Goal: Task Accomplishment & Management: Use online tool/utility

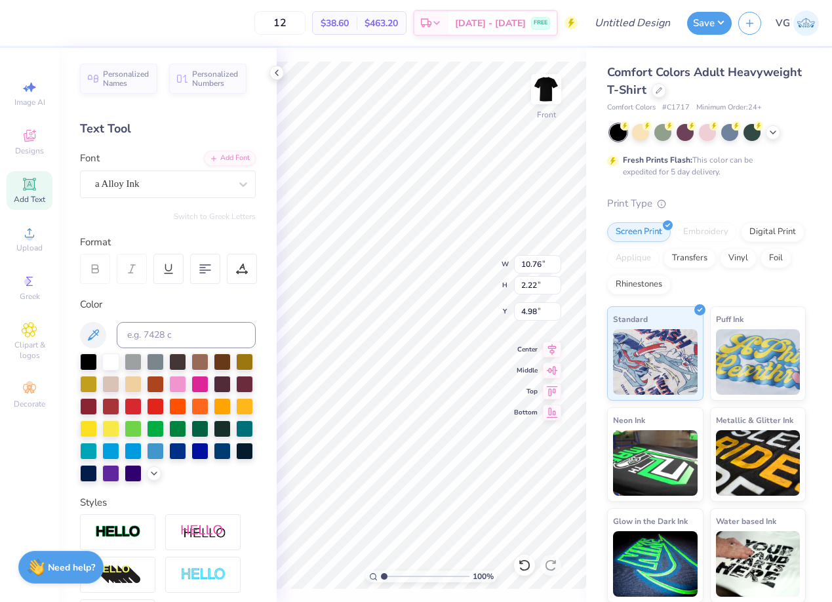
scroll to position [92, 0]
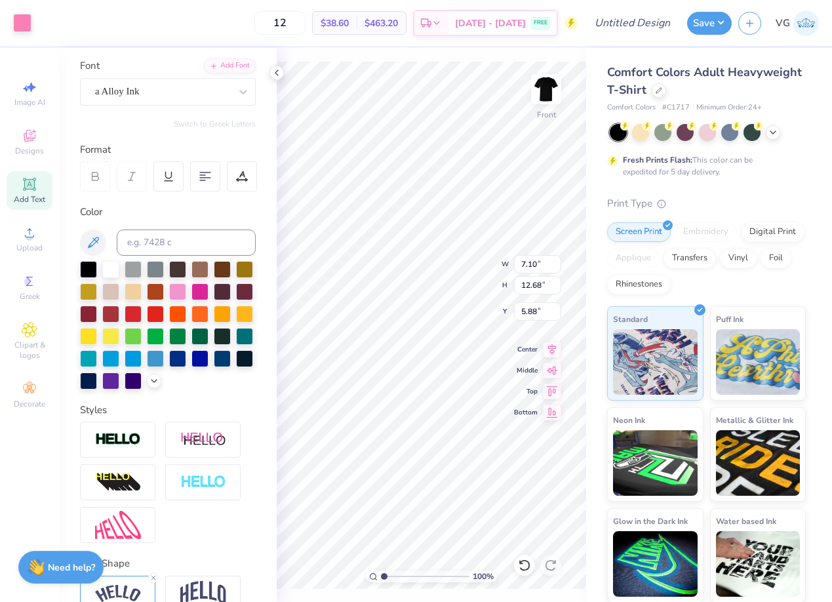
type input "7.10"
type input "12.68"
type input "5.88"
type input "4.52"
type input "8.07"
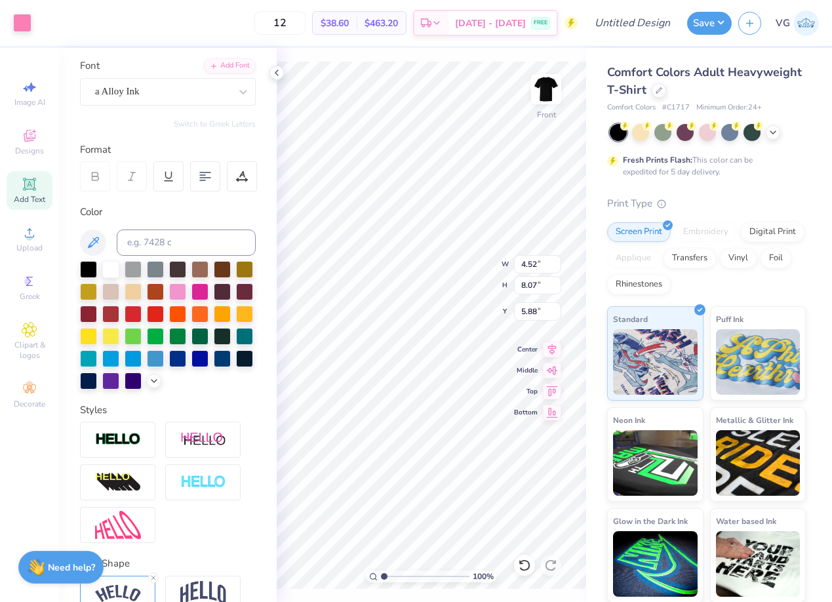
type input "7.10"
type input "12.68"
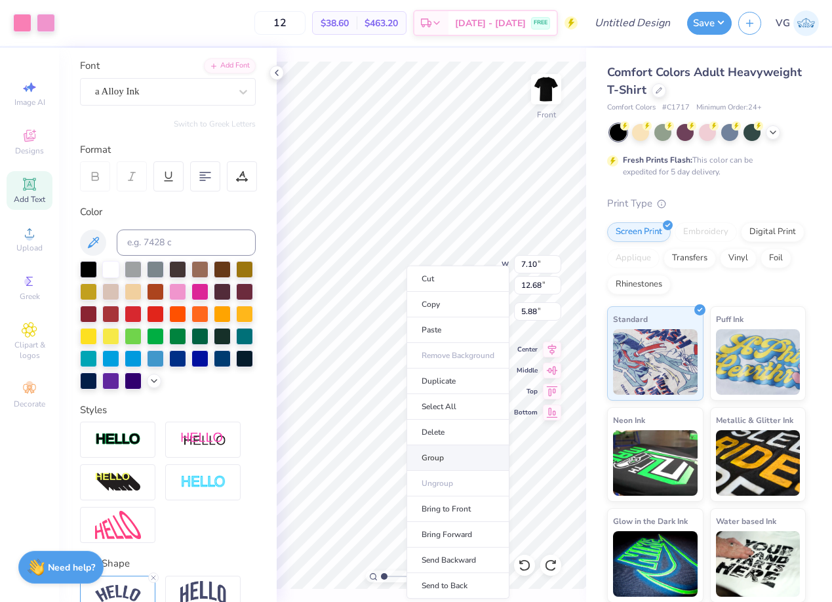
click at [472, 462] on li "Group" at bounding box center [458, 458] width 103 height 26
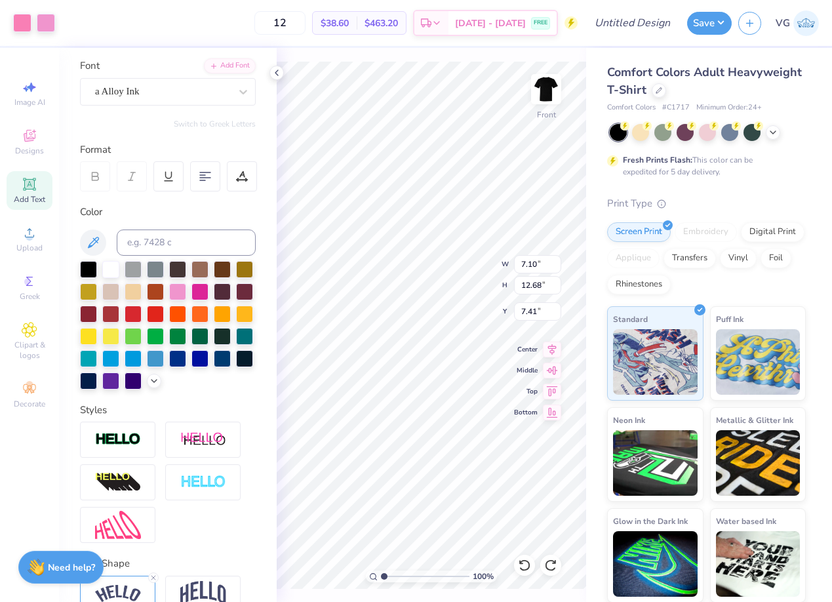
type input "5.88"
type input "10.76"
type input "2.22"
type input "2.30"
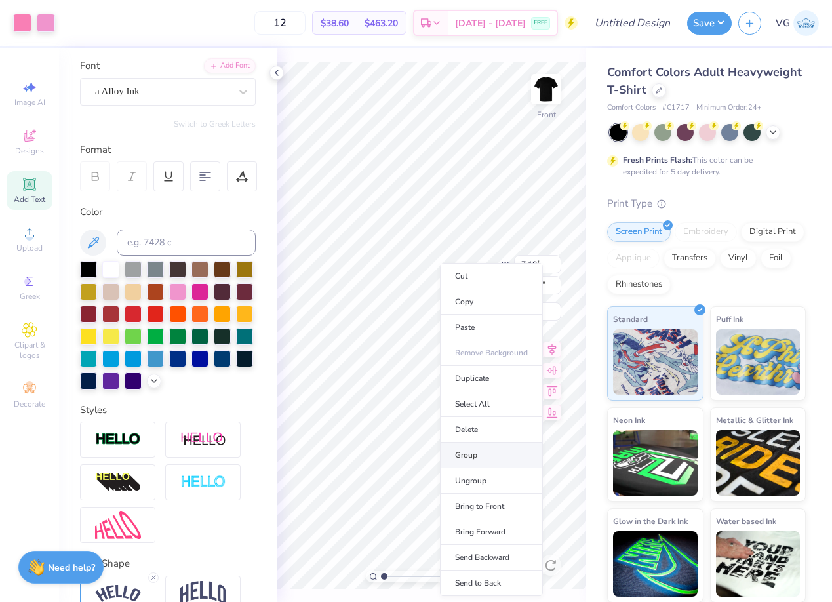
click at [491, 449] on li "Group" at bounding box center [491, 456] width 103 height 26
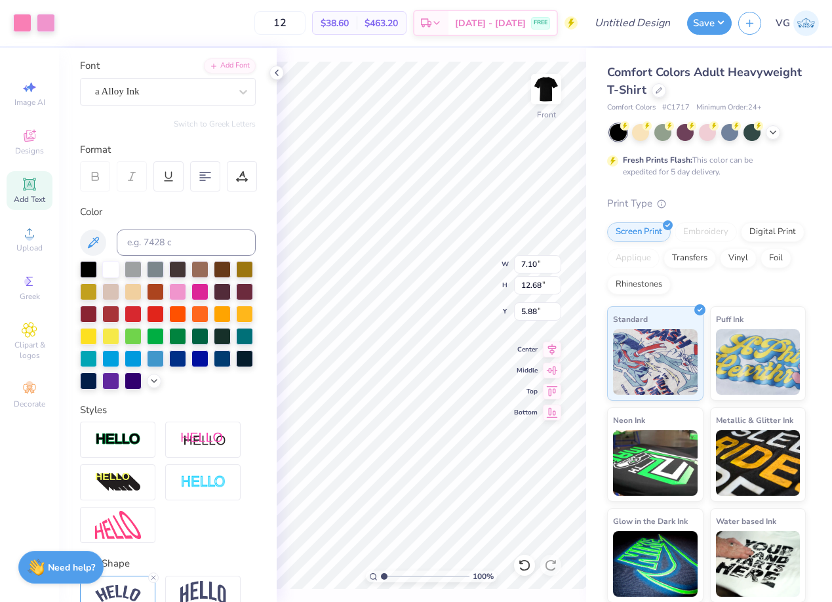
type input "5.89"
type input "4.44"
type input "7.93"
type input "8.31"
type input "10.76"
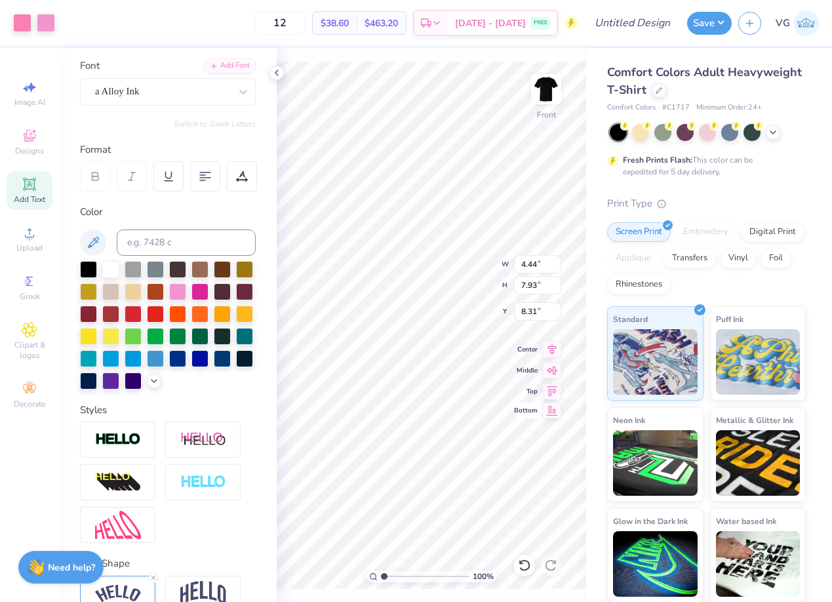
type input "2.22"
type input "7.21"
type textarea "Breast Cancer"
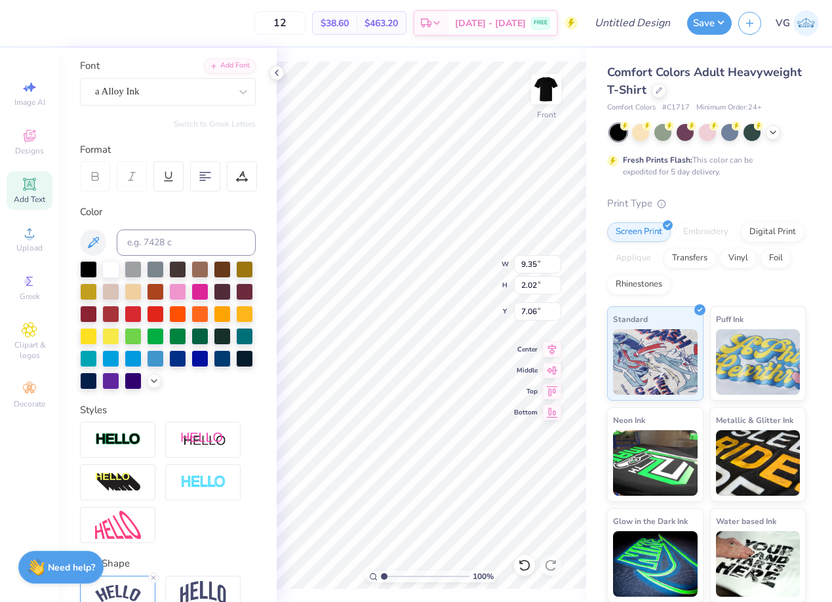
type input "7.06"
type input "12.37"
type input "1.63"
type input "19.12"
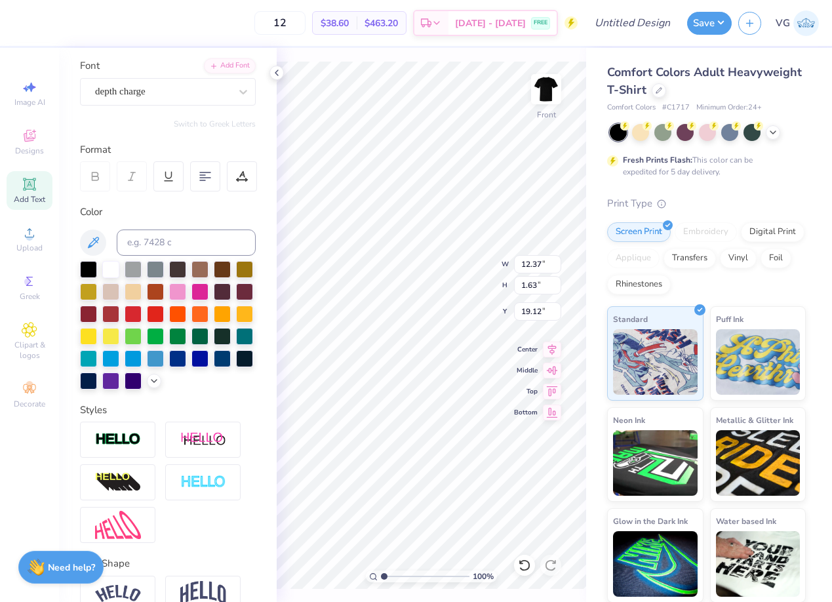
type textarea "b"
type input "9.35"
type input "2.02"
type input "16.82"
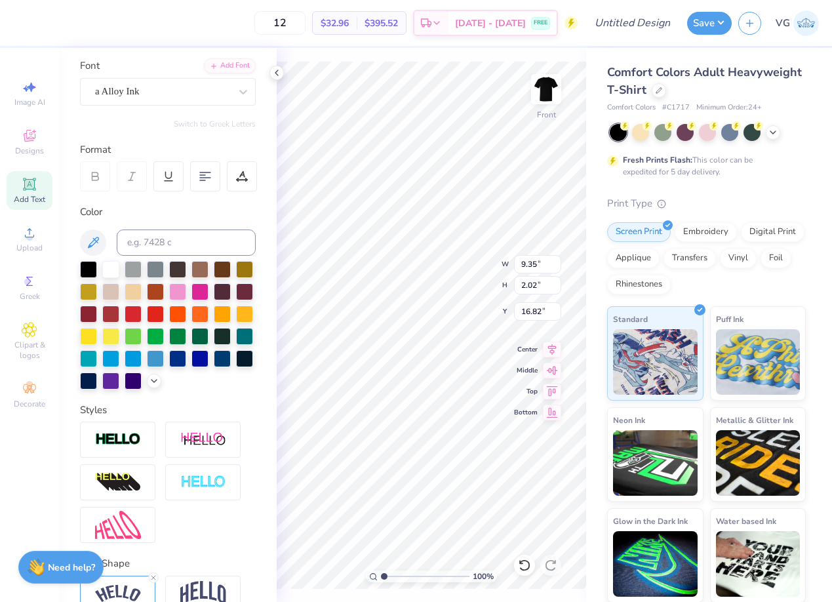
type textarea "B"
type textarea "Is boo sheet"
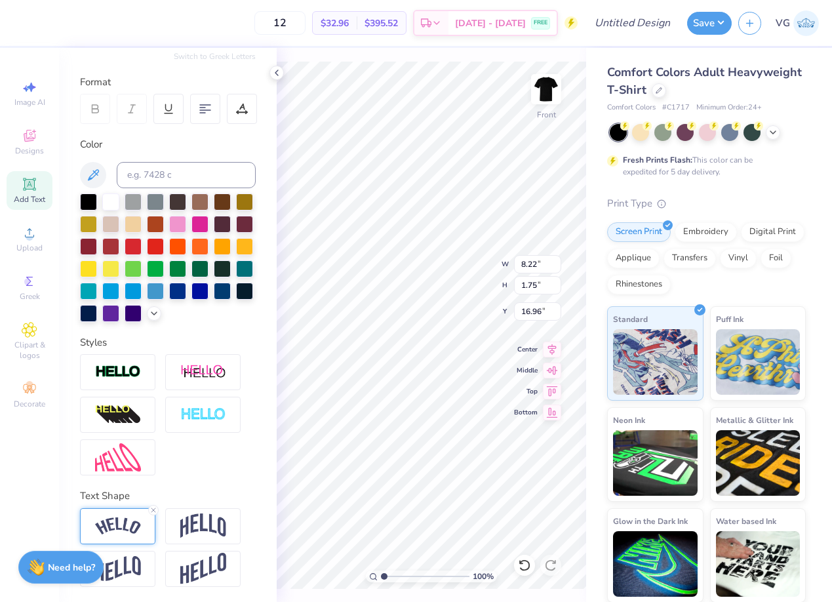
click at [121, 521] on img at bounding box center [118, 526] width 46 height 18
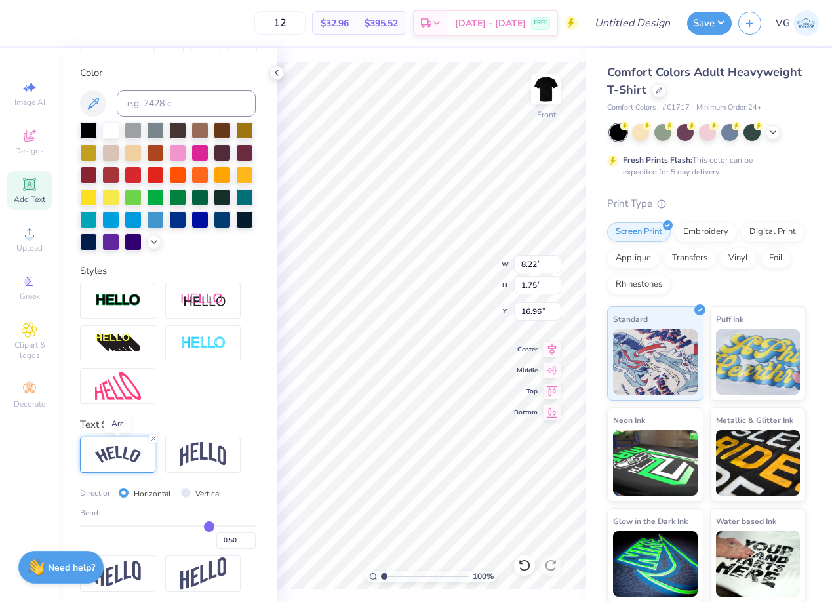
scroll to position [237, 0]
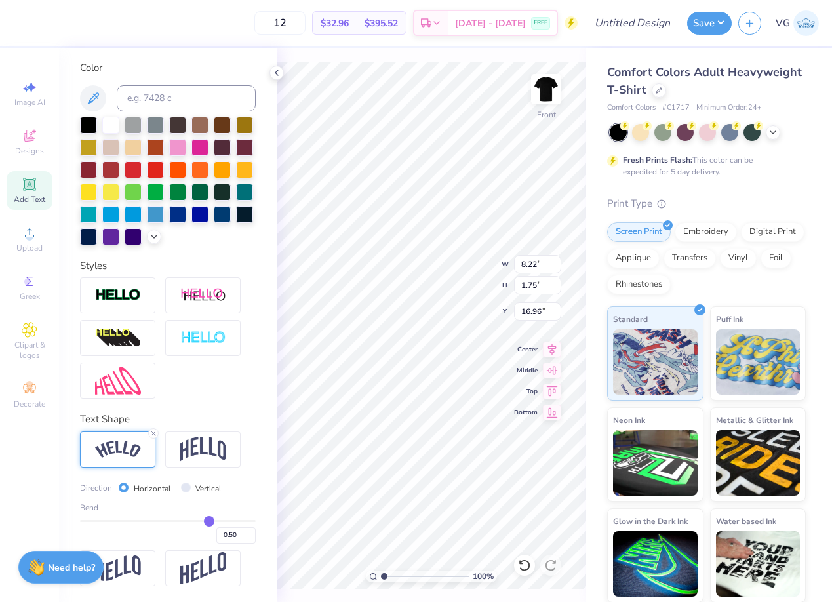
type input "0.53"
type input "0.5"
type input "0.50"
type input "0.43"
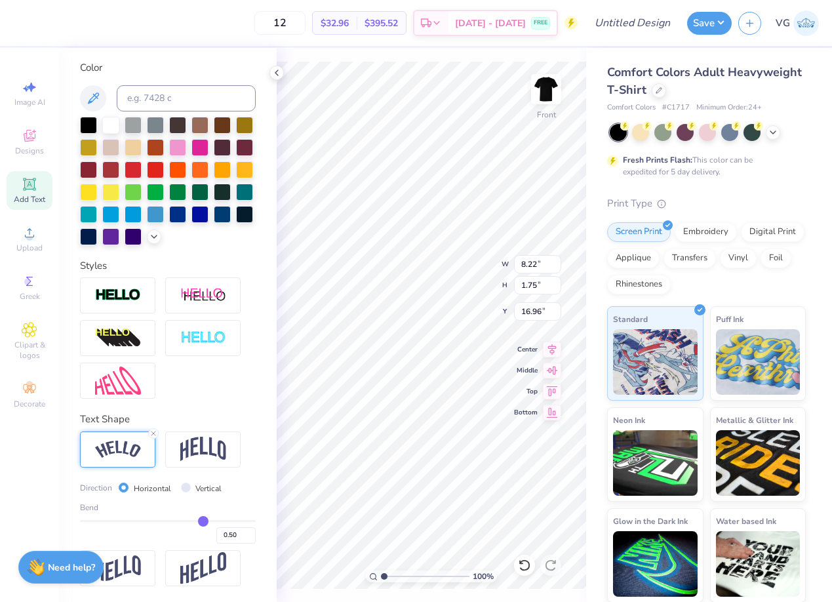
type input "0.43"
type input "0.37"
type input "0.33"
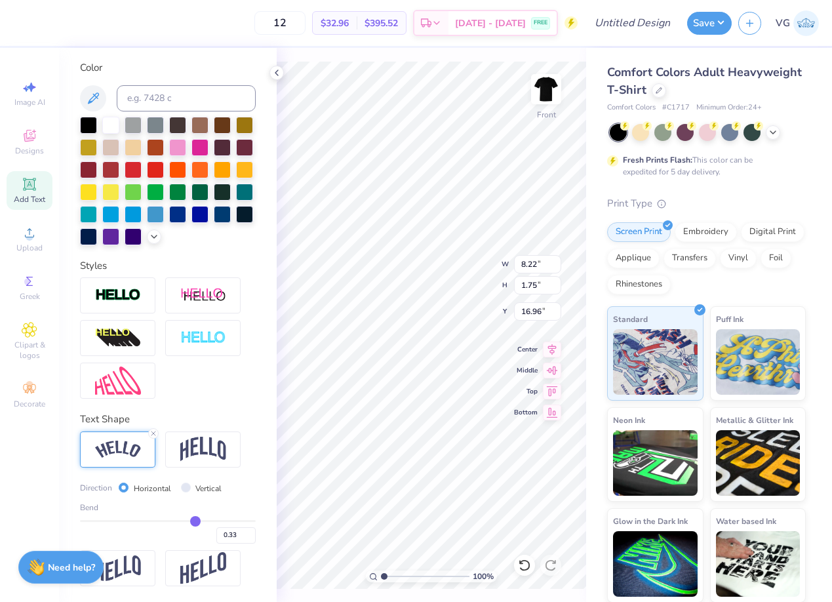
type input "0.3"
type input "0.30"
type input "0.29"
type input "0.26"
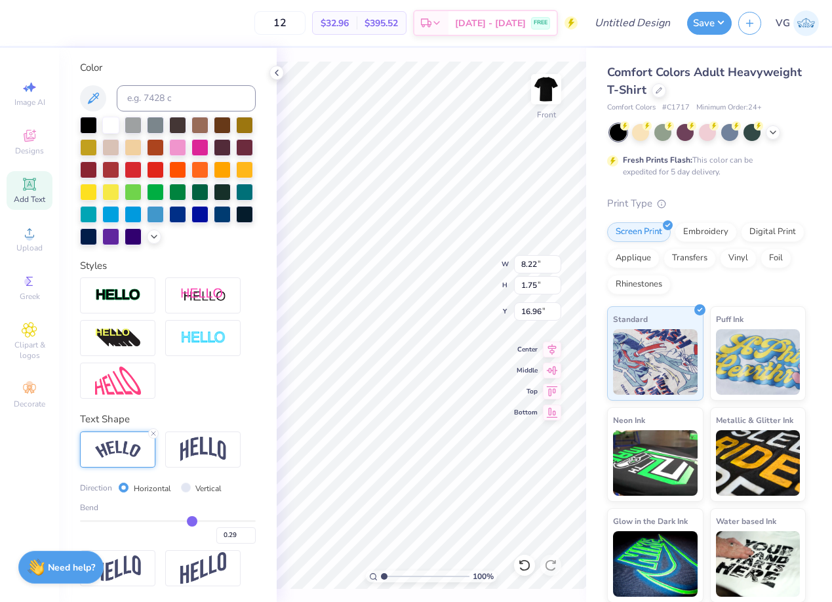
type input "0.26"
type input "0.25"
type input "0.24"
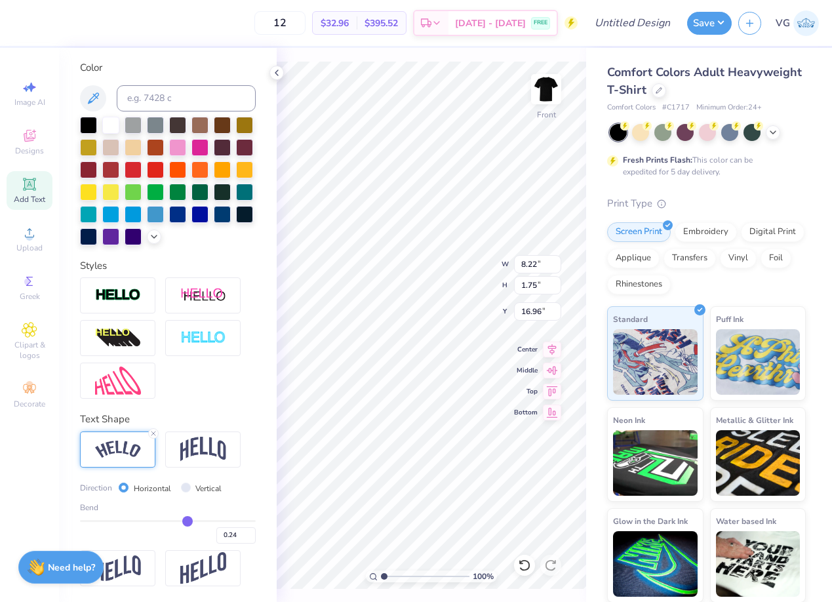
type input "0.23"
type input "0.22"
type input "0.21"
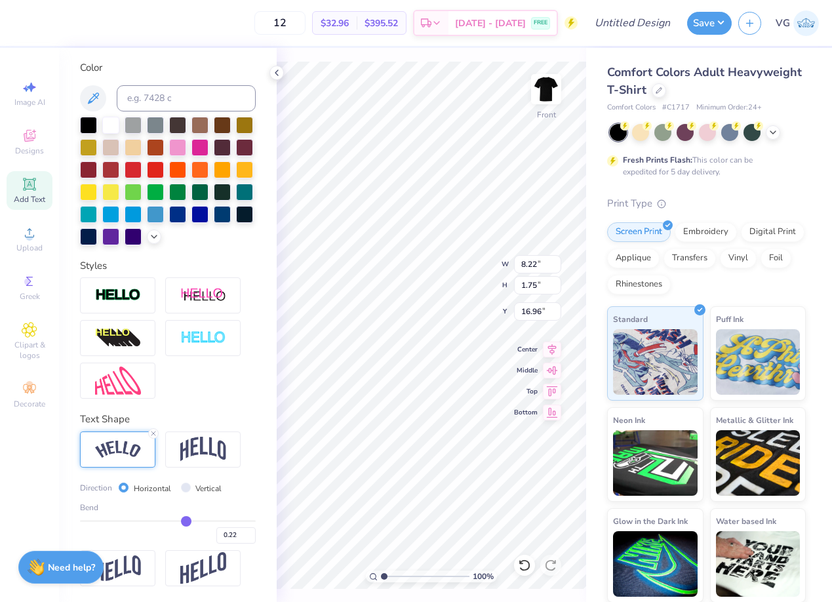
type input "0.21"
type input "0.18"
type input "0.16"
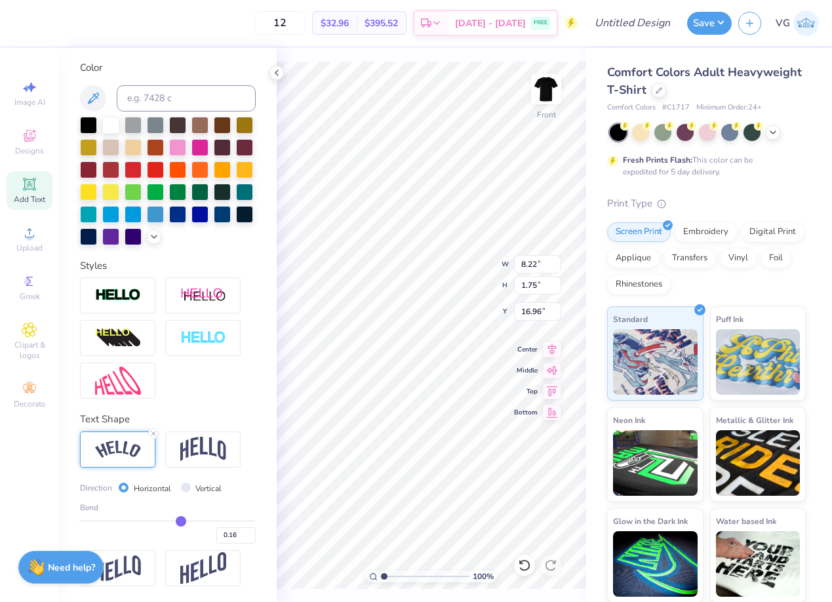
type input "0.13"
type input "0.1"
type input "0.10"
type input "0.05"
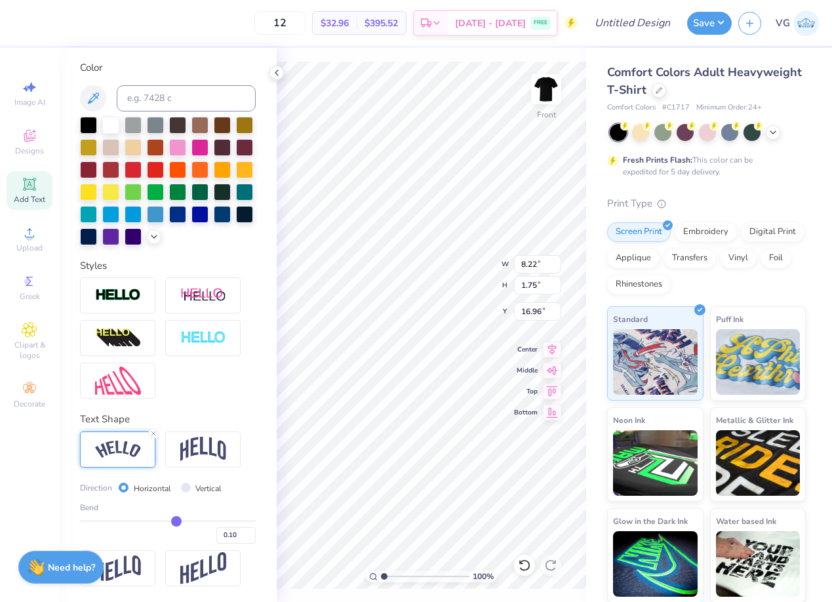
type input "0.05"
type input "0.01"
type input "-0.03"
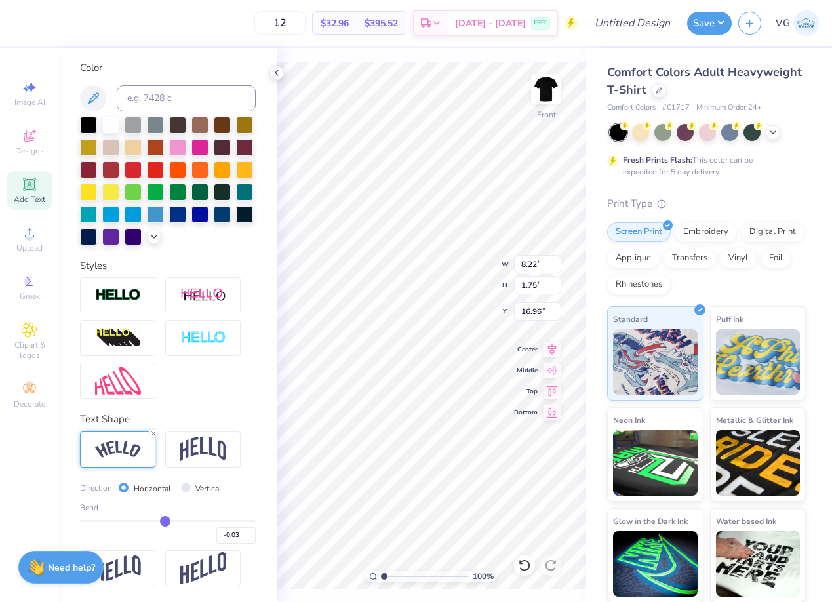
type input "-0.05"
type input "-0.07"
type input "-0.08"
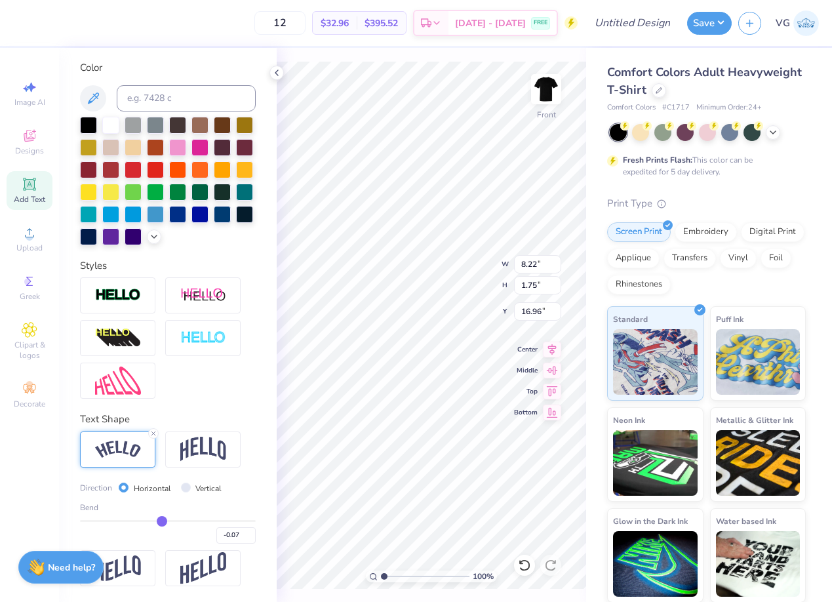
type input "-0.08"
type input "-0.1"
type input "-0.10"
type input "-0.12"
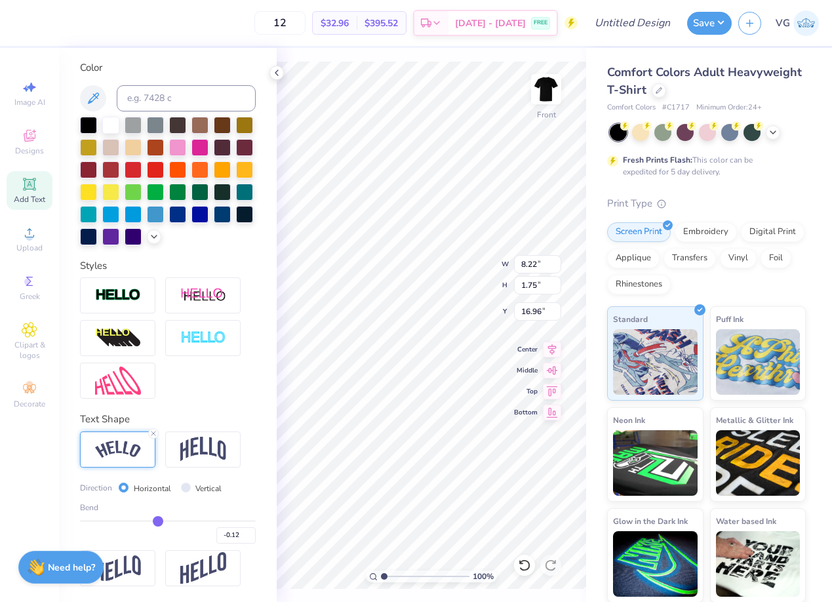
type input "-0.13"
type input "-0.15"
type input "-0.17"
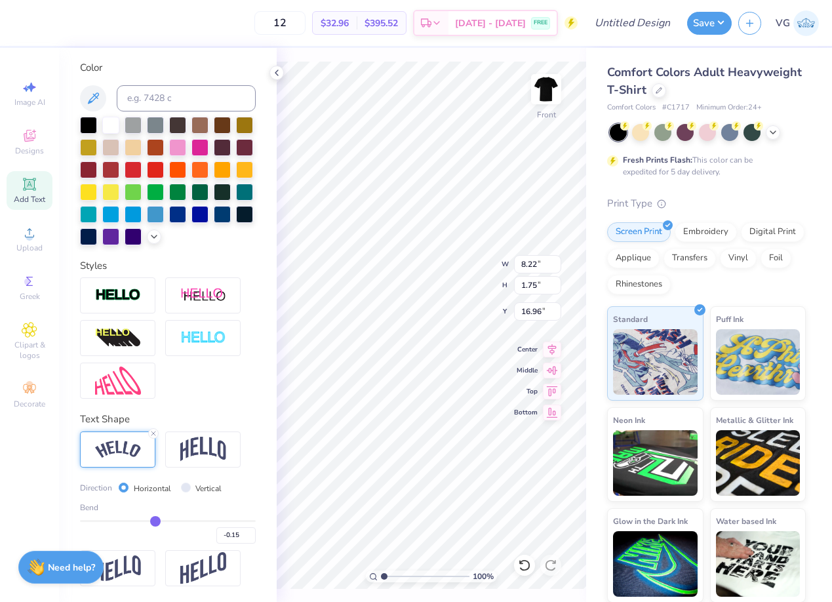
type input "-0.17"
type input "-0.19"
type input "-0.21"
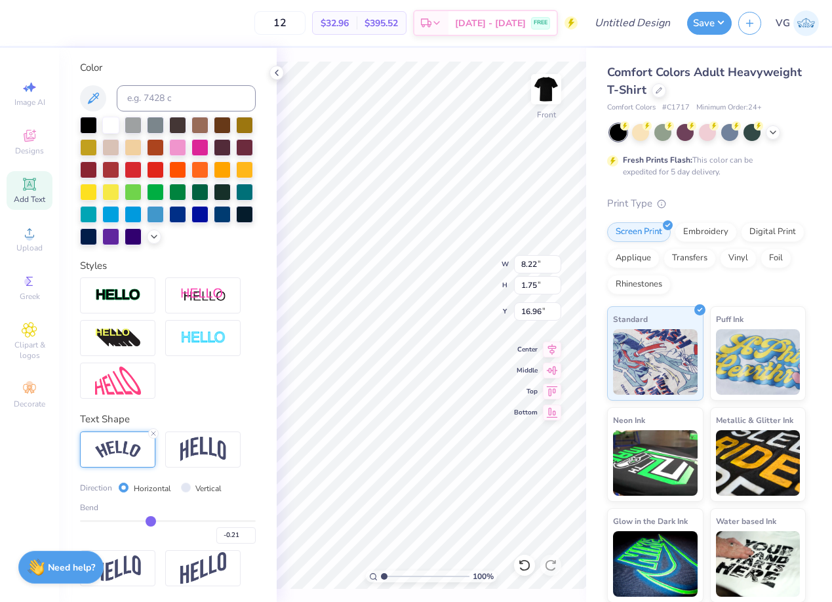
type input "-0.26"
type input "-0.31"
type input "-0.36"
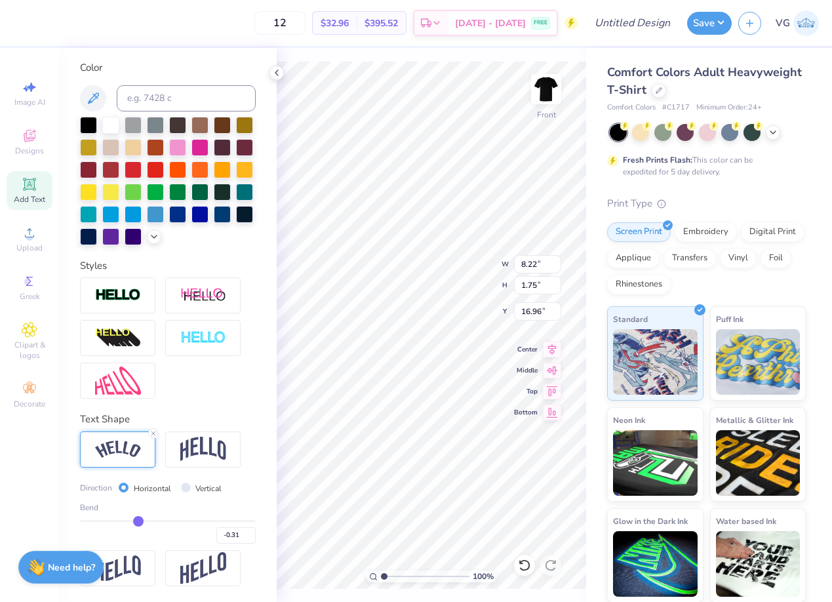
type input "-0.36"
type input "-0.4"
type input "-0.40"
type input "-0.42"
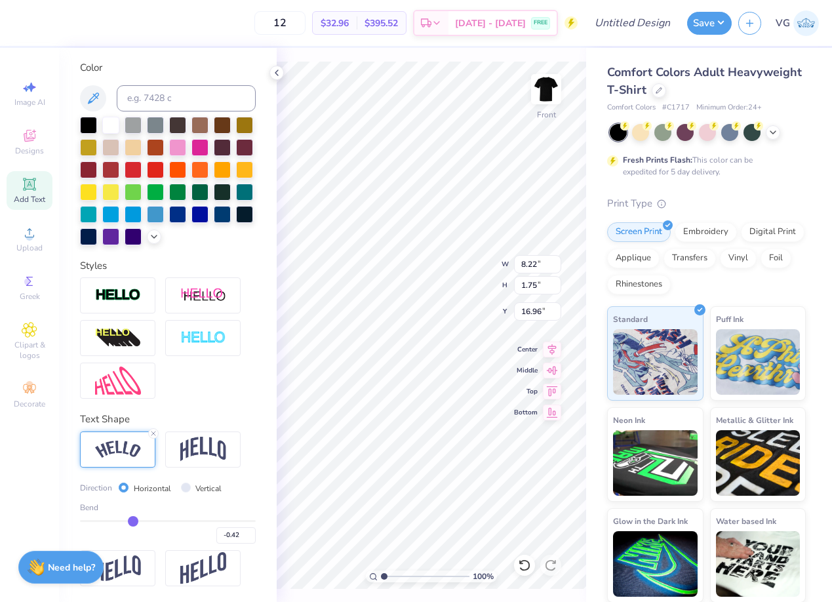
type input "-0.44"
type input "-0.46"
type input "-0.47"
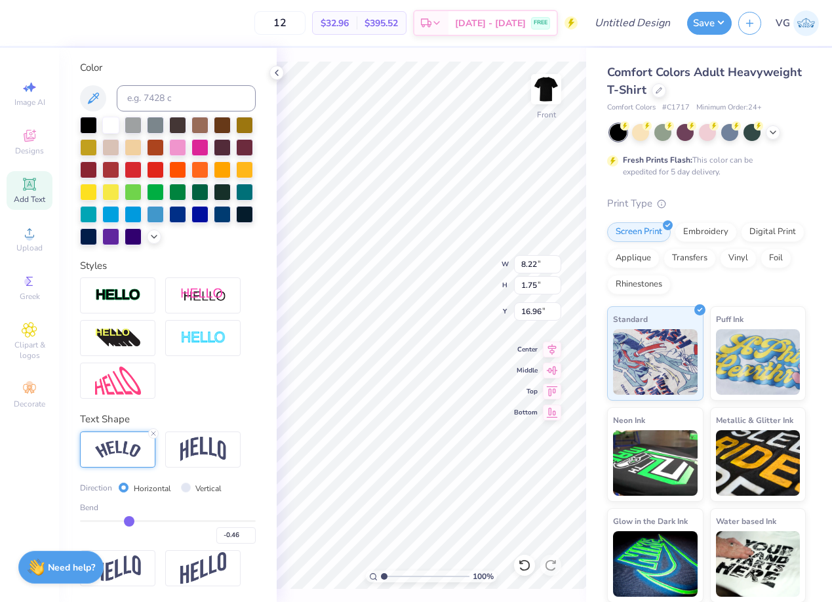
type input "-0.47"
type input "-0.5"
type input "-0.50"
type input "-0.52"
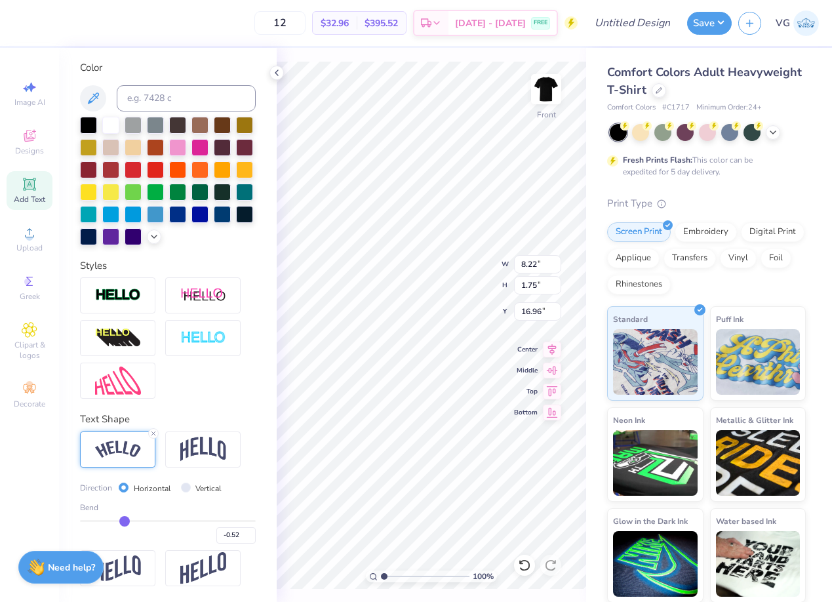
type input "-0.55"
type input "-0.58"
type input "-0.6"
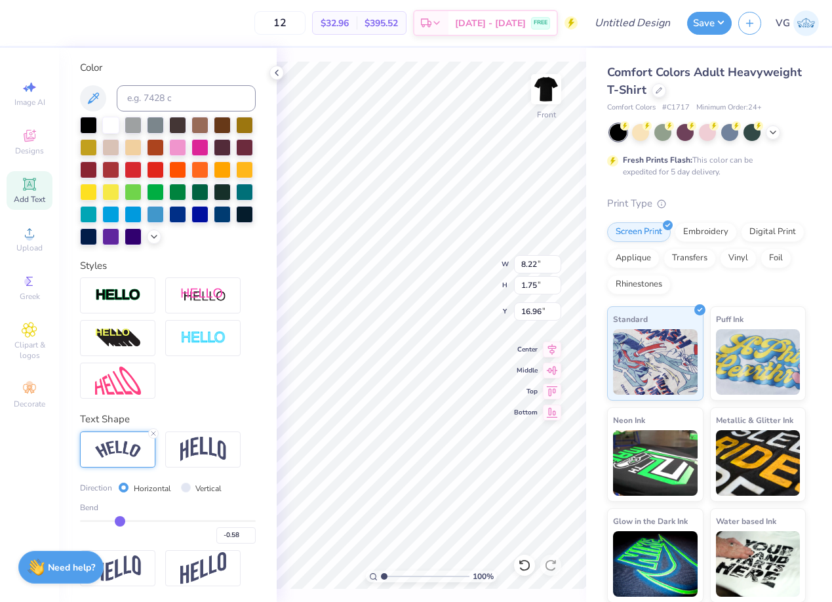
type input "-0.60"
type input "-0.62"
type input "-0.63"
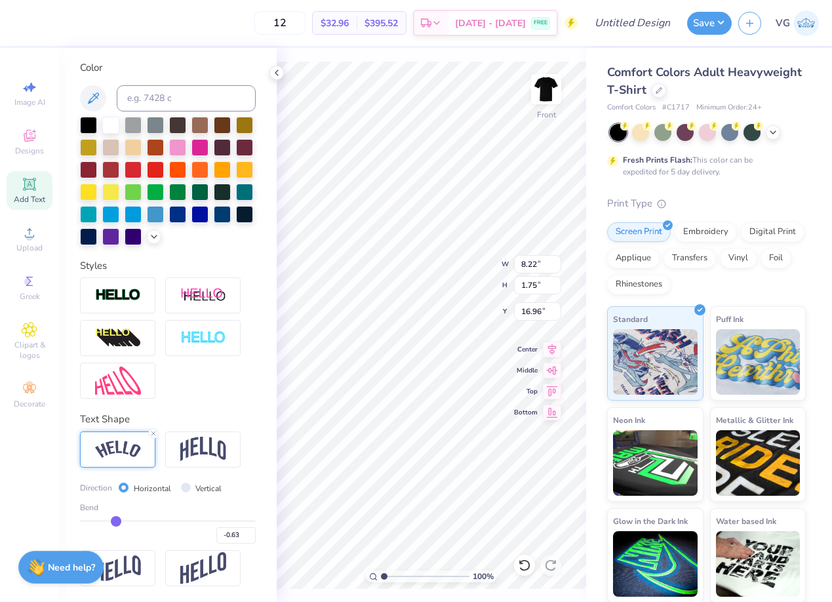
type input "-0.64"
type input "-0.65"
type input "-0.64"
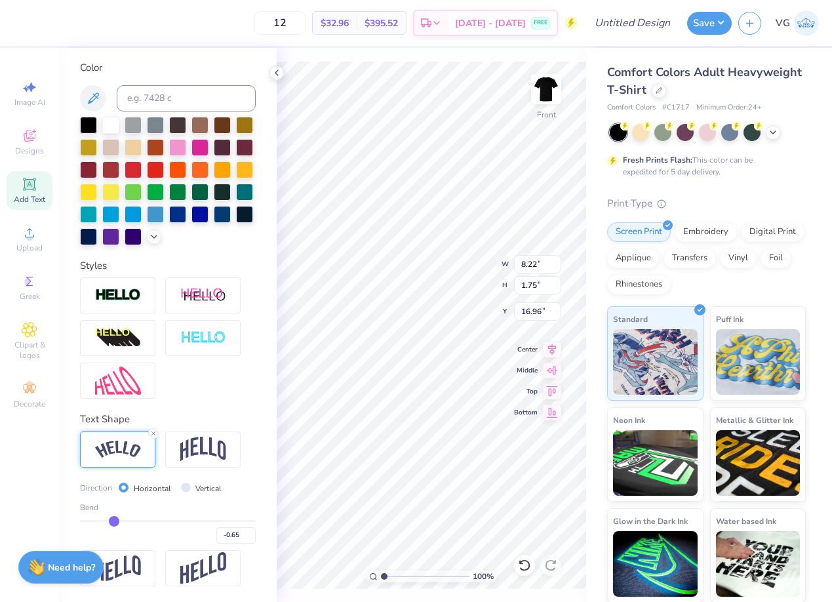
type input "-0.64"
type input "-0.63"
type input "-0.61"
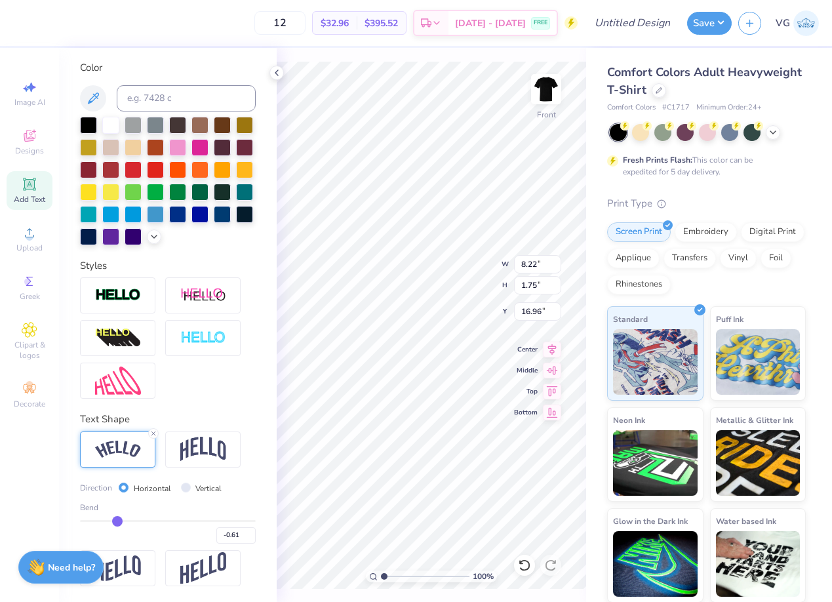
type input "-0.58"
type input "-0.55"
type input "-0.53"
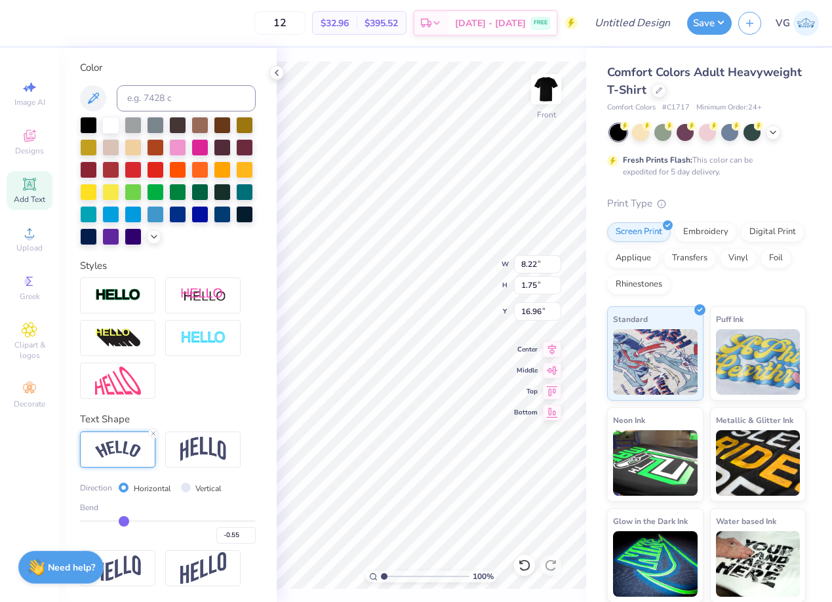
type input "-0.53"
type input "-0.52"
type input "-0.51"
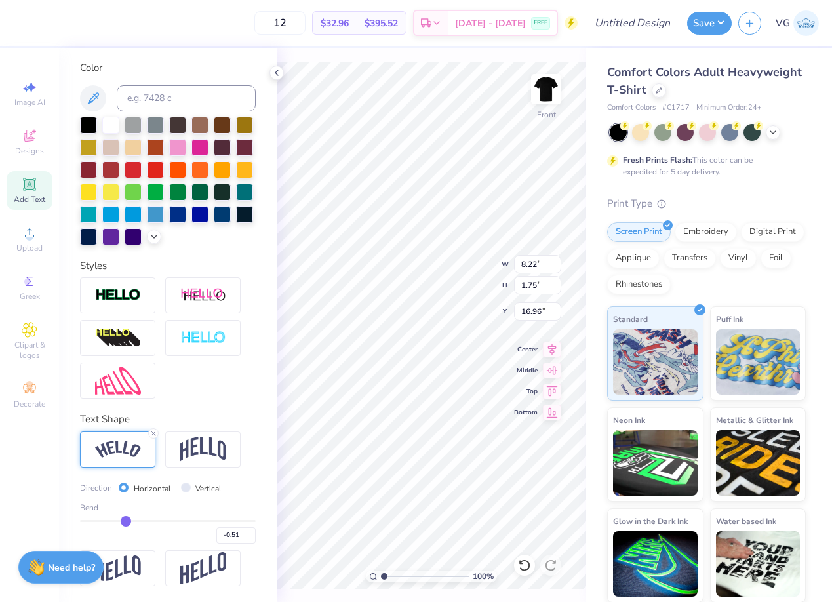
type input "-0.5"
type input "-0.50"
type input "-0.49"
type input "-0.48"
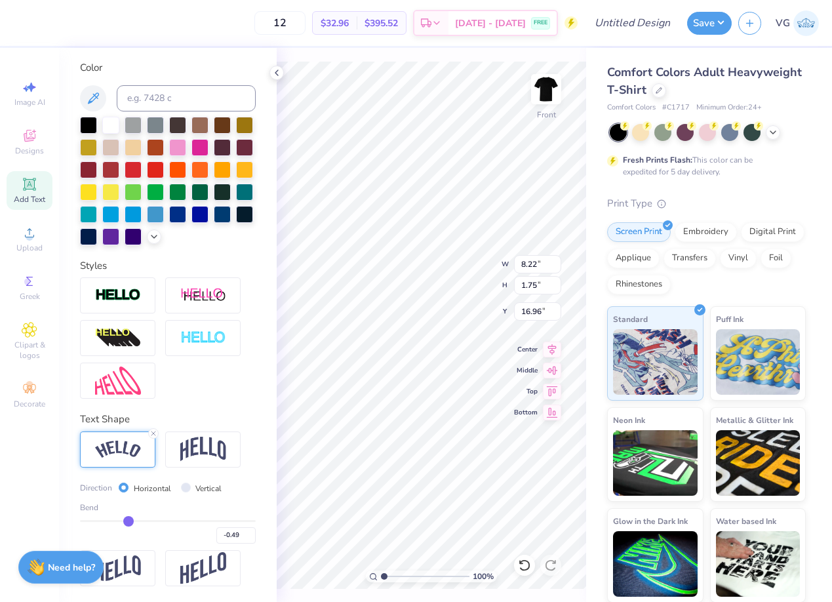
type input "-0.48"
type input "-0.46"
type input "-0.44"
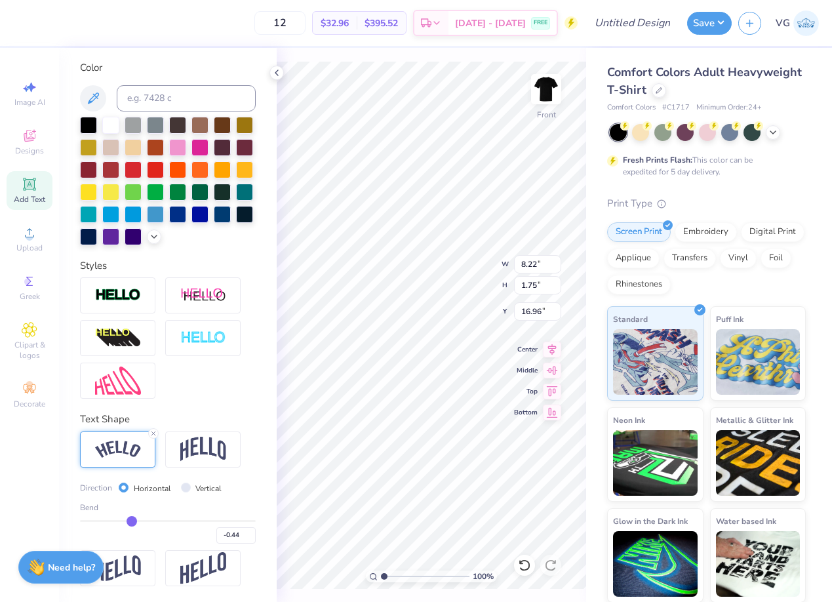
type input "-0.42"
type input "-0.4"
type input "-0.40"
type input "-0.39"
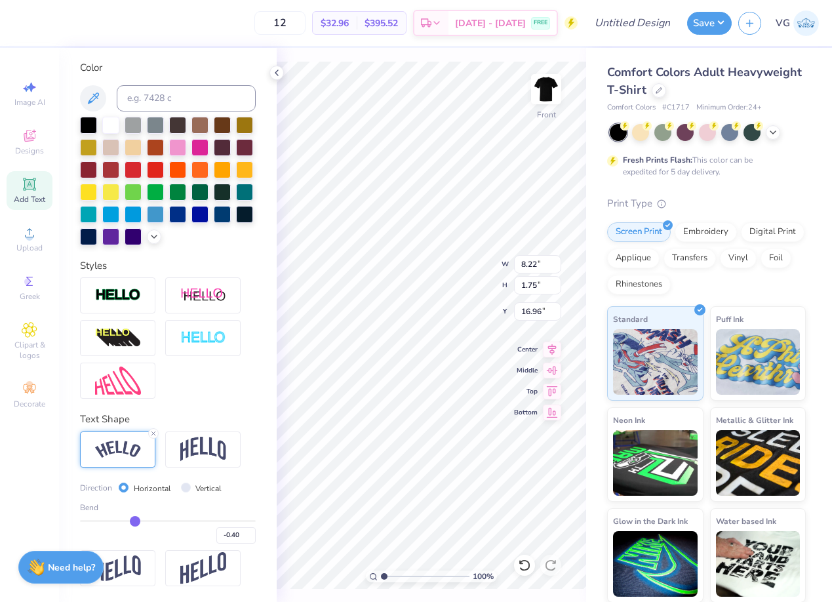
type input "-0.39"
drag, startPoint x: 212, startPoint y: 517, endPoint x: 135, endPoint y: 530, distance: 78.4
type input "-0.39"
click at [135, 522] on input "range" at bounding box center [168, 521] width 176 height 2
type input "7.48"
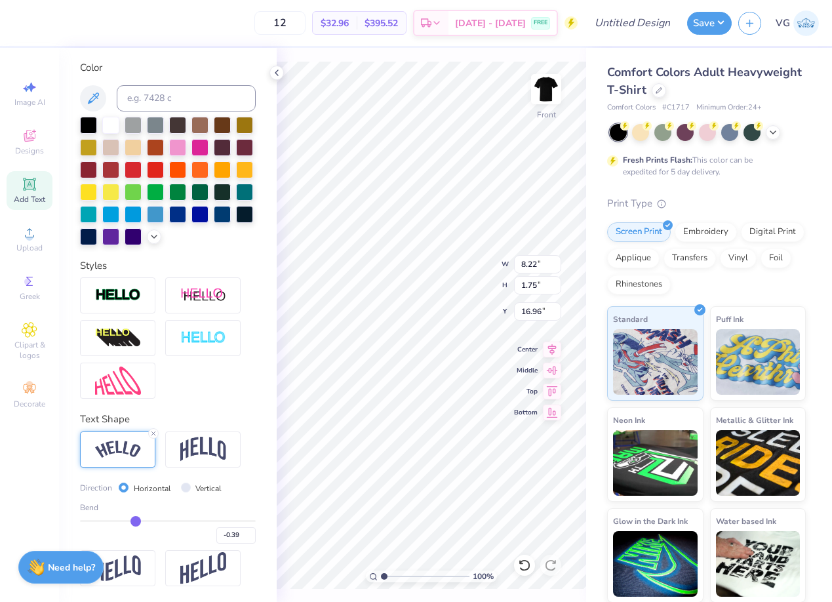
type input "1.55"
type input "17.06"
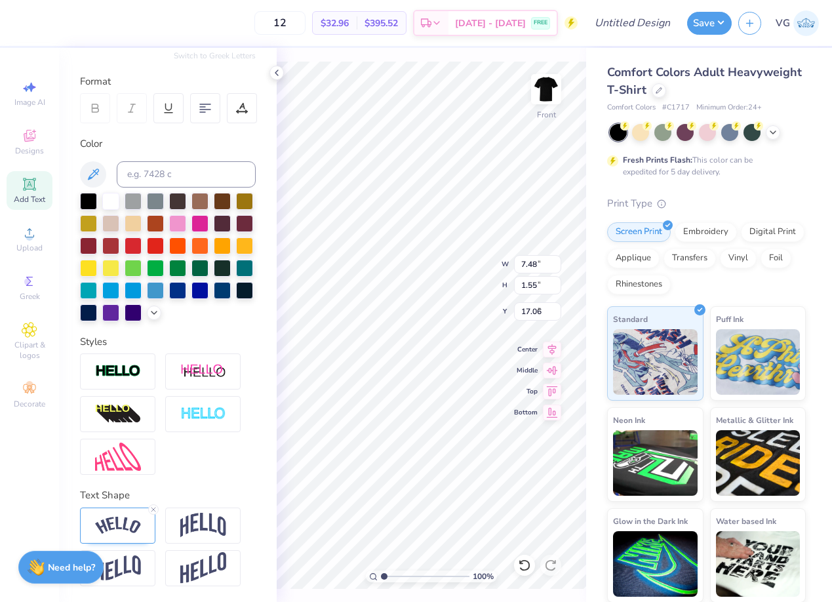
type input "9.35"
type input "2.02"
type input "7.06"
click at [126, 529] on img at bounding box center [118, 526] width 46 height 18
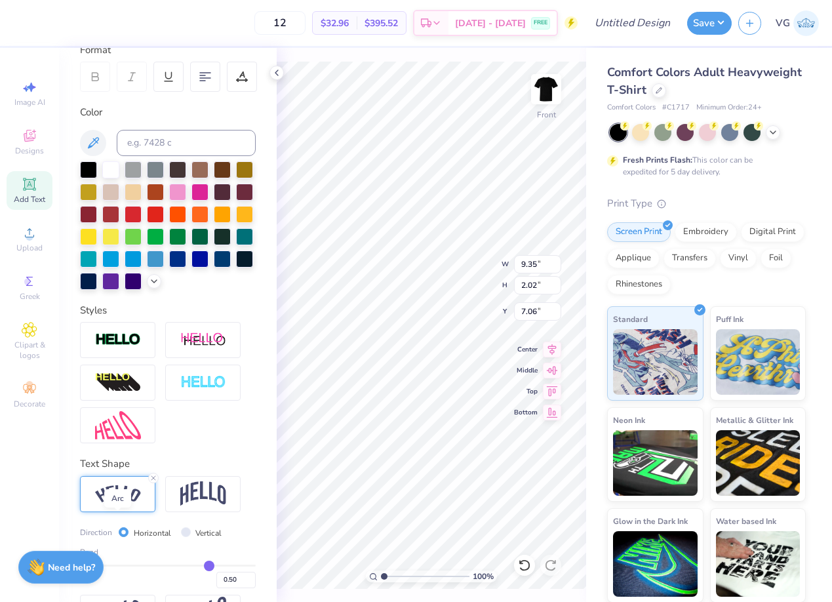
scroll to position [237, 0]
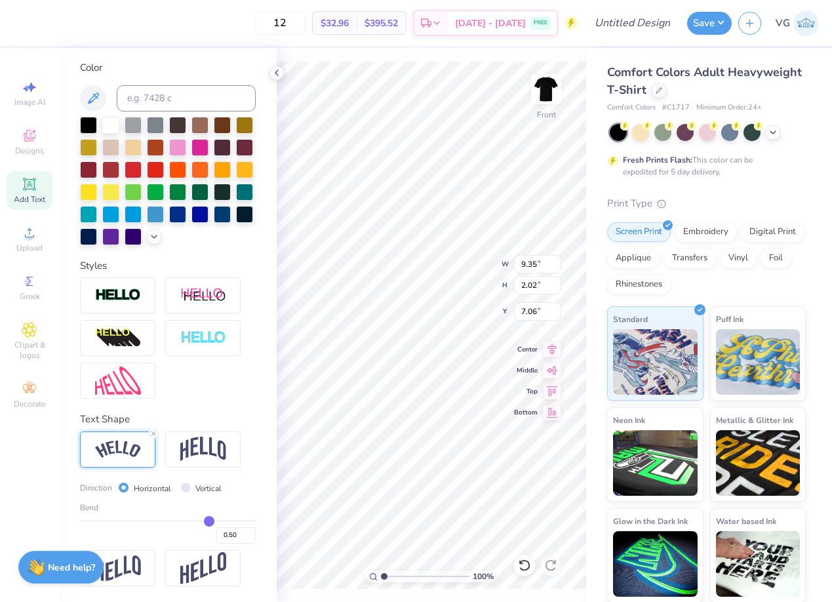
type input "7.48"
type input "1.55"
type input "17.06"
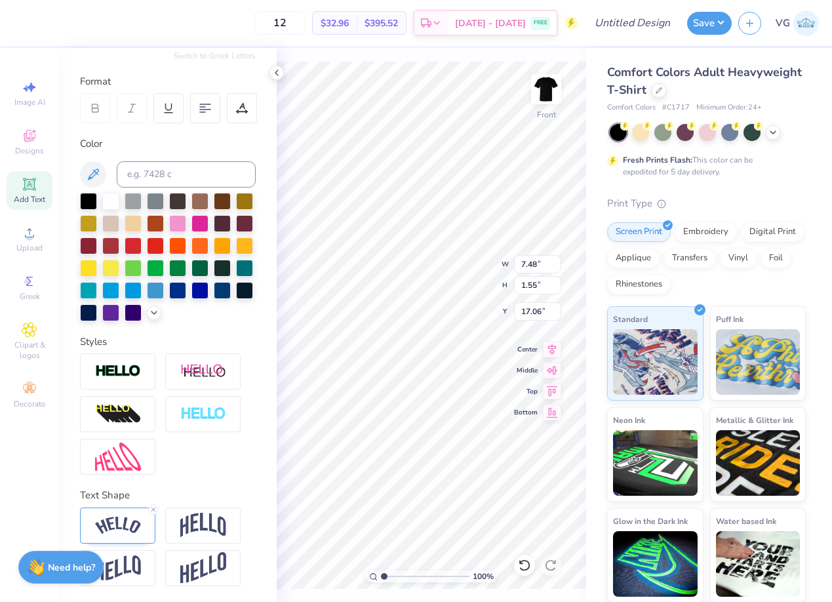
scroll to position [160, 0]
click at [127, 524] on img at bounding box center [118, 526] width 46 height 18
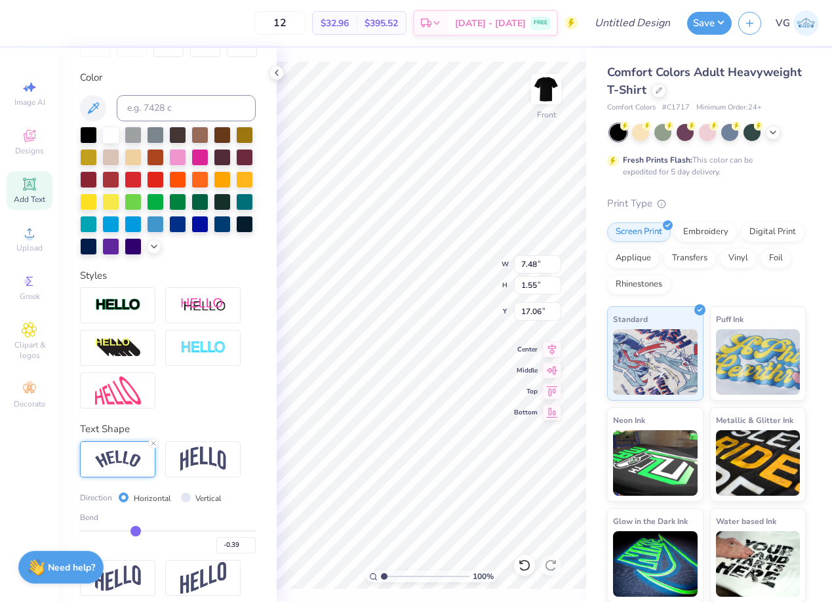
scroll to position [237, 0]
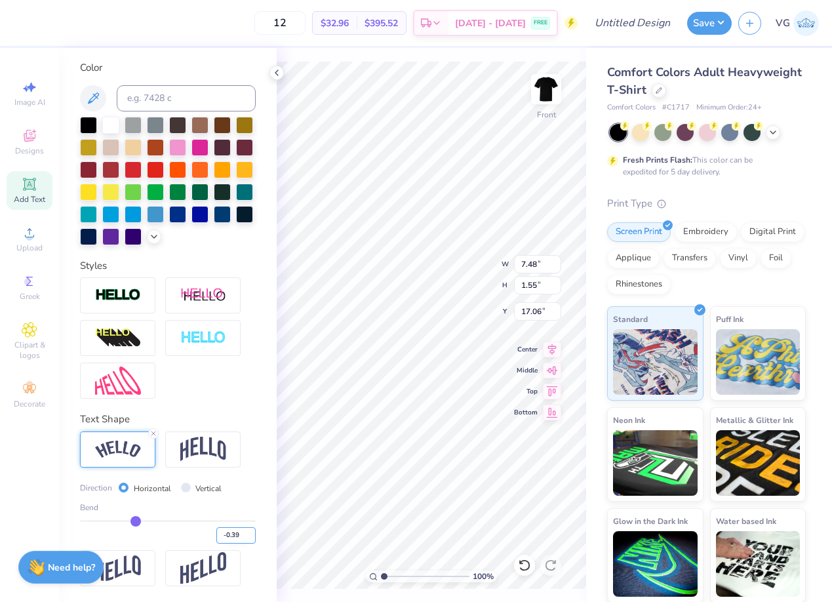
click at [244, 533] on input "-0.39" at bounding box center [235, 535] width 39 height 16
type input "-0.50"
type input "-0.5"
type input "7.70"
type input "1.92"
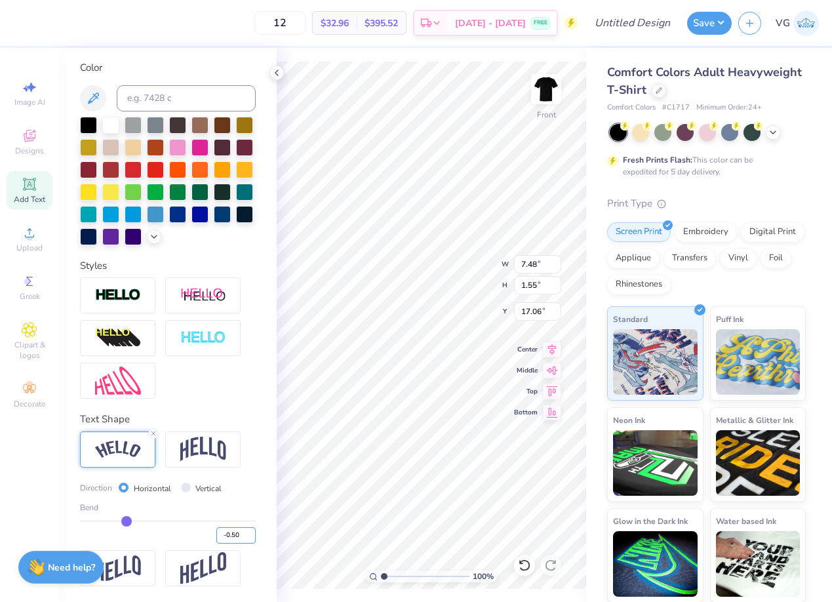
type input "16.87"
type input "15.85"
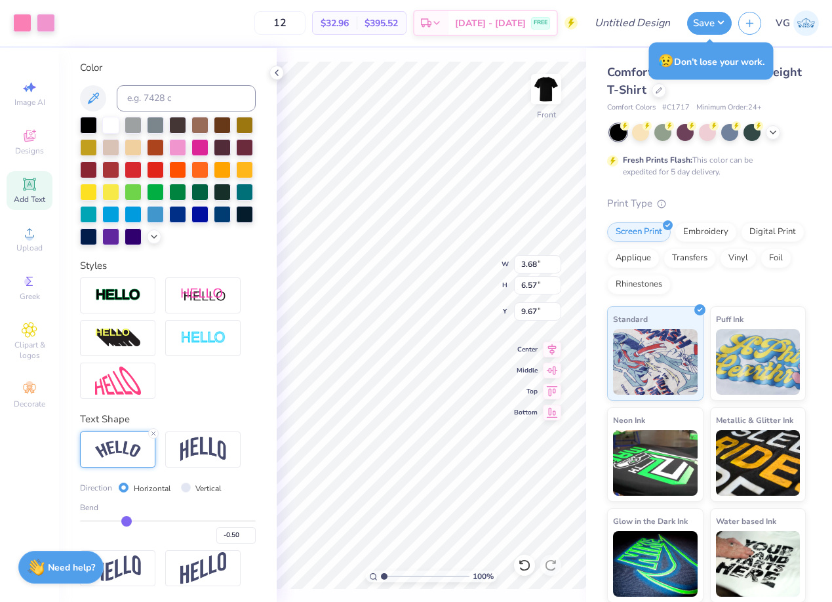
type input "3.68"
type input "6.57"
type input "9.67"
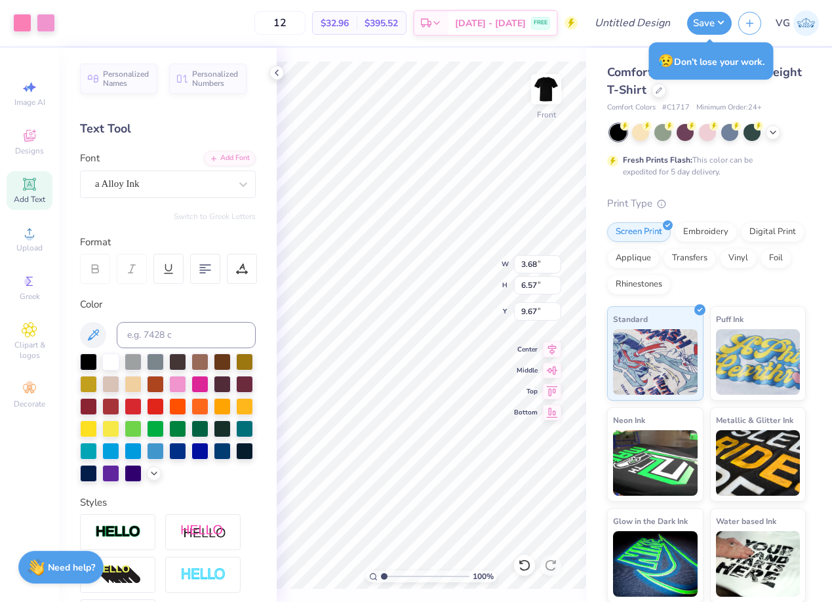
scroll to position [237, 0]
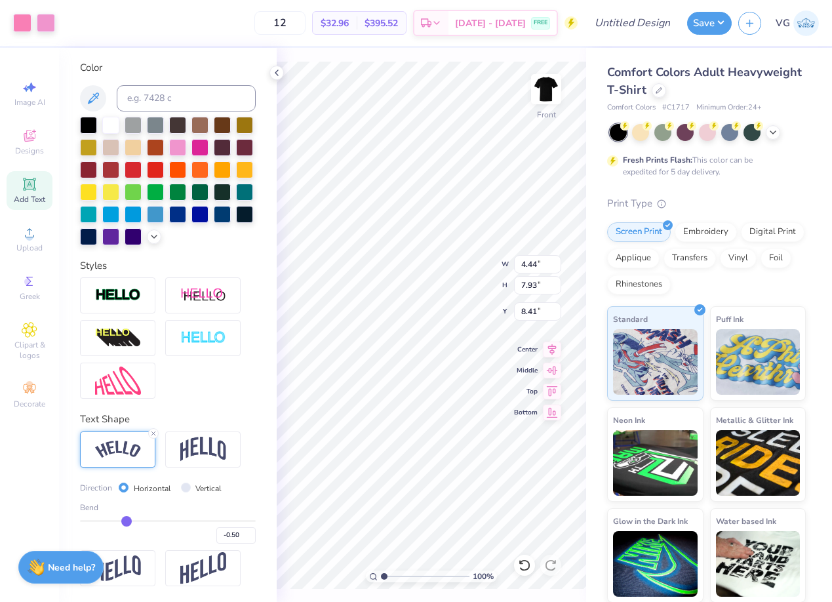
type input "4.44"
type input "7.93"
type input "8.41"
click at [33, 334] on icon at bounding box center [29, 330] width 15 height 16
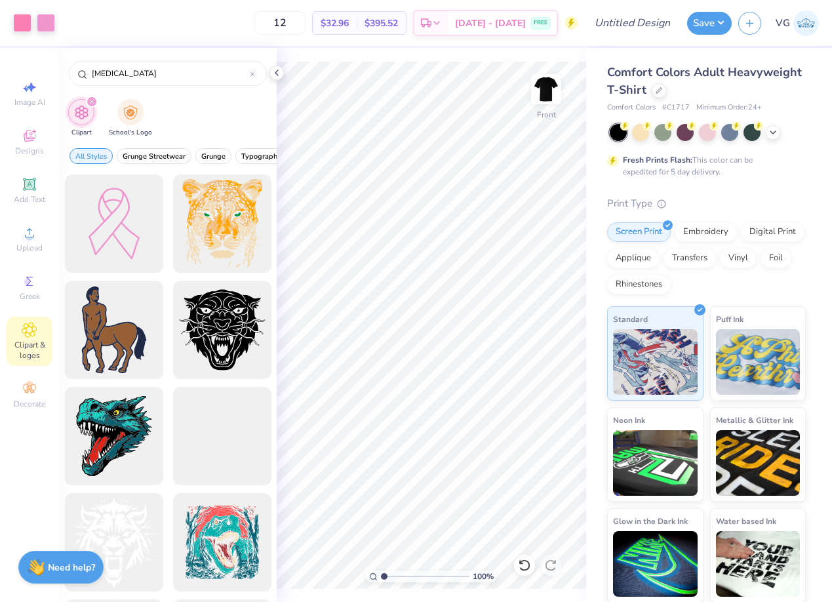
type input "[MEDICAL_DATA]"
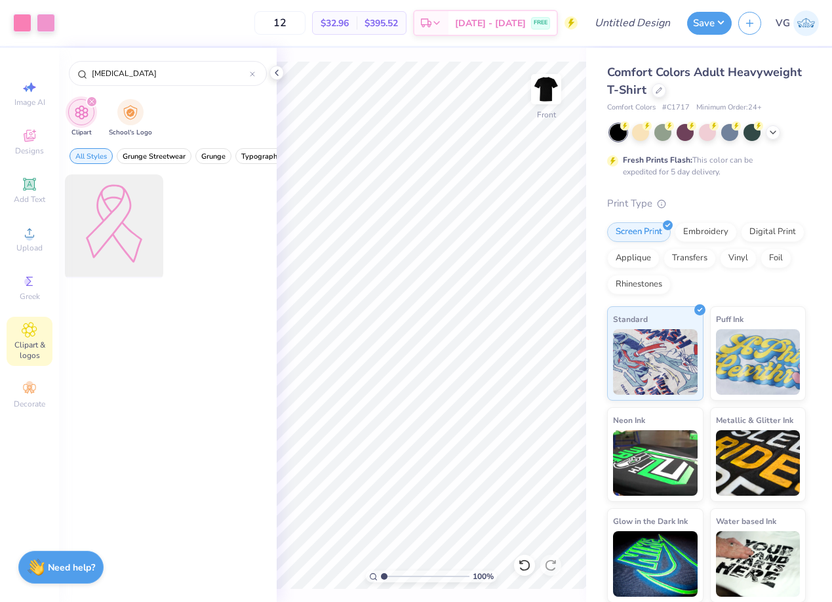
click at [113, 218] on div at bounding box center [114, 224] width 108 height 108
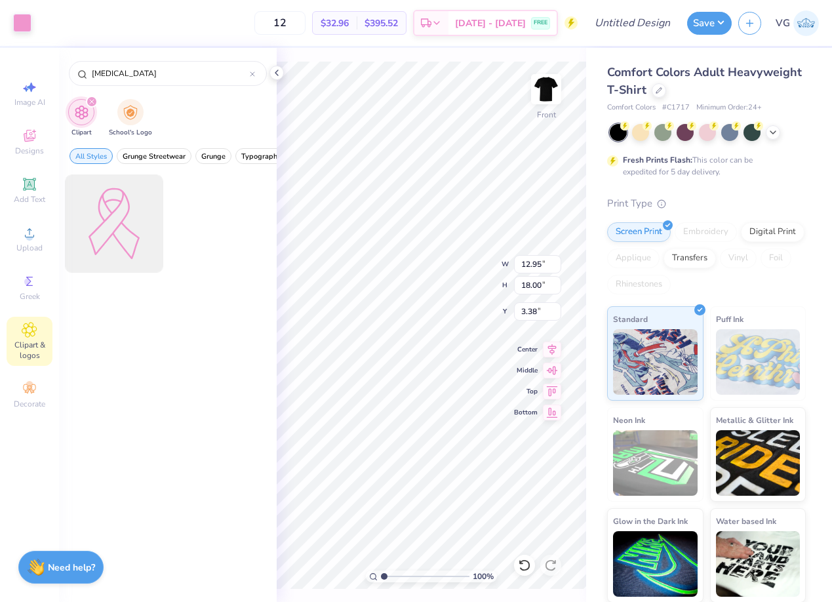
type input "3.38"
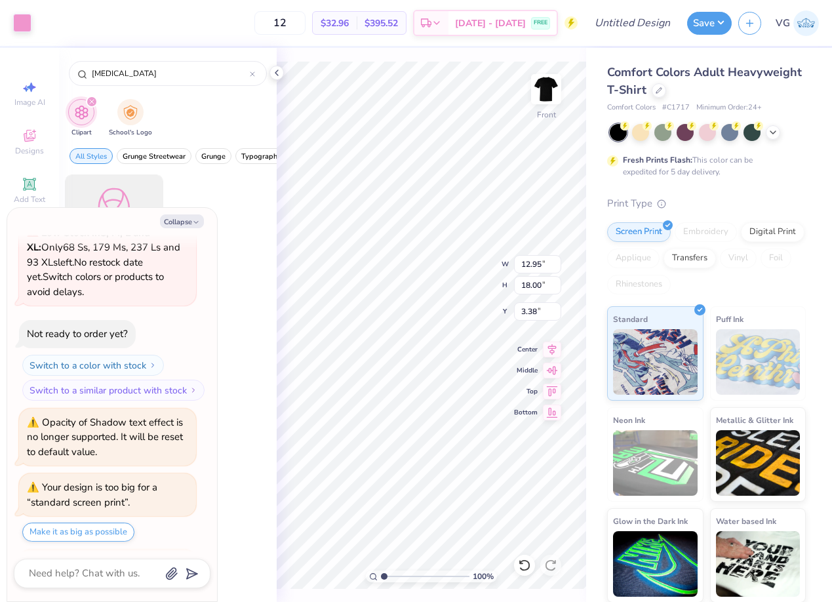
scroll to position [182, 0]
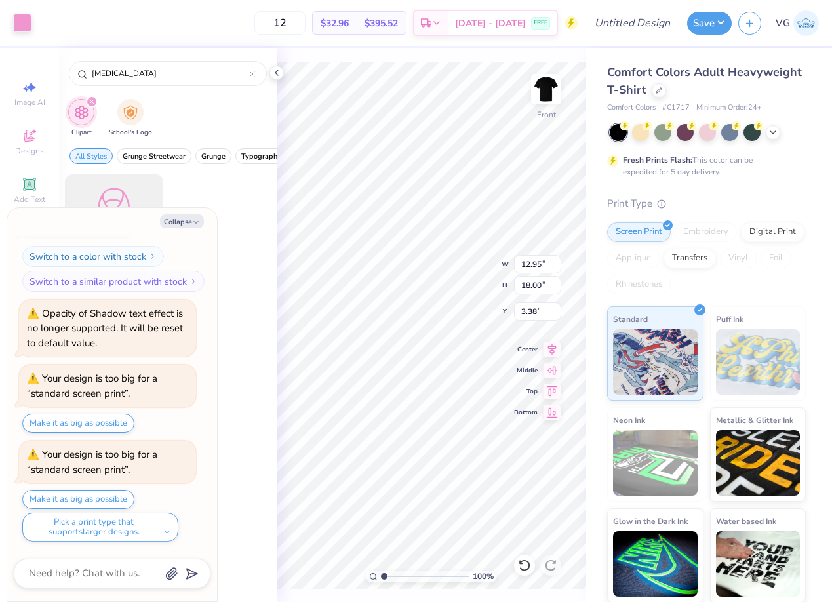
type textarea "x"
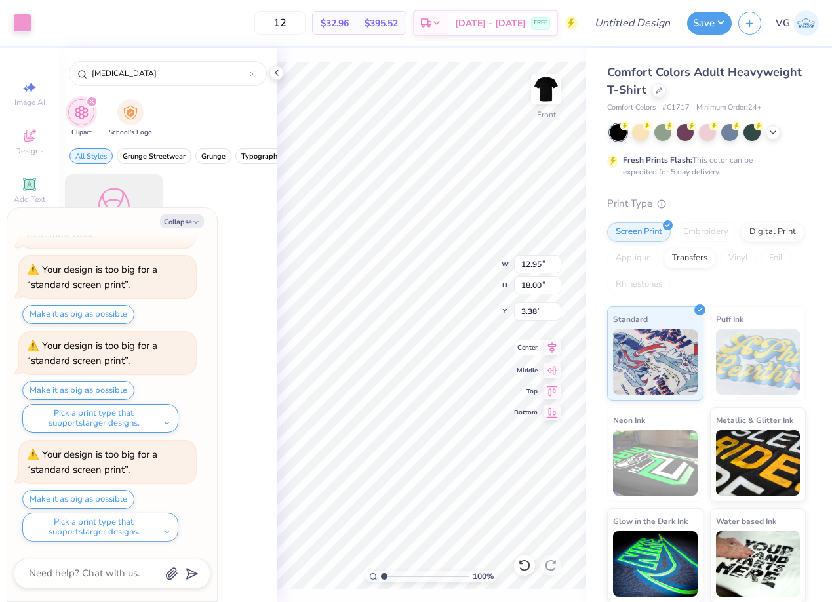
click at [554, 351] on icon at bounding box center [552, 348] width 18 height 16
click at [552, 392] on icon at bounding box center [552, 390] width 18 height 16
type input "0.50"
type textarea "x"
type input "3.00"
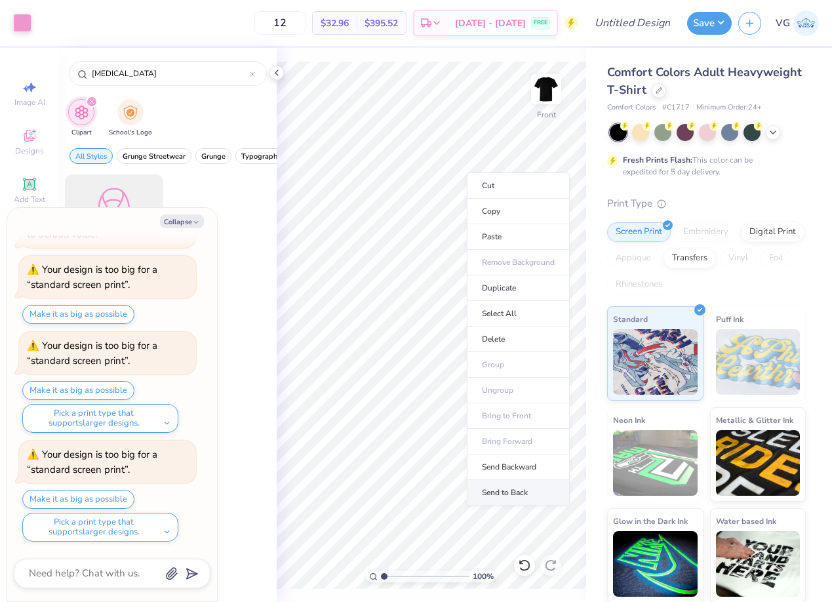
click at [527, 491] on li "Send to Back" at bounding box center [518, 493] width 103 height 26
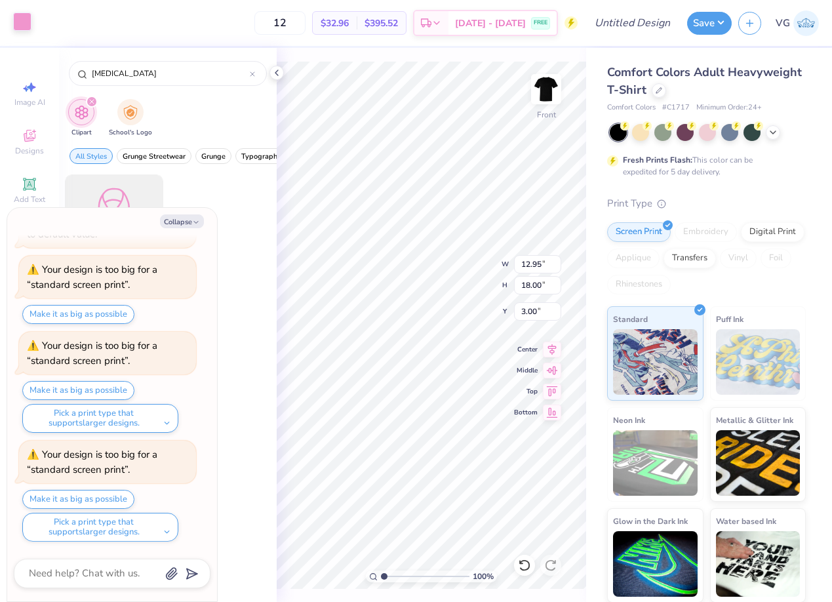
click at [20, 20] on div at bounding box center [22, 21] width 18 height 18
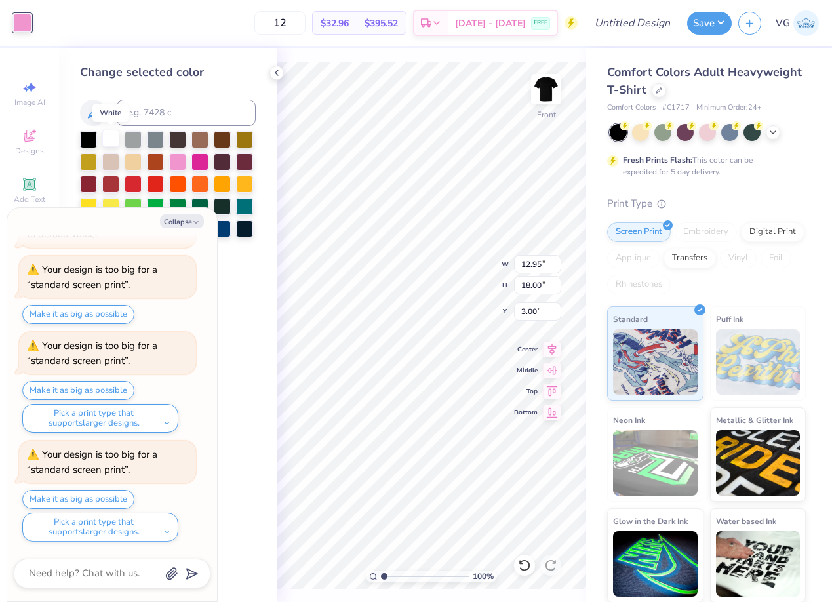
click at [110, 136] on div at bounding box center [110, 138] width 17 height 17
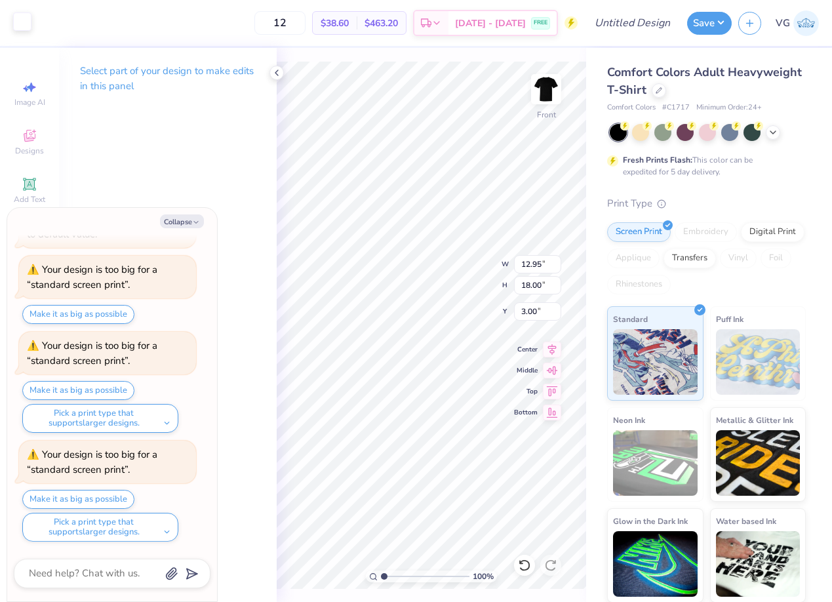
click at [25, 22] on div at bounding box center [22, 21] width 18 height 18
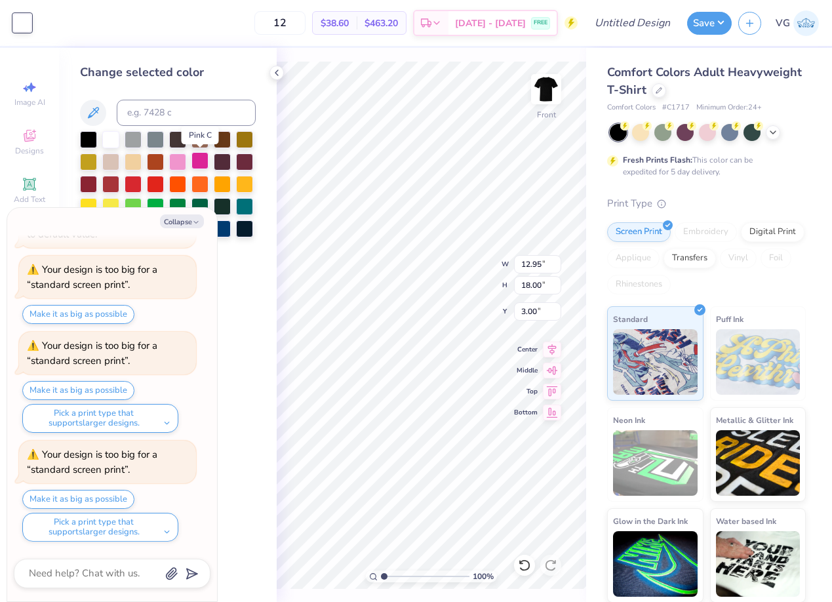
click at [198, 157] on div at bounding box center [200, 160] width 17 height 17
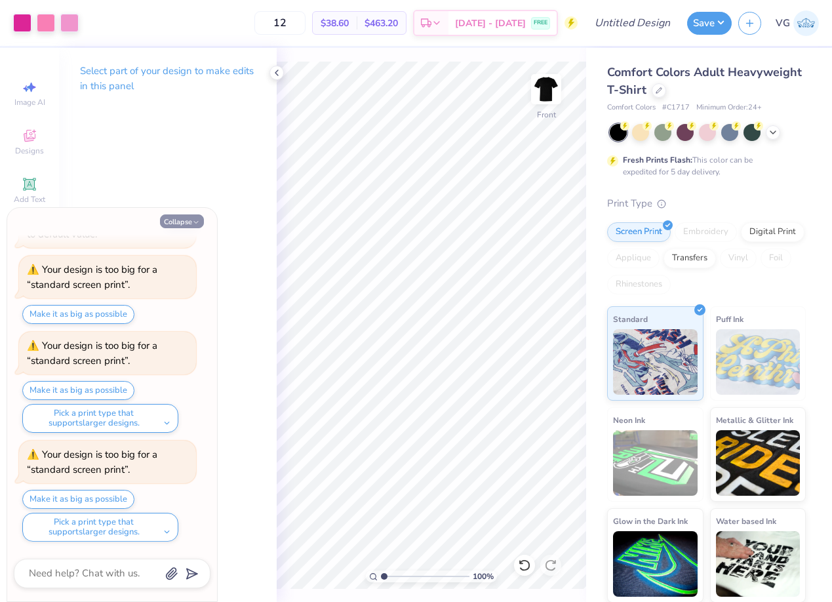
click at [192, 220] on icon "button" at bounding box center [196, 222] width 8 height 8
type textarea "x"
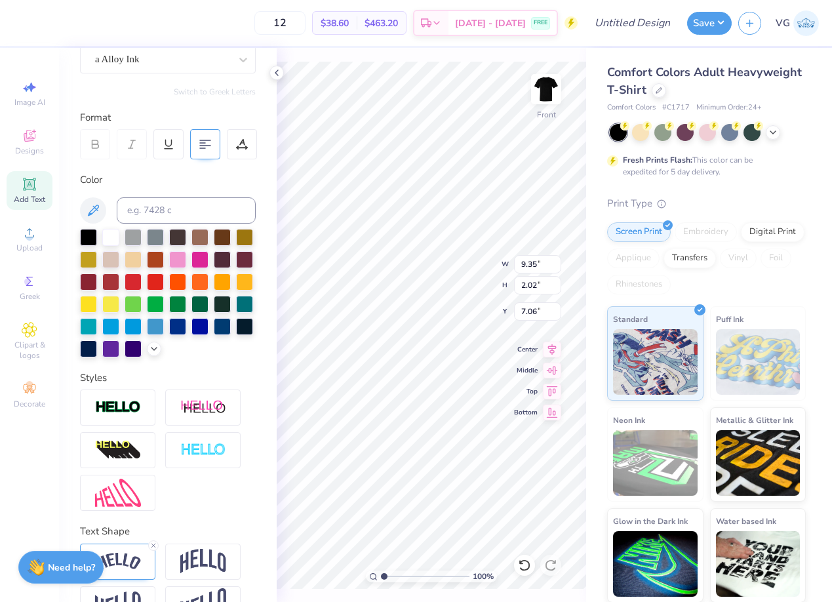
scroll to position [160, 0]
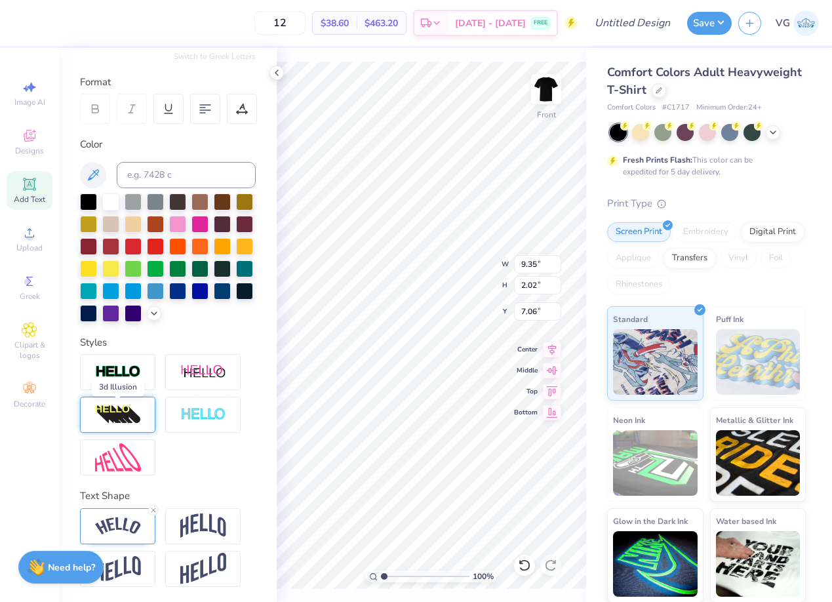
click at [139, 415] on img at bounding box center [118, 415] width 46 height 21
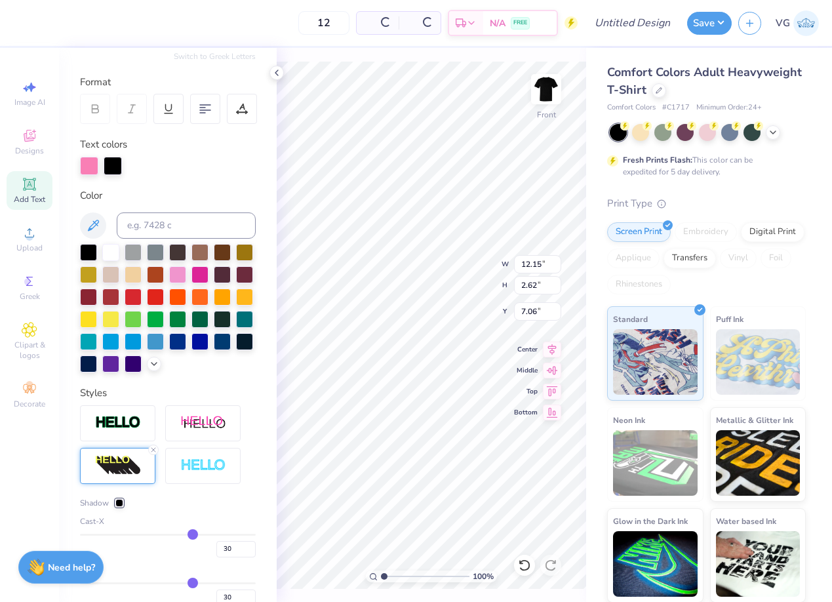
type input "12.15"
type input "2.62"
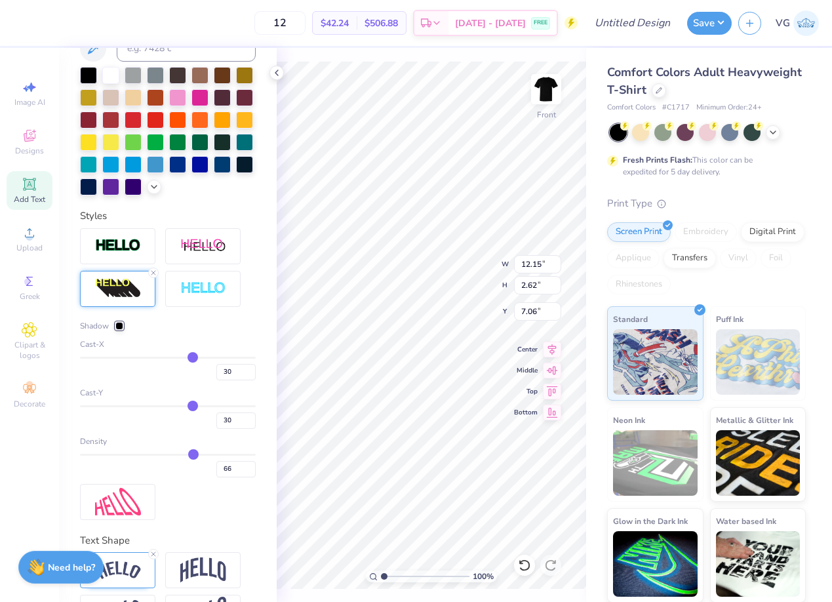
scroll to position [340, 0]
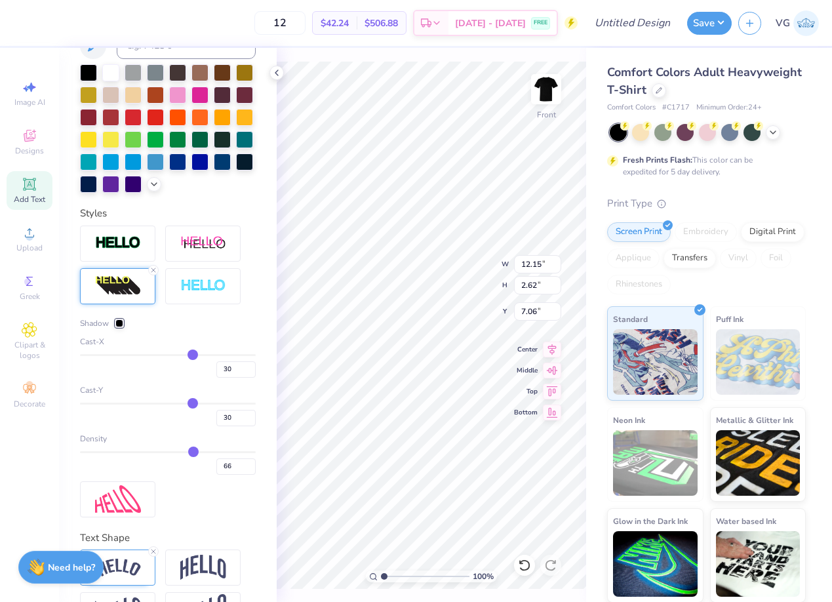
type input "65"
type input "64"
type input "62"
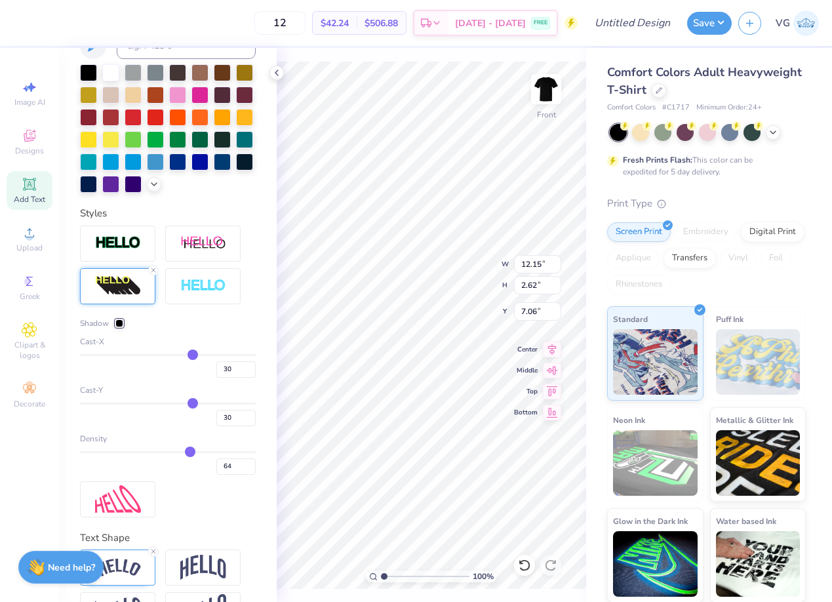
type input "62"
type input "58"
type input "57"
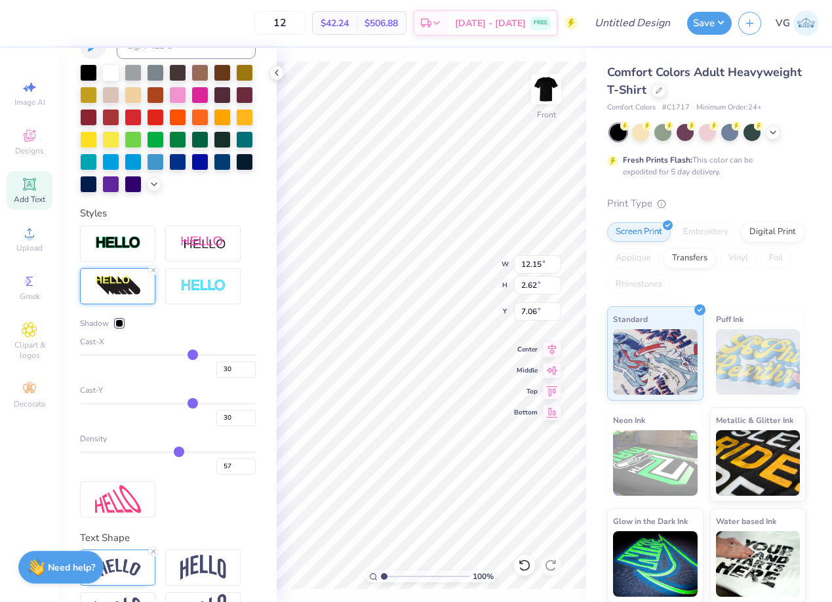
type input "56"
type input "55"
drag, startPoint x: 194, startPoint y: 448, endPoint x: 139, endPoint y: 453, distance: 55.3
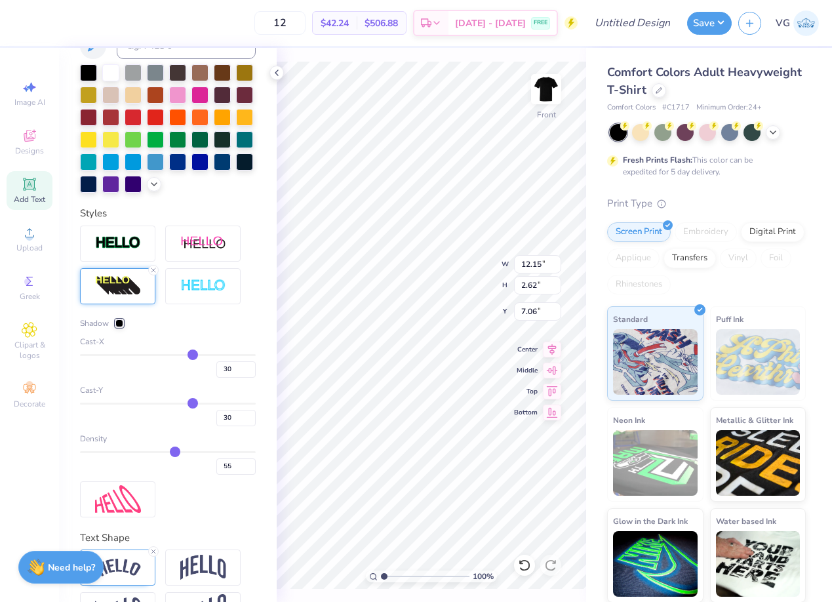
type input "49"
click at [165, 451] on input "range" at bounding box center [168, 452] width 176 height 2
type input "51"
type input "55"
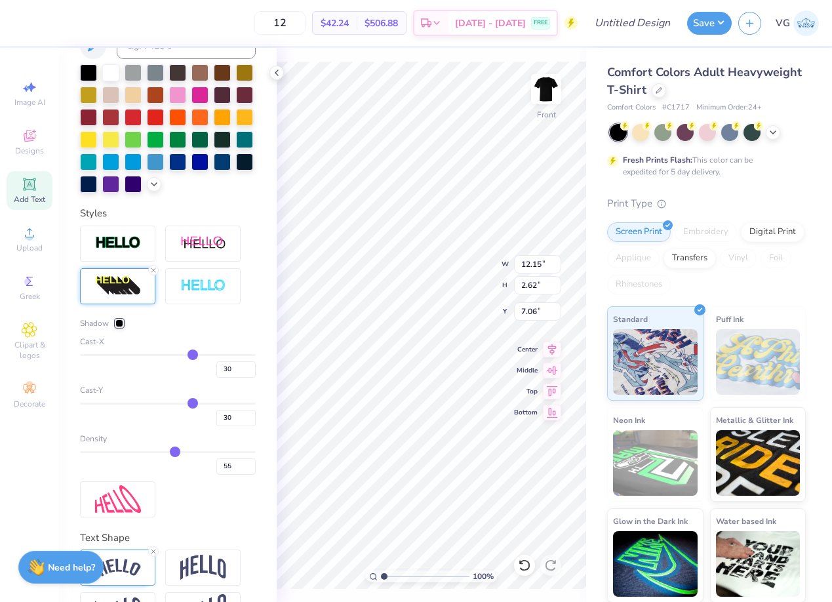
type input "30"
click at [134, 451] on input "range" at bounding box center [168, 452] width 176 height 2
click at [98, 450] on div "Density 30" at bounding box center [168, 454] width 176 height 42
click at [119, 319] on div at bounding box center [119, 323] width 8 height 8
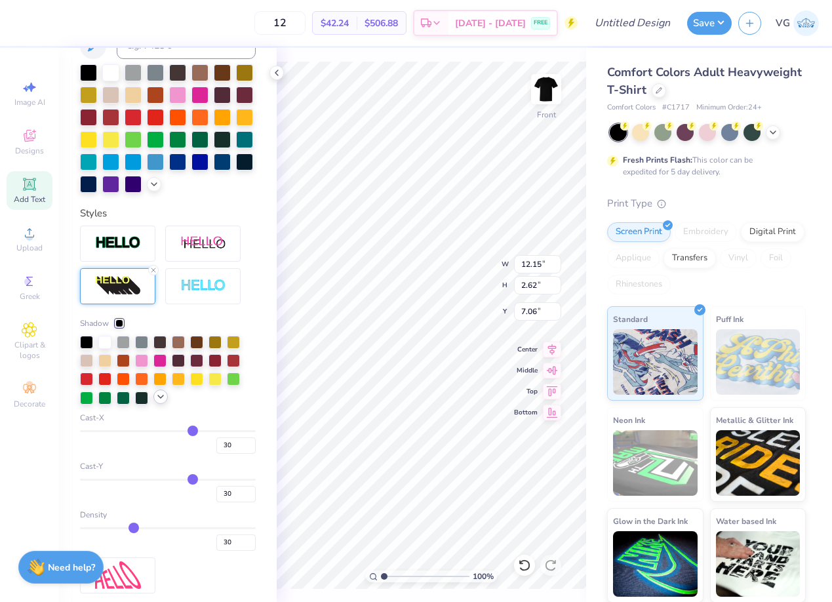
click at [162, 394] on icon at bounding box center [160, 397] width 10 height 10
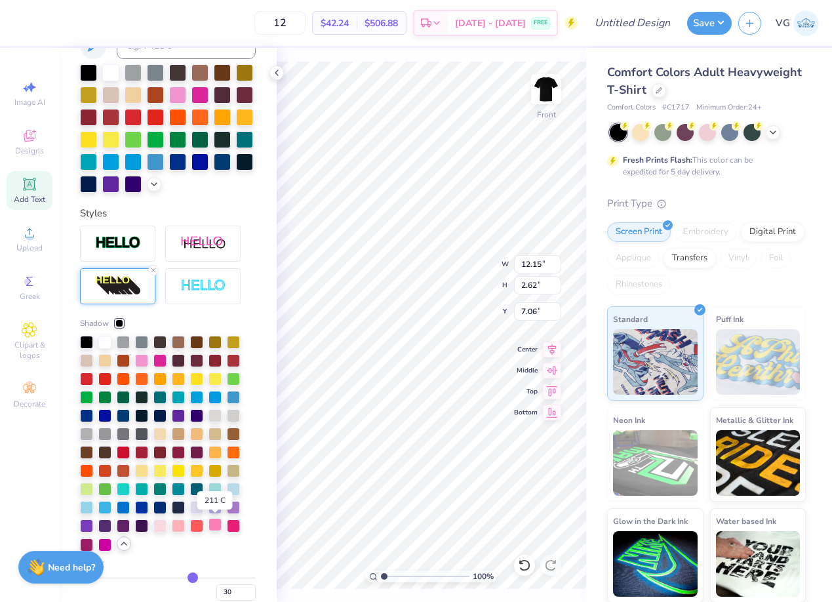
click at [209, 523] on div at bounding box center [215, 524] width 13 height 13
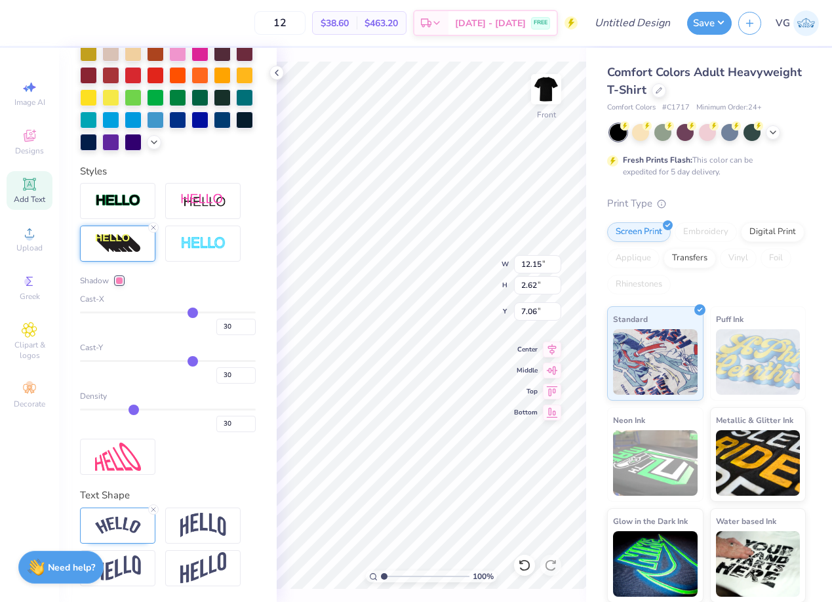
scroll to position [289, 0]
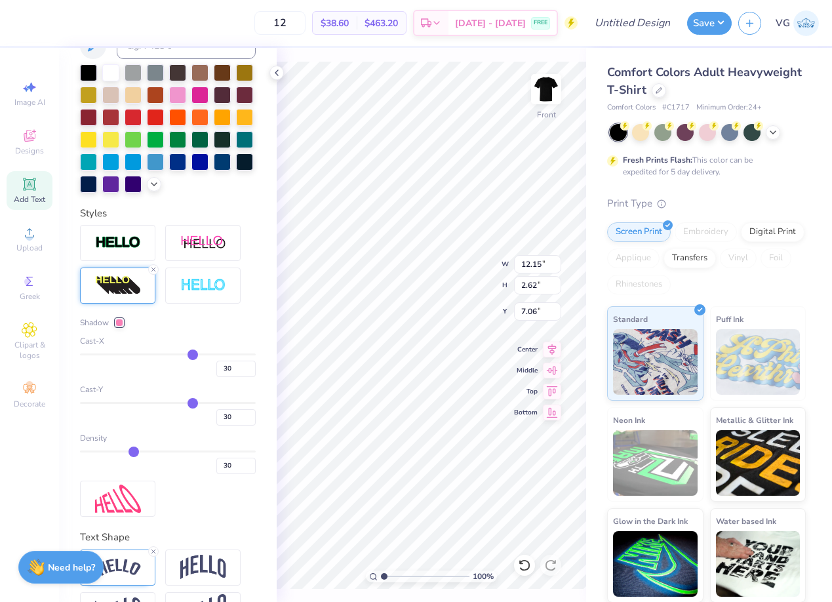
click at [123, 323] on div at bounding box center [119, 323] width 8 height 8
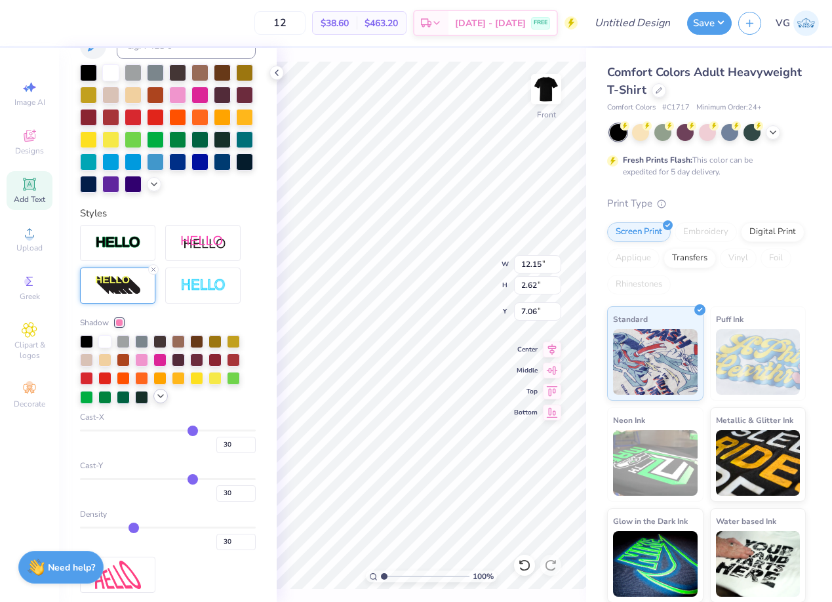
click at [160, 394] on icon at bounding box center [160, 396] width 10 height 10
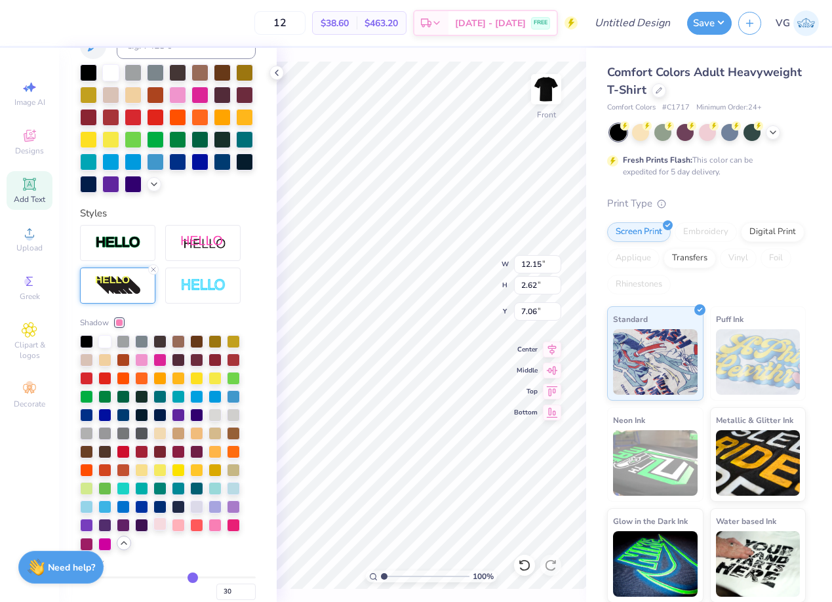
click at [164, 525] on div at bounding box center [159, 523] width 13 height 13
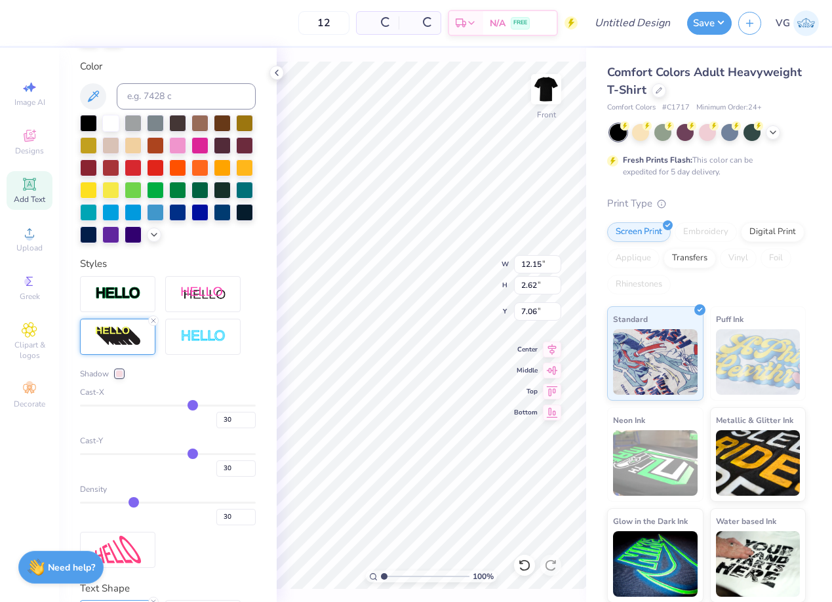
scroll to position [340, 0]
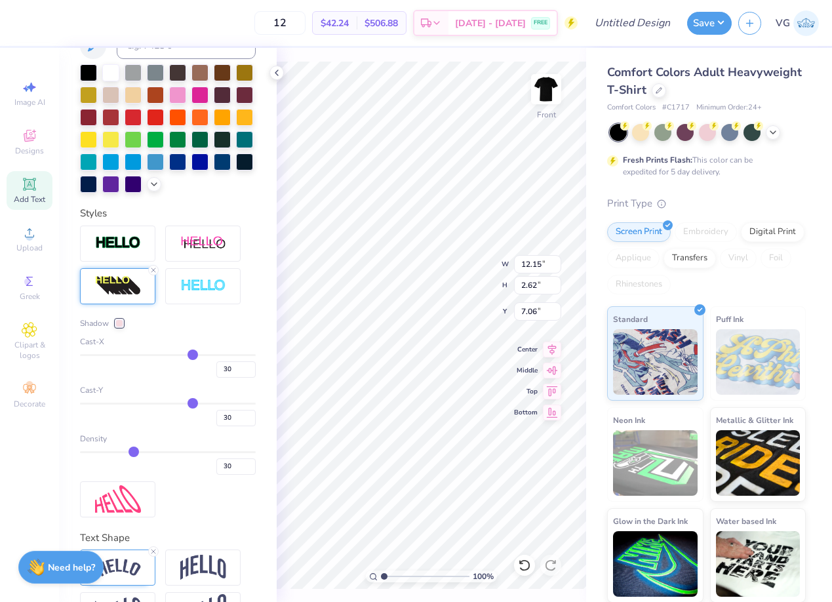
type input "31"
type input "34"
type input "37"
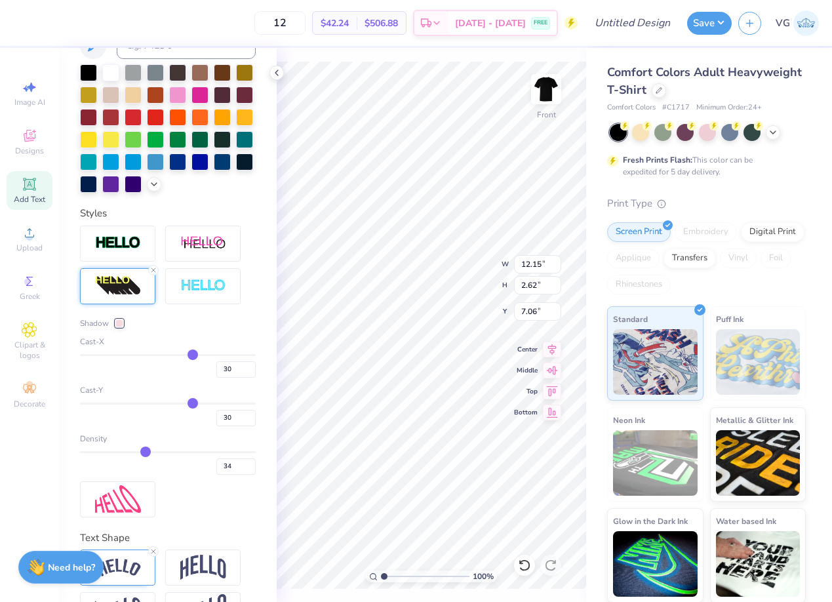
type input "37"
type input "38"
type input "40"
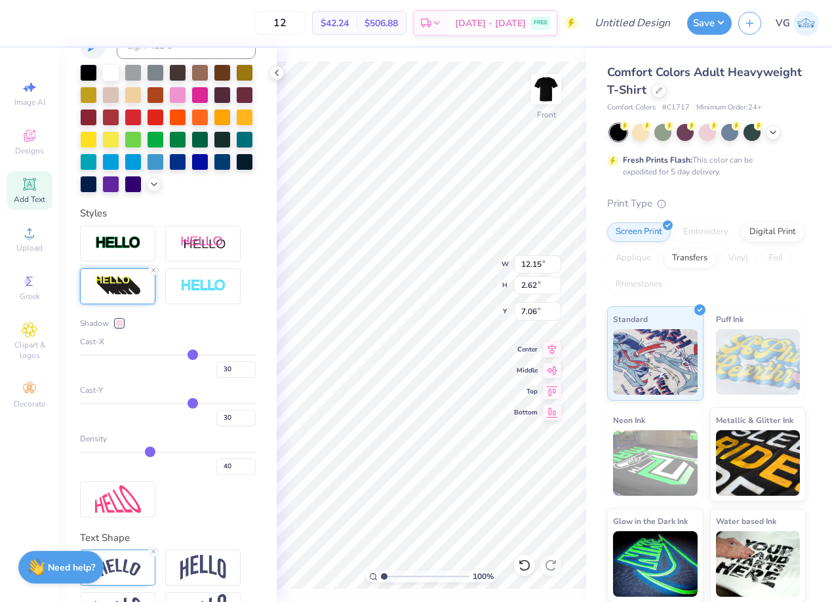
type input "42"
type input "43"
type input "45"
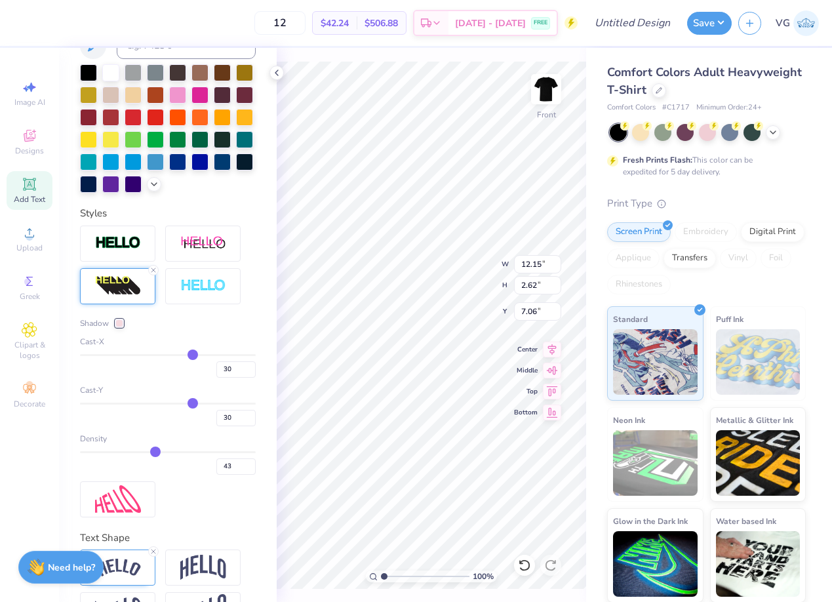
type input "45"
type input "46"
type input "47"
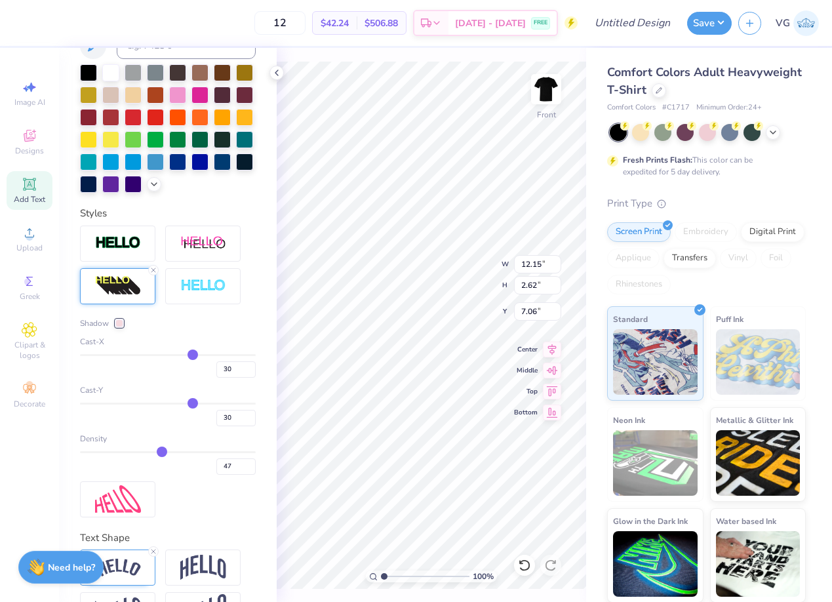
type input "48"
type input "49"
type input "50"
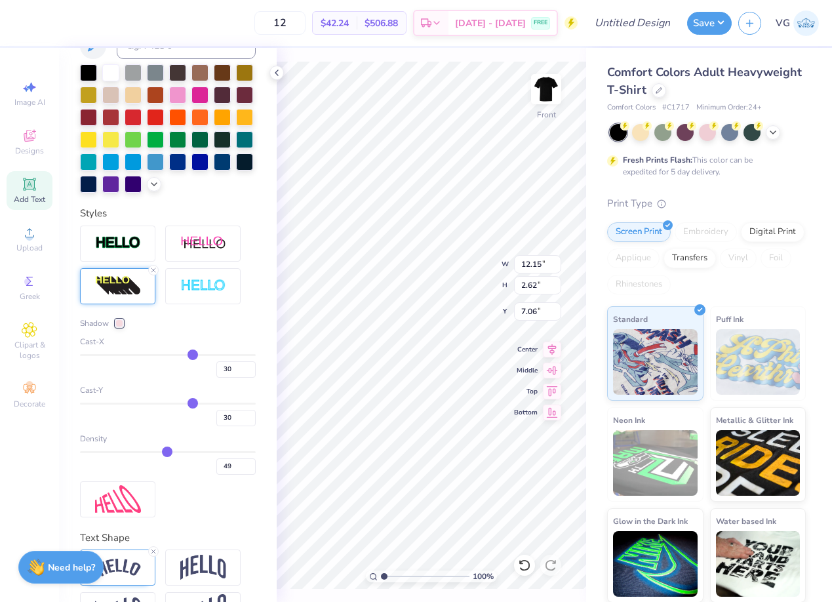
type input "50"
type input "51"
type input "52"
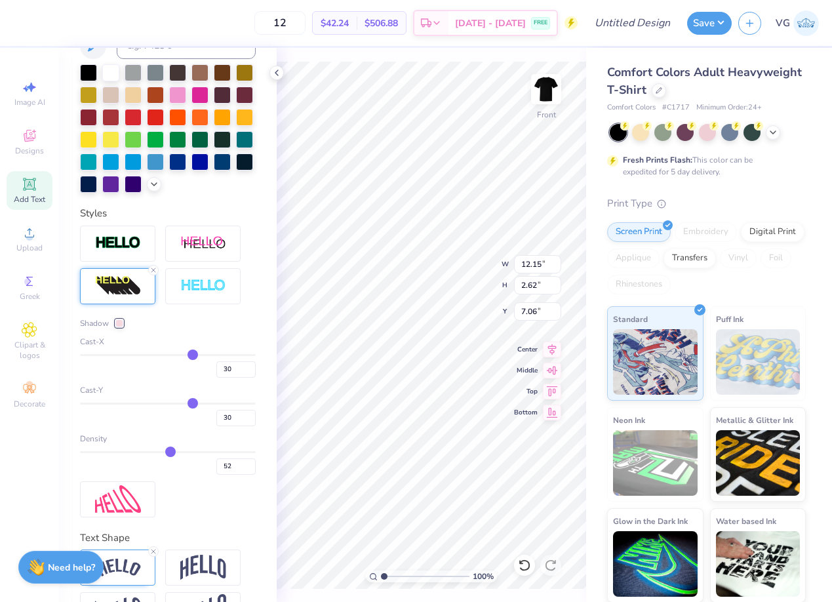
type input "53"
drag, startPoint x: 133, startPoint y: 454, endPoint x: 172, endPoint y: 458, distance: 38.9
click at [172, 453] on input "range" at bounding box center [168, 452] width 176 height 2
type input "54"
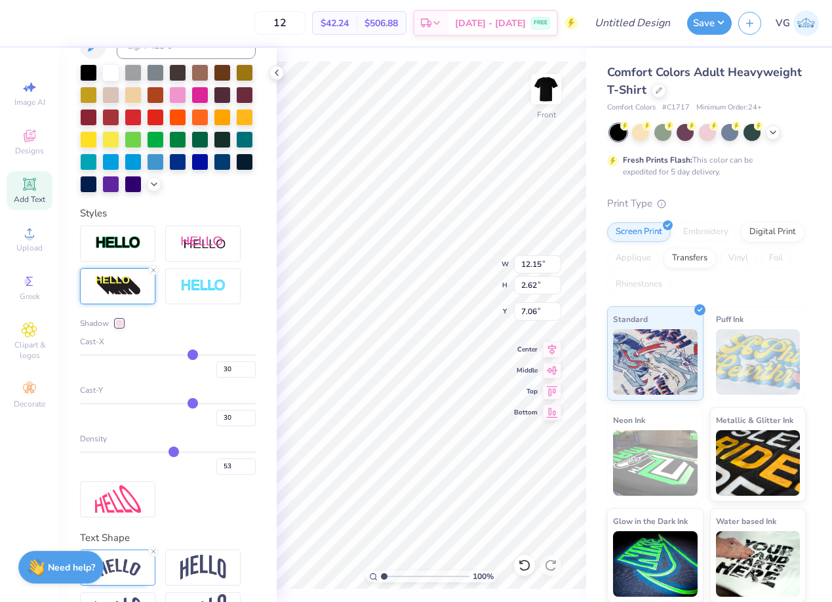
type input "54"
type input "57"
type input "61"
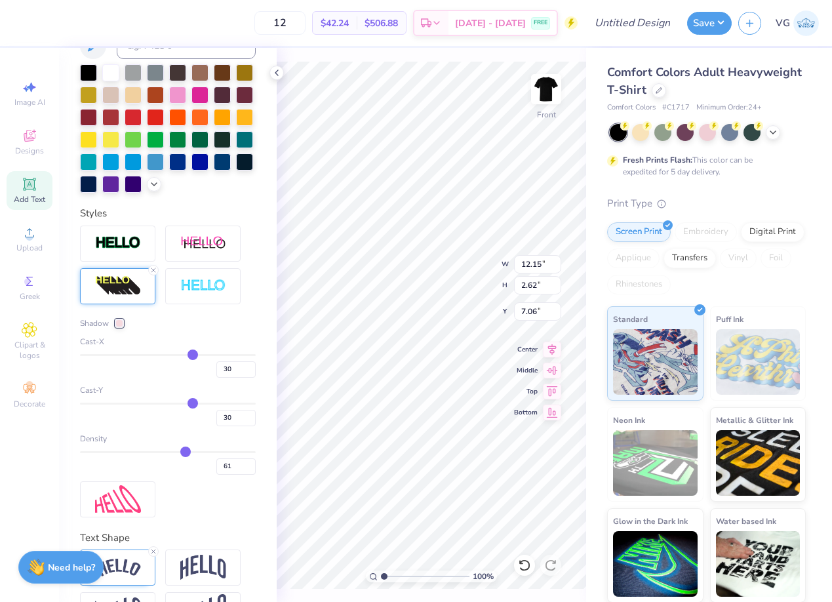
type input "64"
type input "68"
type input "72"
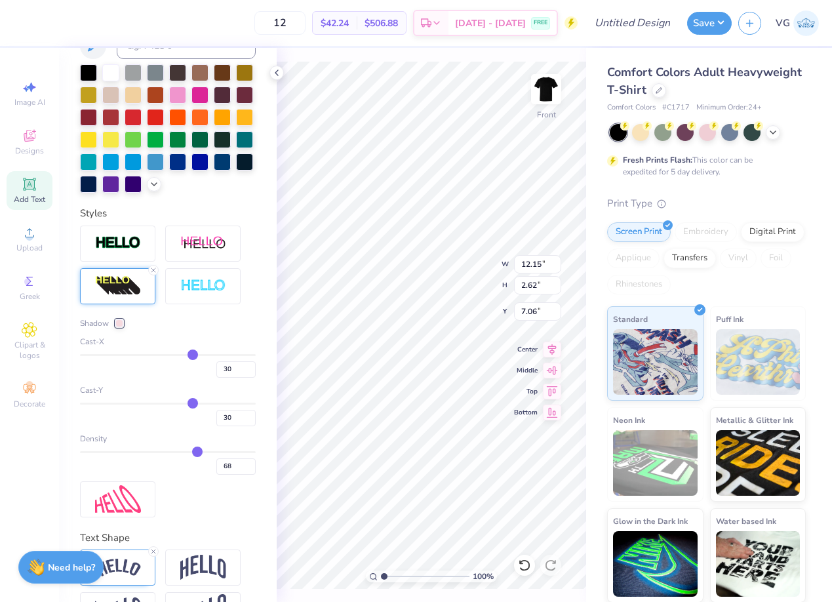
type input "72"
type input "75"
type input "76"
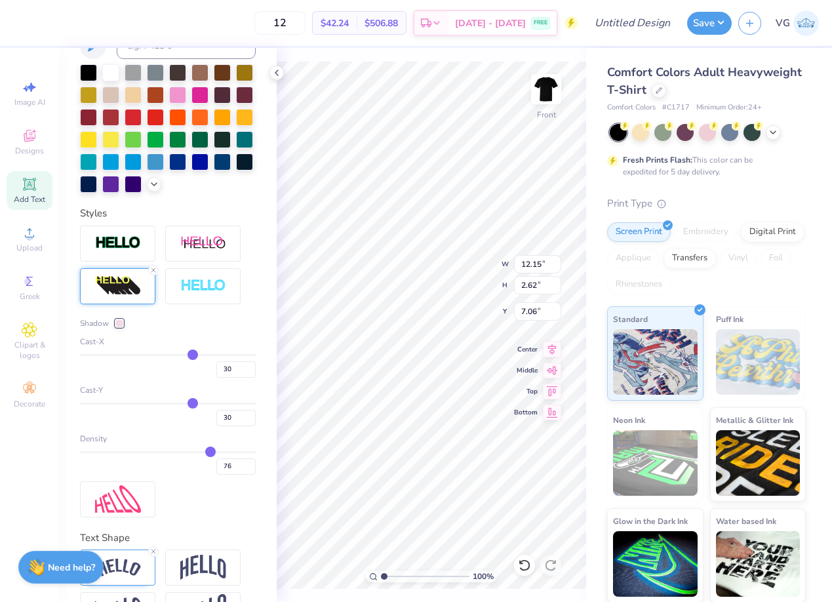
type input "78"
type input "80"
type input "81"
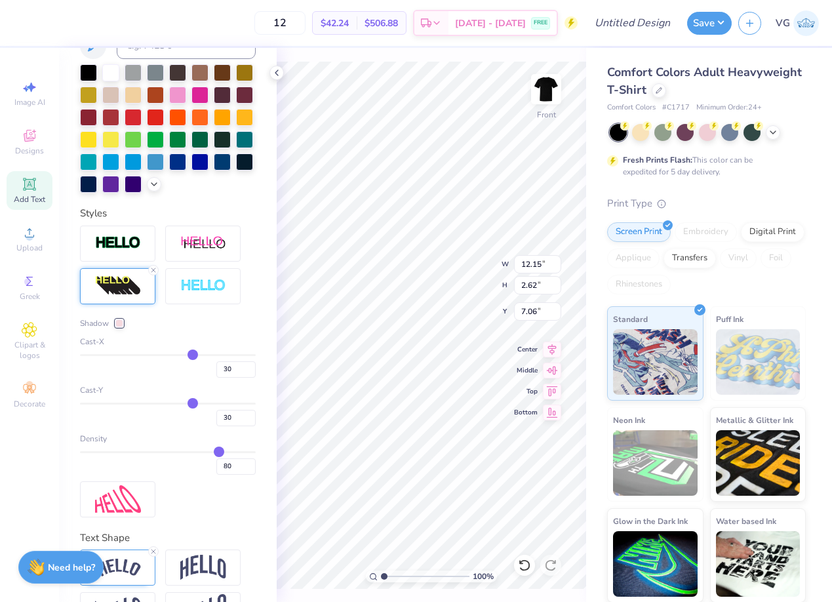
type input "81"
type input "82"
drag, startPoint x: 172, startPoint y: 453, endPoint x: 221, endPoint y: 457, distance: 48.8
click at [221, 453] on input "range" at bounding box center [168, 452] width 176 height 2
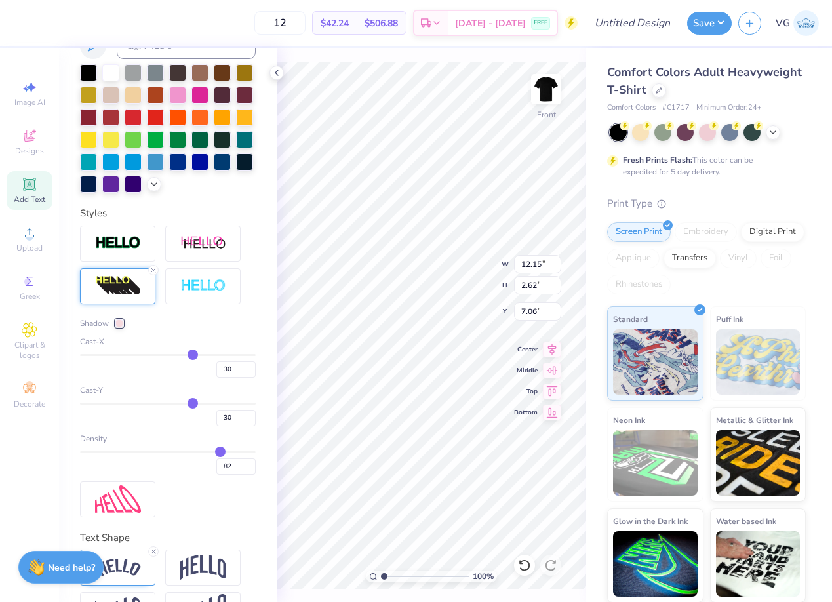
type input "84"
type input "89"
type input "92"
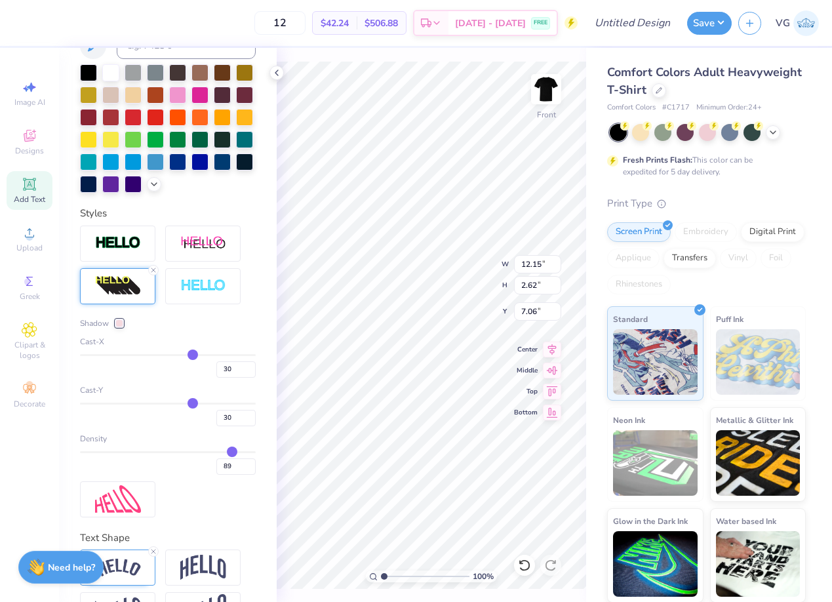
type input "92"
type input "96"
type input "98"
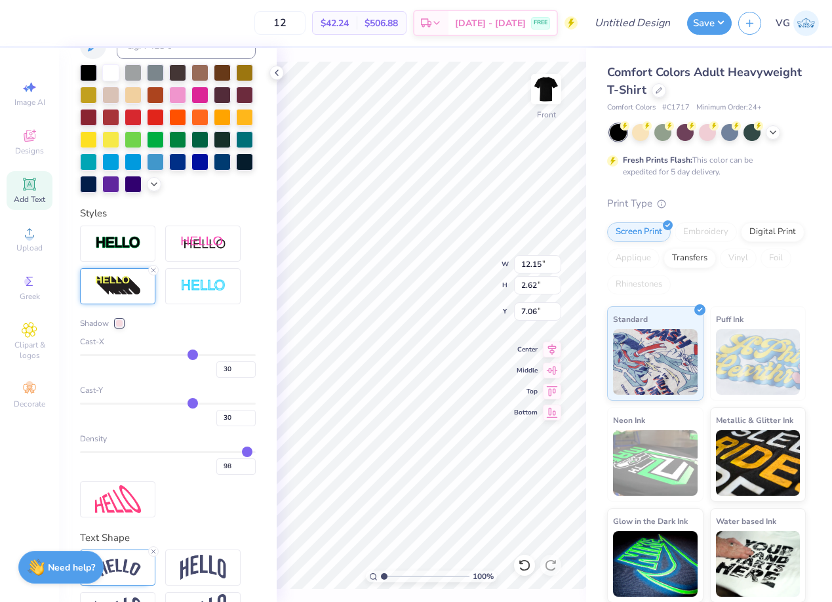
type input "99"
type input "100"
drag, startPoint x: 224, startPoint y: 452, endPoint x: 253, endPoint y: 455, distance: 29.0
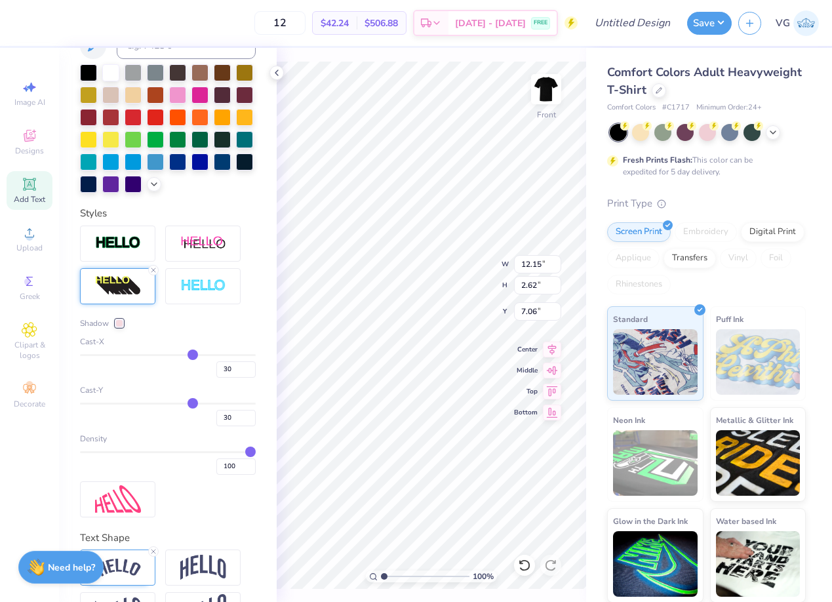
type input "100"
click at [253, 453] on input "range" at bounding box center [168, 452] width 176 height 2
drag, startPoint x: 253, startPoint y: 455, endPoint x: 177, endPoint y: 372, distance: 112.4
click at [256, 453] on input "range" at bounding box center [168, 452] width 176 height 2
type input "29"
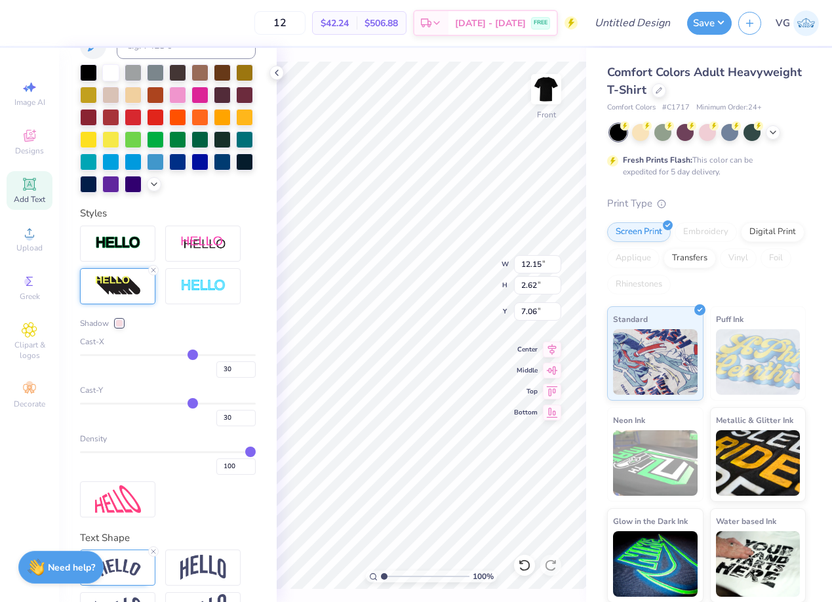
type input "29"
type input "25"
type input "22"
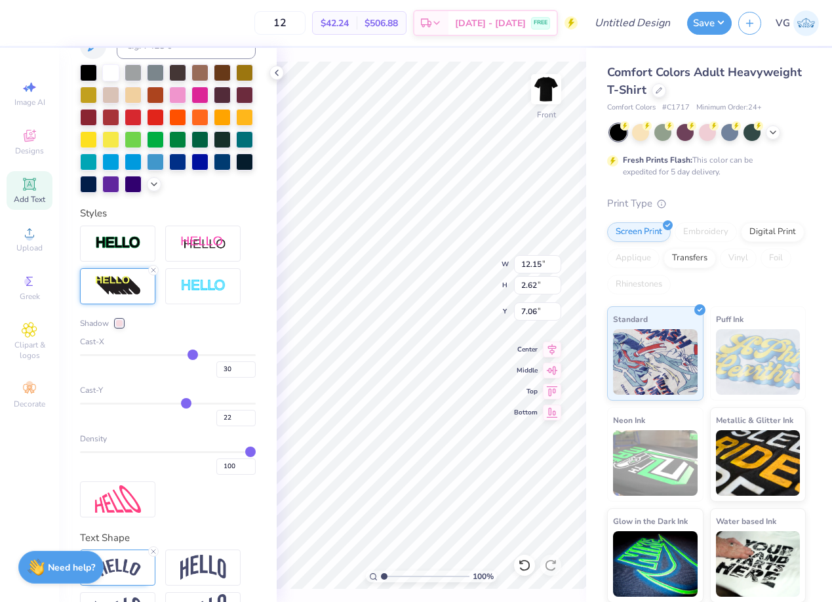
type input "17"
type input "14"
type input "10"
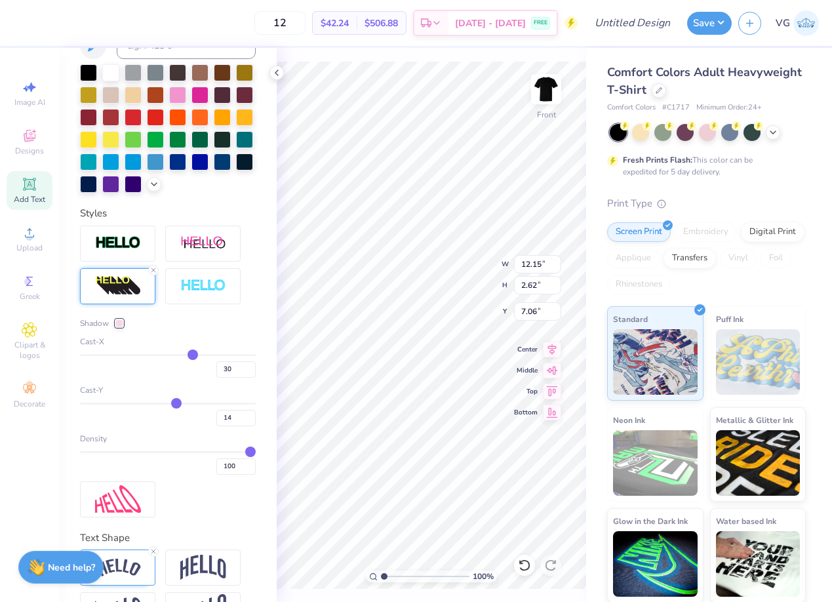
type input "10"
type input "6"
type input "2"
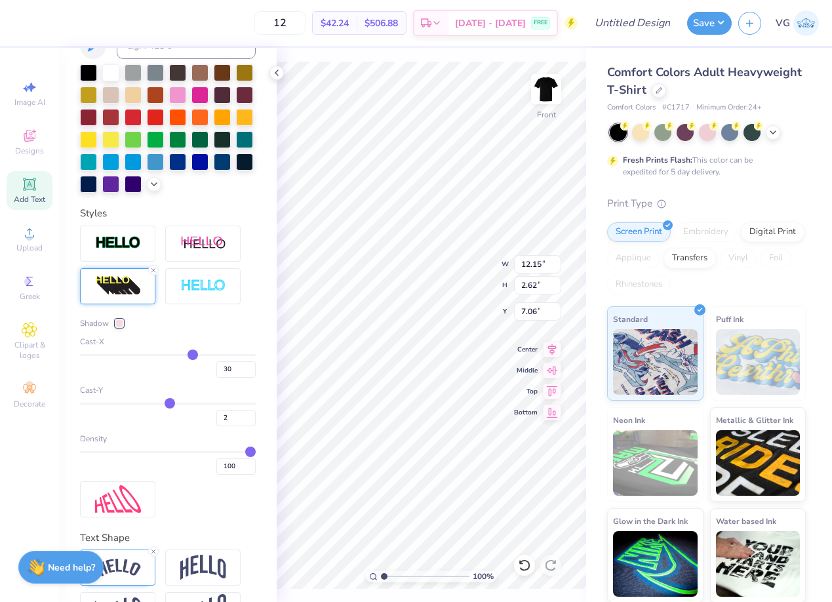
type input "-3"
type input "-6"
type input "-9"
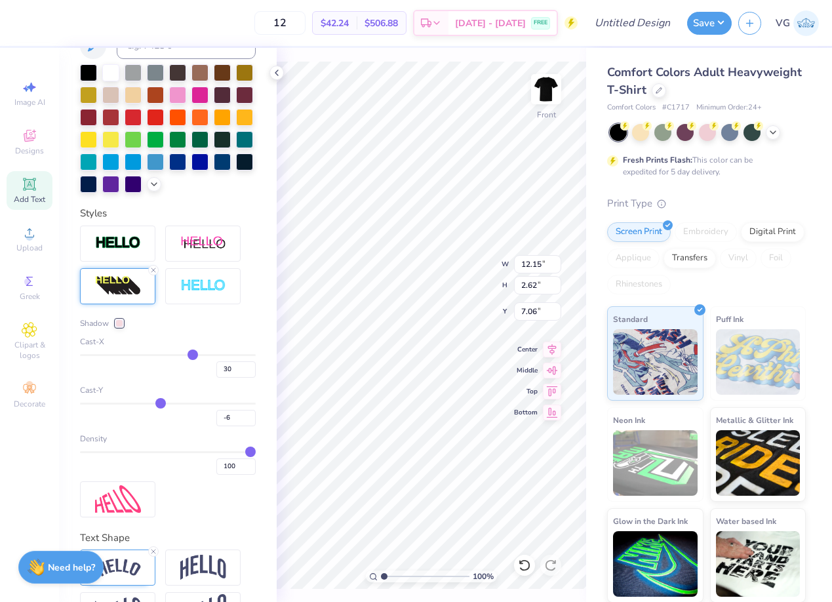
type input "-9"
type input "-11"
type input "-14"
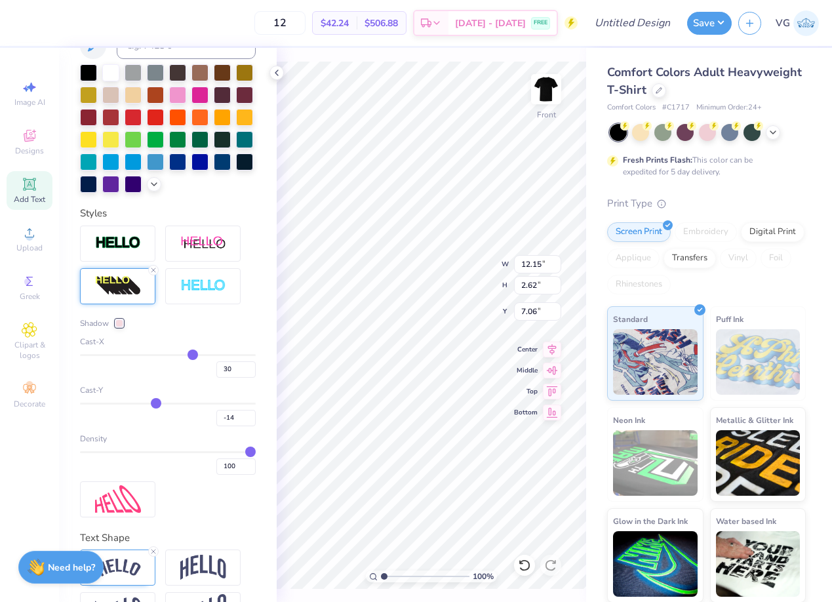
type input "-16"
type input "-18"
type input "-20"
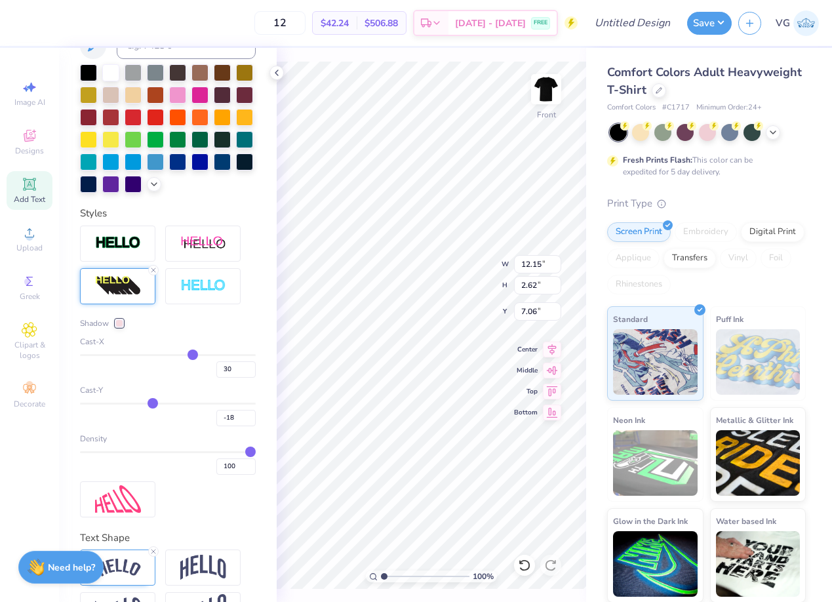
type input "-20"
type input "-22"
type input "-24"
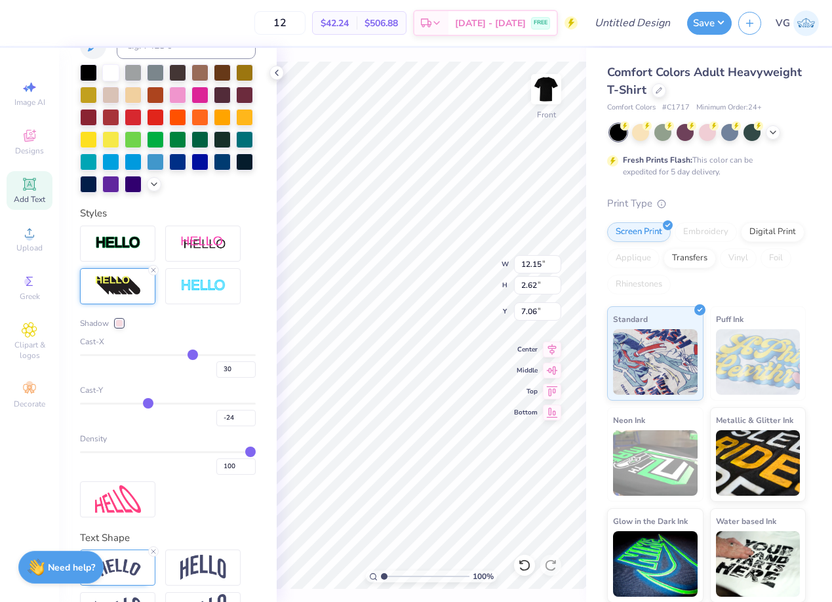
drag, startPoint x: 193, startPoint y: 403, endPoint x: 148, endPoint y: 399, distance: 45.4
type input "-25"
click at [148, 403] on input "range" at bounding box center [168, 404] width 176 height 2
type input "-25"
type input "2.52"
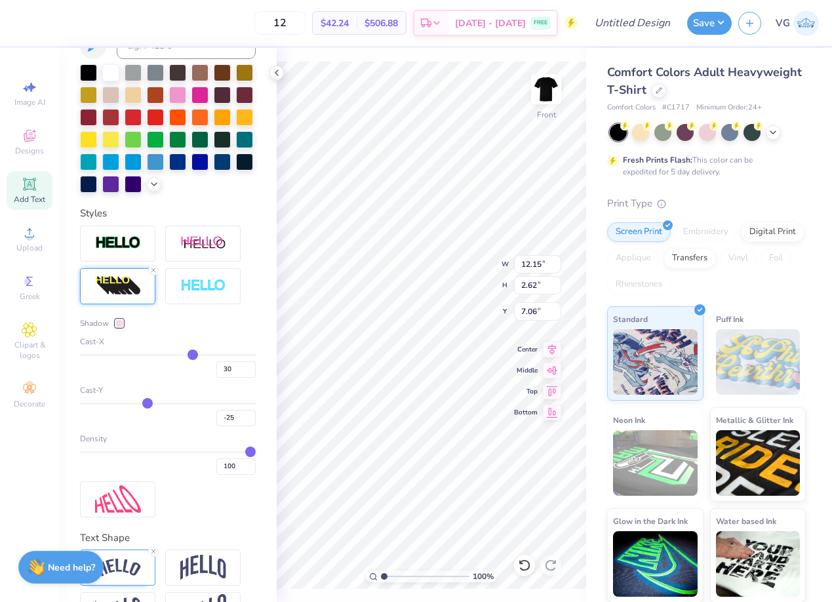
type input "6.56"
type input "-27"
type input "-30"
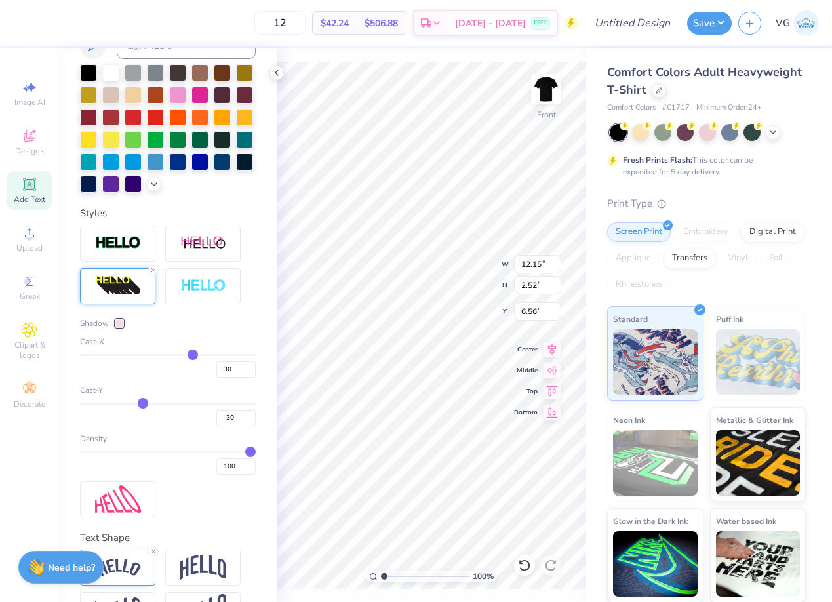
type input "-35"
type input "-41"
type input "-46"
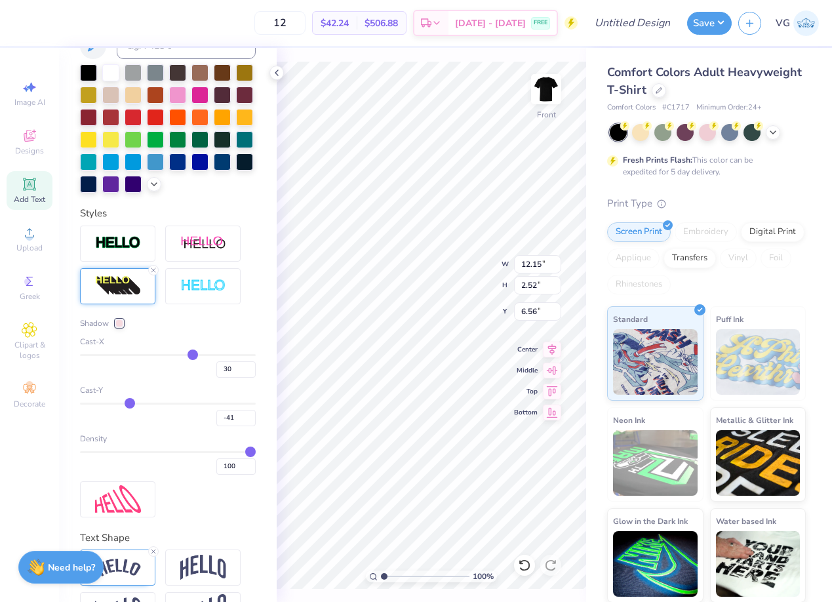
type input "-46"
type input "-49"
type input "-52"
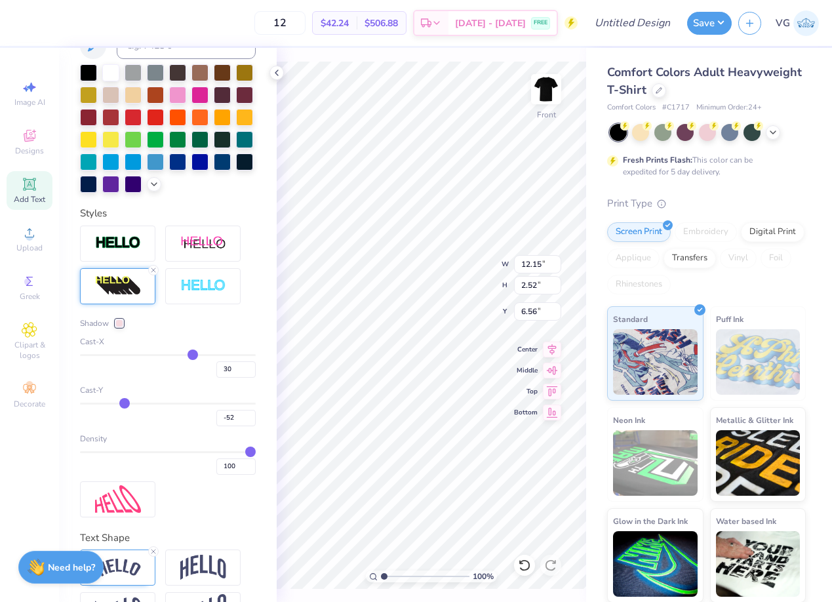
type input "-54"
type input "-55"
type input "-57"
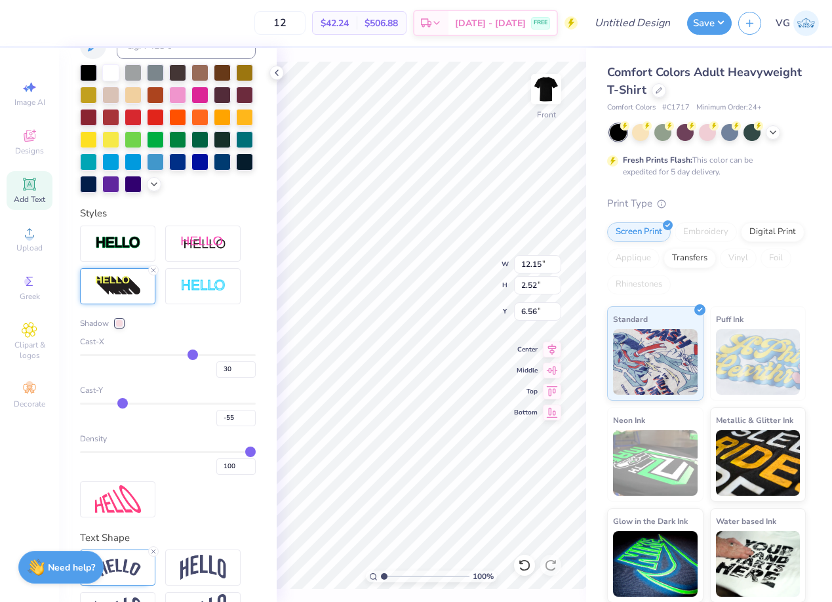
type input "-57"
type input "-59"
type input "-60"
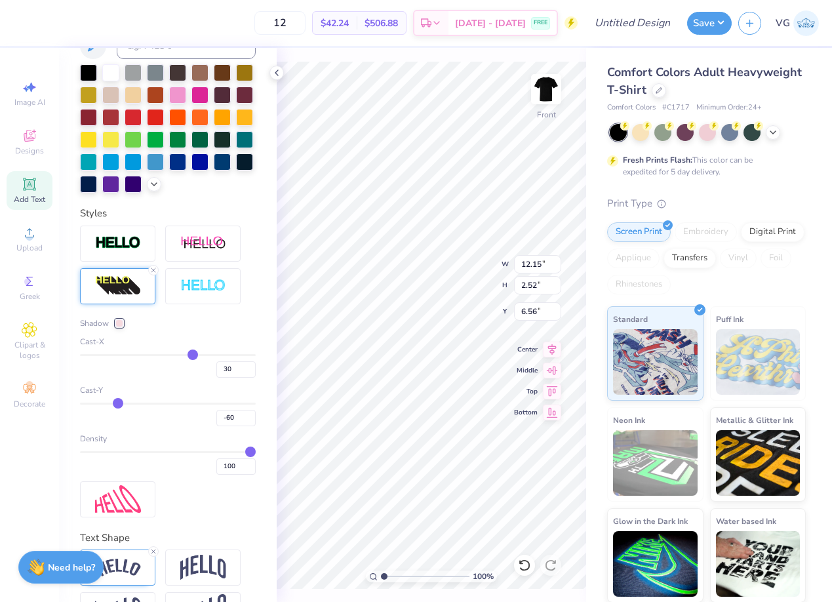
type input "-62"
type input "-63"
type input "-64"
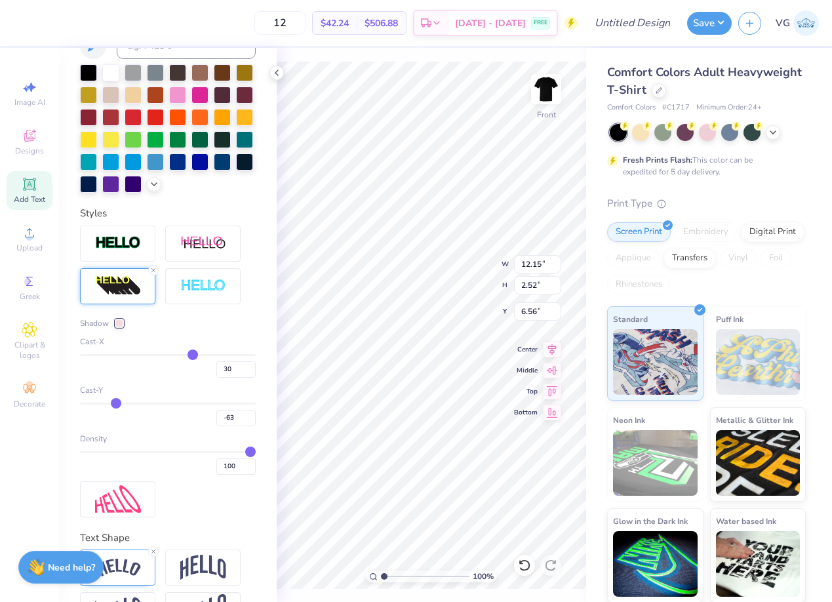
type input "-64"
type input "-65"
type input "-66"
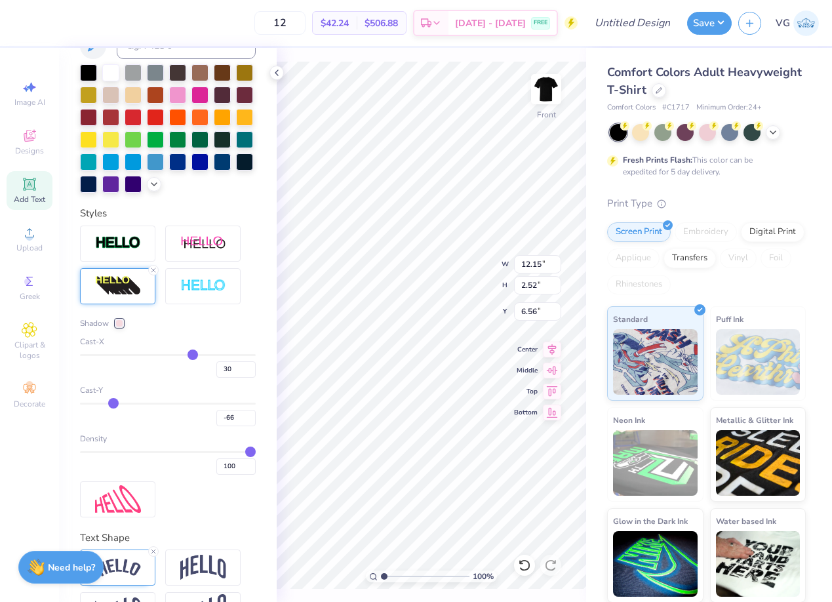
type input "-67"
type input "-68"
type input "-69"
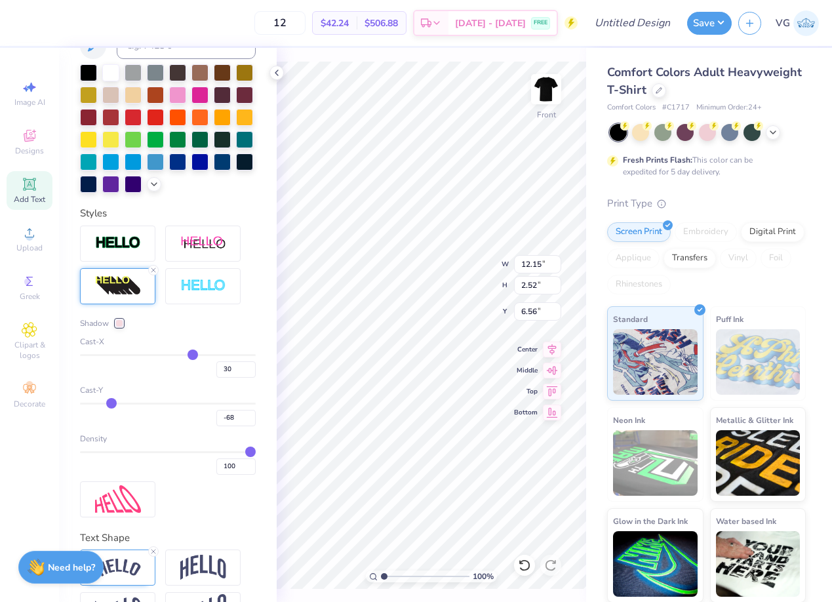
type input "-69"
type input "-71"
type input "-72"
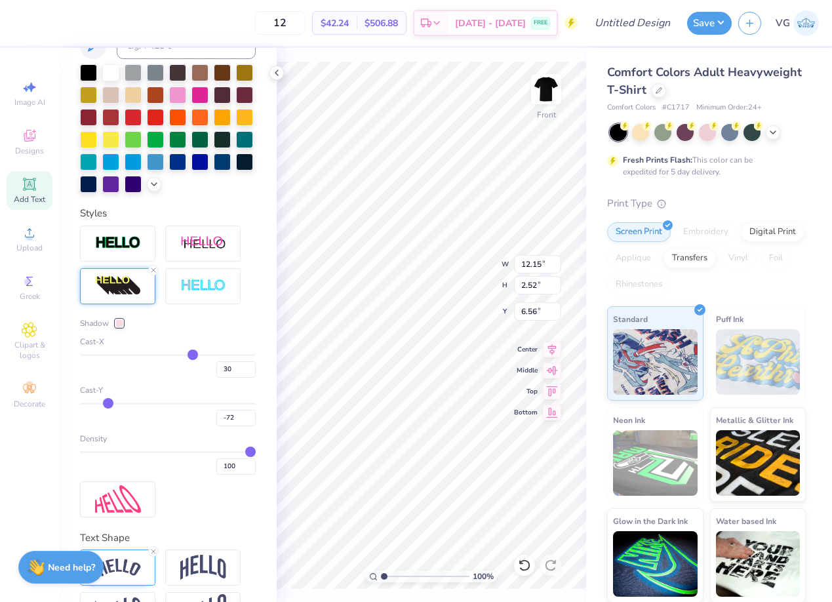
type input "-73"
type input "-74"
type input "-75"
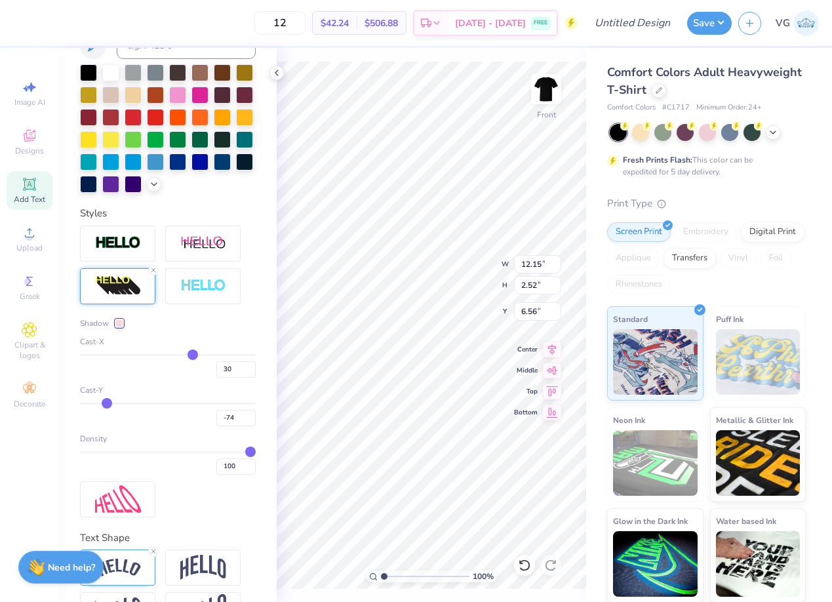
type input "-75"
type input "-76"
type input "-78"
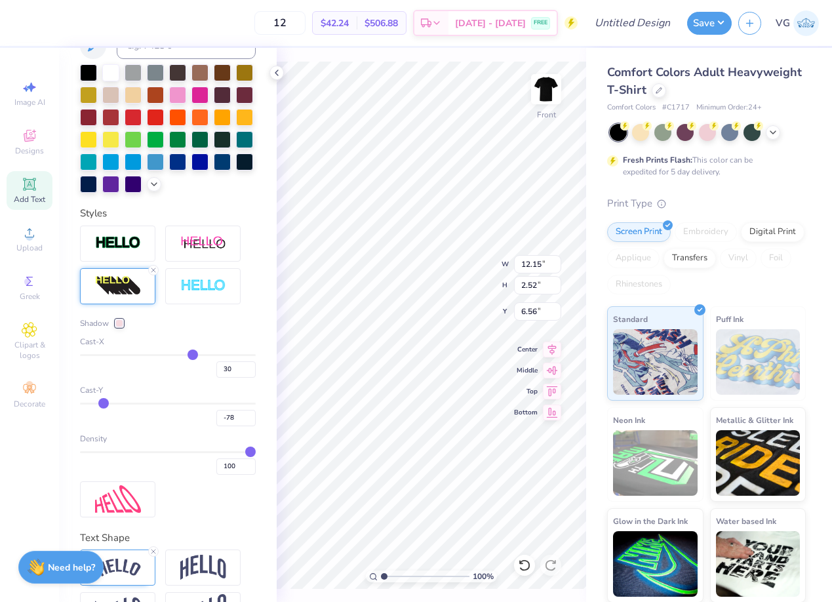
type input "-79"
type input "-80"
type input "-82"
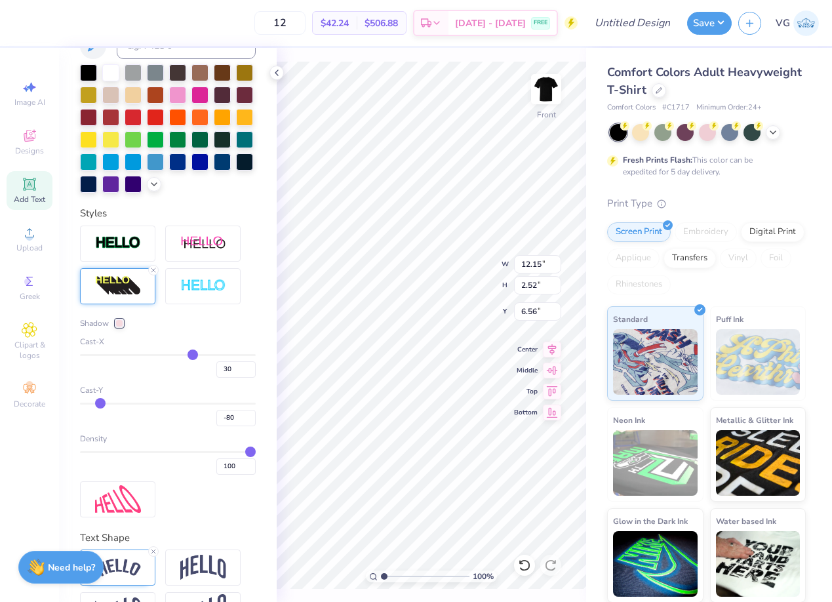
type input "-82"
type input "-85"
type input "-88"
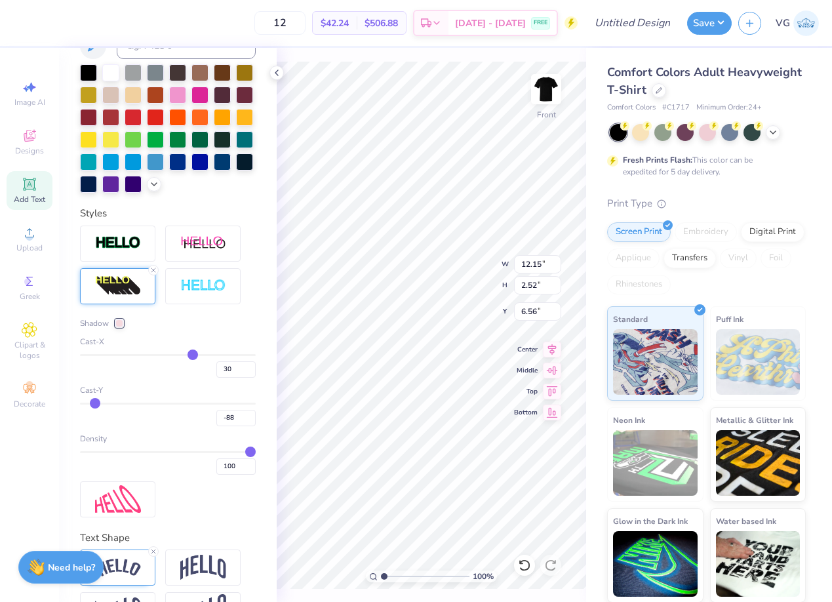
type input "-91"
type input "-95"
type input "-99"
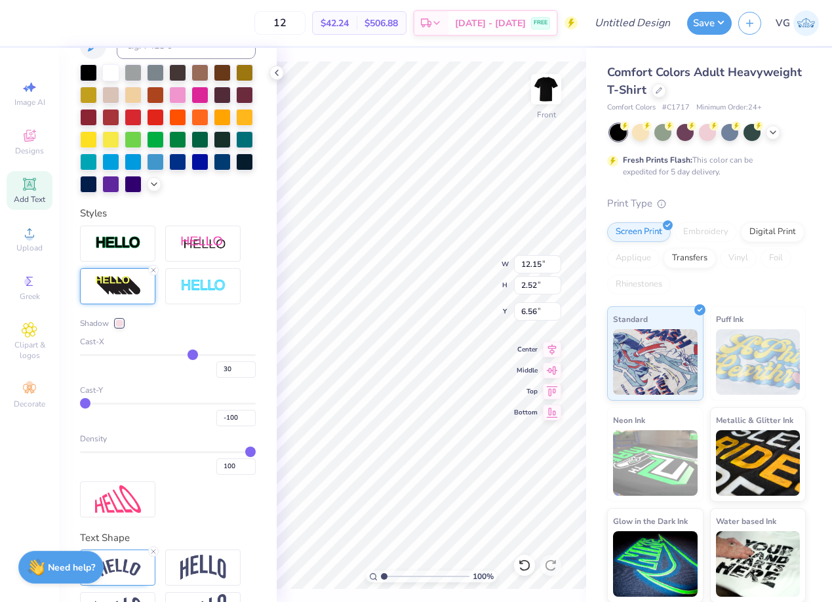
drag, startPoint x: 148, startPoint y: 399, endPoint x: 73, endPoint y: 396, distance: 74.2
click at [80, 403] on input "range" at bounding box center [168, 404] width 176 height 2
click at [254, 404] on div "-100" at bounding box center [168, 415] width 176 height 24
drag, startPoint x: 249, startPoint y: 402, endPoint x: 268, endPoint y: 403, distance: 19.7
click at [256, 403] on input "range" at bounding box center [168, 404] width 176 height 2
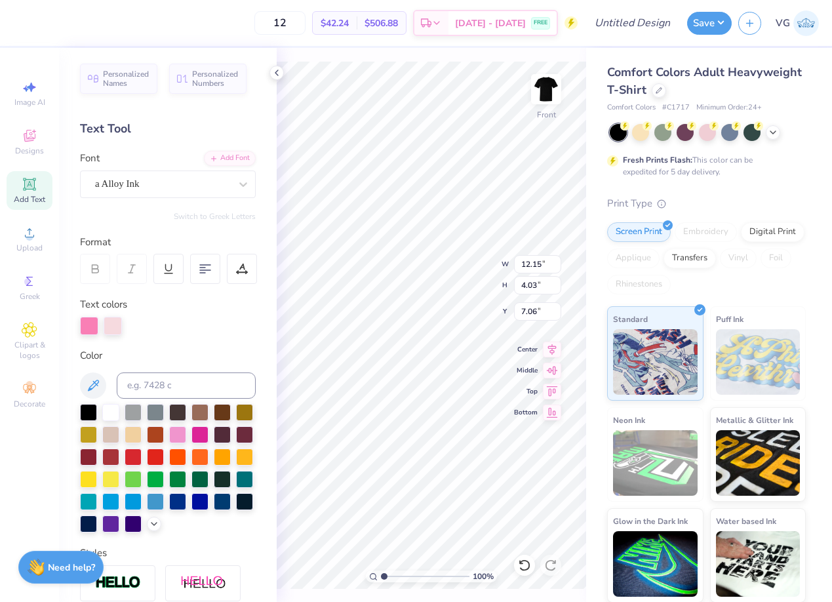
scroll to position [340, 0]
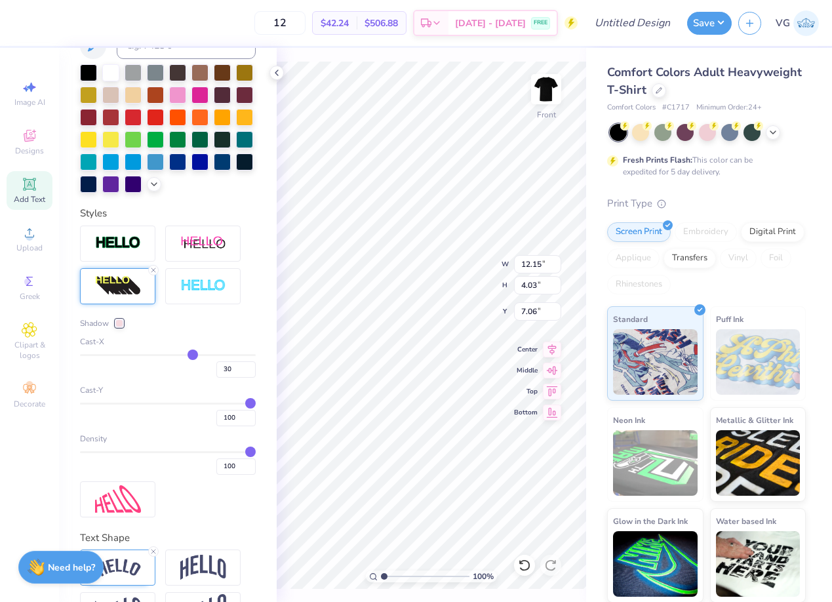
click at [254, 353] on div "Cast-X 30" at bounding box center [168, 357] width 176 height 42
click at [254, 352] on div "Cast-X 30" at bounding box center [168, 357] width 176 height 42
type input "27"
type input "28"
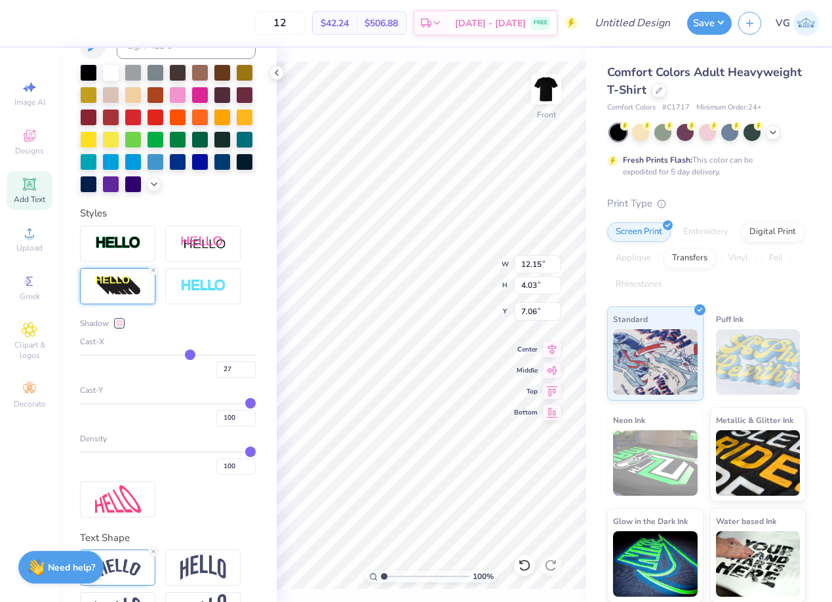
type input "28"
type input "33"
type input "37"
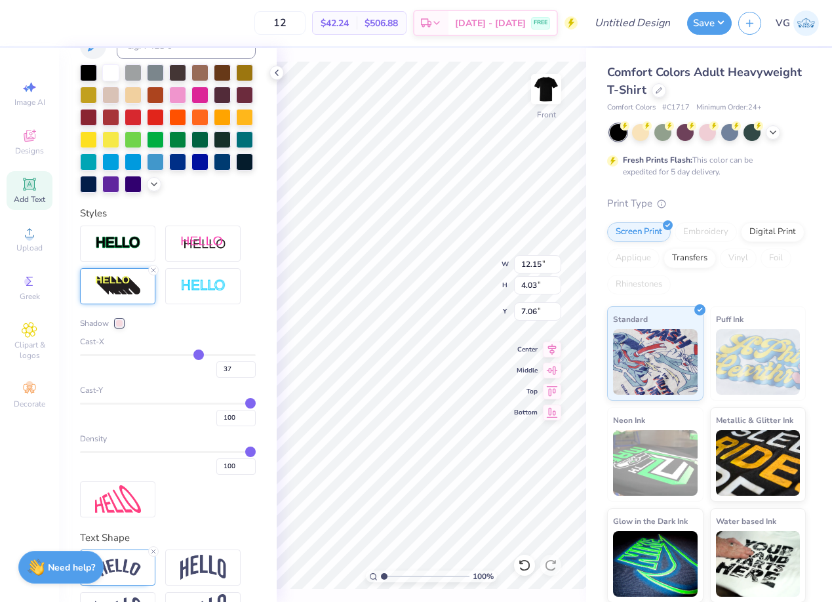
type input "41"
type input "44"
type input "48"
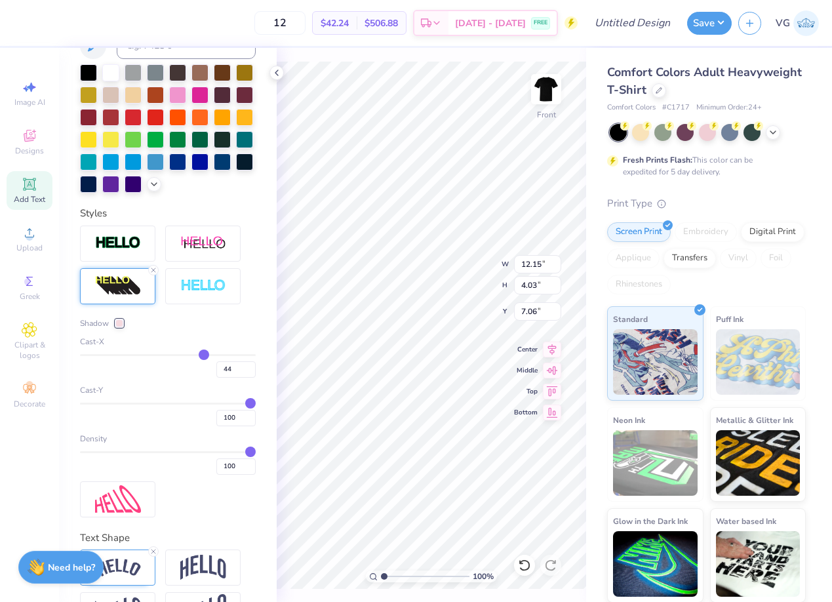
type input "48"
type input "53"
type input "57"
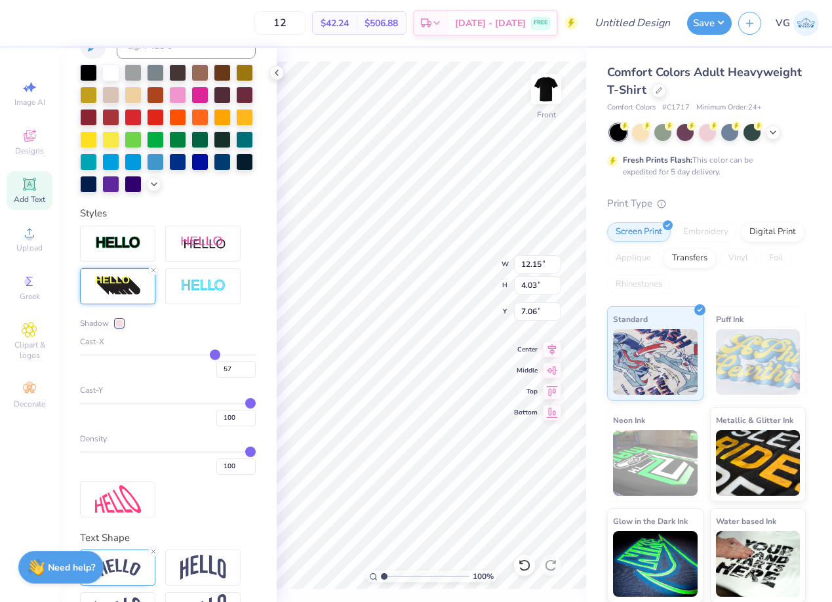
type input "62"
type input "67"
type input "71"
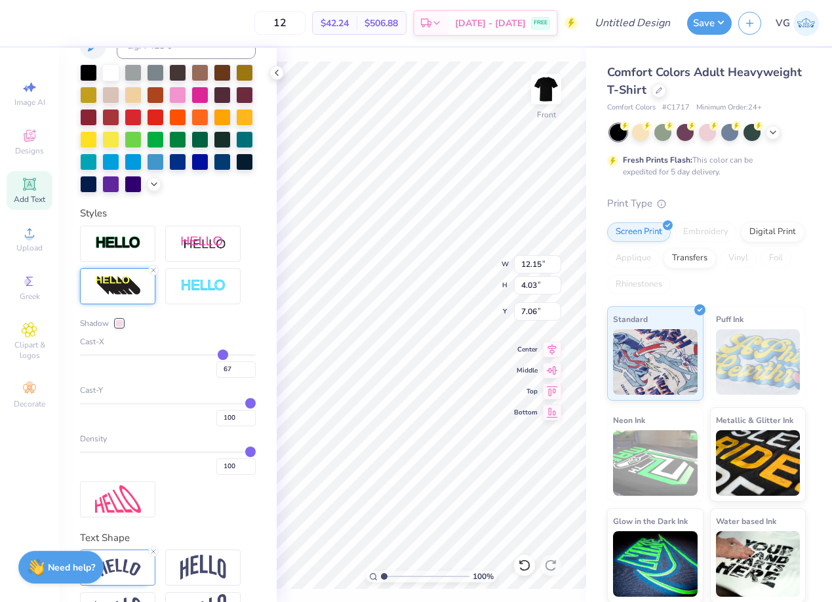
type input "71"
type input "74"
type input "78"
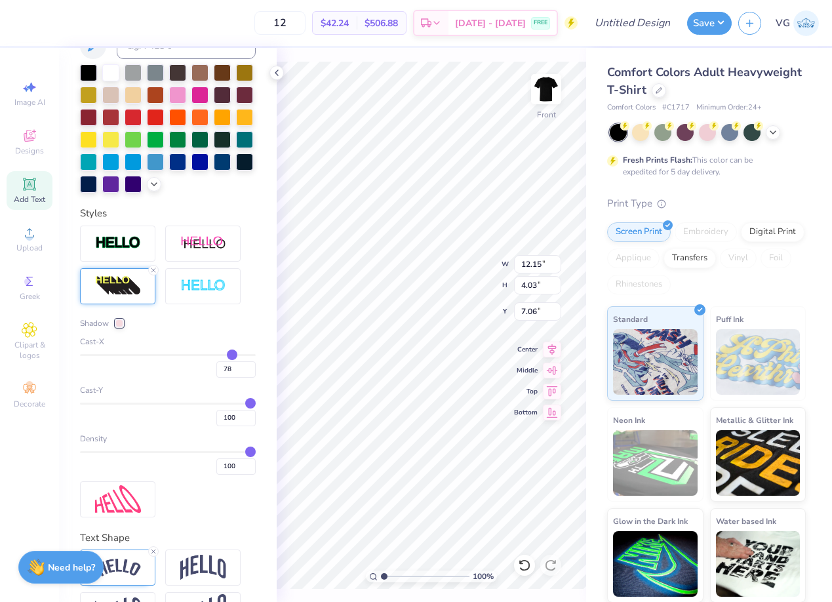
type input "81"
type input "83"
type input "86"
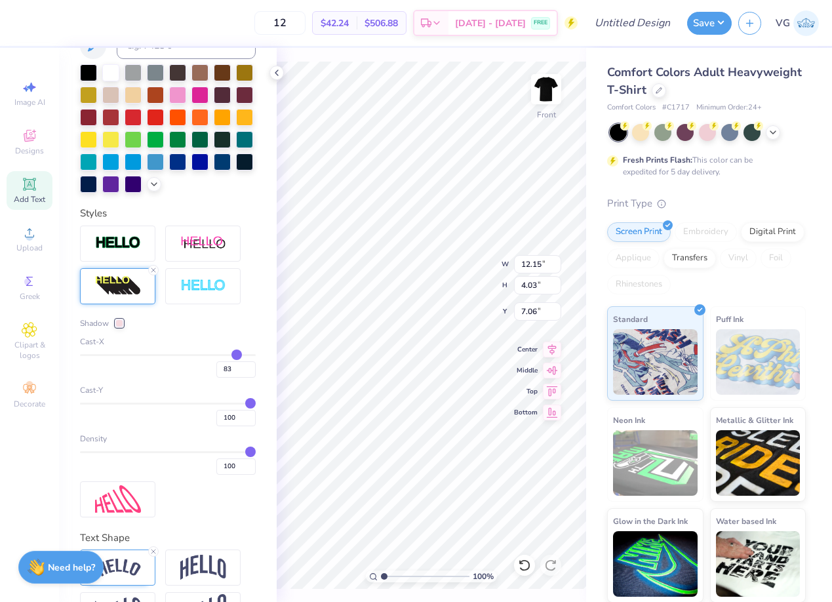
type input "86"
type input "87"
type input "89"
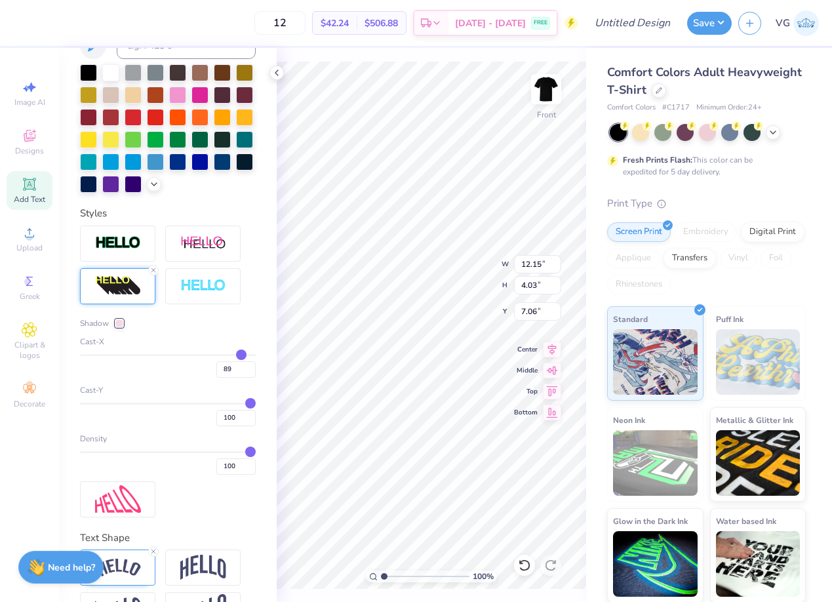
type input "91"
type input "93"
type input "95"
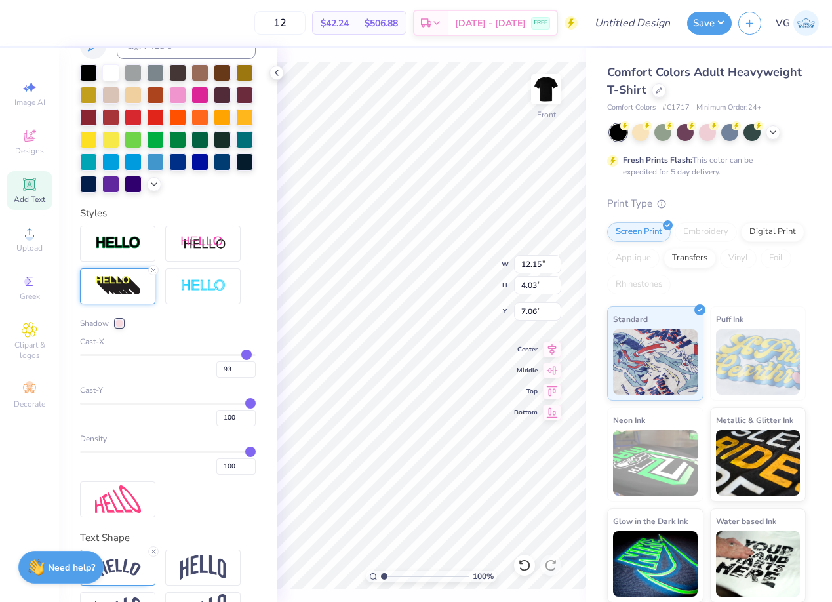
type input "95"
type input "97"
type input "99"
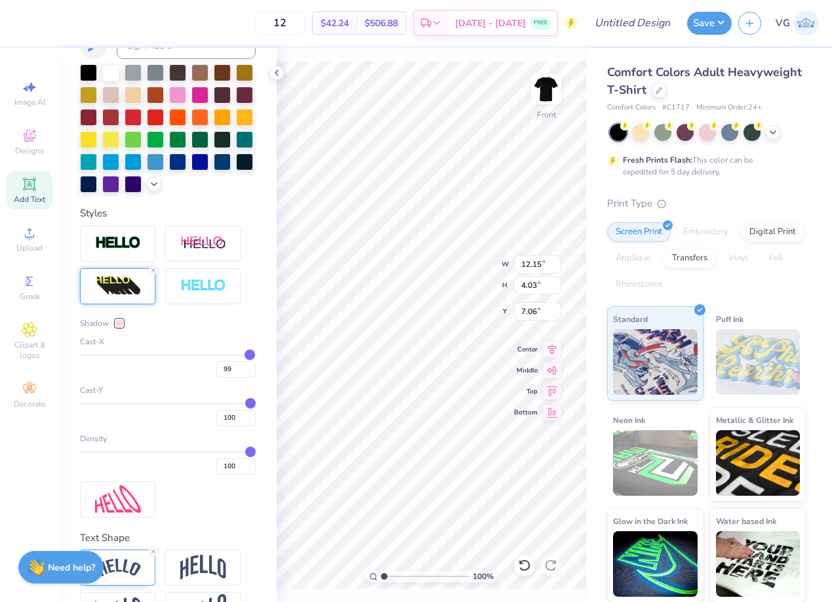
type input "100"
drag, startPoint x: 190, startPoint y: 354, endPoint x: 268, endPoint y: 358, distance: 78.8
type input "100"
click at [256, 356] on input "range" at bounding box center [168, 355] width 176 height 2
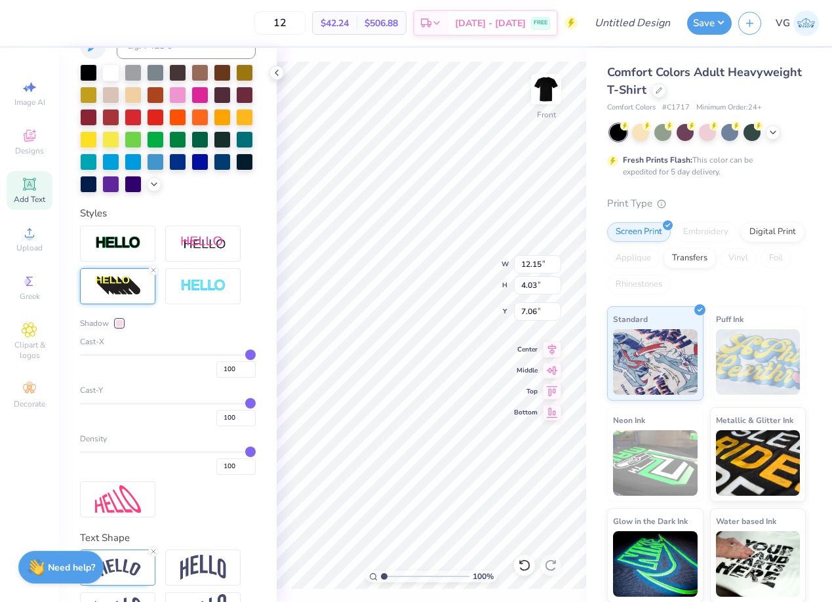
type input "14.53"
type input "3.13"
type input "7.51"
type input "-100"
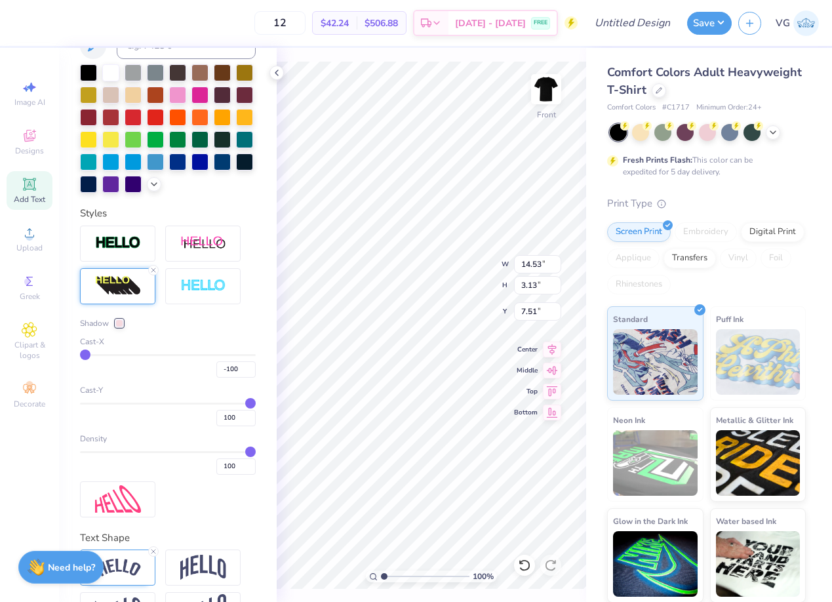
type input "-100"
click at [80, 354] on input "range" at bounding box center [168, 355] width 176 height 2
click at [233, 365] on input "-100" at bounding box center [235, 369] width 39 height 16
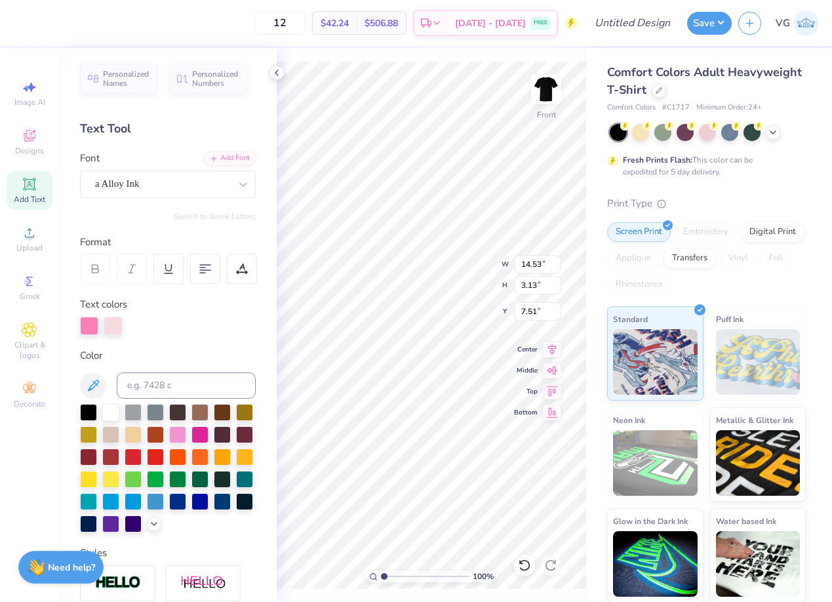
scroll to position [340, 0]
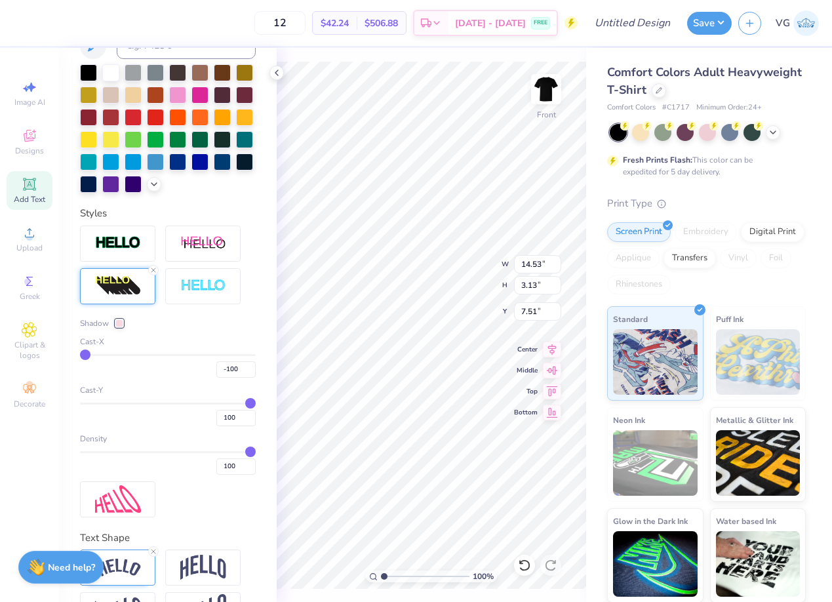
click at [233, 365] on input "-100" at bounding box center [235, 369] width 39 height 16
type input "50"
click at [230, 367] on input "50" at bounding box center [235, 369] width 39 height 16
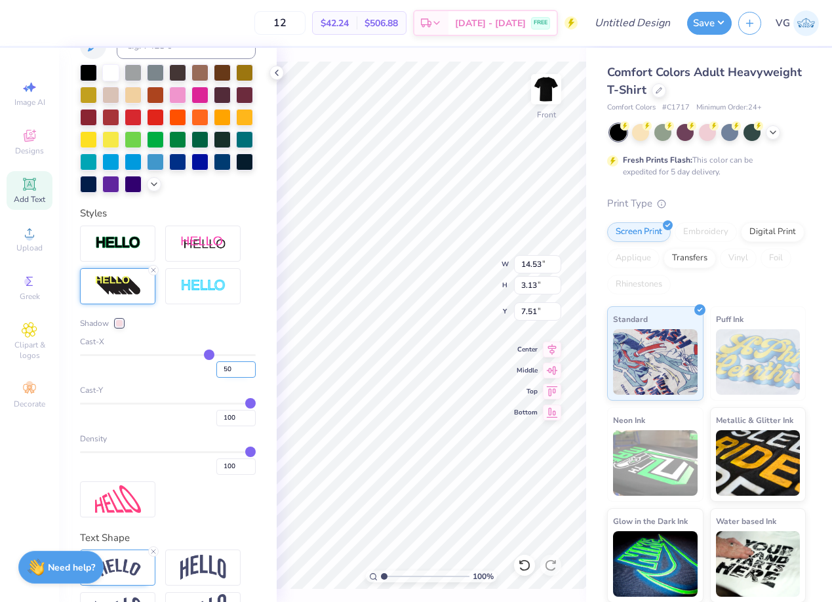
click at [230, 367] on input "50" at bounding box center [235, 369] width 39 height 16
click at [226, 371] on input "50" at bounding box center [235, 369] width 39 height 16
type input "10.90"
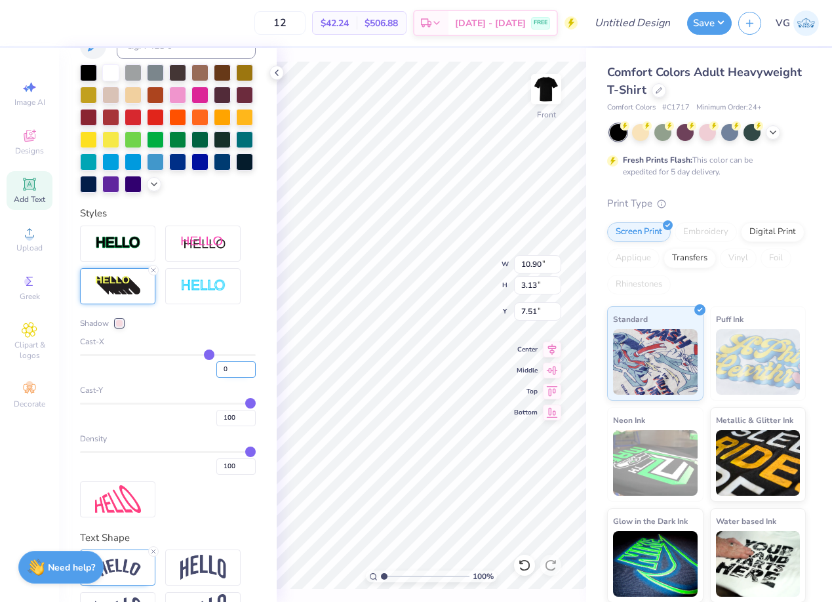
type input "0"
click at [230, 416] on input "100" at bounding box center [235, 418] width 39 height 16
type input "99"
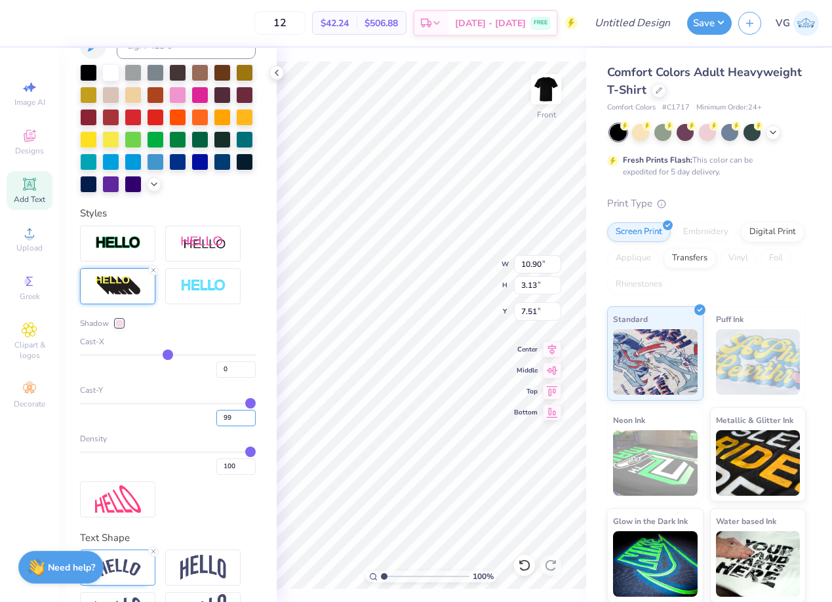
click at [249, 418] on input "99" at bounding box center [235, 418] width 39 height 16
type input "7.26"
drag, startPoint x: 233, startPoint y: 417, endPoint x: 211, endPoint y: 420, distance: 22.5
click at [211, 420] on div "99" at bounding box center [168, 415] width 176 height 24
type input "0"
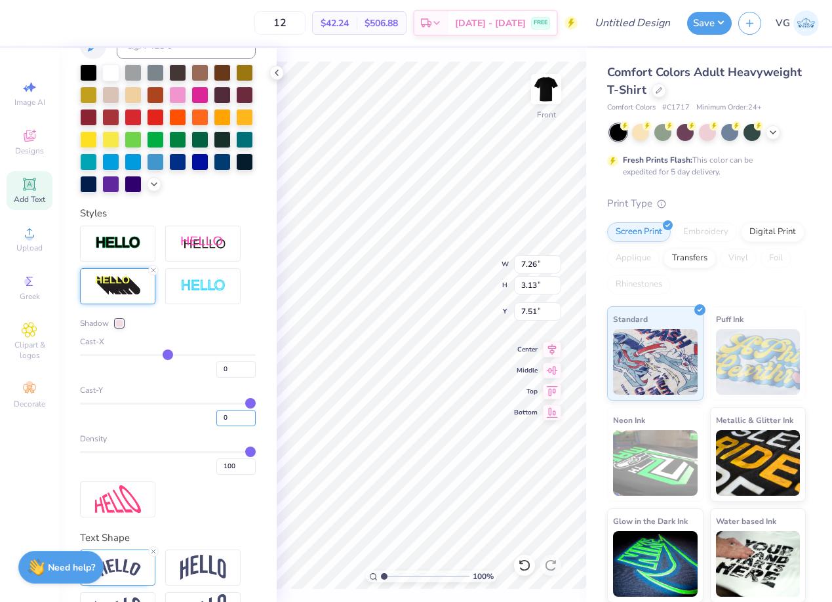
type input "0"
type input "10"
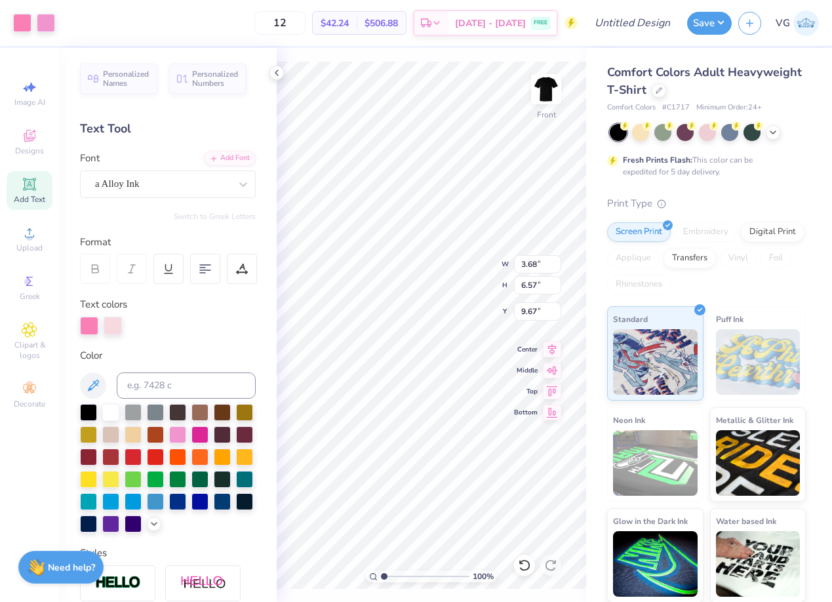
scroll to position [340, 0]
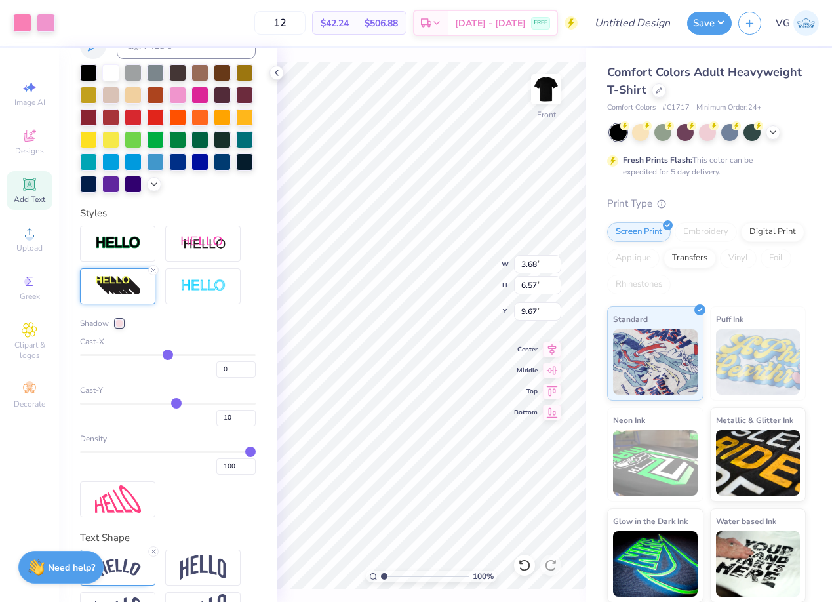
click at [121, 322] on div at bounding box center [119, 323] width 8 height 8
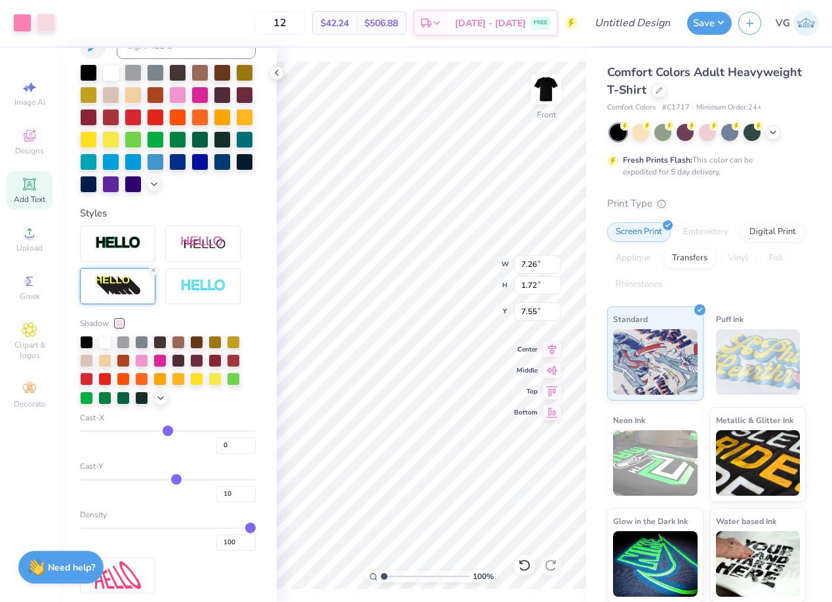
type input "7.26"
type input "1.72"
type input "7.55"
click at [118, 321] on div at bounding box center [119, 323] width 8 height 8
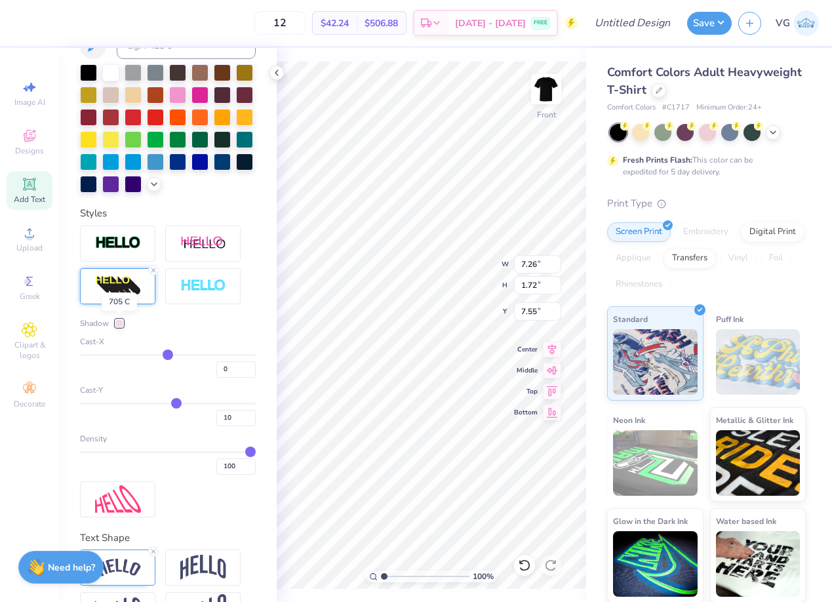
click at [119, 319] on div at bounding box center [119, 323] width 8 height 8
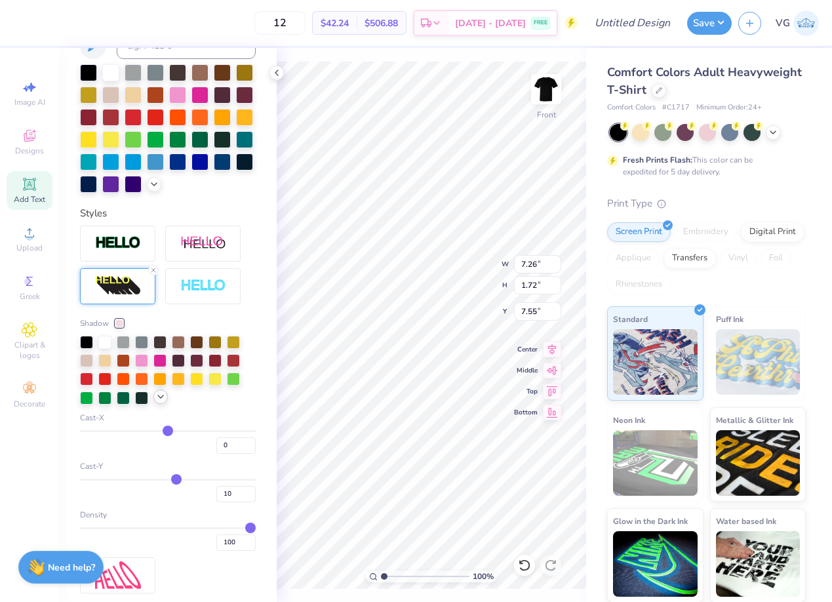
click at [163, 397] on icon at bounding box center [160, 397] width 10 height 10
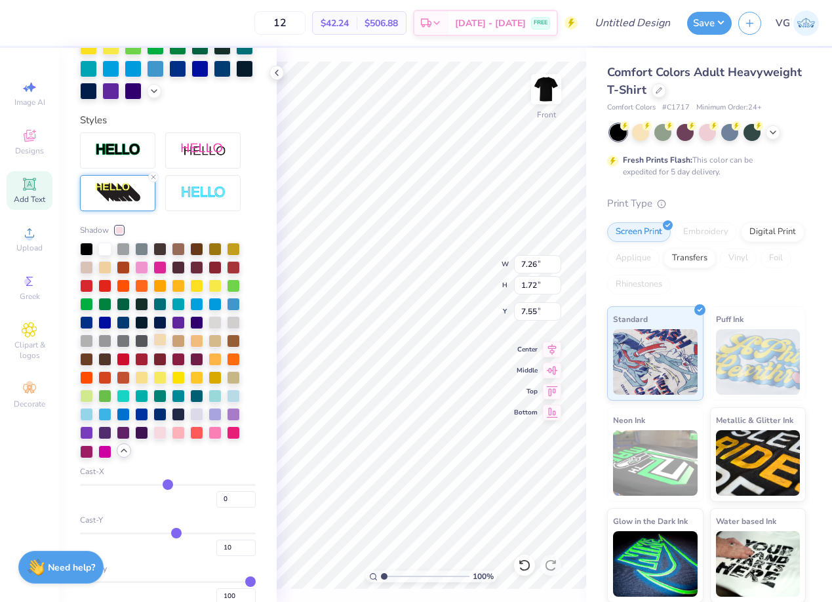
scroll to position [452, 0]
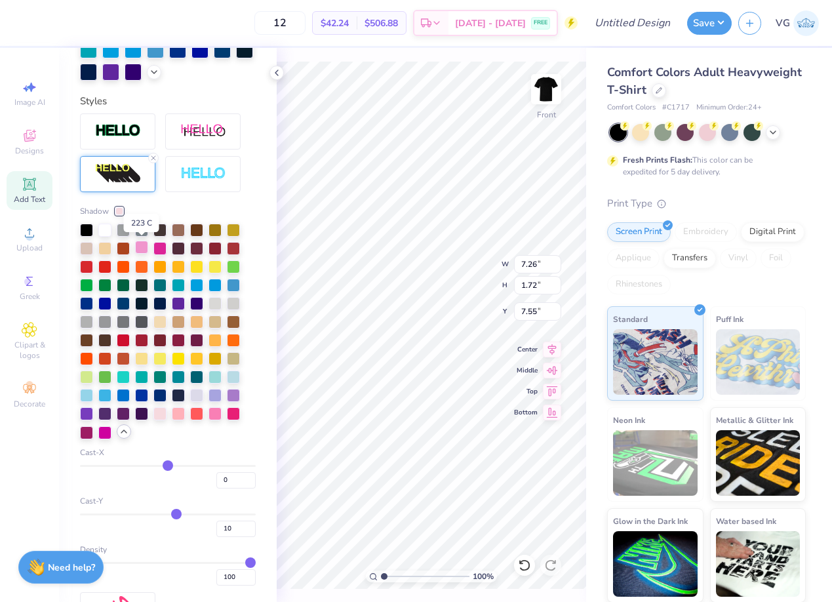
click at [144, 247] on div at bounding box center [141, 247] width 13 height 13
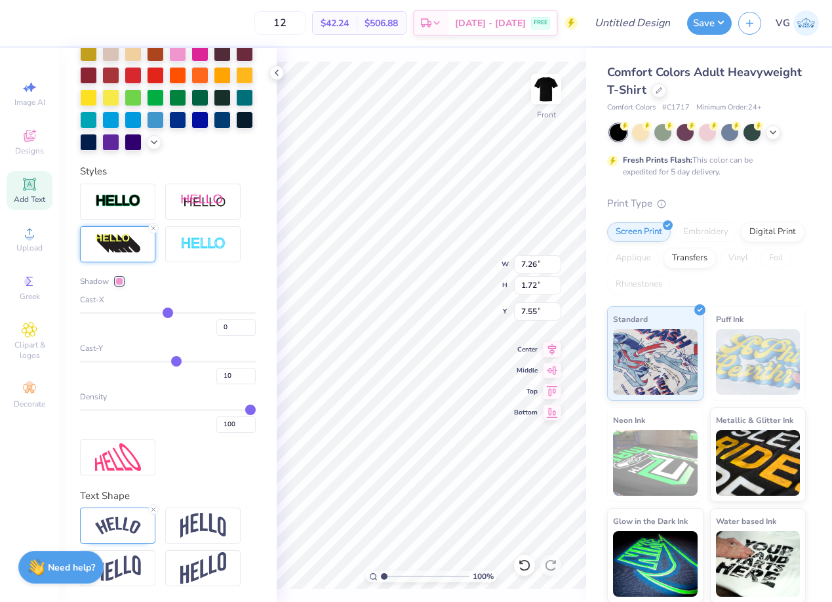
scroll to position [382, 0]
click at [236, 376] on input "10" at bounding box center [235, 376] width 39 height 16
type input "1"
type input "20"
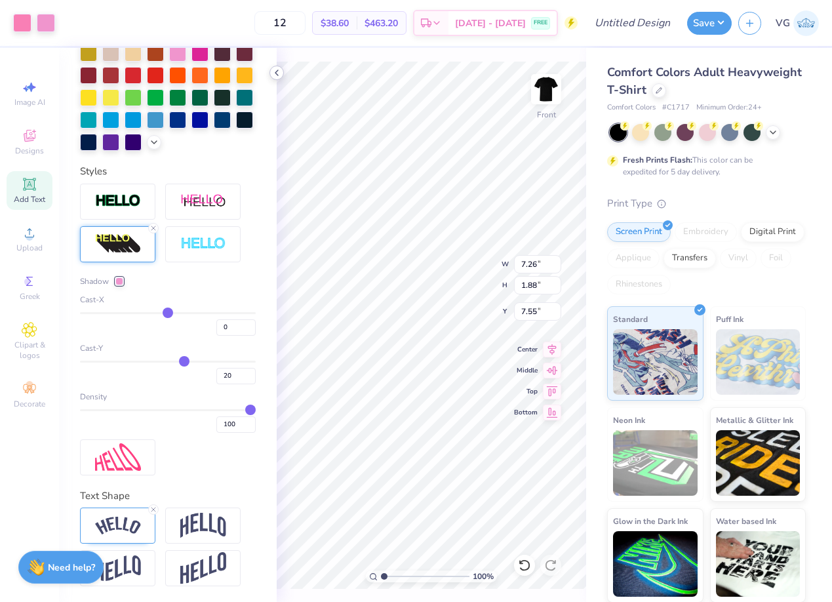
type input "7.26"
type input "1.88"
type input "7.55"
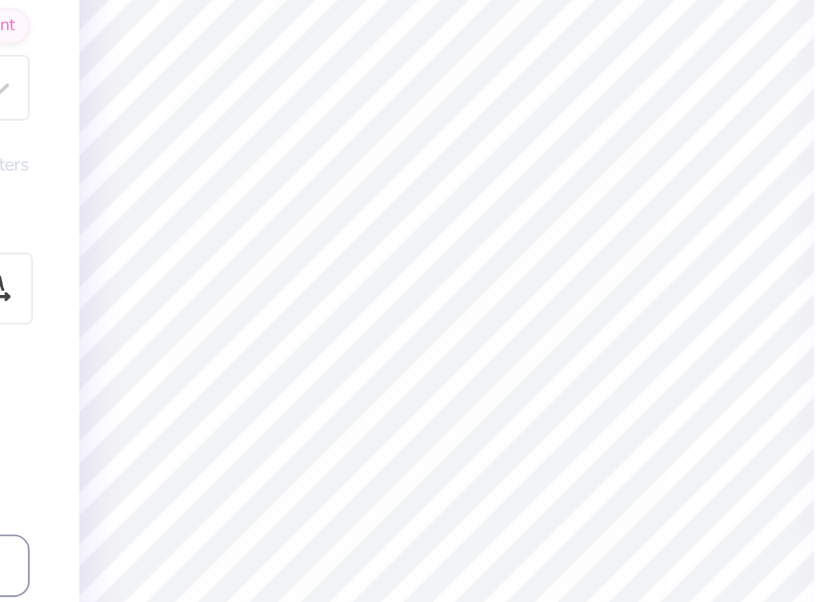
scroll to position [382, 0]
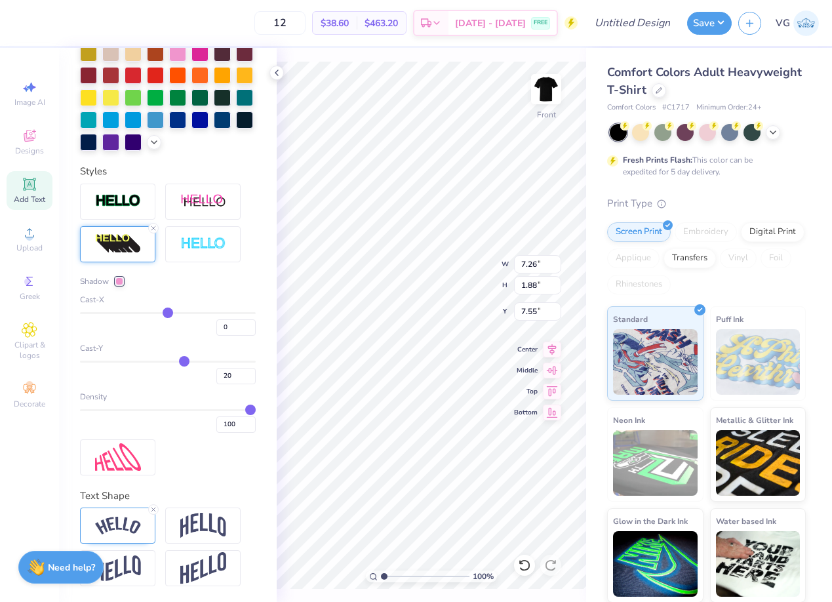
click at [116, 279] on div at bounding box center [119, 281] width 8 height 8
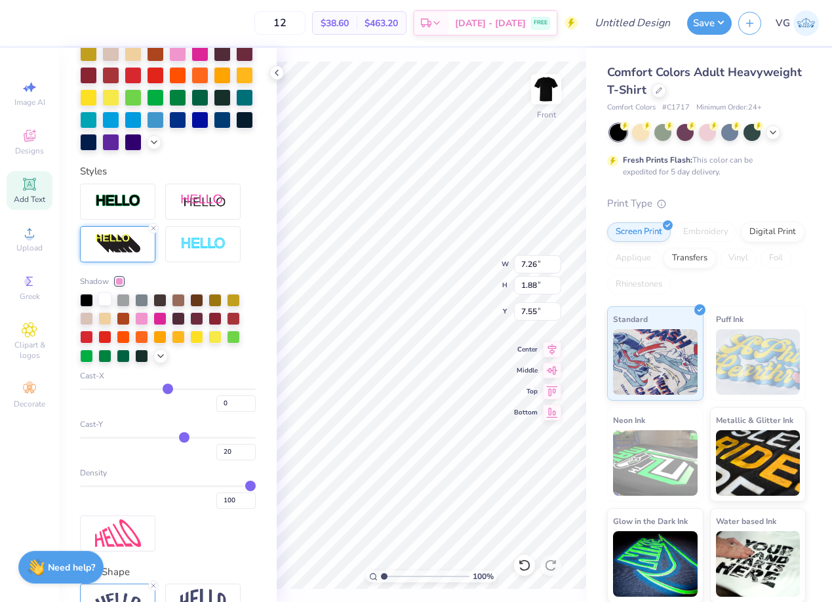
click at [107, 302] on div at bounding box center [104, 299] width 13 height 13
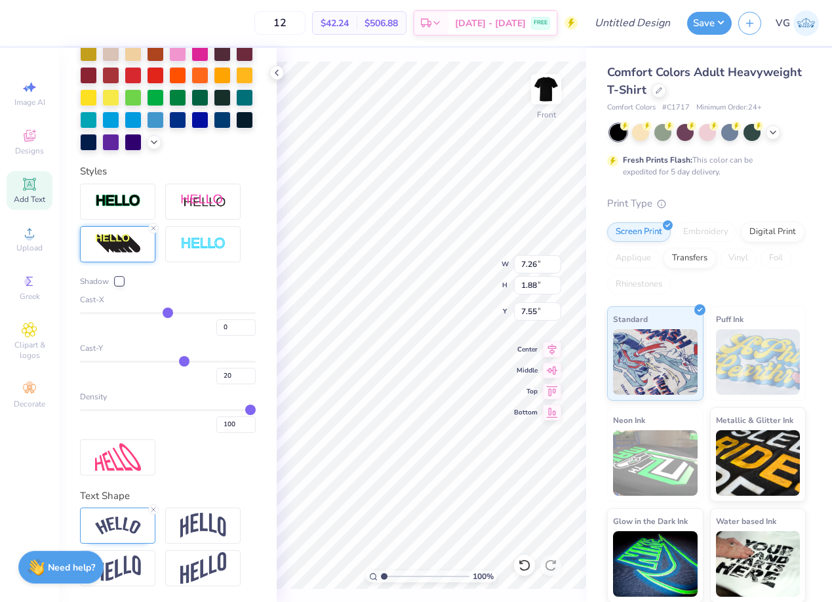
click at [120, 282] on div at bounding box center [119, 281] width 8 height 8
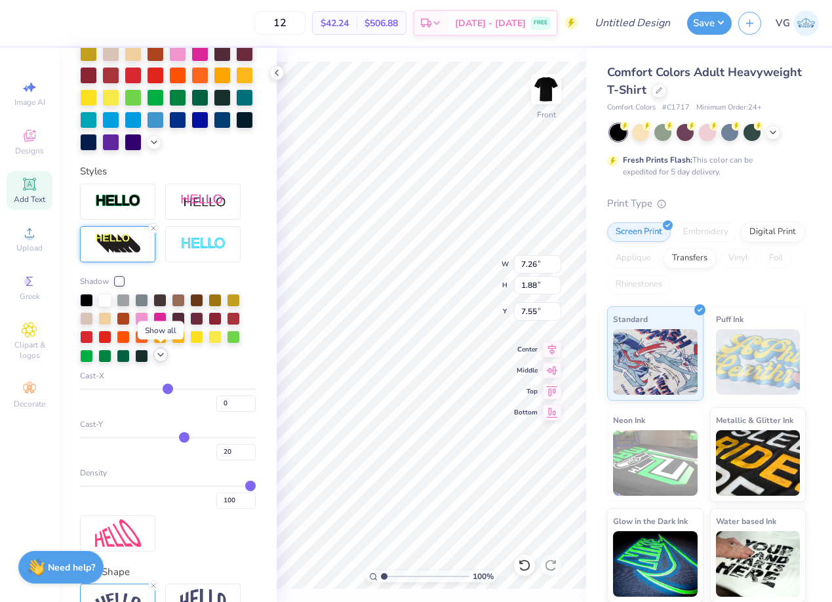
click at [159, 355] on icon at bounding box center [160, 355] width 10 height 10
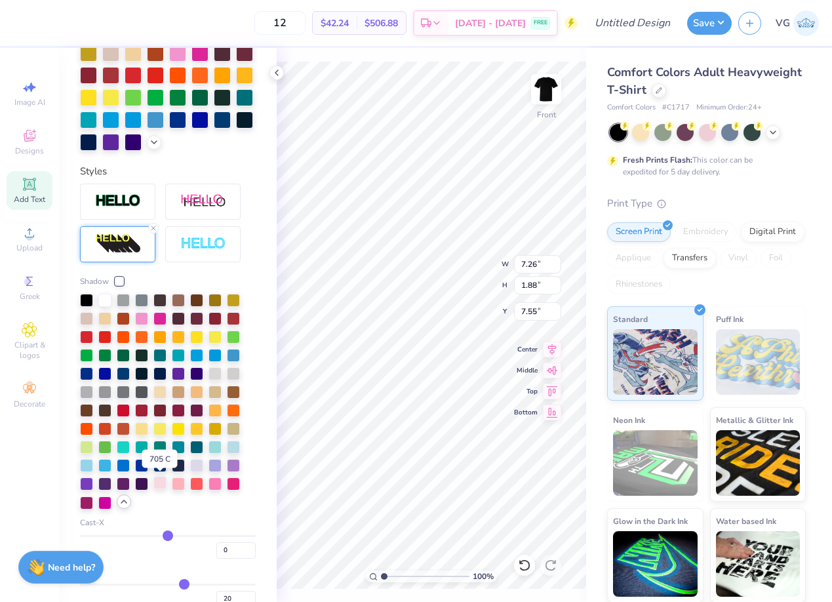
click at [158, 485] on div at bounding box center [159, 482] width 13 height 13
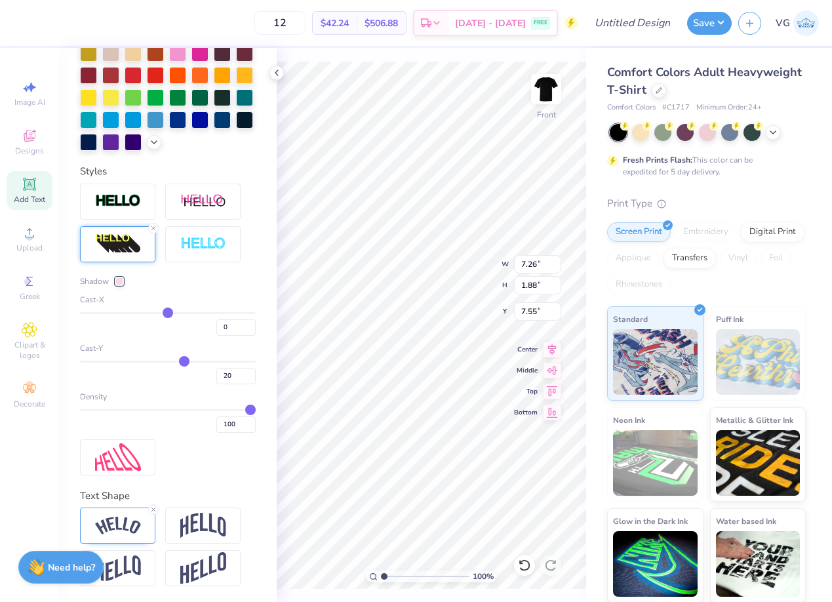
click at [122, 280] on div at bounding box center [119, 281] width 8 height 8
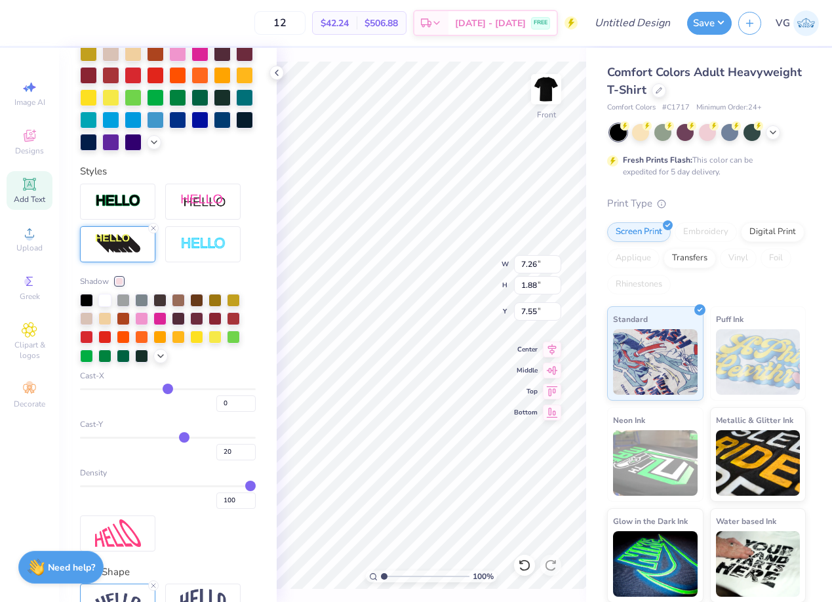
click at [184, 285] on div "Shadow" at bounding box center [168, 281] width 176 height 12
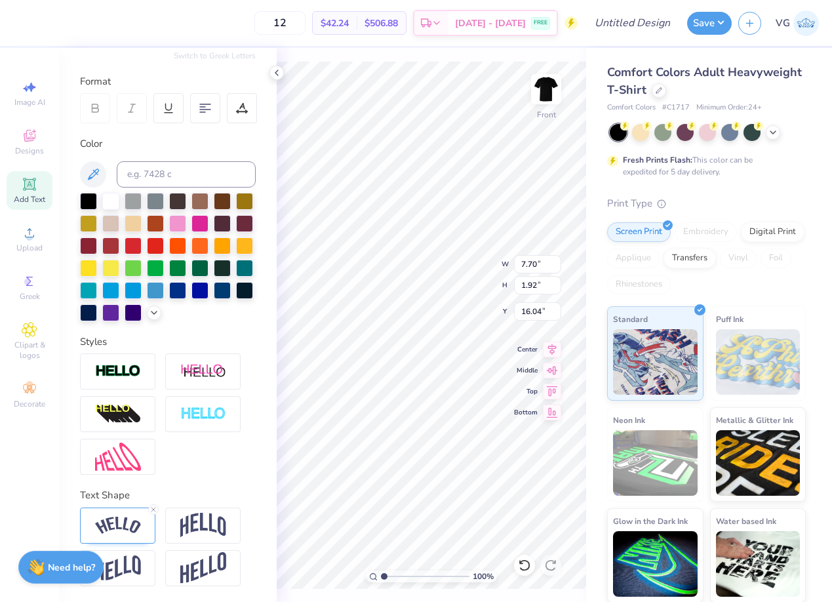
type input "7.70"
type input "1.92"
type input "16.04"
click at [132, 413] on img at bounding box center [118, 415] width 46 height 21
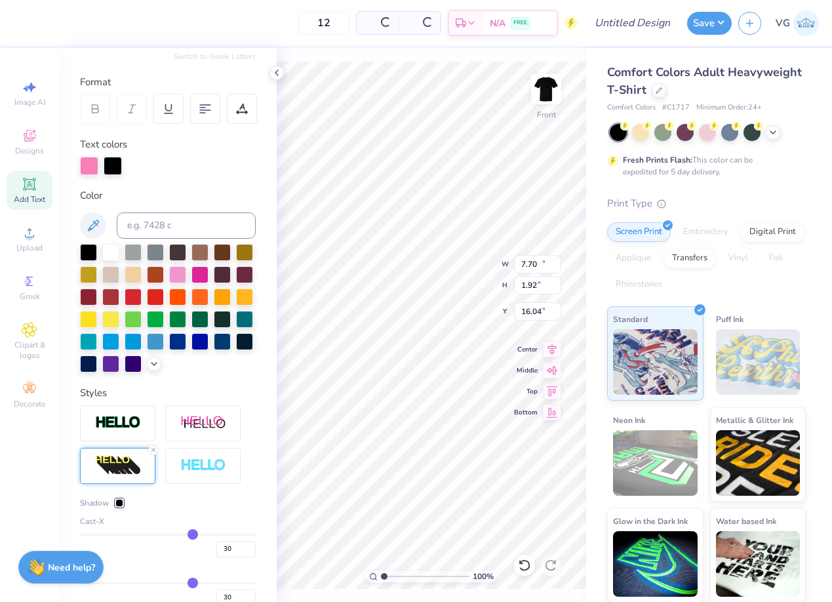
type input "10.01"
type input "2.50"
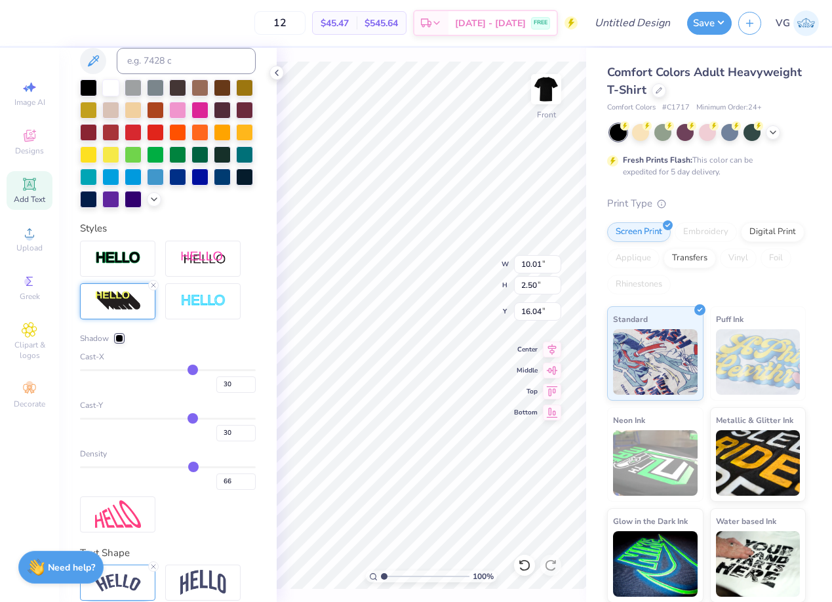
scroll to position [382, 0]
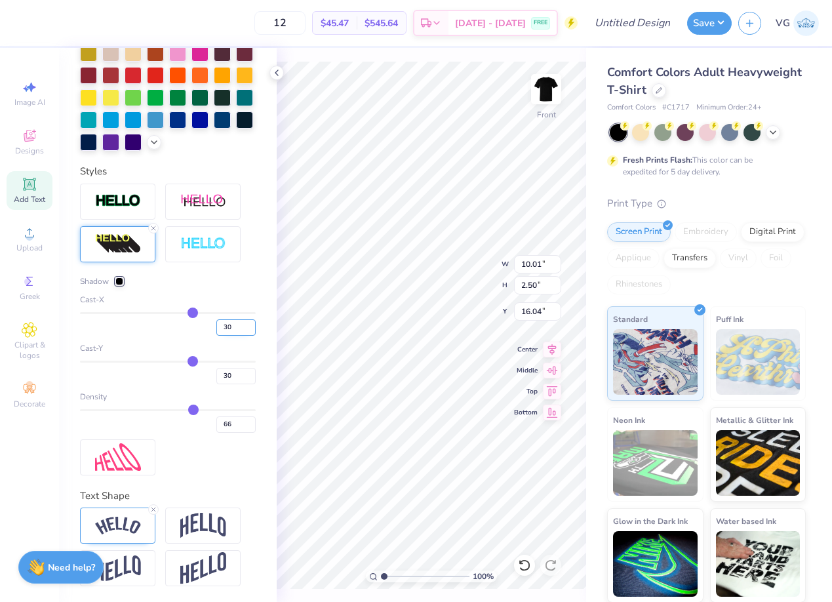
click at [231, 325] on input "30" at bounding box center [235, 327] width 39 height 16
type input "3"
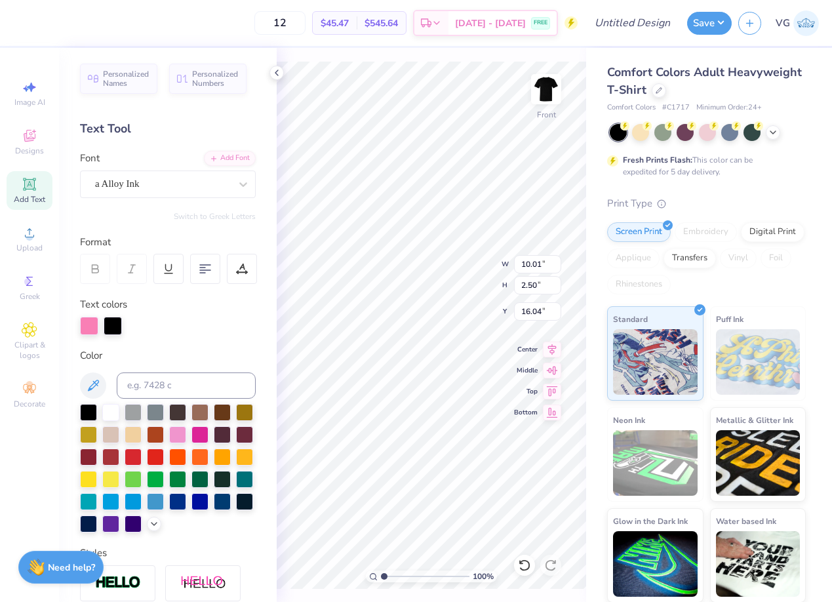
scroll to position [382, 0]
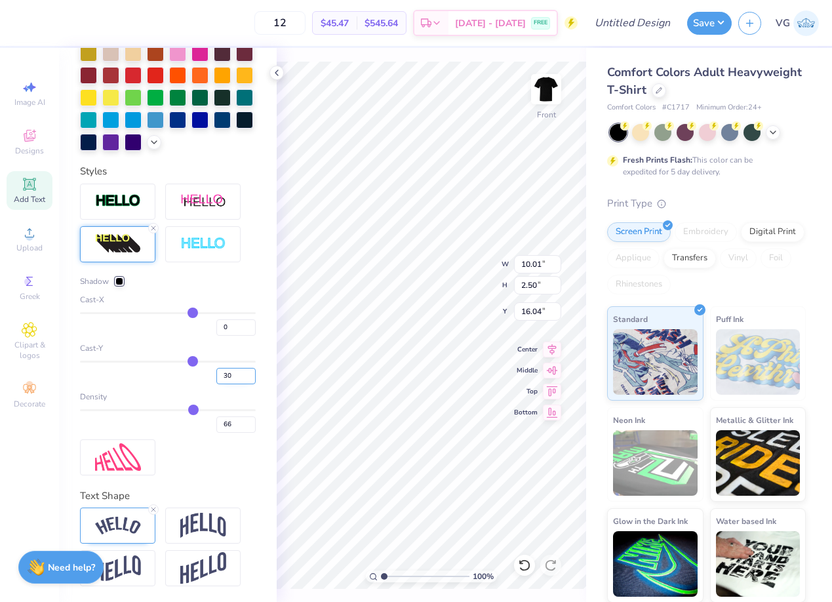
type input "0"
click at [240, 369] on input "30" at bounding box center [235, 376] width 39 height 16
click at [230, 377] on input "30" at bounding box center [235, 376] width 39 height 16
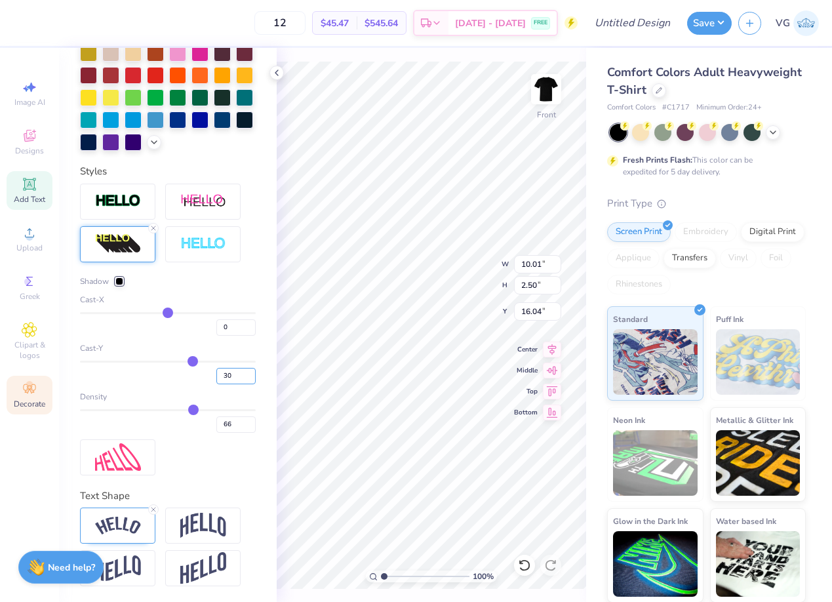
click at [242, 373] on input "30" at bounding box center [235, 376] width 39 height 16
click at [225, 373] on input "30" at bounding box center [235, 376] width 39 height 16
type input "7.70"
click at [232, 374] on input "30" at bounding box center [235, 376] width 39 height 16
type input "3"
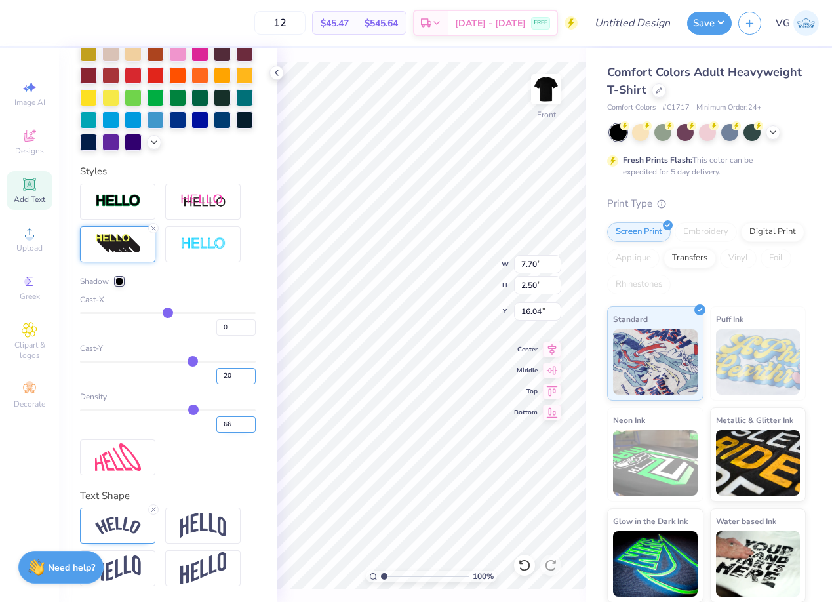
type input "20"
click at [231, 423] on input "66" at bounding box center [235, 424] width 39 height 16
type input "6"
type input "1"
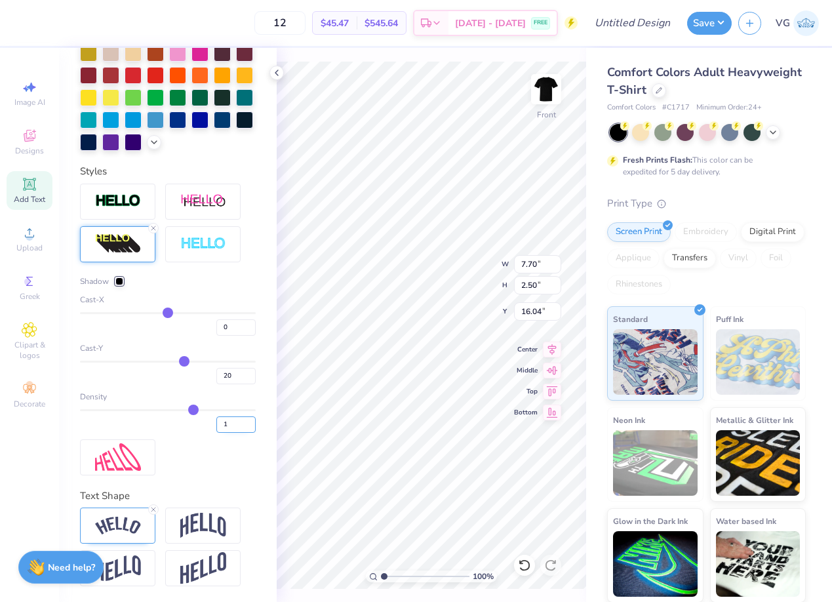
click at [230, 426] on input "1" at bounding box center [235, 424] width 39 height 16
click at [228, 426] on input "1" at bounding box center [235, 424] width 39 height 16
type input "2.31"
click at [226, 424] on input "1" at bounding box center [235, 424] width 39 height 16
type input "100"
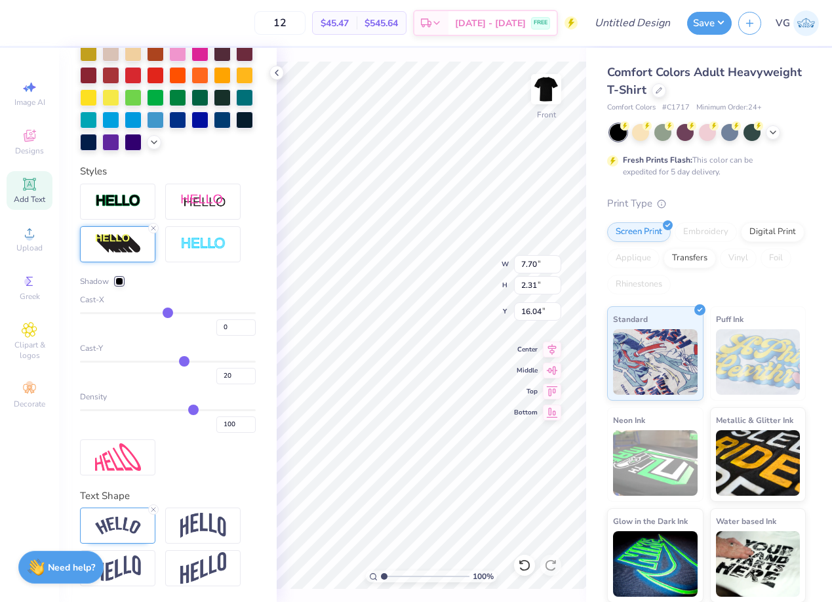
type input "100"
click at [119, 281] on div at bounding box center [119, 281] width 8 height 8
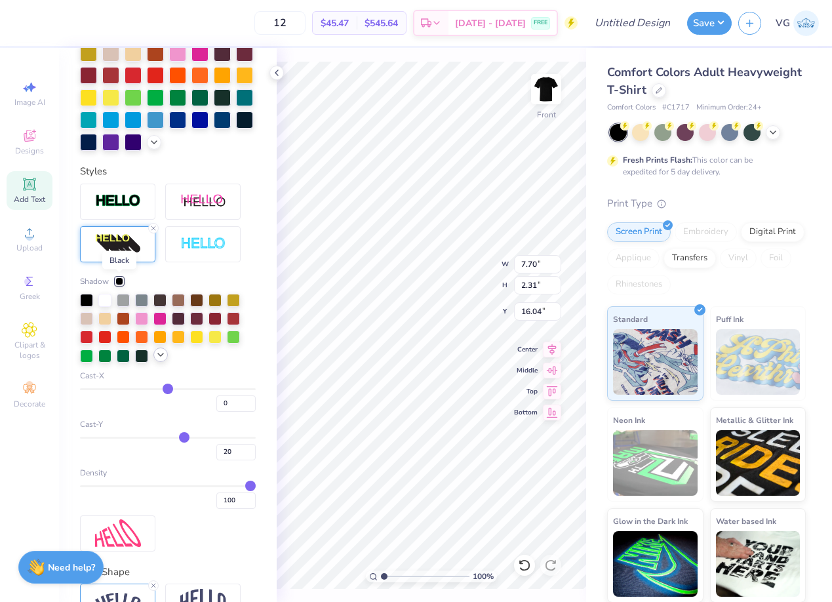
click at [164, 359] on icon at bounding box center [160, 355] width 10 height 10
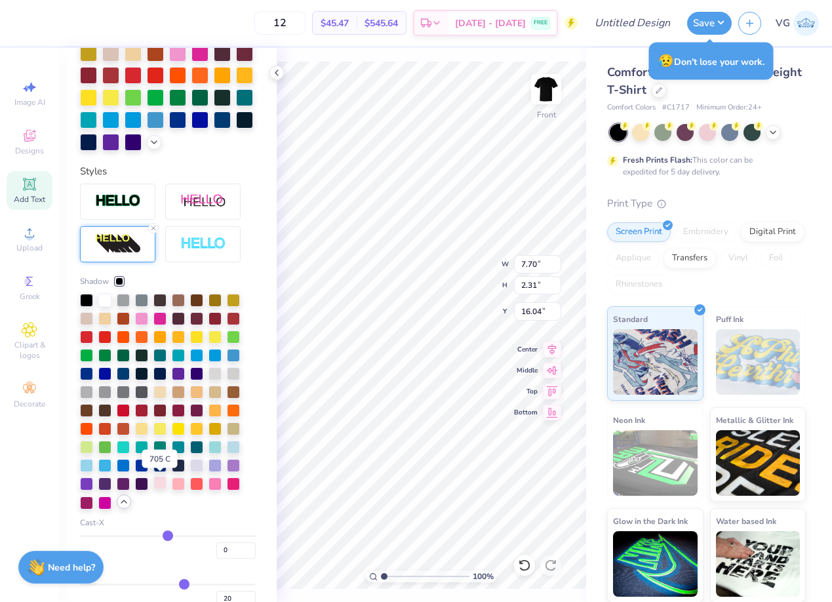
click at [156, 482] on div at bounding box center [159, 482] width 13 height 13
click at [159, 485] on div "Personalized Names Personalized Numbers Text Tool Add Font Font a Alloy Ink Swi…" at bounding box center [168, 325] width 218 height 554
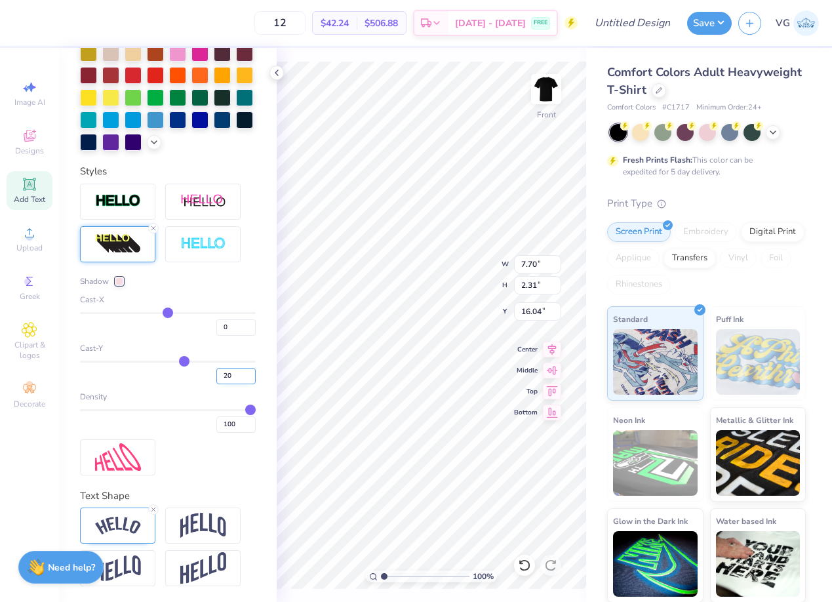
click at [223, 376] on input "20" at bounding box center [235, 376] width 39 height 16
type input "-20"
type input "15.66"
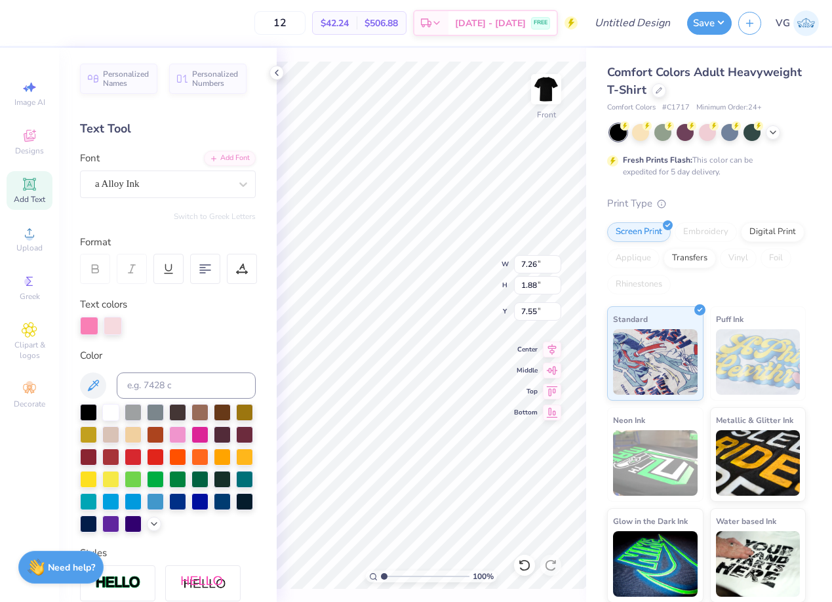
scroll to position [211, 0]
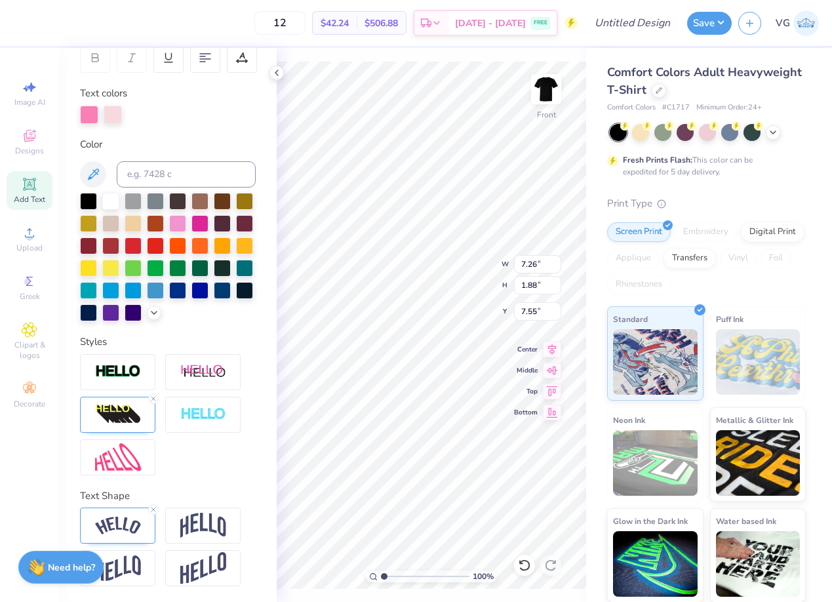
type input "7.70"
type input "2.31"
type input "15.66"
type input "12.95"
type input "18.00"
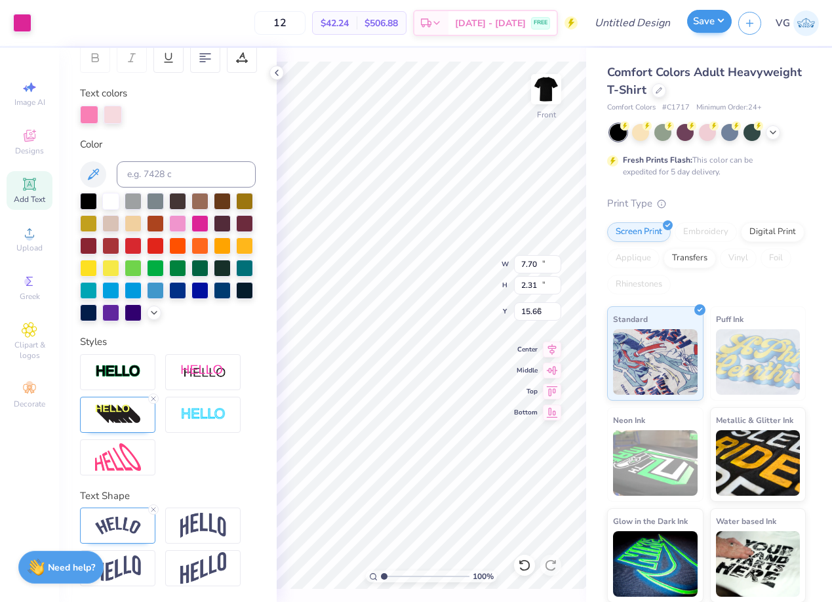
type input "3.00"
click at [276, 73] on polyline at bounding box center [276, 72] width 3 height 5
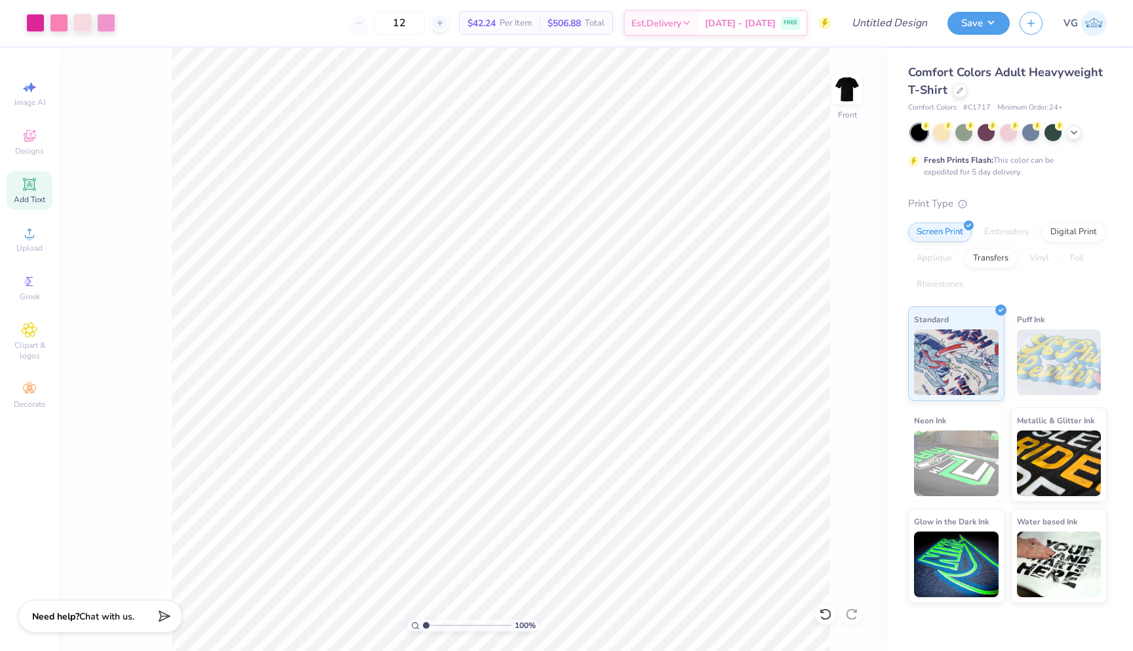
scroll to position [154, 0]
click at [37, 22] on div at bounding box center [35, 21] width 18 height 18
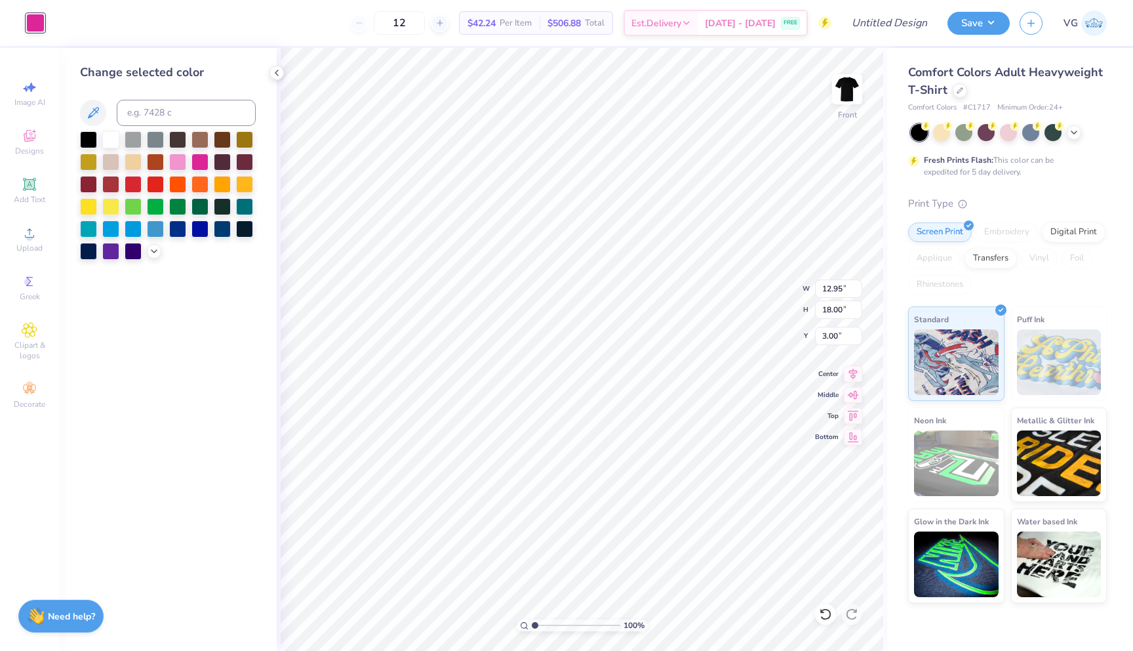
type input "3.00"
click at [179, 165] on div at bounding box center [177, 160] width 17 height 17
click at [155, 251] on icon at bounding box center [154, 250] width 10 height 10
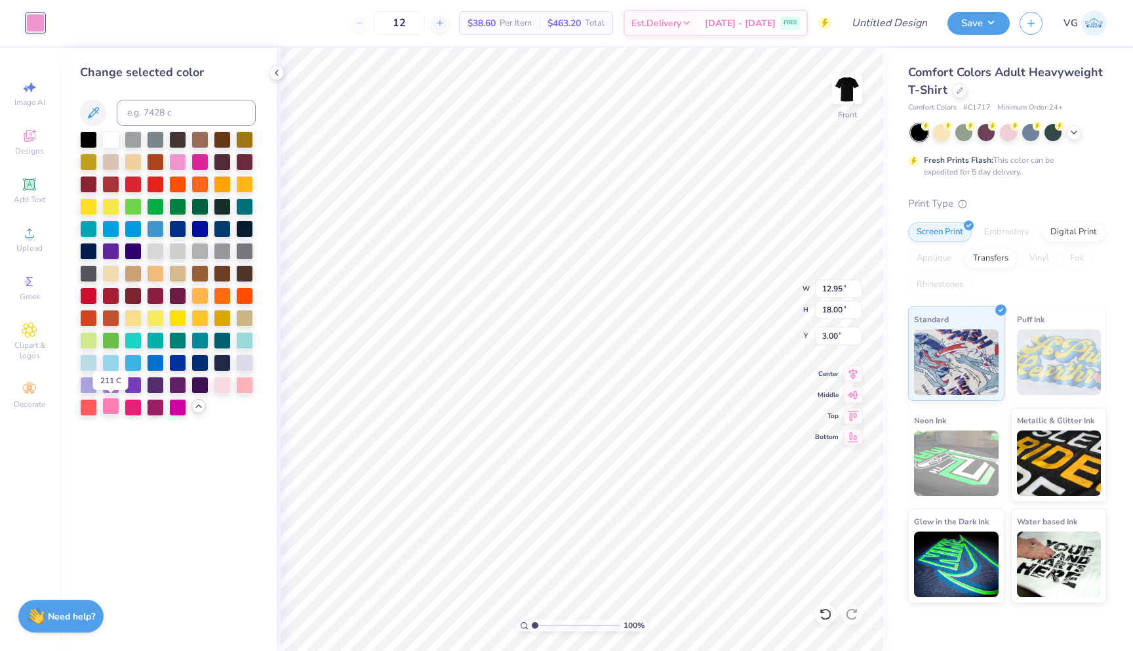
click at [115, 408] on div at bounding box center [110, 405] width 17 height 17
click at [136, 410] on div at bounding box center [133, 405] width 17 height 17
click at [203, 167] on div at bounding box center [200, 160] width 17 height 17
click at [832, 18] on input "Design Title" at bounding box center [873, 23] width 129 height 26
type input "J"
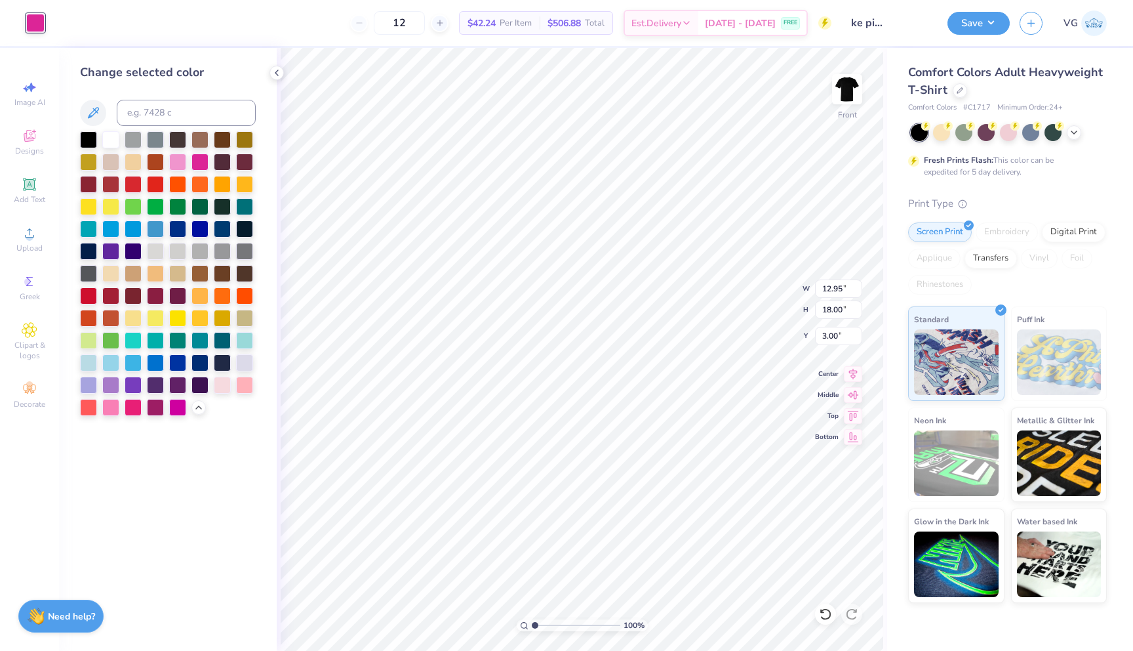
scroll to position [0, 44]
type input "(JMU) Pike piketoberfest tshirt"
click at [972, 22] on button "Save" at bounding box center [979, 21] width 62 height 23
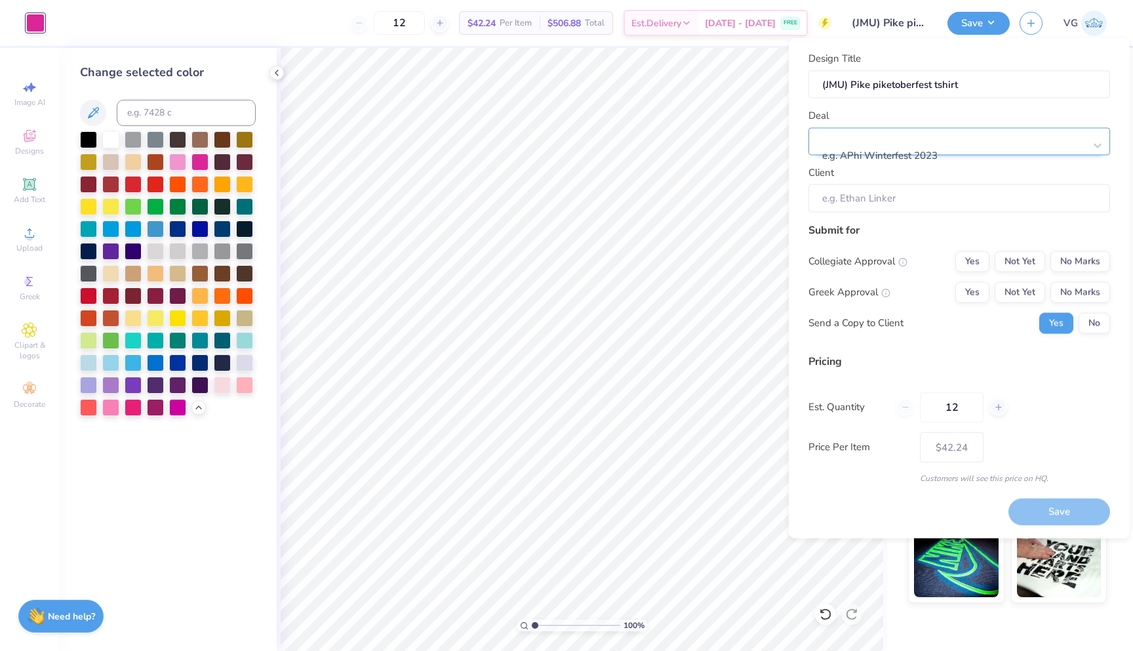
click at [912, 141] on div at bounding box center [954, 138] width 261 height 18
click at [923, 175] on div "(JMU) Pi Kappa Alpha piketober fest" at bounding box center [959, 176] width 291 height 22
type input "Pike"
type input "[PERSON_NAME]"
click at [886, 197] on input "[PERSON_NAME]" at bounding box center [960, 198] width 302 height 28
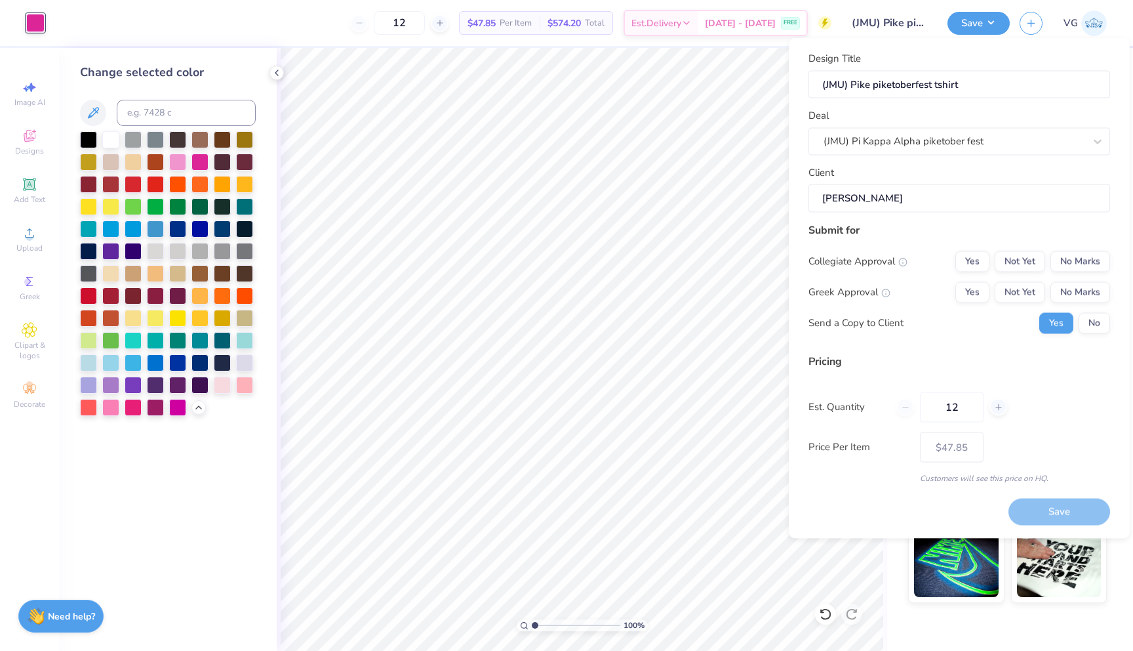
click at [859, 199] on input "[PERSON_NAME]" at bounding box center [960, 198] width 302 height 28
click at [1097, 323] on button "No" at bounding box center [1094, 322] width 31 height 21
click at [1078, 262] on button "No Marks" at bounding box center [1081, 261] width 60 height 21
click at [975, 294] on button "Yes" at bounding box center [973, 291] width 34 height 21
type input "$42.24"
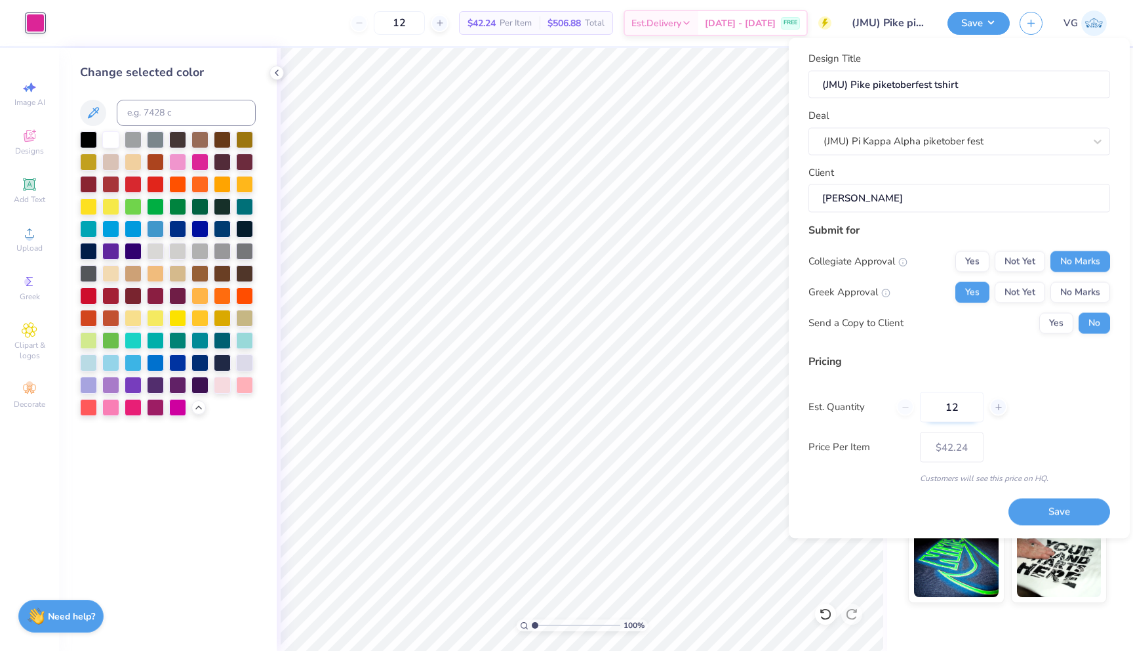
click at [962, 405] on input "12" at bounding box center [952, 407] width 64 height 30
type input "1"
type input "100"
type input "$18.30"
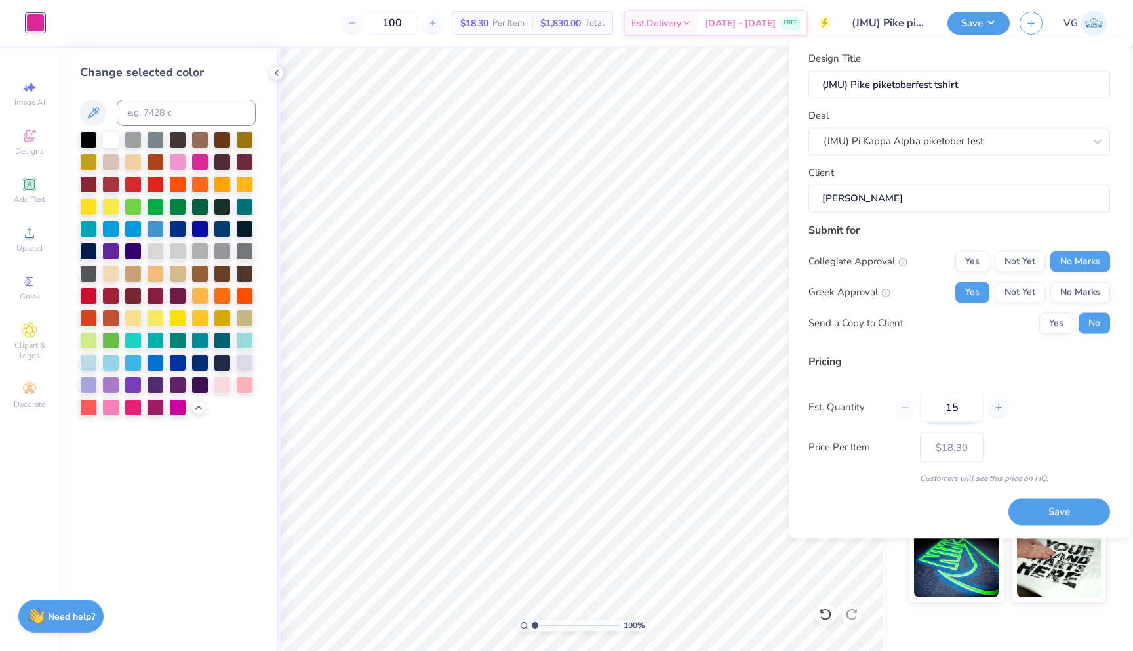
type input "150"
type input "$16.94"
type input "1"
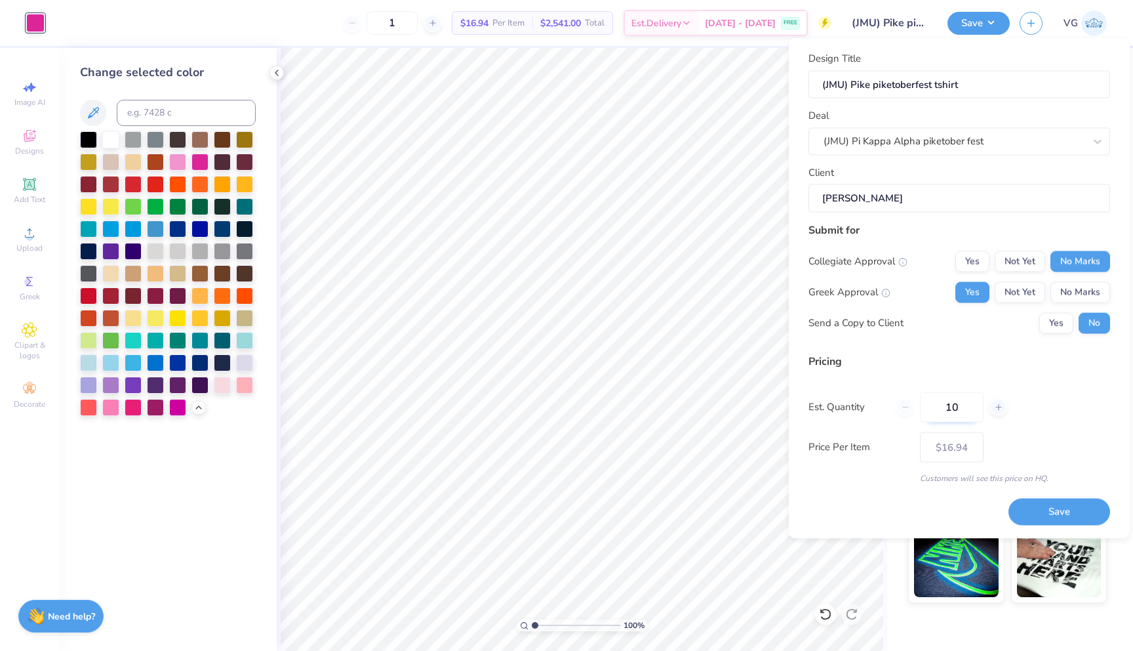
type input "100"
type input "$18.30"
type input "100"
click at [1061, 516] on button "Save" at bounding box center [1060, 511] width 102 height 27
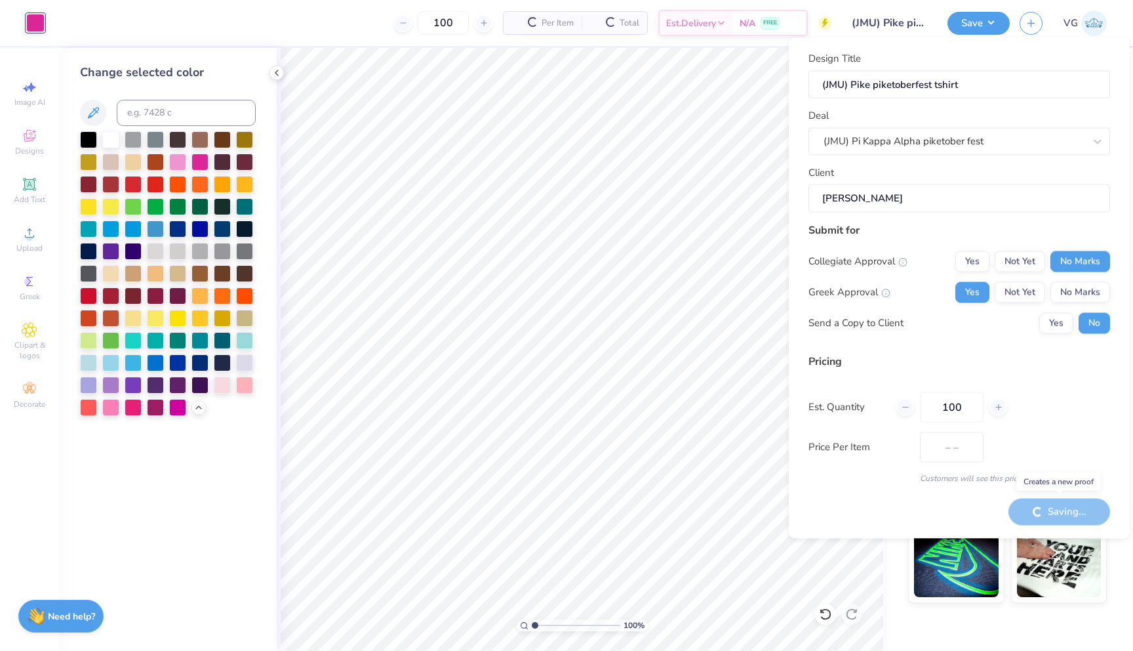
click at [986, 134] on div "(JMU) Pi Kappa Alpha piketober fest" at bounding box center [954, 141] width 264 height 20
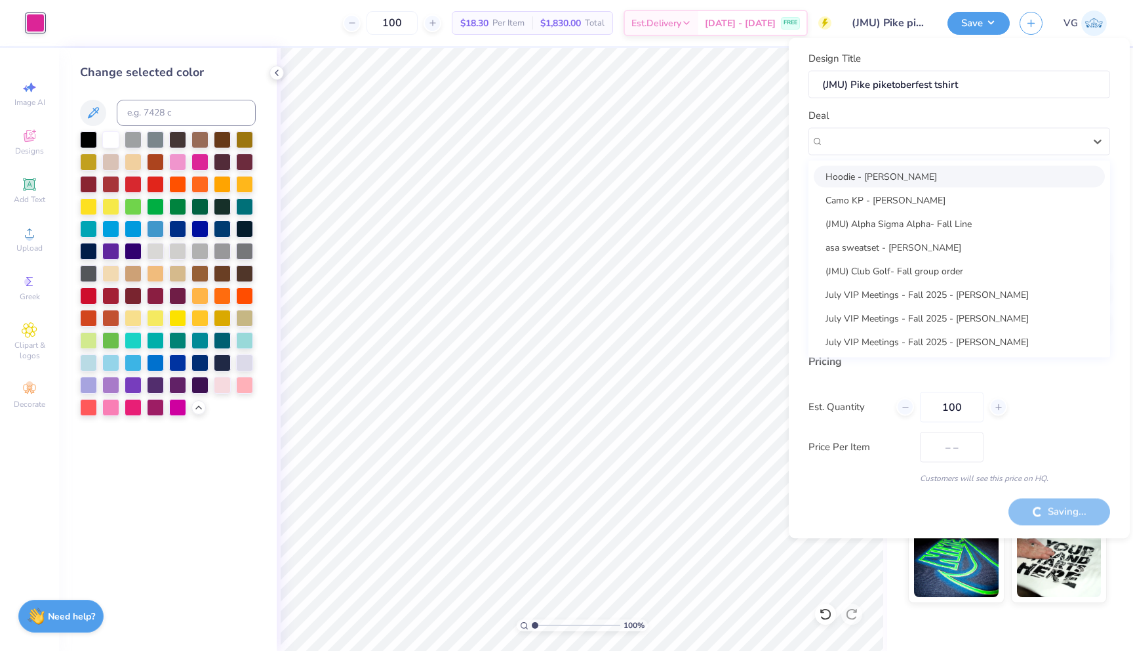
type input "$18.30"
click at [872, 132] on div at bounding box center [954, 141] width 261 height 18
click at [872, 136] on div "(JMU) Pi Kappa Alpha piketober fest" at bounding box center [954, 141] width 261 height 15
click at [1098, 138] on icon at bounding box center [1097, 140] width 13 height 13
click at [1016, 144] on div "(JMU) Pi Kappa Alpha piketober fest" at bounding box center [954, 141] width 261 height 15
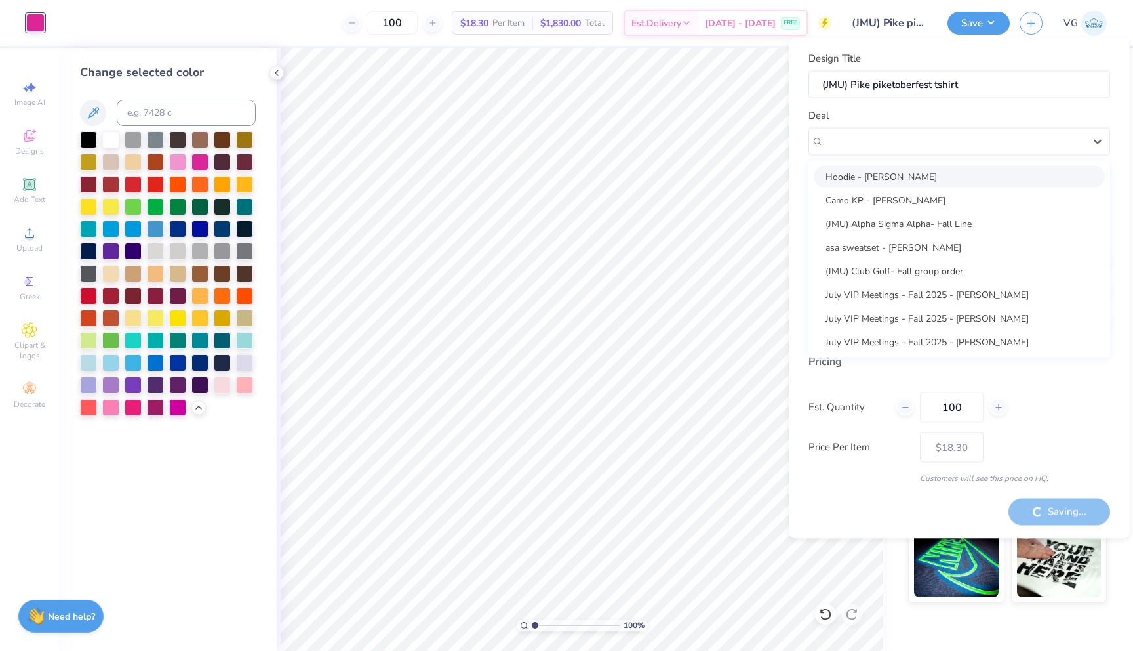
click at [891, 378] on div "Pricing Est. Quantity 100 Price Per Item $18.30 Customers will see this price o…" at bounding box center [960, 418] width 302 height 131
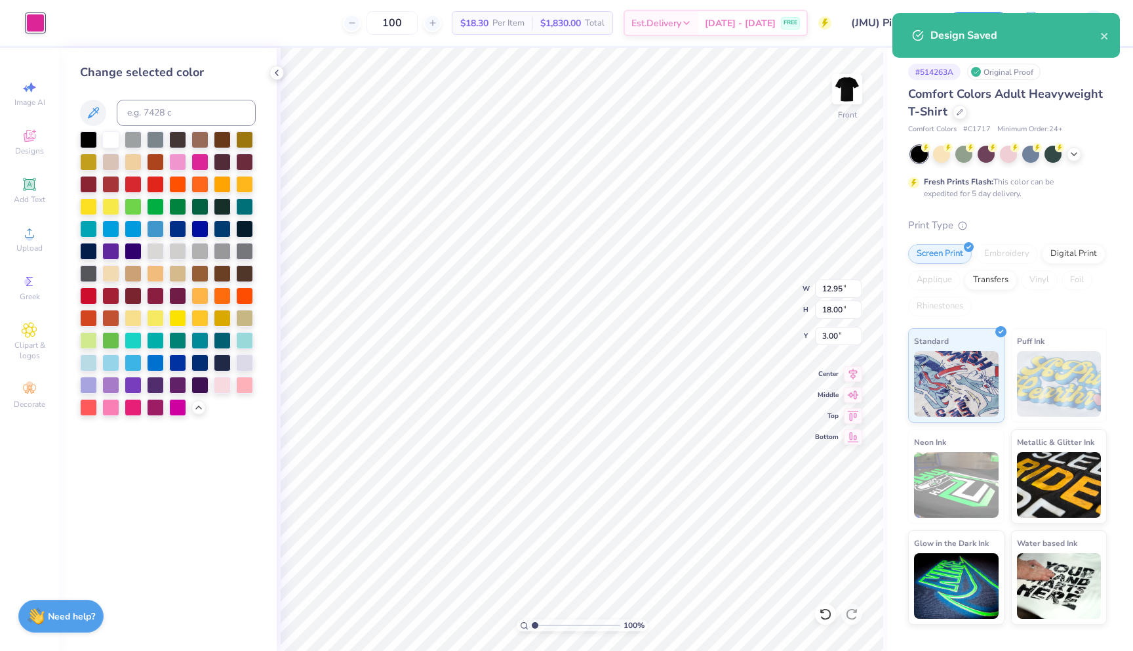
type input "$18.30"
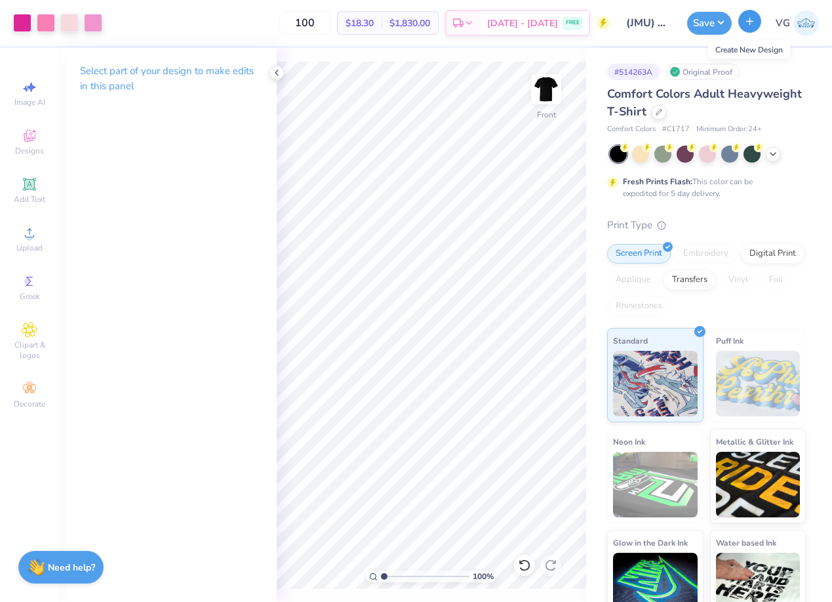
click at [750, 16] on icon "button" at bounding box center [749, 21] width 11 height 11
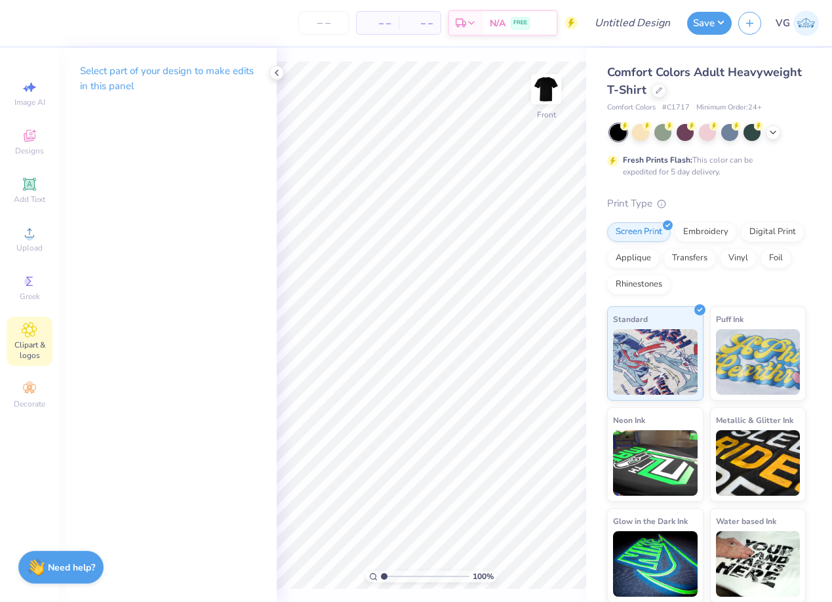
click at [28, 336] on icon at bounding box center [29, 330] width 15 height 16
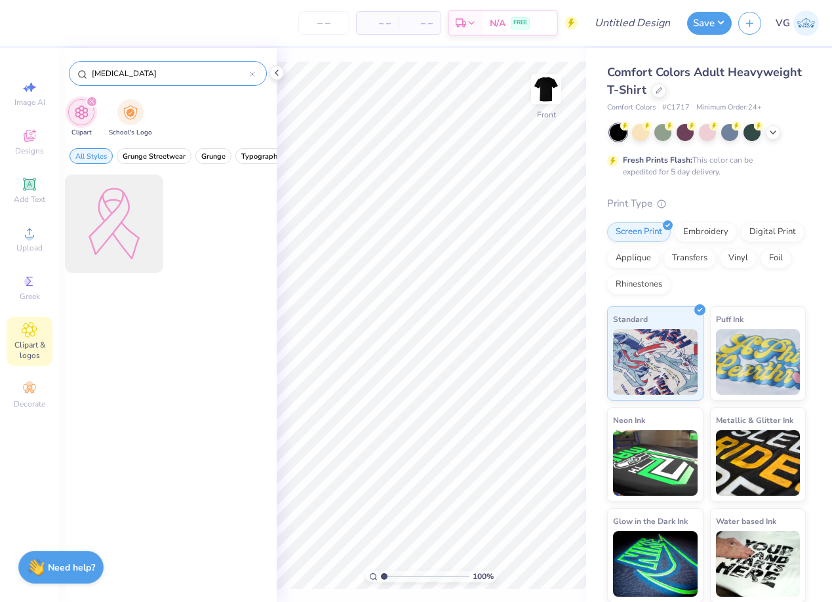
click at [127, 75] on input "[MEDICAL_DATA]" at bounding box center [170, 73] width 159 height 13
click at [127, 75] on input "breast cancer" at bounding box center [170, 73] width 159 height 13
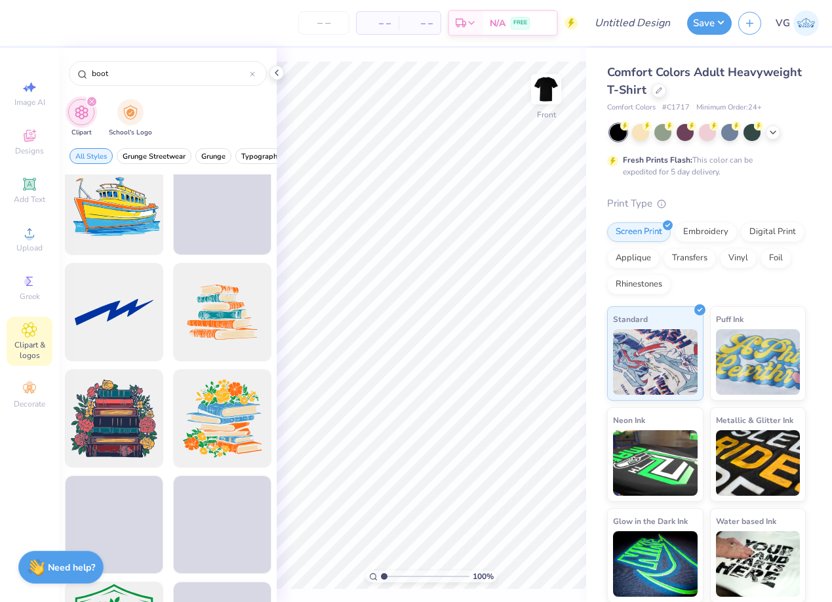
scroll to position [1828, 0]
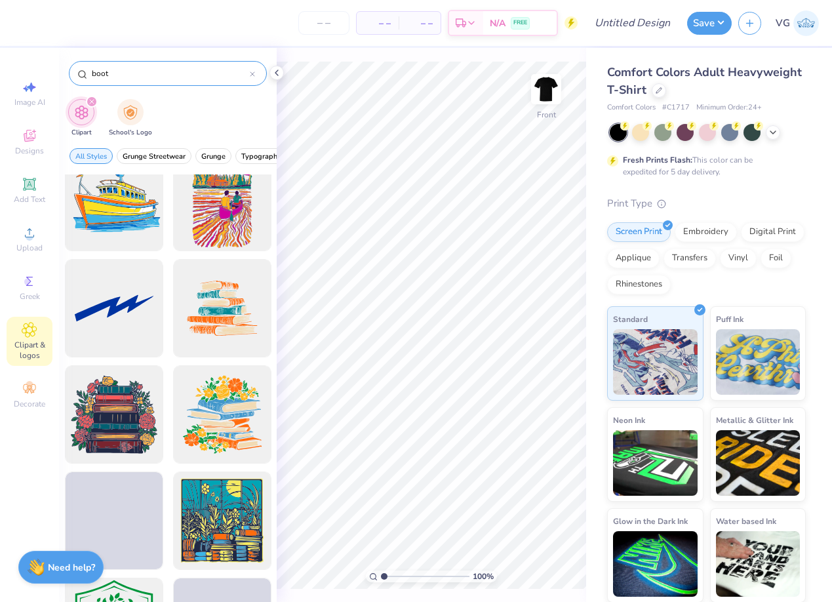
click at [90, 72] on div "boot" at bounding box center [168, 73] width 198 height 25
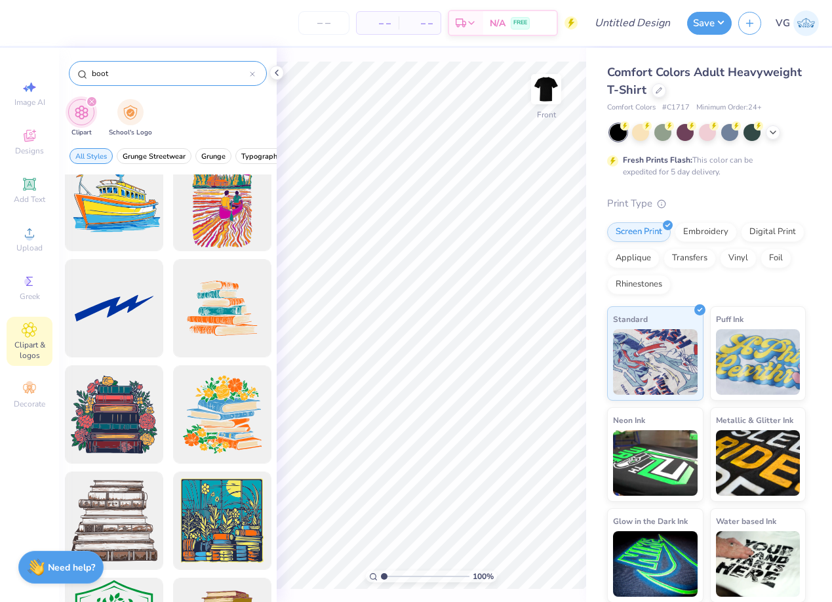
click at [92, 72] on input "boot" at bounding box center [170, 73] width 159 height 13
type input "cowboy boot"
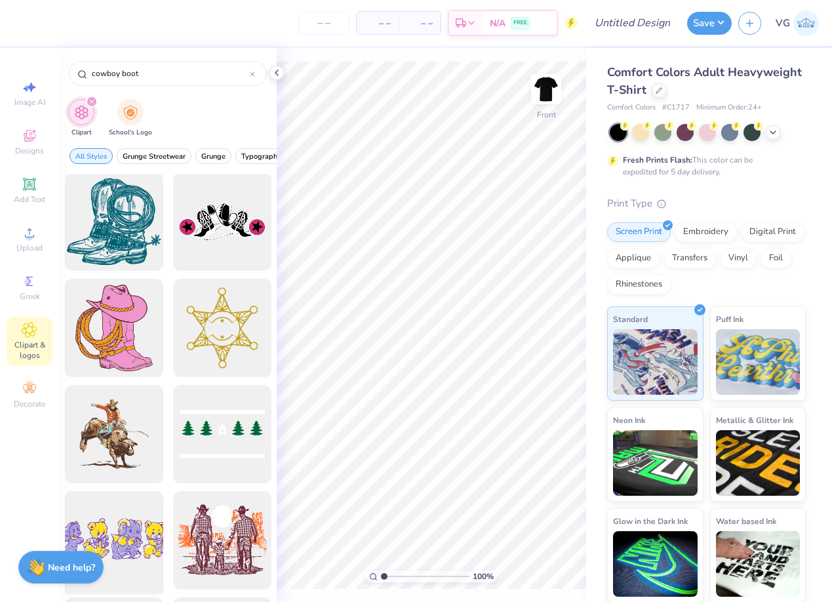
scroll to position [0, 0]
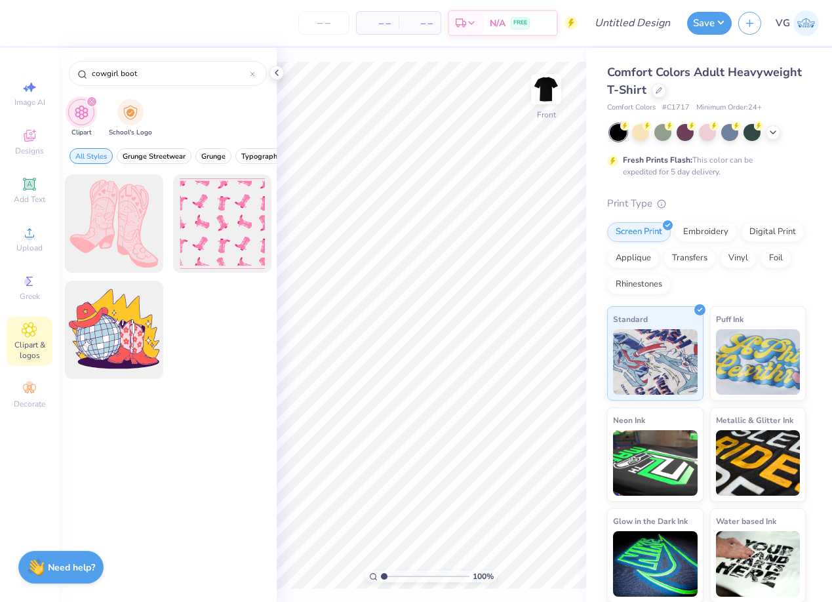
click at [91, 104] on icon "filter for Clipart" at bounding box center [91, 101] width 5 height 5
click at [111, 73] on input "cowgirl boot" at bounding box center [170, 73] width 159 height 13
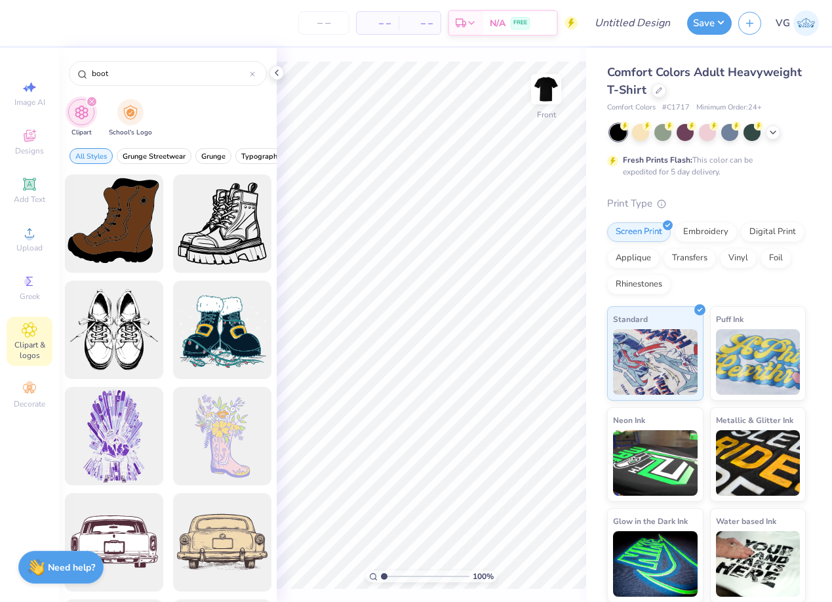
type input "boot"
click at [33, 141] on icon at bounding box center [30, 136] width 16 height 16
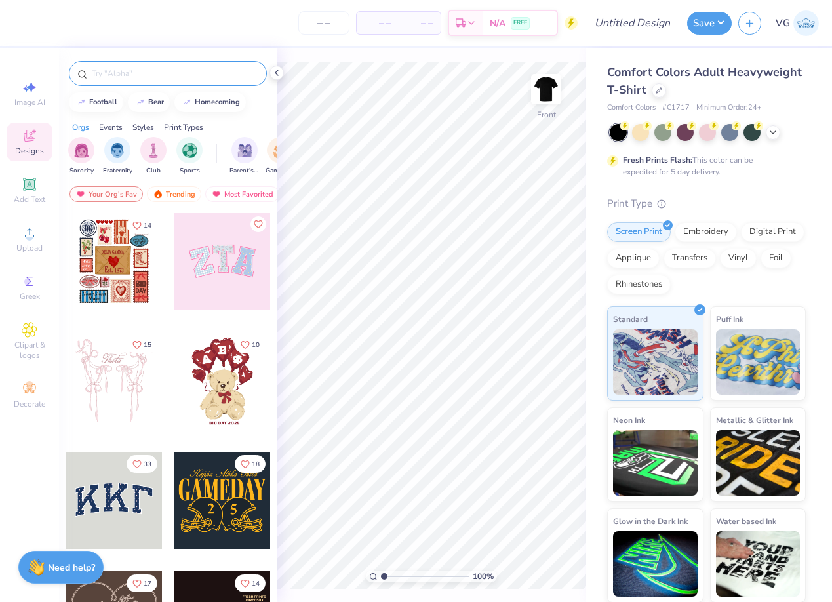
click at [150, 76] on input "text" at bounding box center [175, 73] width 168 height 13
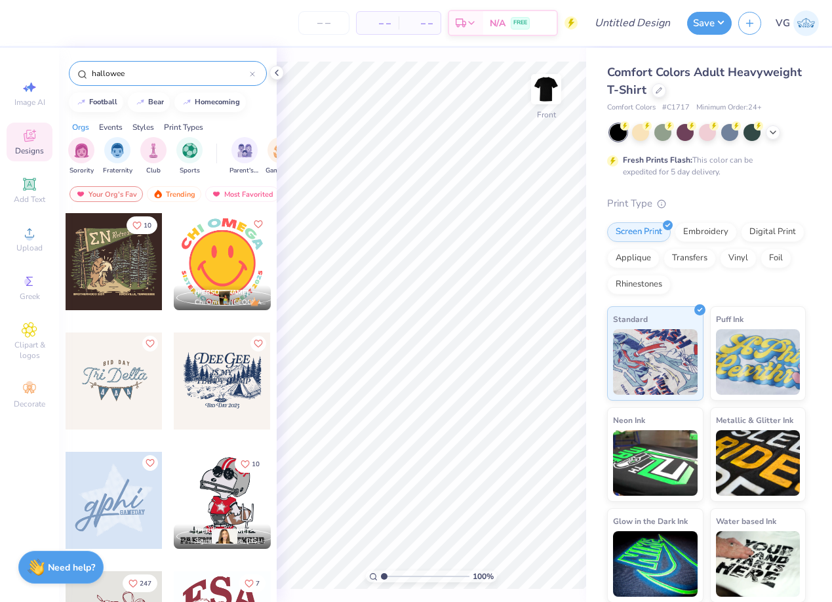
type input "halloween"
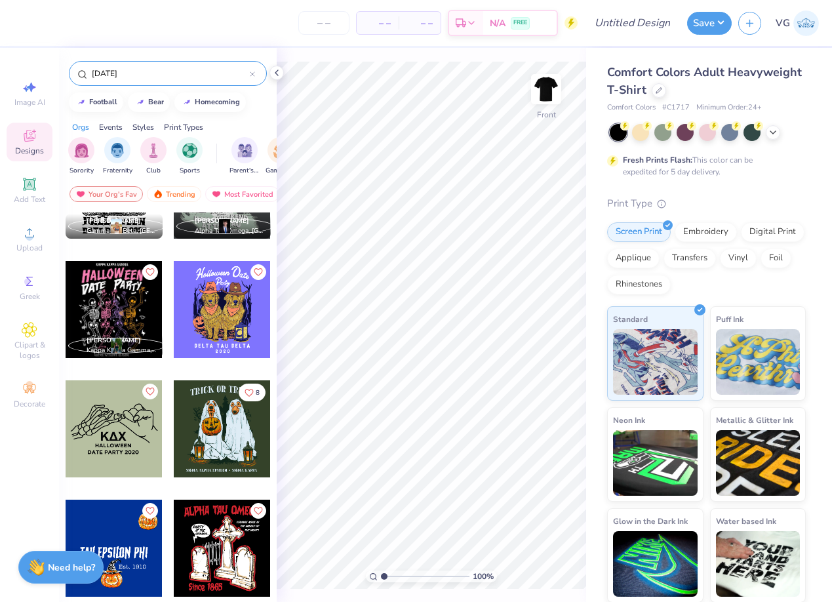
scroll to position [1027, 0]
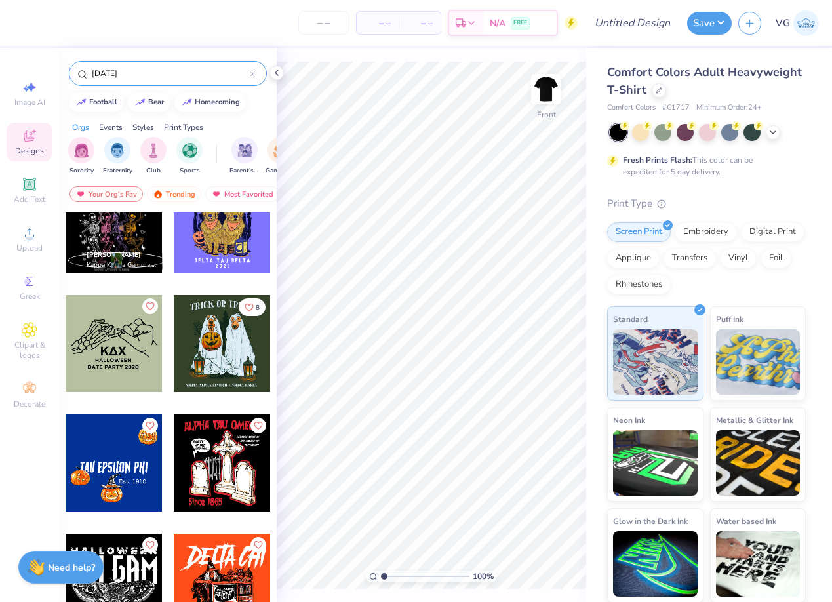
scroll to position [1098, 0]
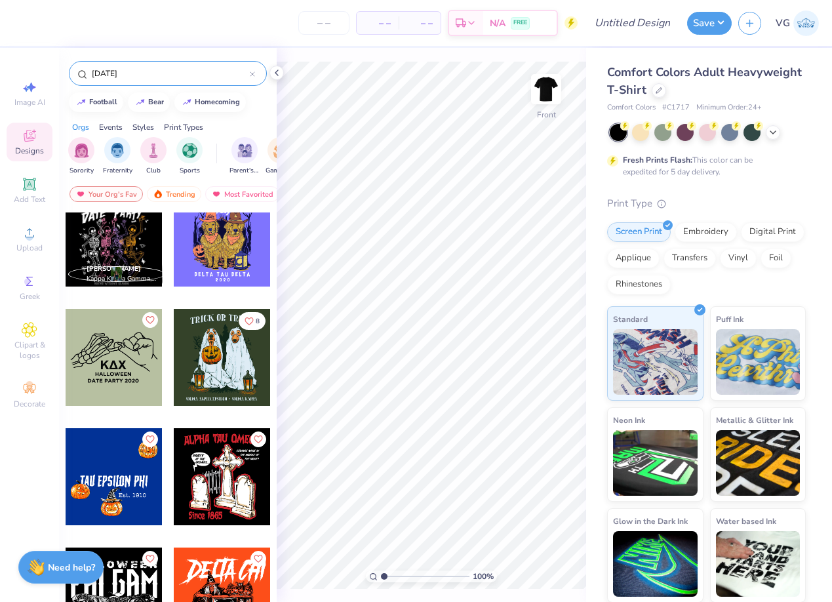
type input "[DATE]"
click at [224, 361] on div at bounding box center [222, 357] width 97 height 97
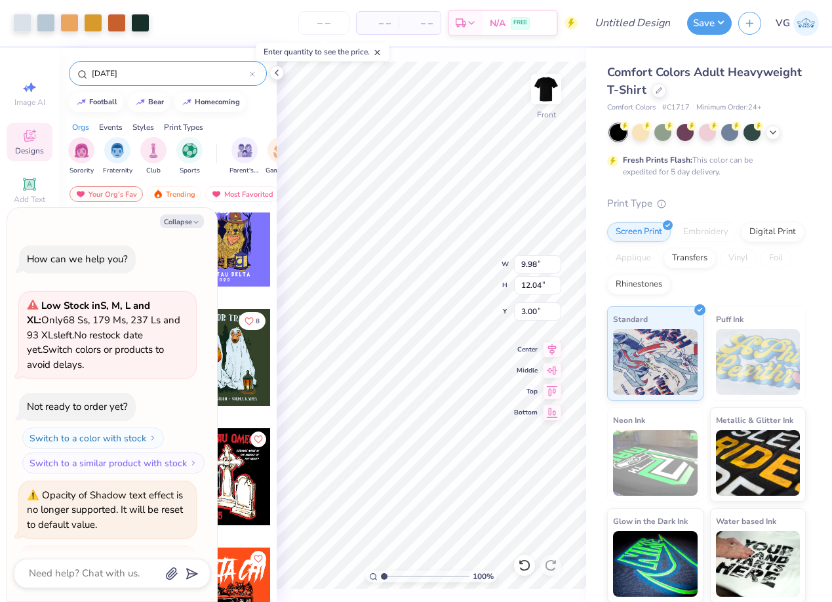
scroll to position [355, 0]
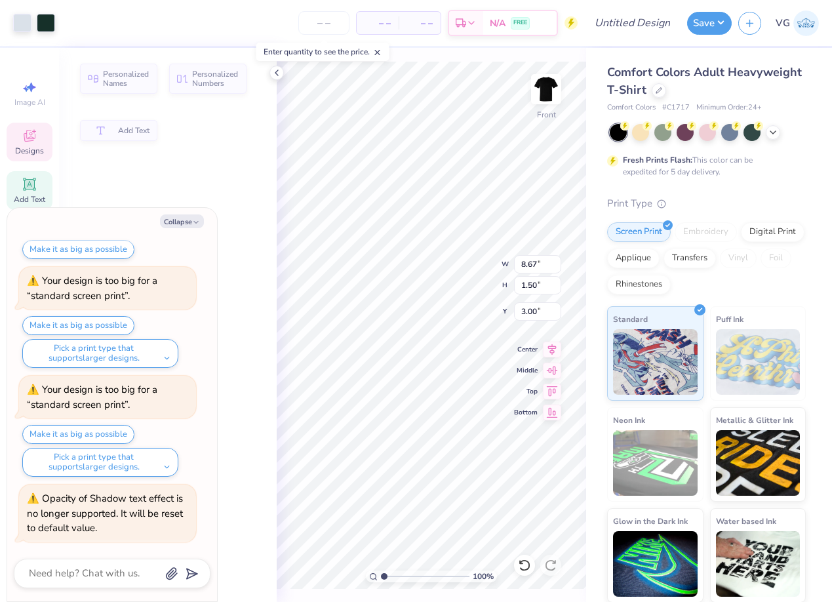
type textarea "x"
type input "8.67"
type input "1.50"
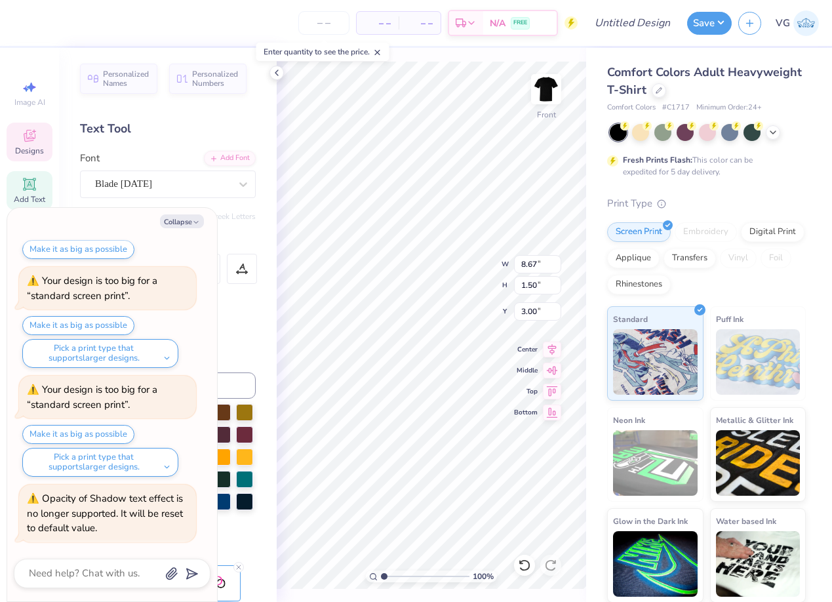
scroll to position [0, 4]
type textarea "x"
type textarea "TRICK"
type textarea "x"
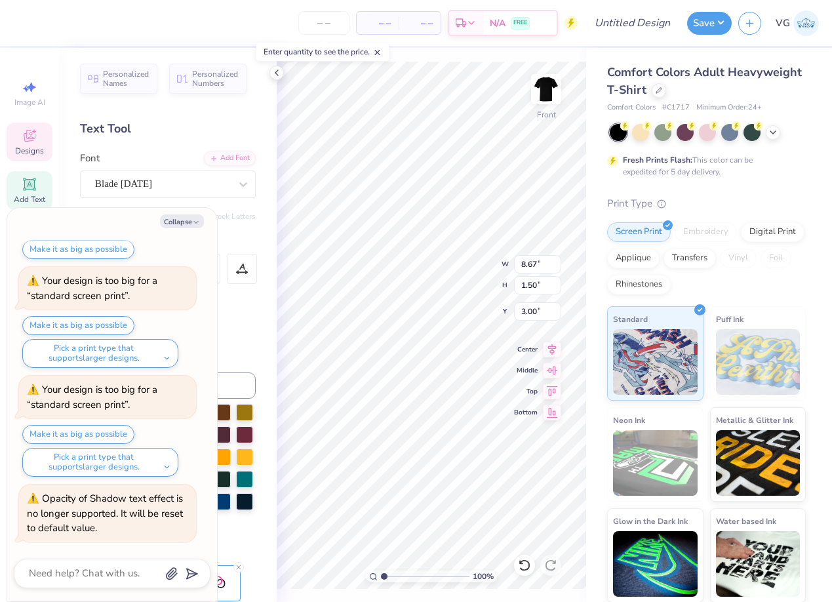
type textarea "TRICK"
type textarea "x"
type textarea "TRIC"
type textarea "x"
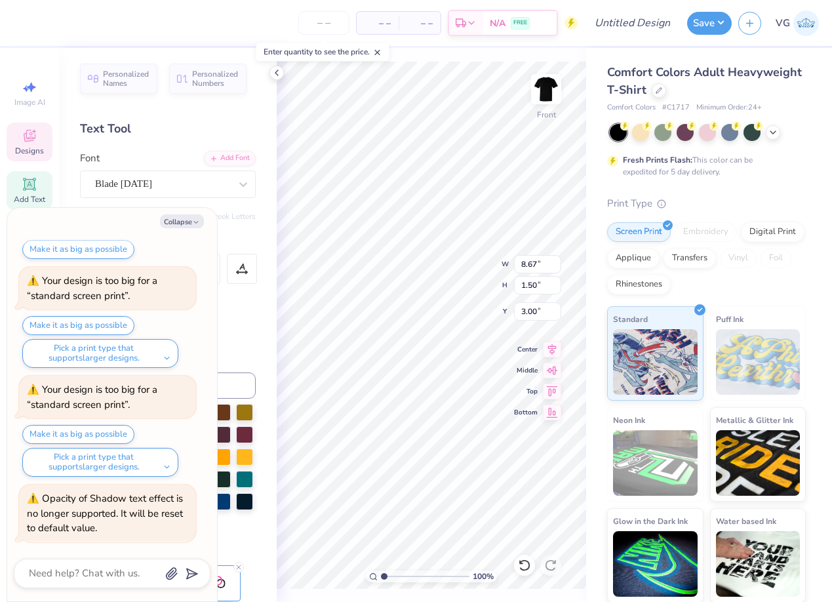
type textarea "TRI"
type textarea "x"
type textarea "TR"
type textarea "x"
type textarea "T"
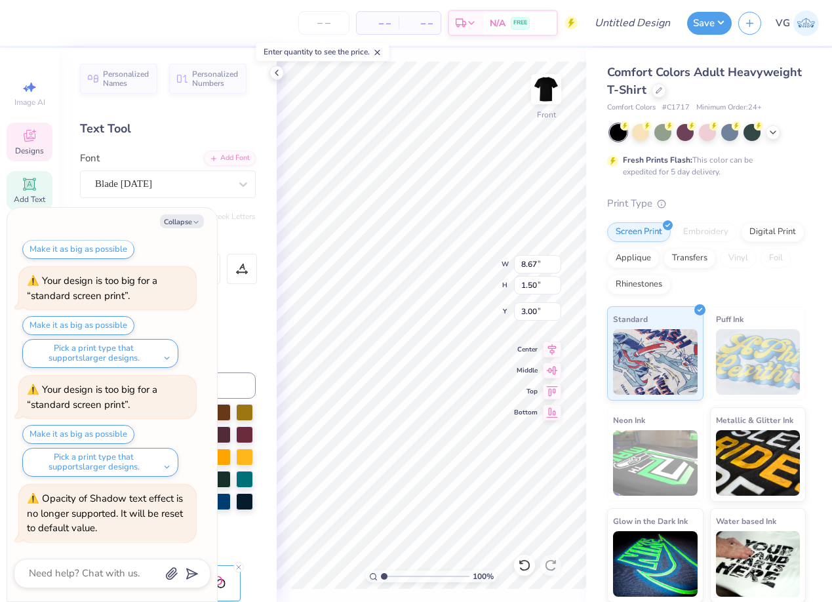
type textarea "x"
type textarea "P"
type textarea "x"
type textarea "Pi"
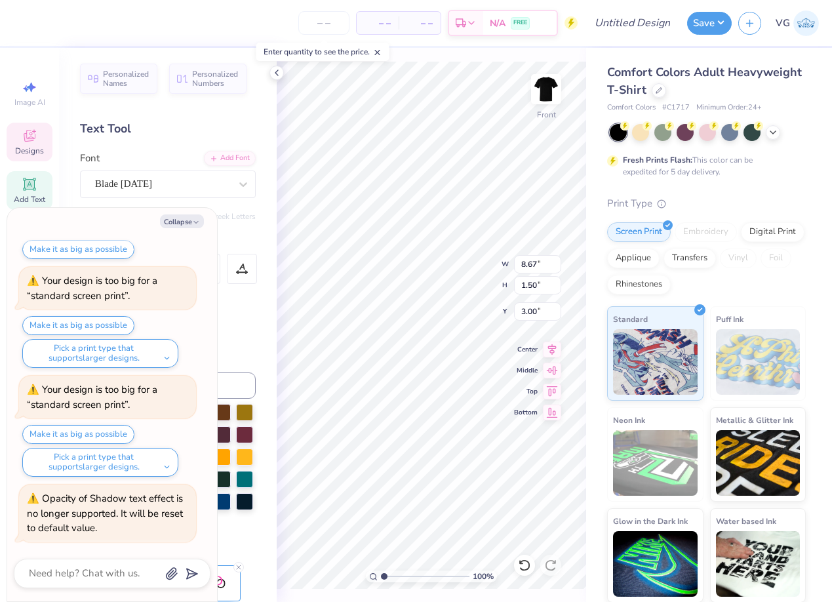
type textarea "x"
type textarea "Pik"
type textarea "x"
type textarea "Pike"
type textarea "x"
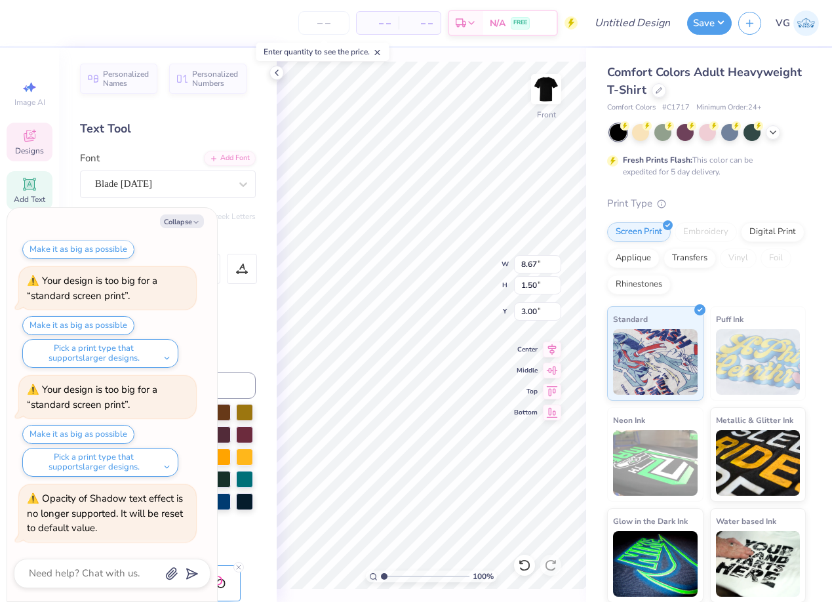
type textarea "Pik"
type textarea "x"
type textarea "Pi"
type textarea "x"
type textarea "P"
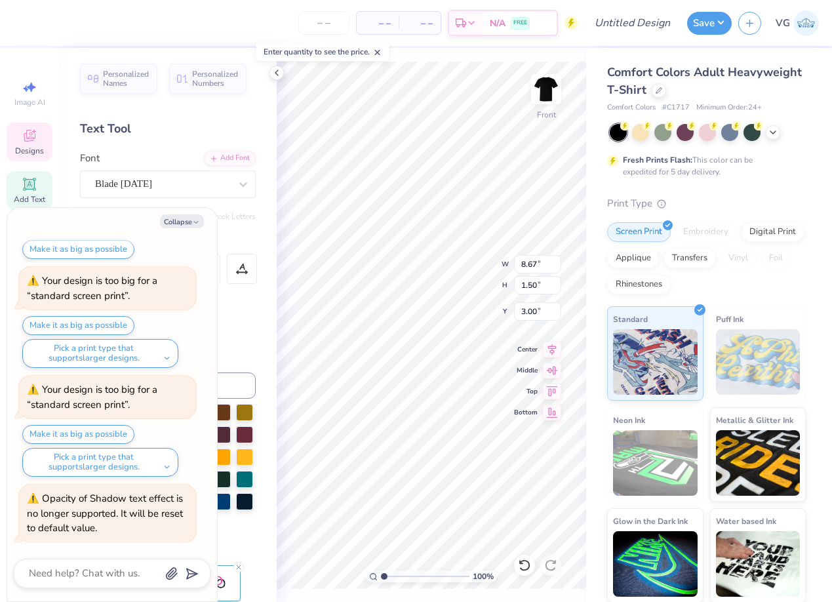
type textarea "x"
type textarea "PI"
type textarea "x"
type textarea "PIK"
type textarea "x"
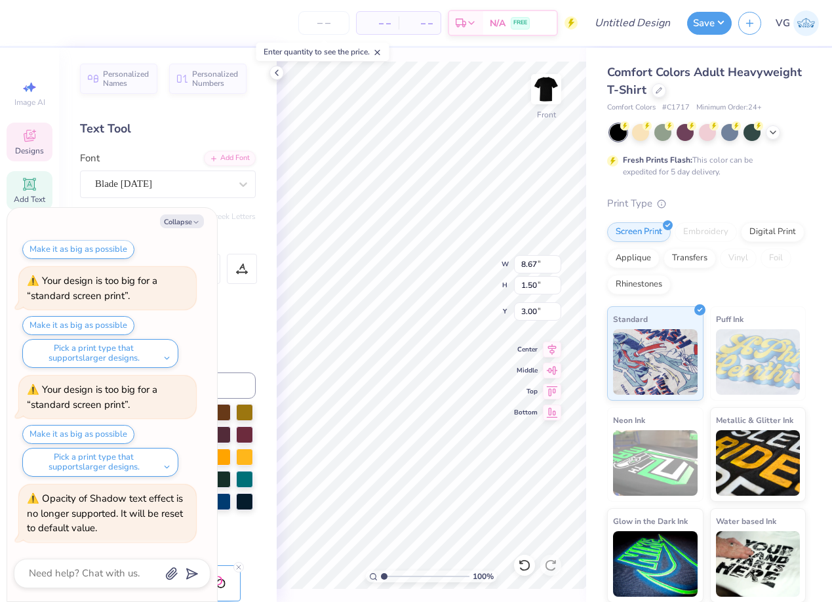
type textarea "PIKE"
type textarea "x"
type textarea "PIKET"
type textarea "x"
type textarea "PIKETO"
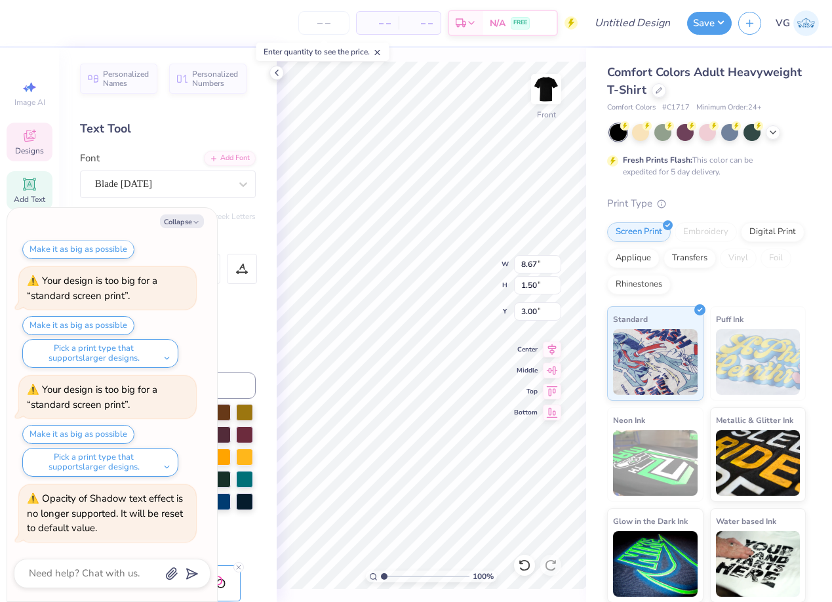
type textarea "x"
type textarea "PIKETOB"
type textarea "x"
type textarea "PIKETOBE"
type textarea "x"
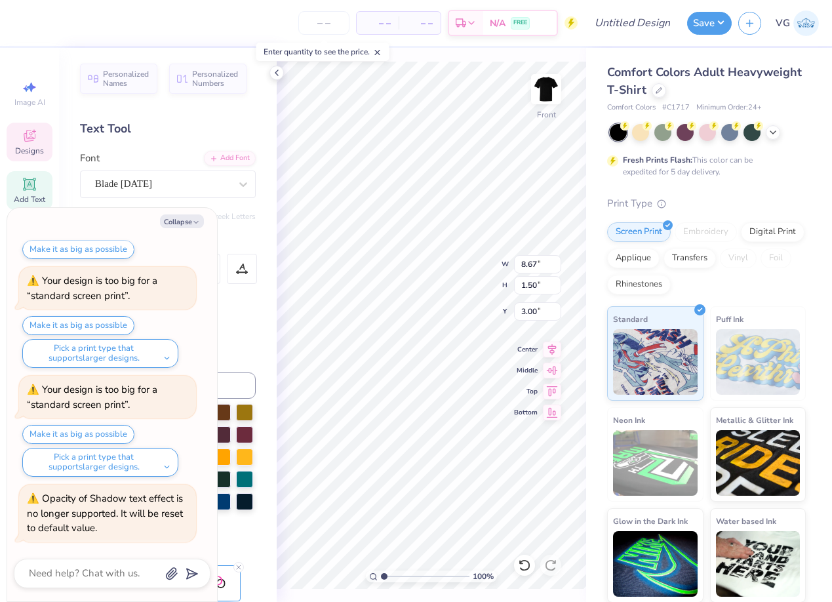
type textarea "PIKETOBER"
type textarea "x"
type textarea "PIKETOBER"
type textarea "x"
type textarea "PIKETOBER F"
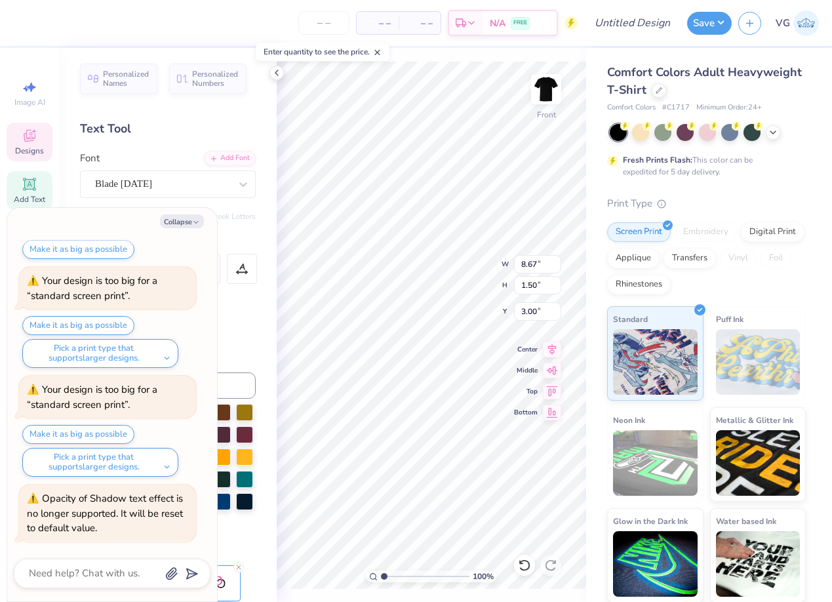
type textarea "x"
type textarea "PIKETOBER FE"
type textarea "x"
type textarea "PIKETOBER FES"
type textarea "x"
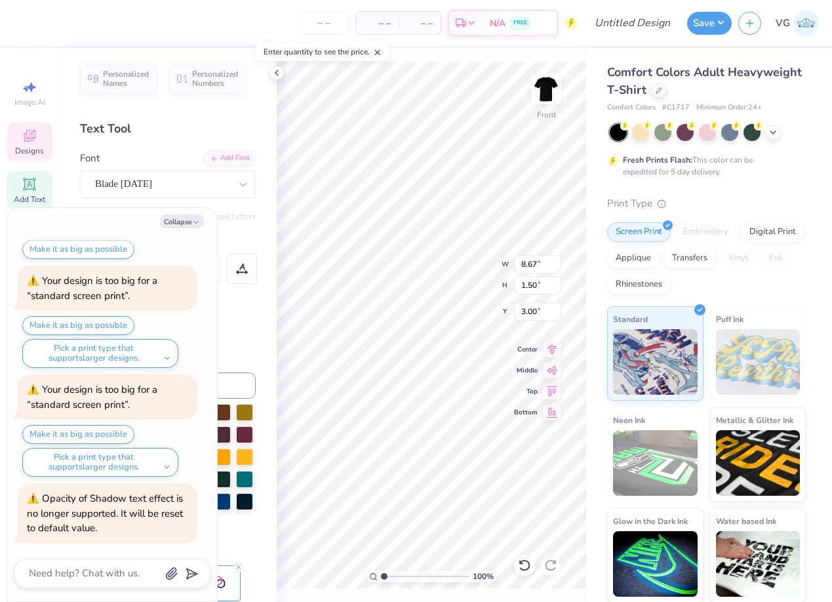
scroll to position [0, 4]
type textarea "PIKETOBER FEST"
type textarea "x"
type textarea "PIKETOBERFEST"
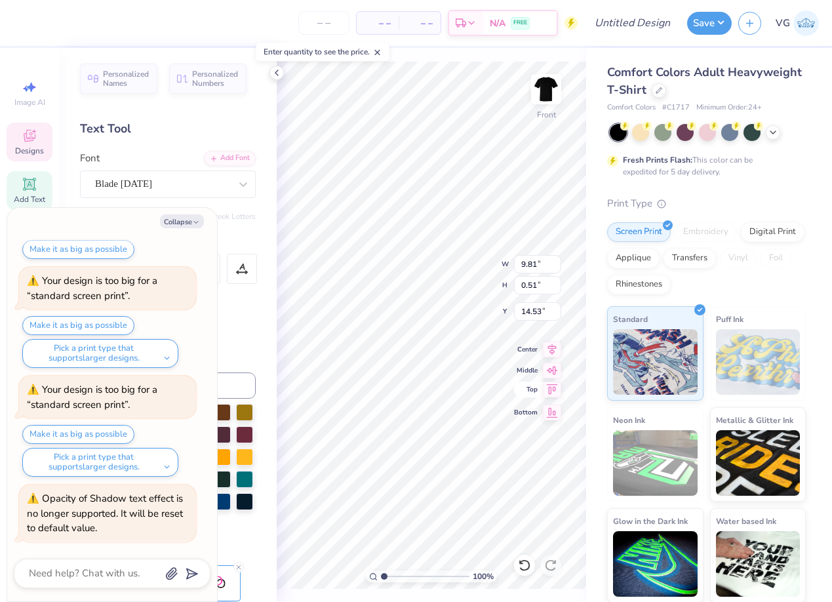
type textarea "x"
type textarea "B"
type textarea "x"
type textarea "Br"
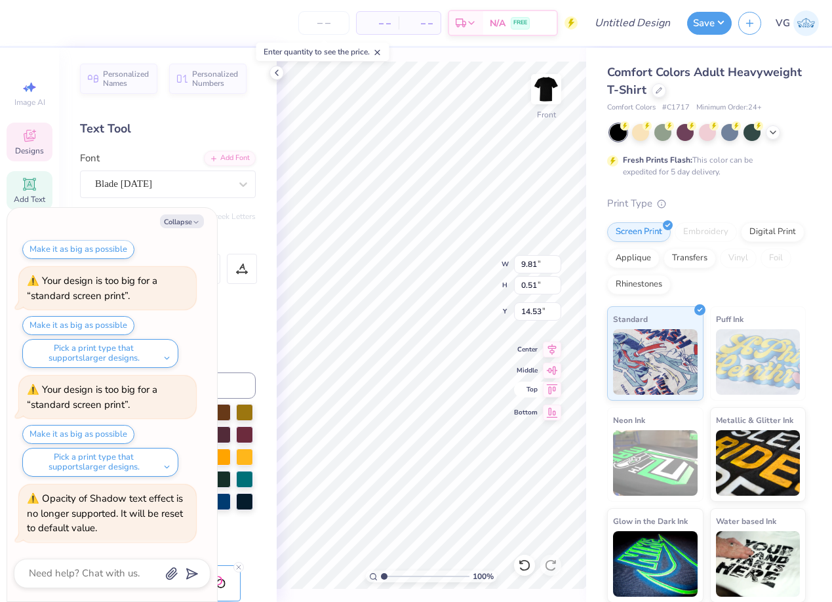
type textarea "x"
type textarea "B"
type textarea "x"
type textarea "Br"
type textarea "x"
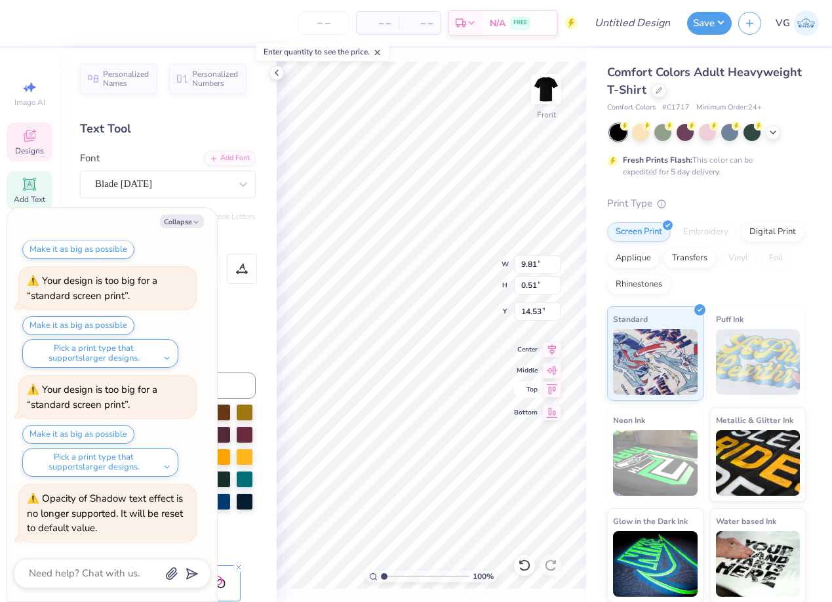
type textarea "Bro"
type textarea "x"
type textarea "Brot"
type textarea "x"
type textarea "Broth"
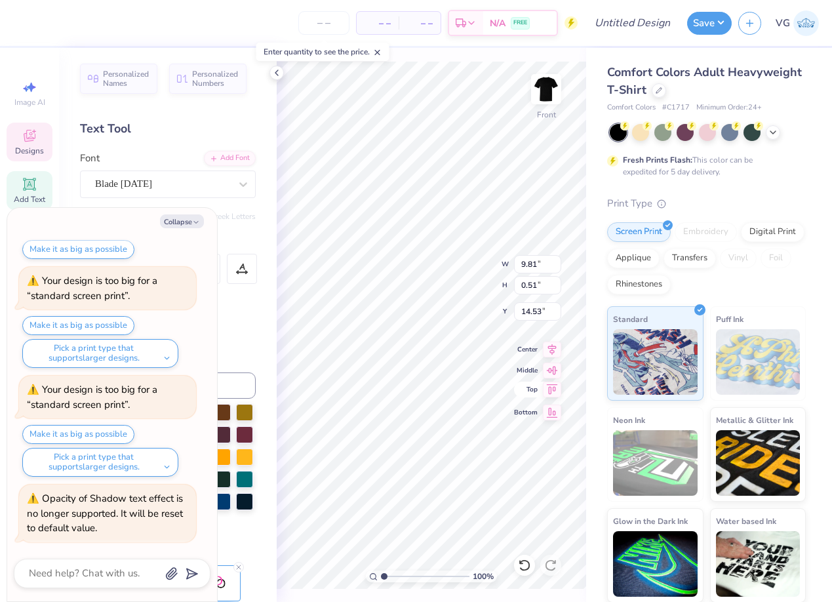
type textarea "x"
type textarea "Brothe"
type textarea "x"
type textarea "Brother"
type textarea "x"
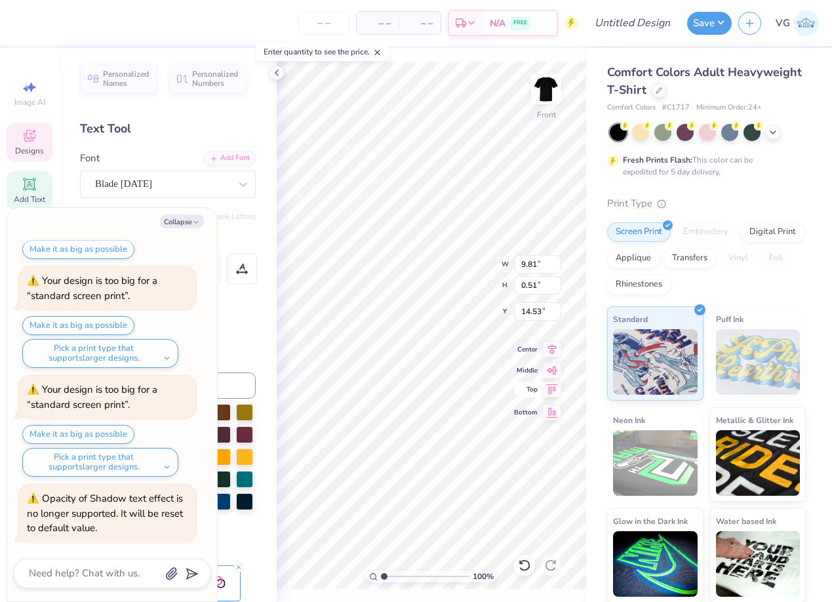
type textarea "Brothers"
type textarea "x"
type textarea "Brothers"
type textarea "x"
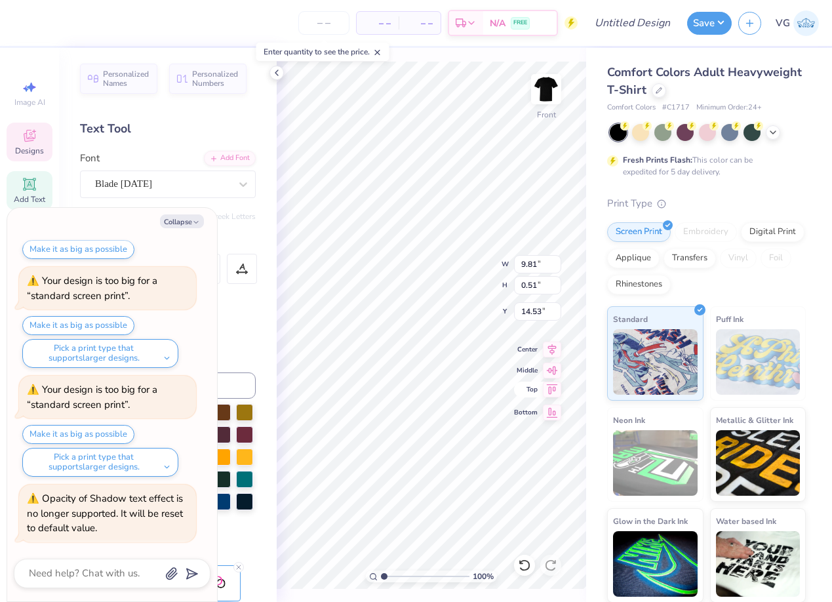
type textarea "Brothers u"
type textarea "x"
type textarea "Brothers un"
type textarea "x"
type textarea "Brothers uni"
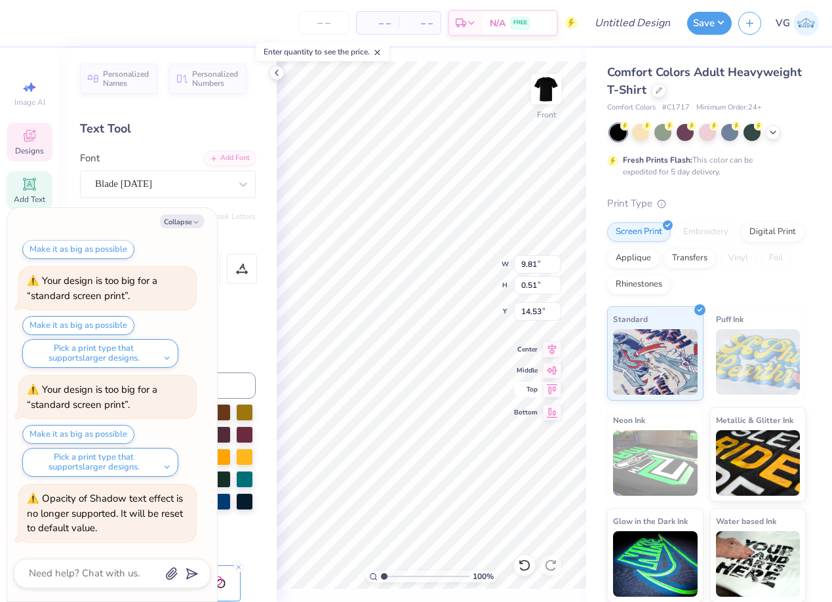
type textarea "x"
type textarea "Brothers unit"
type textarea "x"
type textarea "Brothers unite"
type textarea "x"
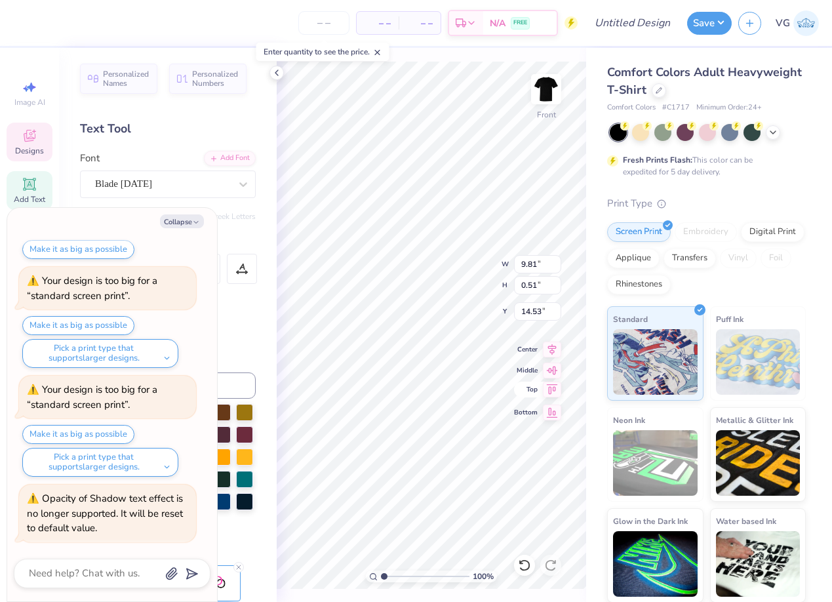
type textarea "Brothers united"
type textarea "x"
type textarea "Brothers united"
type textarea "x"
type textarea "Brothers united"
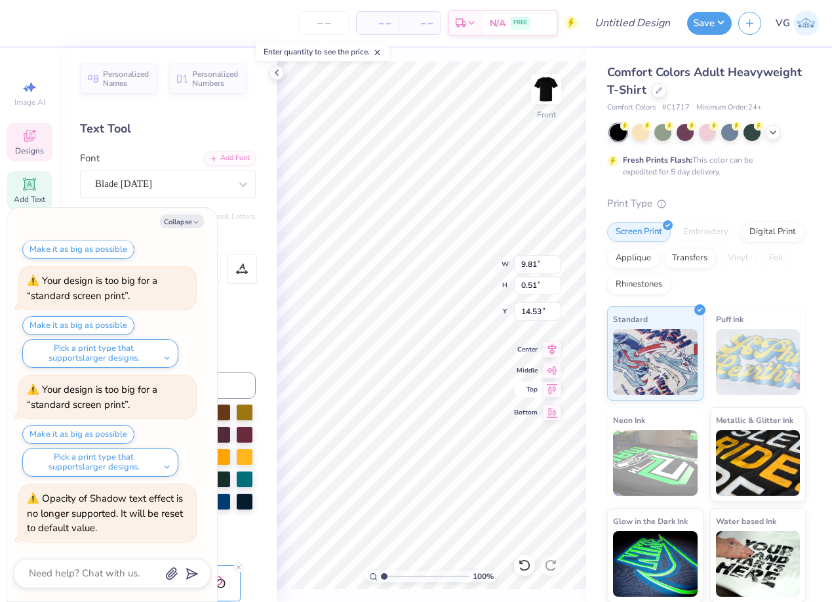
type textarea "x"
type textarea "Brothers unite"
type textarea "x"
type textarea "Brothers unit"
type textarea "x"
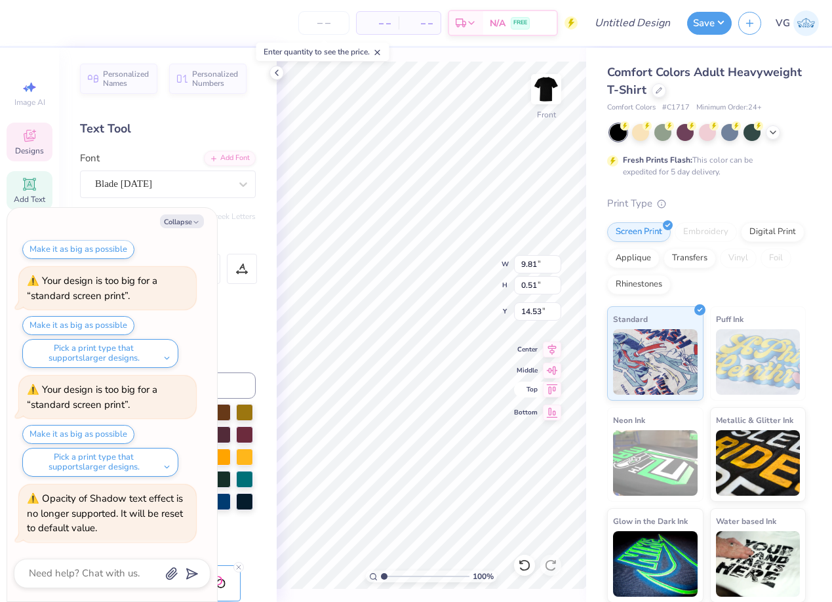
type textarea "Brothers uni"
type textarea "x"
type textarea "Brothers un"
type textarea "x"
type textarea "Brothers u"
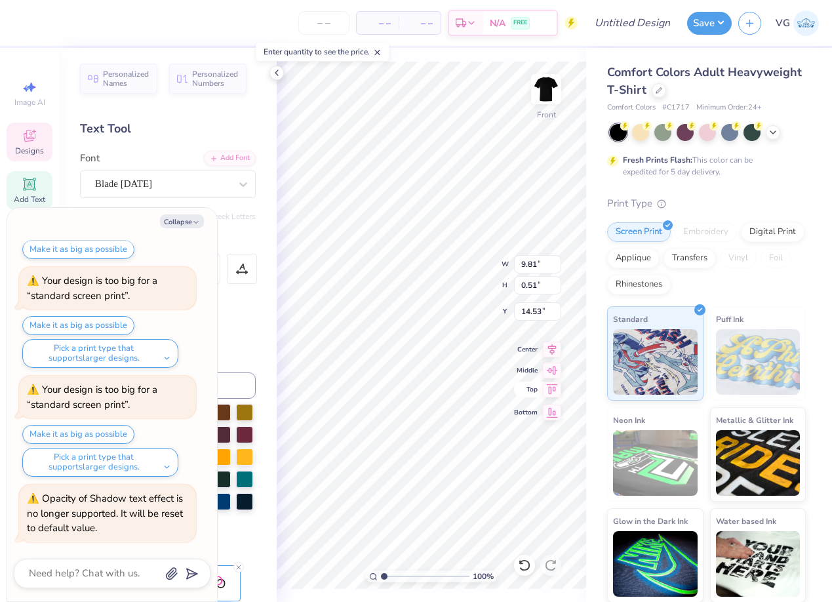
type textarea "x"
type textarea "Brothers"
type textarea "x"
type textarea "Brothers U"
type textarea "x"
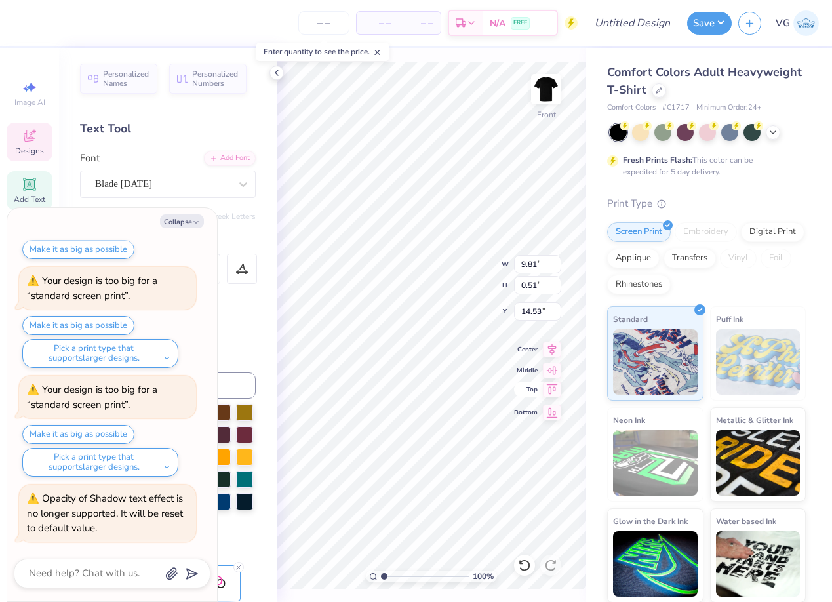
type textarea "Brothers Un"
type textarea "x"
type textarea "Brothers Uni"
type textarea "x"
type textarea "Brothers Unit"
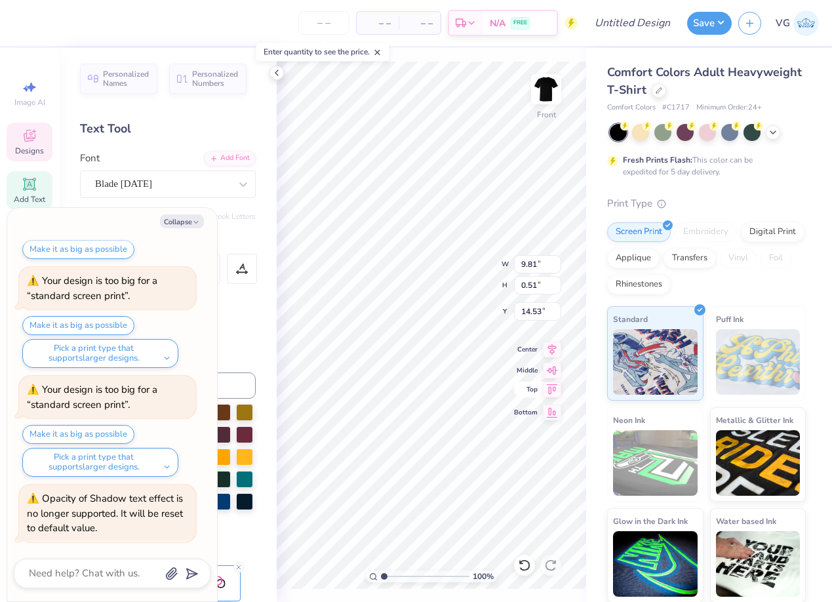
type textarea "x"
type textarea "Brothers Unite"
type textarea "x"
type textarea "Brothers United"
type textarea "x"
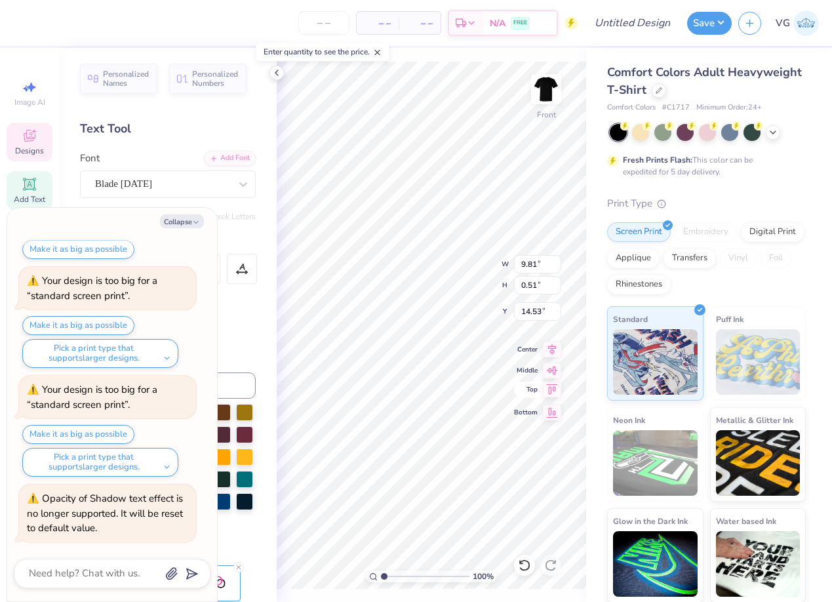
type textarea "Brothers United"
type textarea "x"
type textarea "Brothers United A"
type textarea "x"
type textarea "Brothers United Ag"
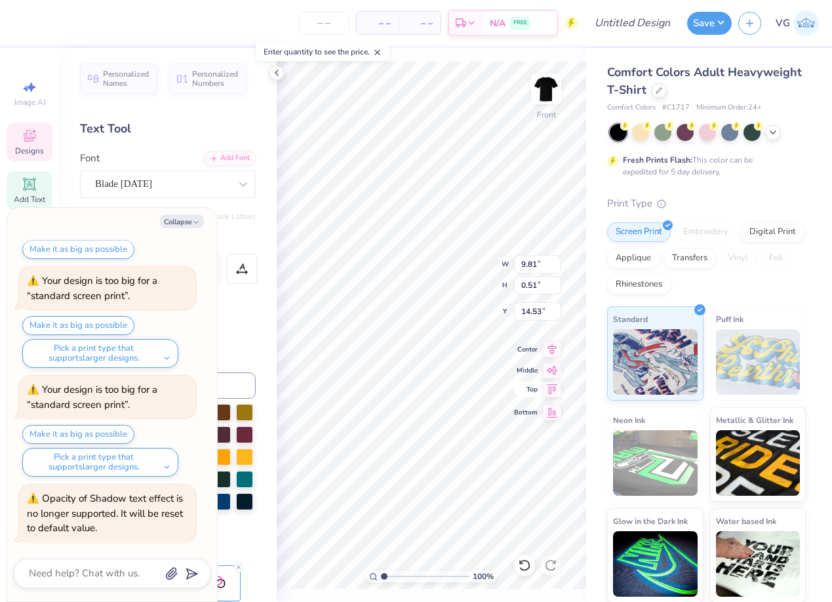
type textarea "x"
type textarea "Brothers United Aga"
type textarea "x"
type textarea "Brothers United Agai"
type textarea "x"
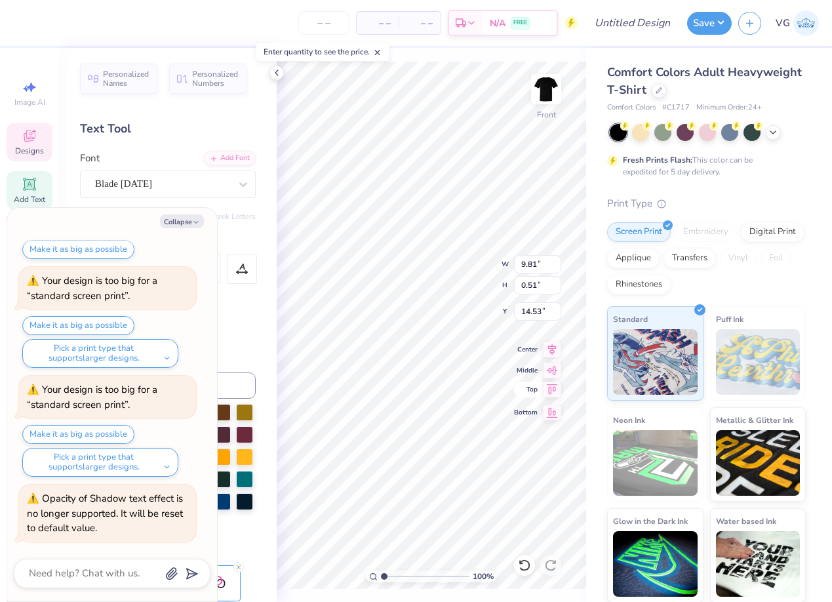
type textarea "Brothers United Again"
type textarea "x"
type textarea "Brothers United Agains"
type textarea "x"
type textarea "Brothers United Against"
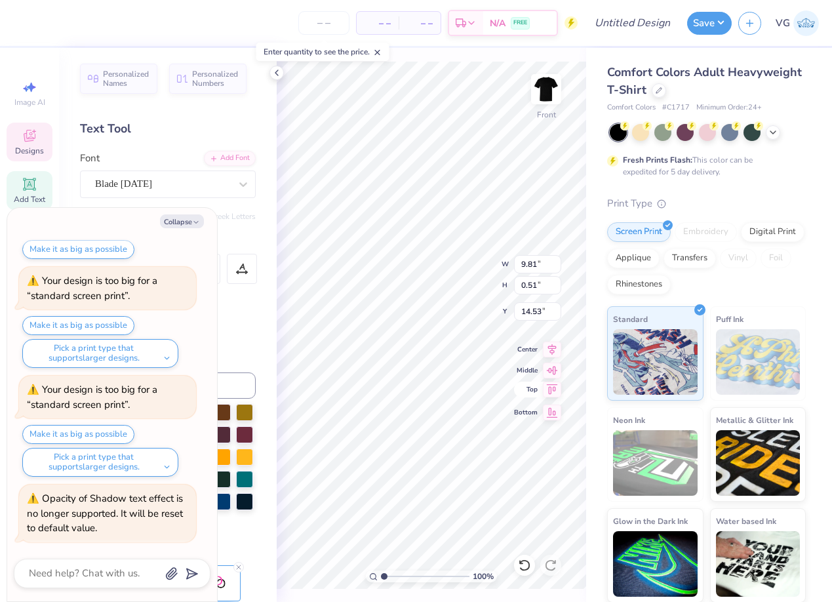
type textarea "x"
type textarea "Brothers United Against"
type textarea "x"
type textarea "Brothers United Against B"
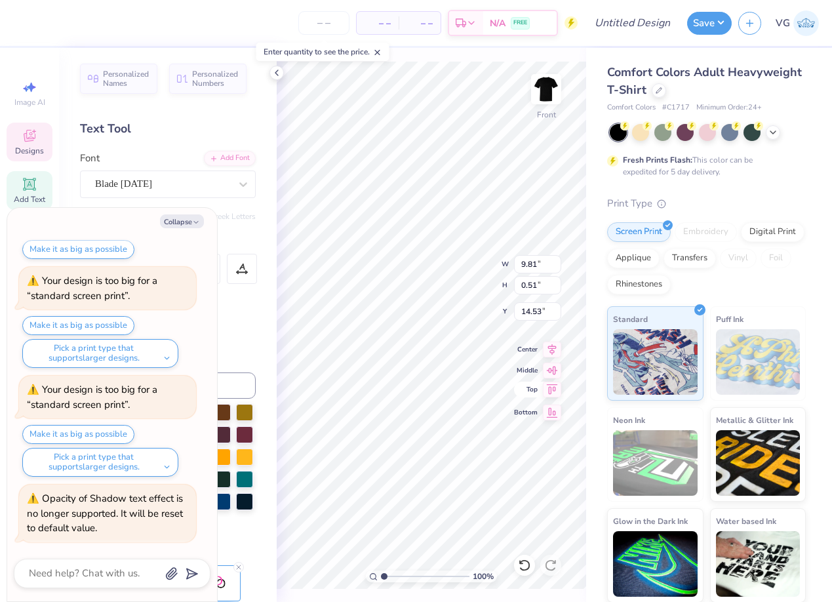
type textarea "x"
type textarea "Brothers United Against Br"
type textarea "x"
type textarea "Brothers United Against Bre"
type textarea "x"
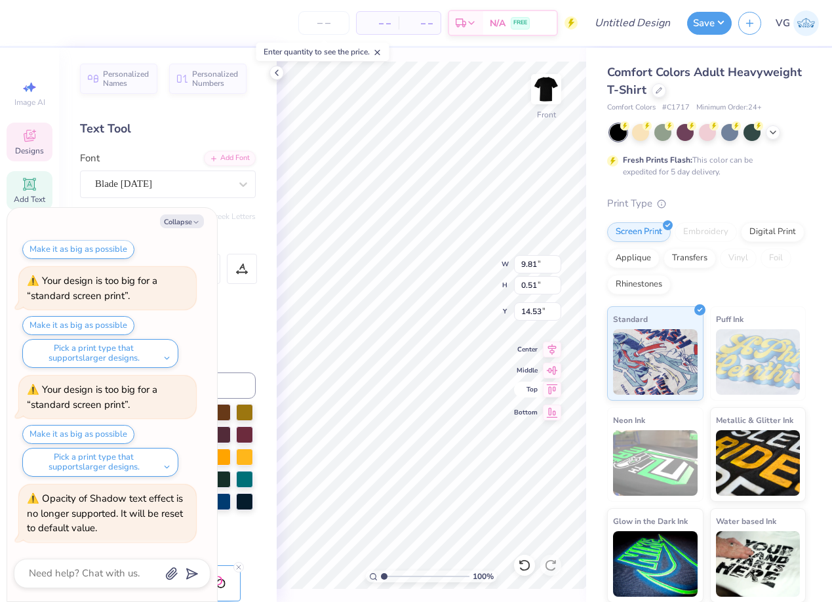
type textarea "Brothers United Against Brea"
type textarea "x"
type textarea "Brothers United Against Breas"
type textarea "x"
type textarea "Brothers United Against Breast"
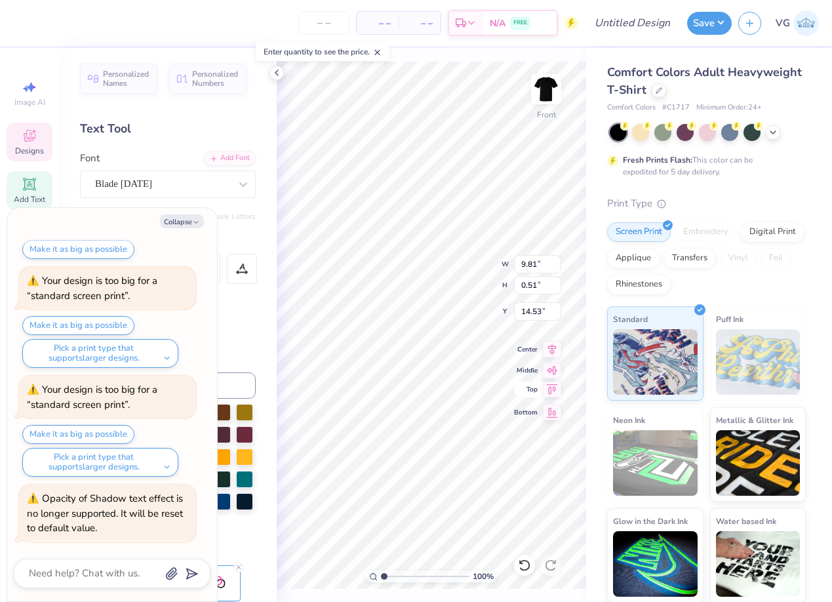
type textarea "x"
type textarea "Brothers United Against Breast"
type textarea "x"
type textarea "Brothers United Against Breast C"
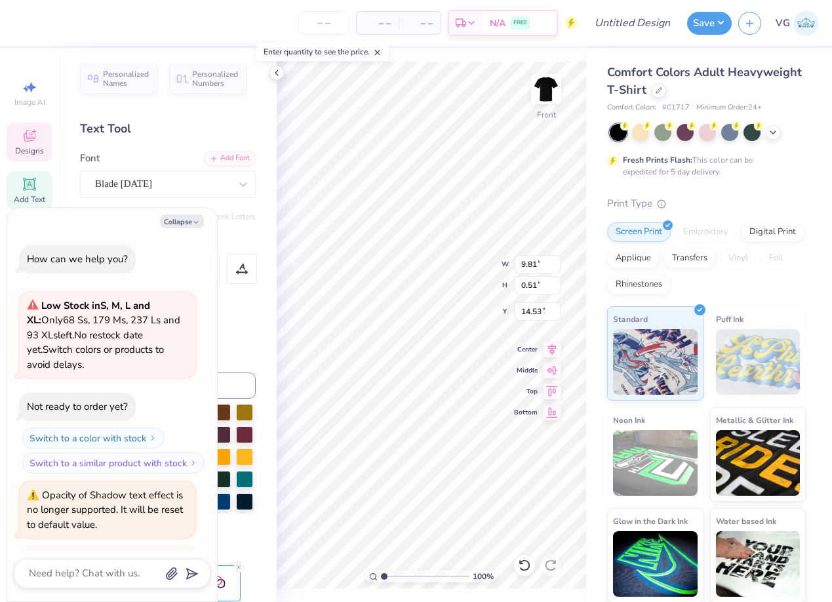
scroll to position [0, 8]
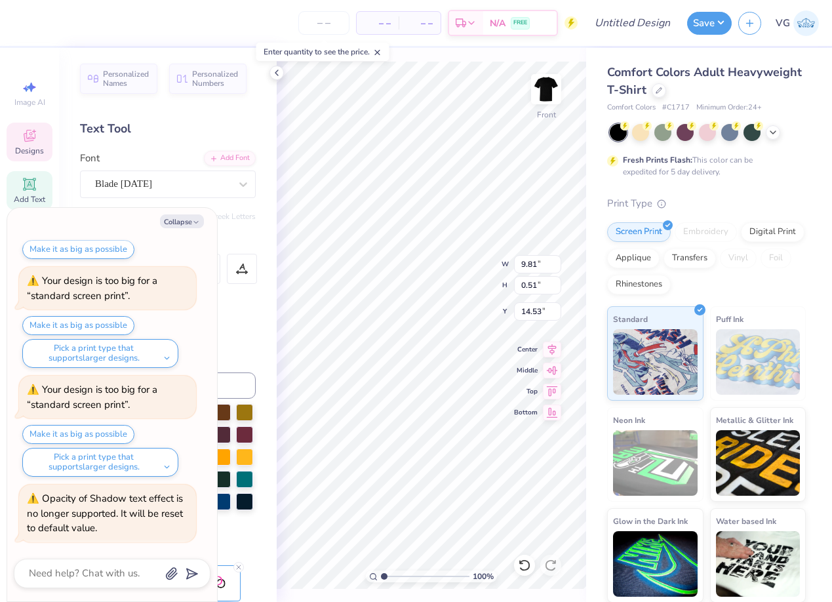
type textarea "x"
type textarea "Brothers United Against Breast Ca"
type textarea "x"
type textarea "Brothers United Against Breast Can"
type textarea "x"
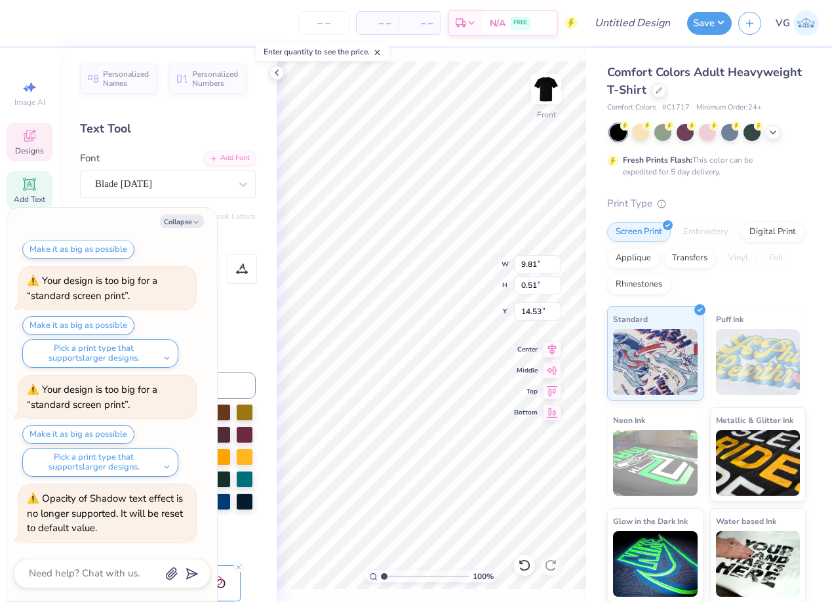
type textarea "Brothers United Against Breast Canc"
type textarea "x"
type textarea "Brothers United Against Breast Cance"
type textarea "x"
type textarea "Brothers United Against [MEDICAL_DATA]"
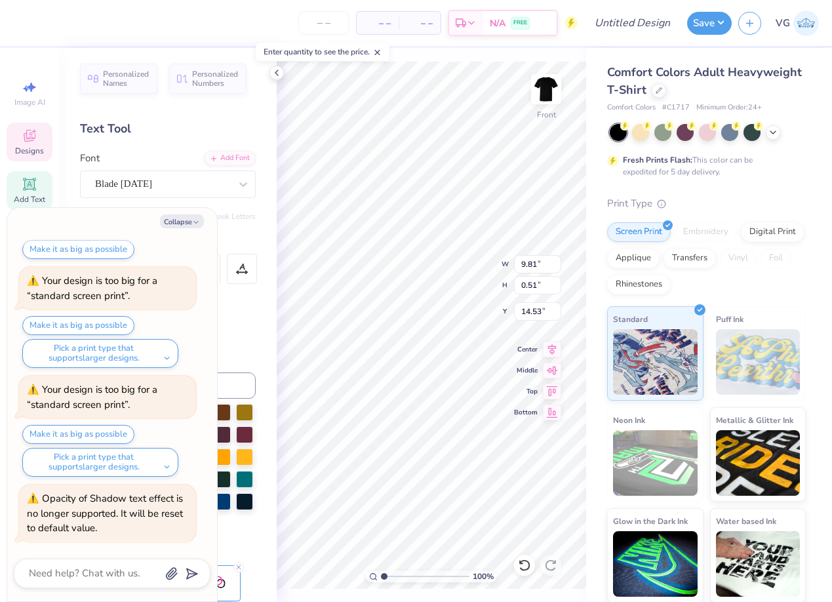
scroll to position [0, 10]
type textarea "x"
type textarea "Brothers United Against Breast Cancer"
type input "8.61"
type input "0.58"
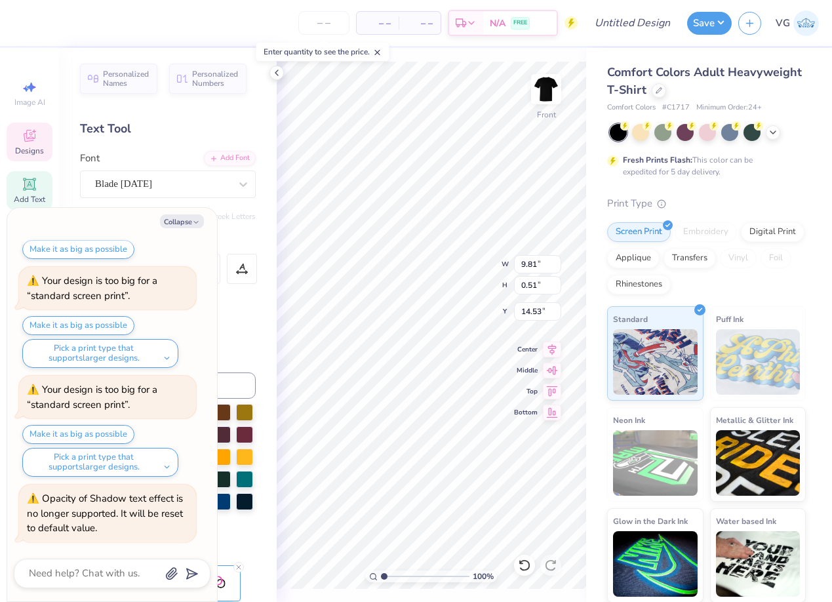
type input "14.50"
type textarea "x"
type input "0.14"
type input "0.23"
type input "14.65"
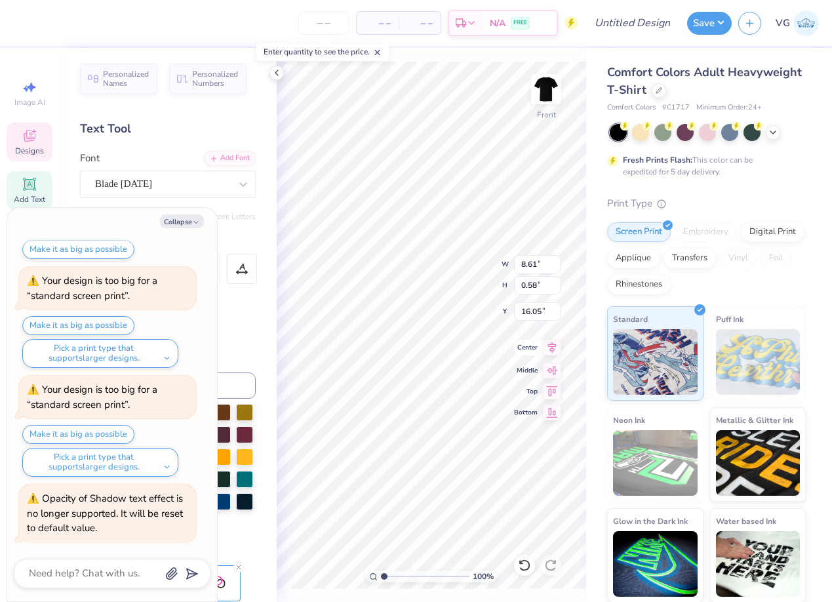
click at [552, 344] on icon at bounding box center [552, 347] width 9 height 11
type textarea "x"
type input "14.57"
click at [555, 347] on icon at bounding box center [552, 348] width 18 height 16
type textarea "x"
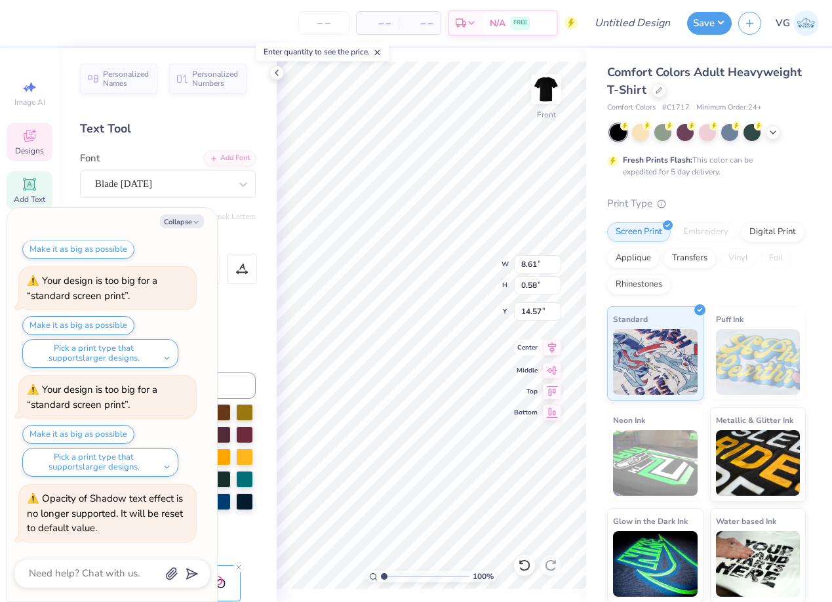
type input "9.83"
type input "9.62"
type input "4.39"
type textarea "x"
type input "9.29"
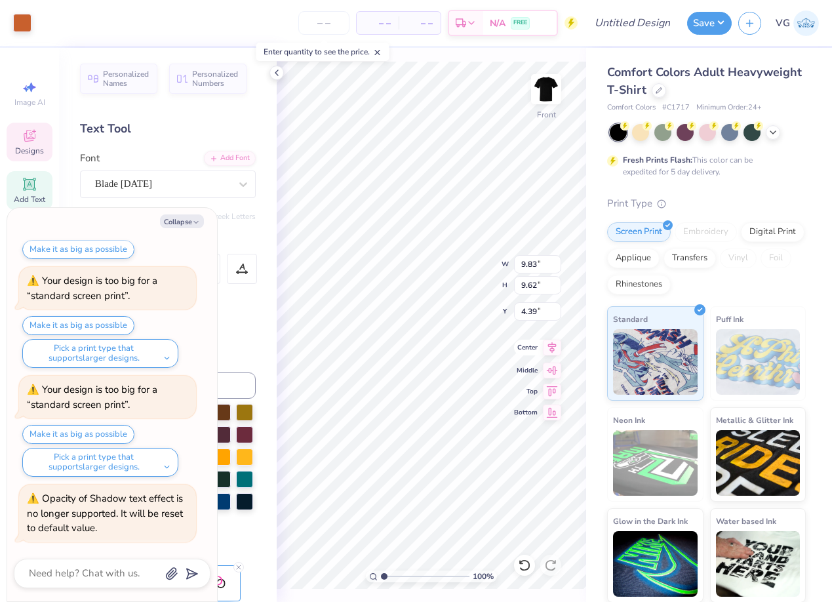
type input "9.18"
type input "5.07"
type textarea "x"
type input "9.83"
type input "9.62"
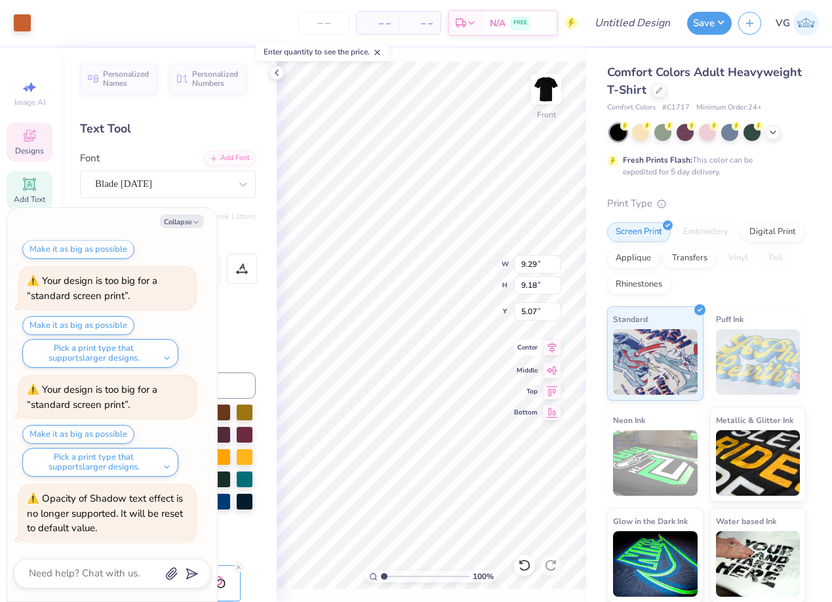
type input "4.39"
click at [20, 27] on div at bounding box center [22, 21] width 18 height 18
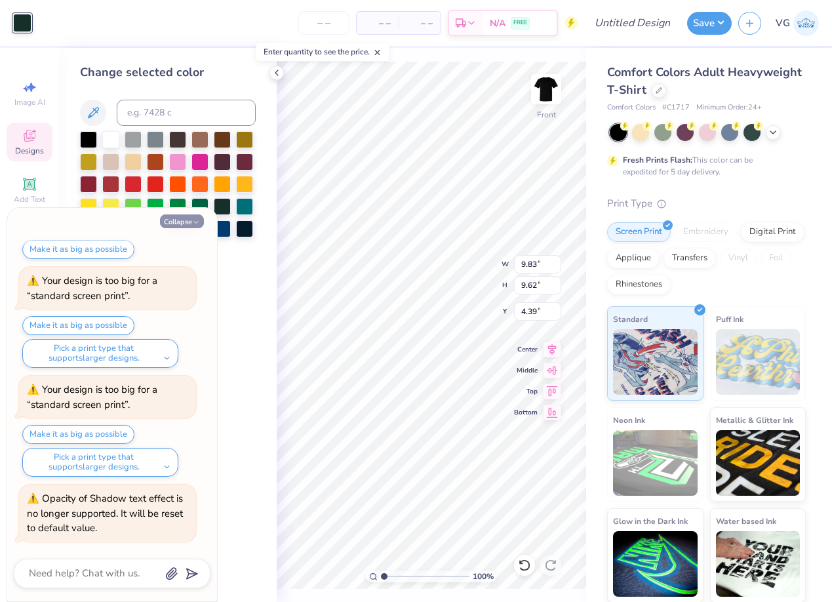
click at [177, 217] on button "Collapse" at bounding box center [182, 221] width 44 height 14
type textarea "x"
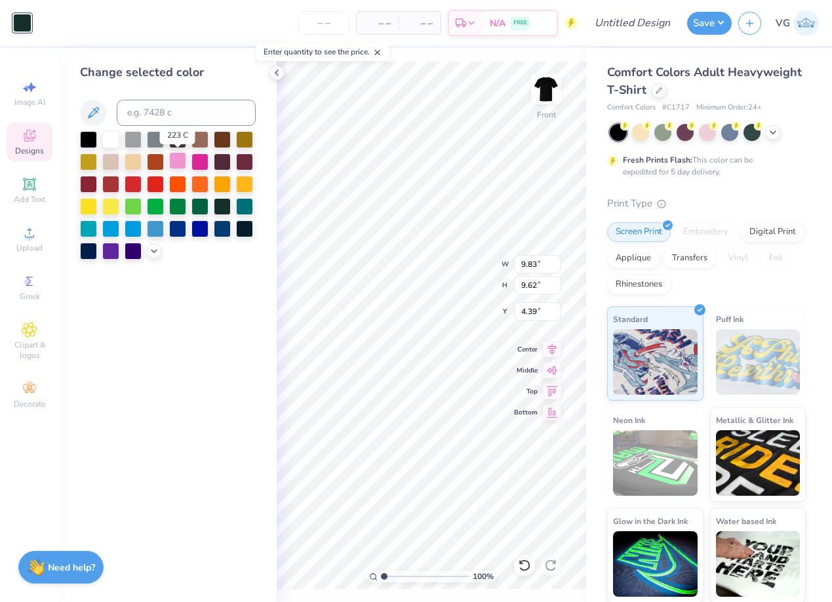
click at [180, 157] on div at bounding box center [177, 160] width 17 height 17
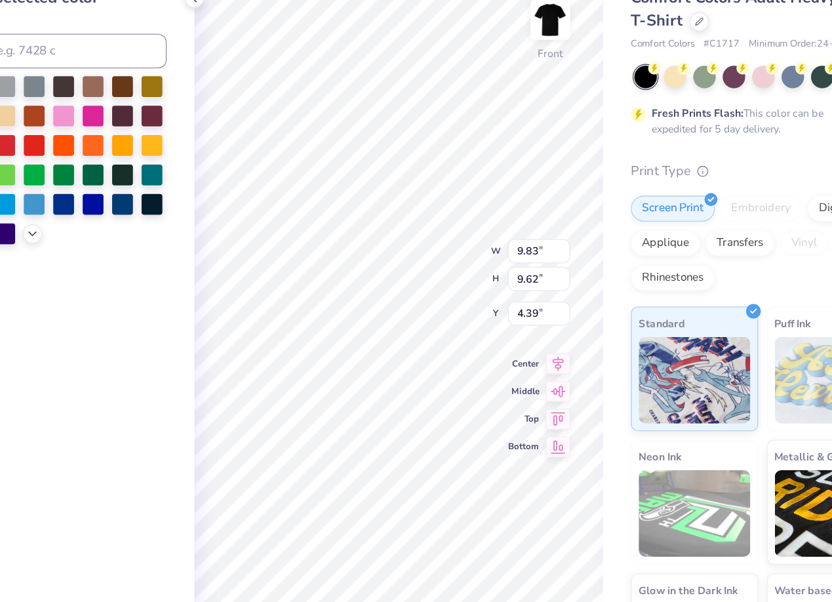
scroll to position [0, 0]
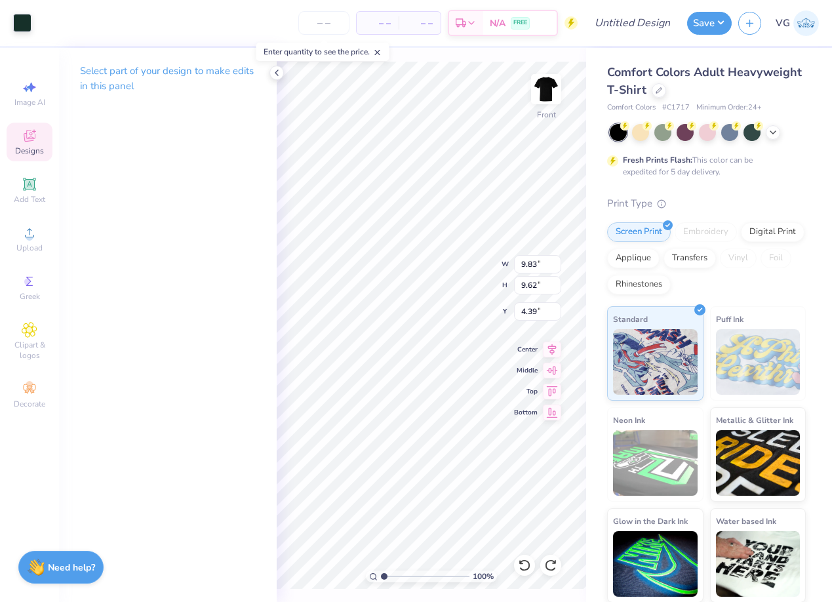
type input "9.11"
type input "8.91"
type input "4.81"
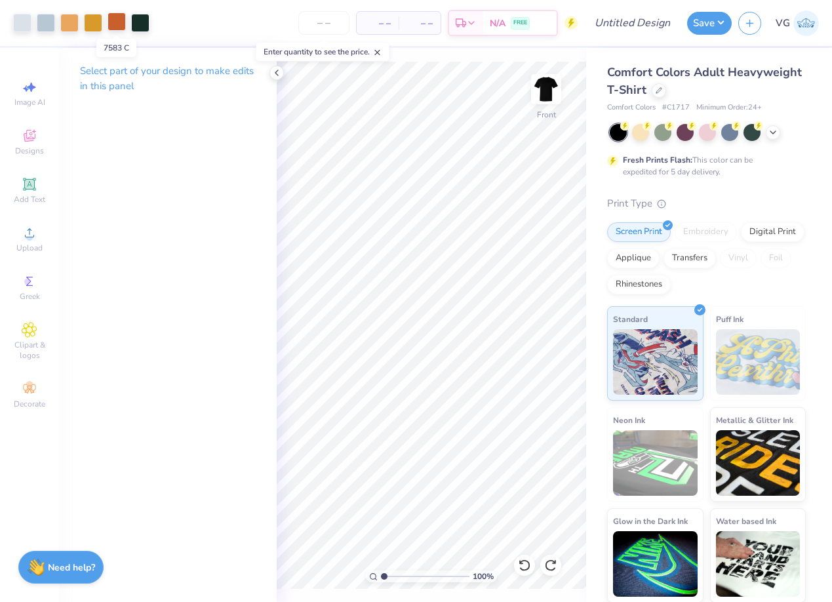
click at [114, 23] on div at bounding box center [117, 21] width 18 height 18
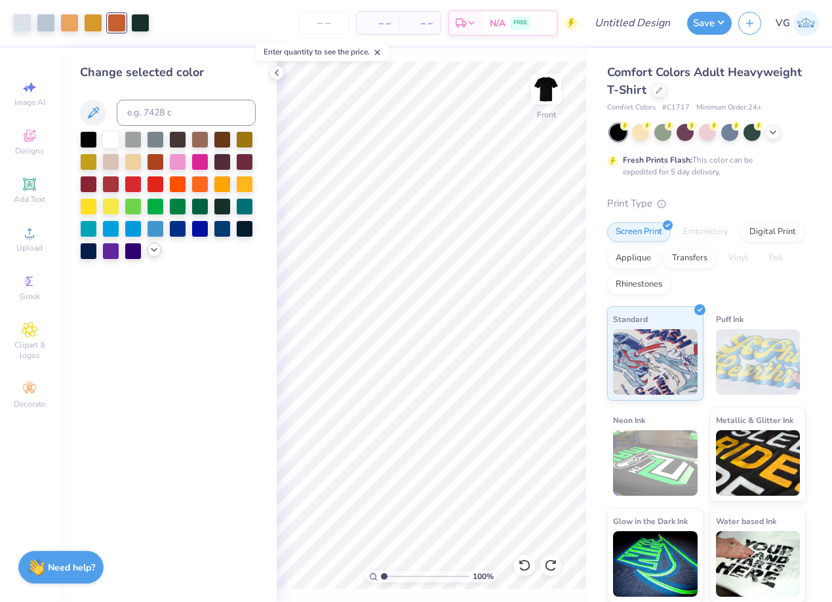
click at [152, 251] on icon at bounding box center [154, 250] width 10 height 10
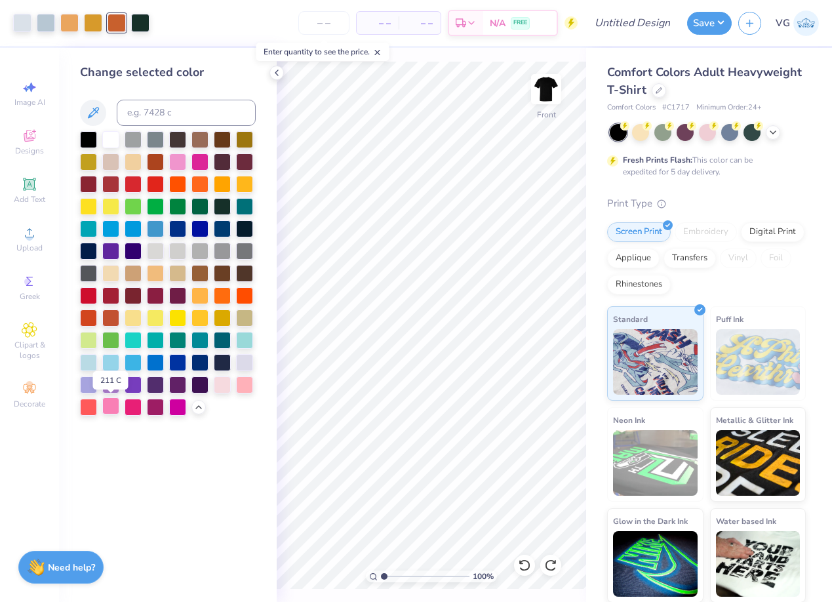
click at [109, 413] on div at bounding box center [110, 405] width 17 height 17
click at [91, 28] on div at bounding box center [93, 21] width 18 height 18
click at [172, 161] on div at bounding box center [177, 160] width 17 height 17
click at [70, 26] on div at bounding box center [69, 21] width 18 height 18
click at [225, 387] on div at bounding box center [222, 383] width 17 height 17
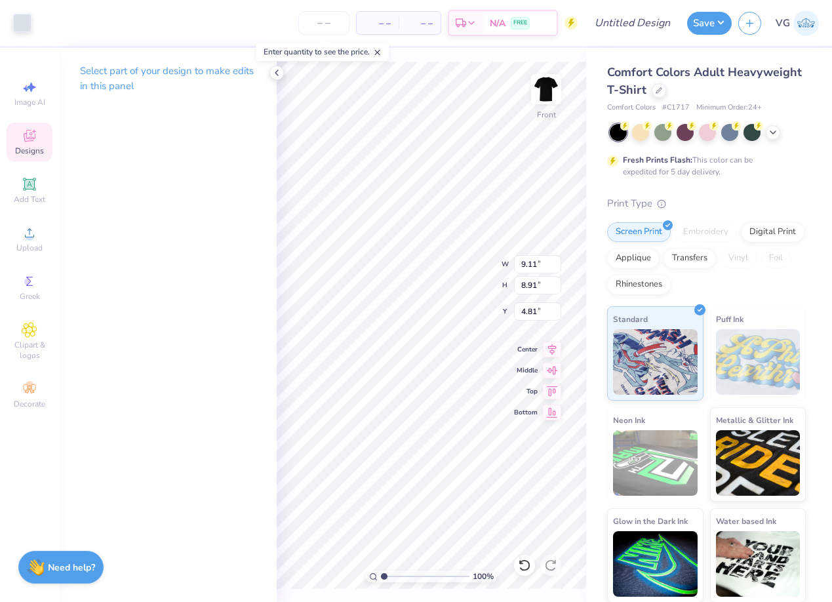
type input "9.83"
type input "9.62"
type input "4.39"
click at [24, 22] on div at bounding box center [22, 21] width 18 height 18
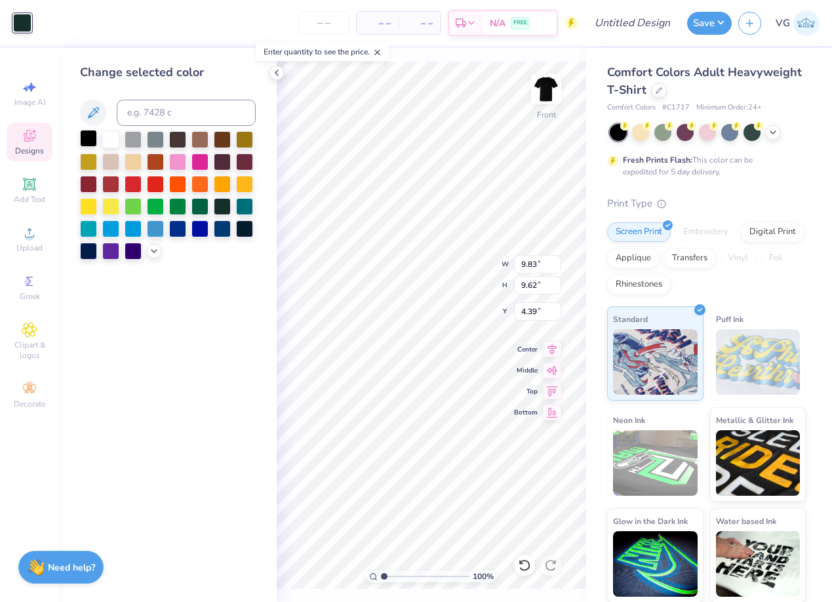
click at [92, 134] on div at bounding box center [88, 138] width 17 height 17
click at [209, 275] on div "Change selected color" at bounding box center [168, 325] width 218 height 554
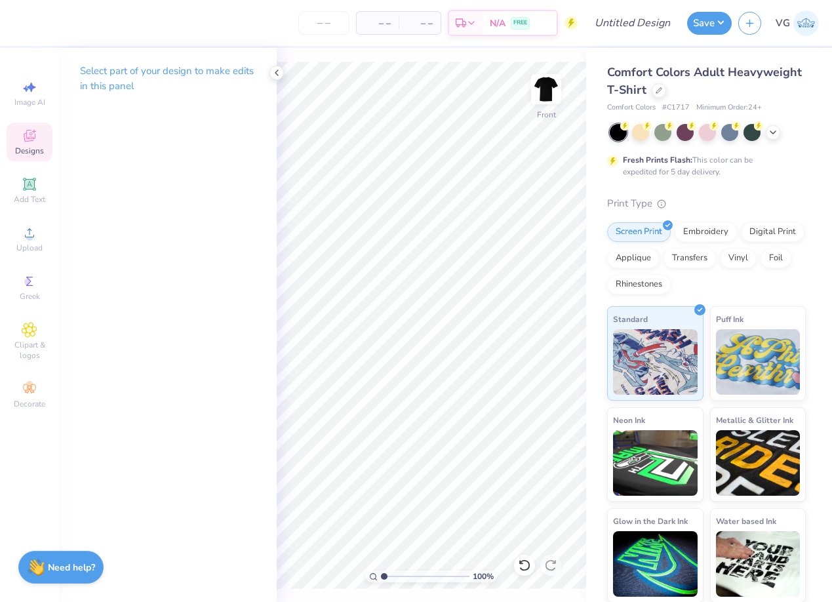
click at [33, 134] on icon at bounding box center [30, 136] width 16 height 16
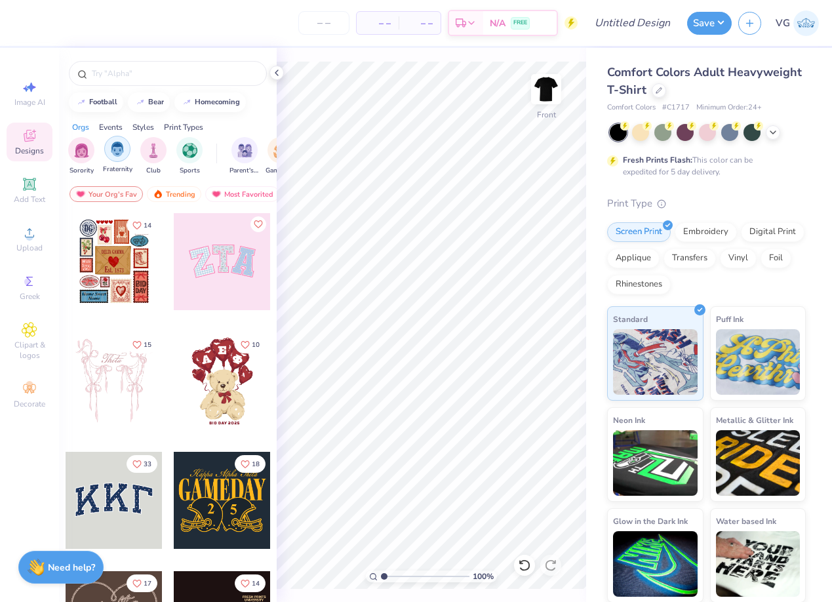
click at [111, 148] on img "filter for Fraternity" at bounding box center [117, 149] width 14 height 15
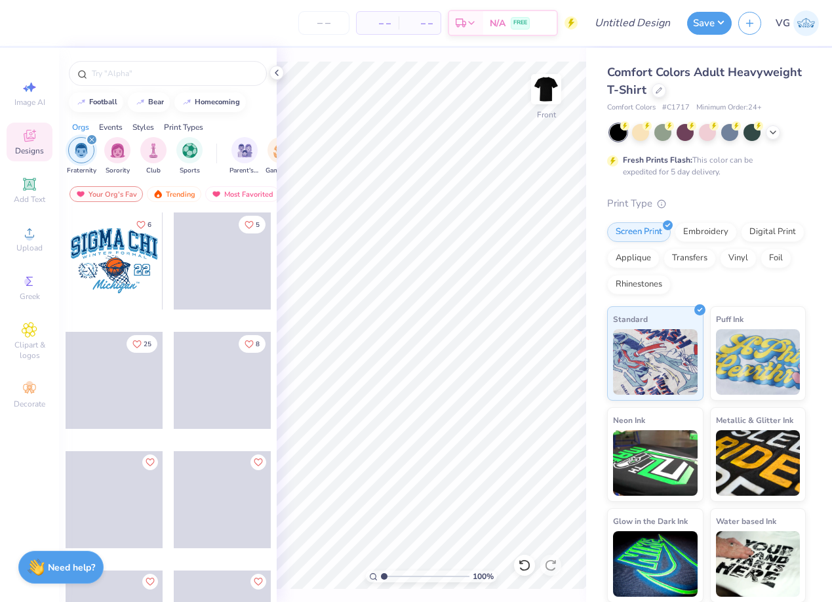
scroll to position [2026, 0]
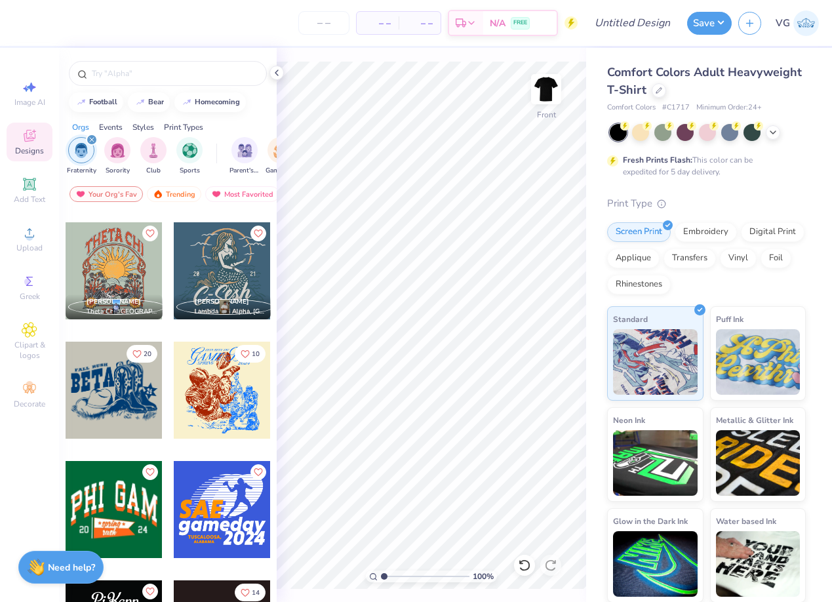
scroll to position [7631, 0]
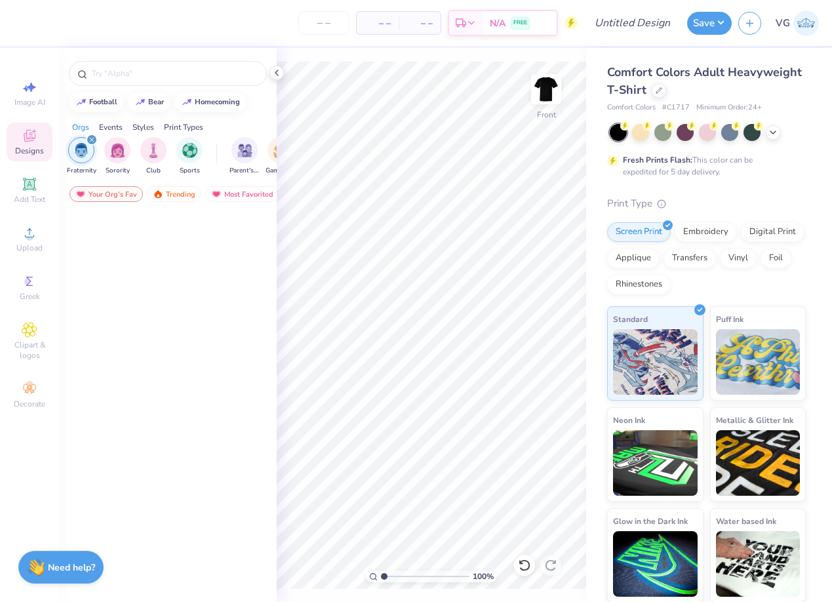
scroll to position [7631, 0]
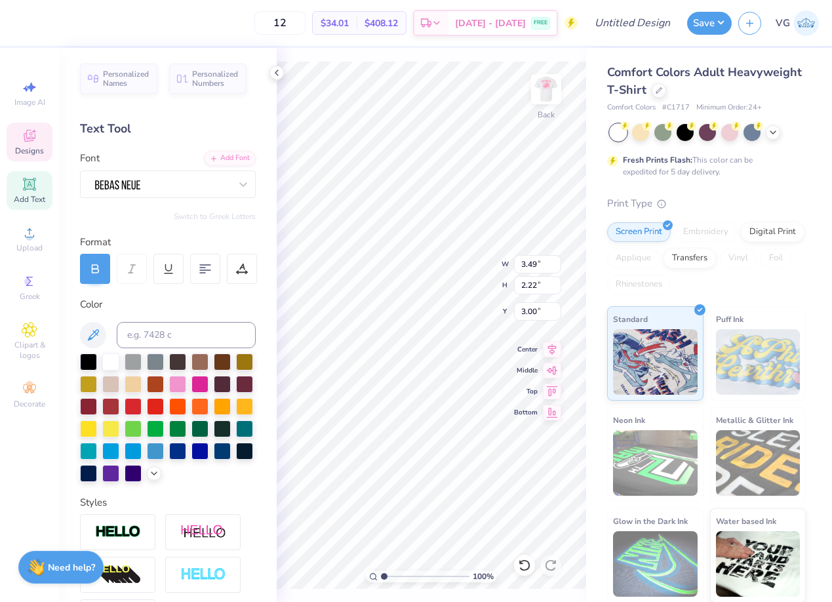
type textarea "PIKE"
type input "3.50"
type input "1.09"
type input "5.41"
type textarea "2025"
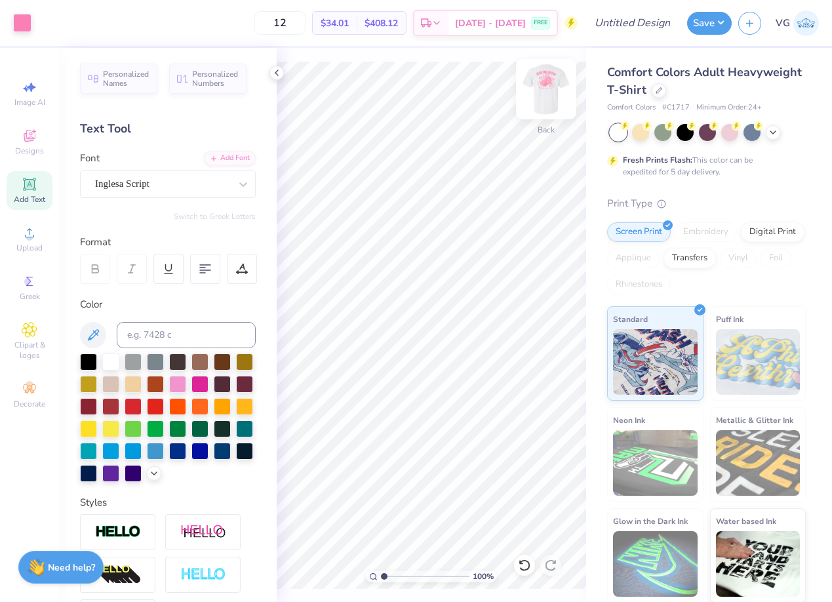
click at [543, 99] on img at bounding box center [546, 89] width 52 height 52
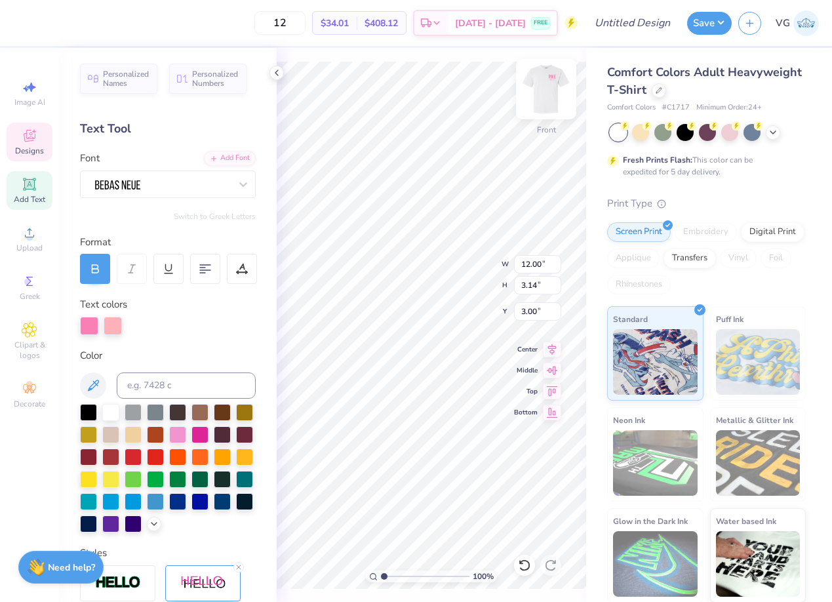
type textarea "z"
type textarea "Pi kappa alpha"
click at [552, 350] on icon at bounding box center [552, 348] width 18 height 16
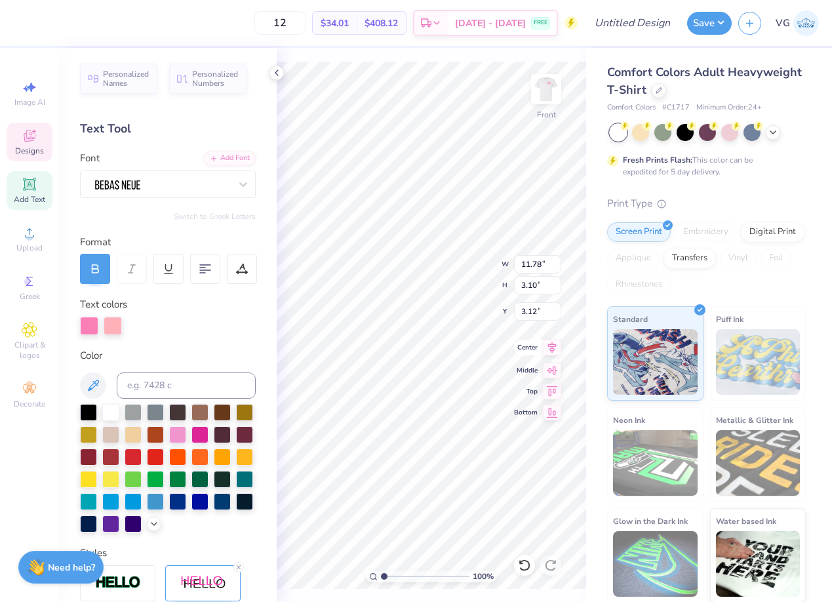
type input "3.12"
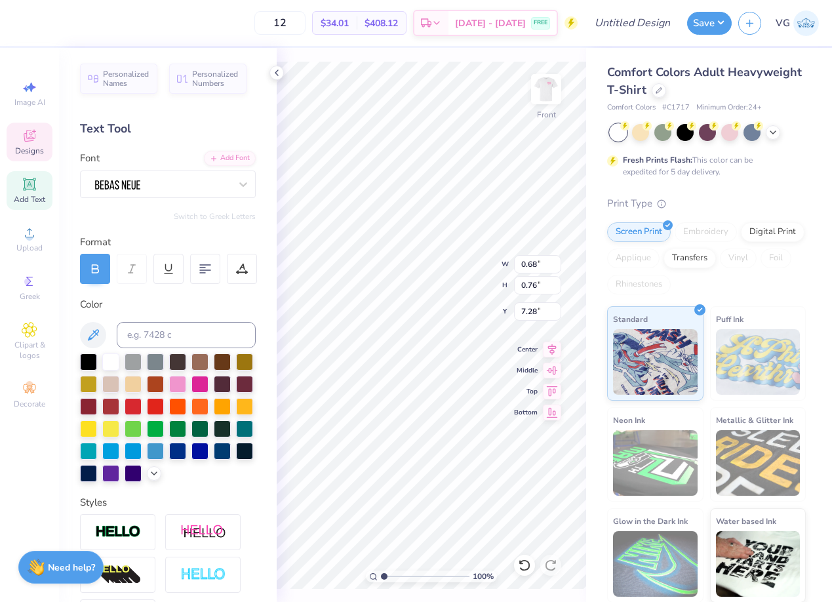
type input "1.1"
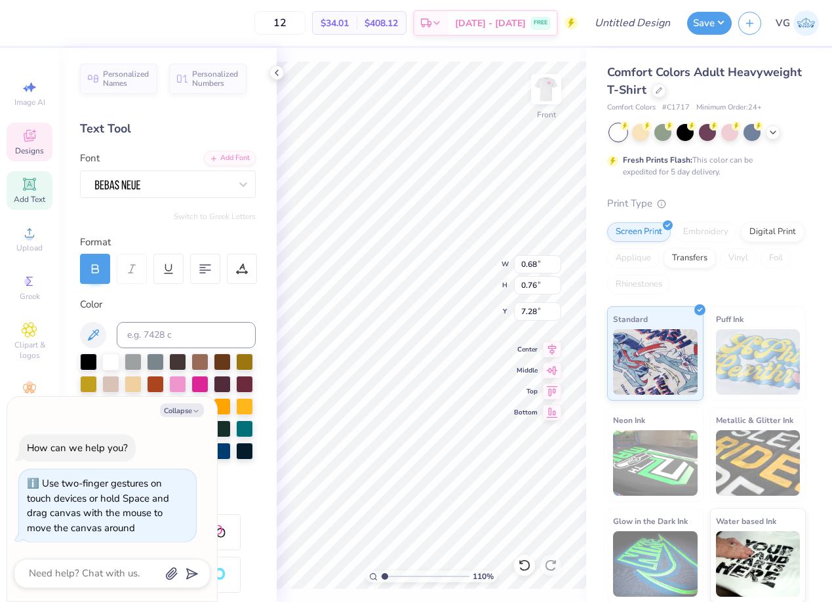
type textarea "x"
drag, startPoint x: 385, startPoint y: 573, endPoint x: 404, endPoint y: 575, distance: 19.1
type input "3.29"
click at [404, 575] on input "range" at bounding box center [425, 577] width 89 height 12
type textarea "x"
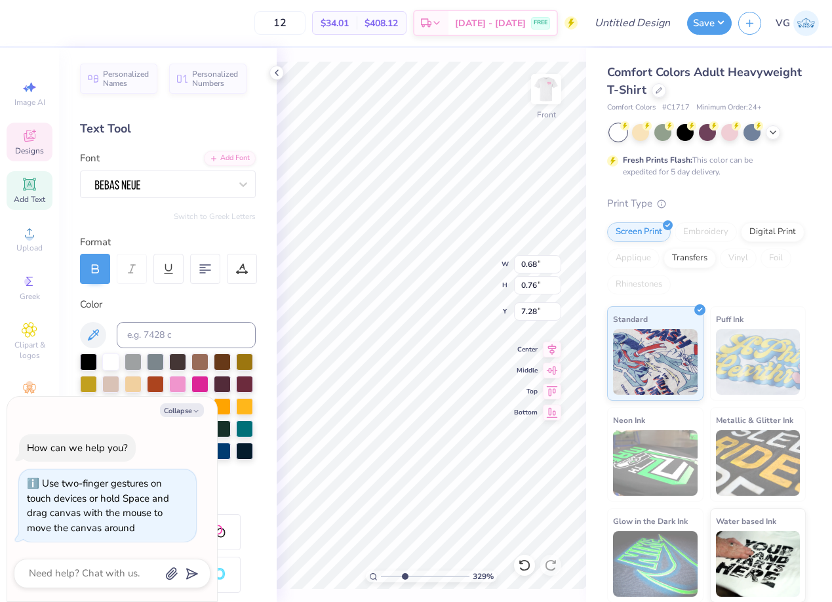
type textarea "Zt"
type textarea "x"
type textarea "Z"
type textarea "x"
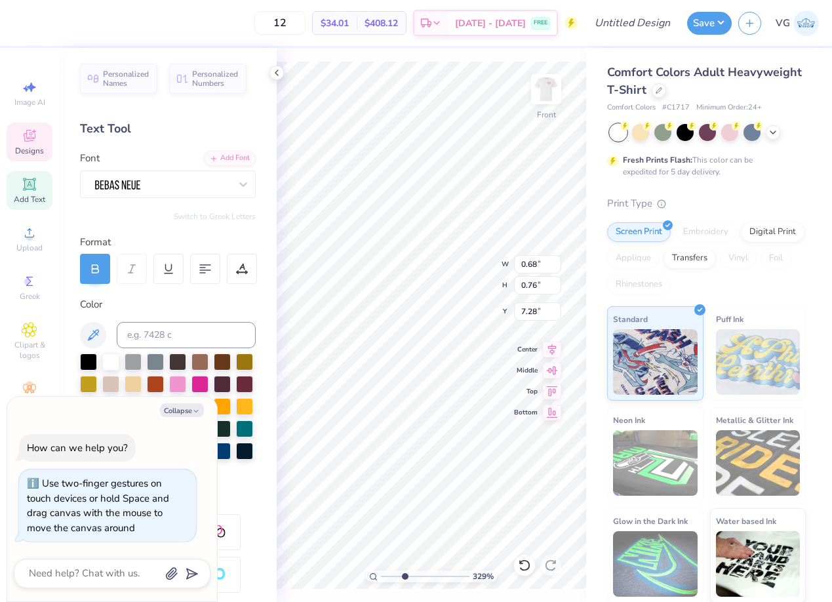
type textarea "P"
type textarea "x"
type textarea "PI"
type textarea "x"
type textarea "PIK"
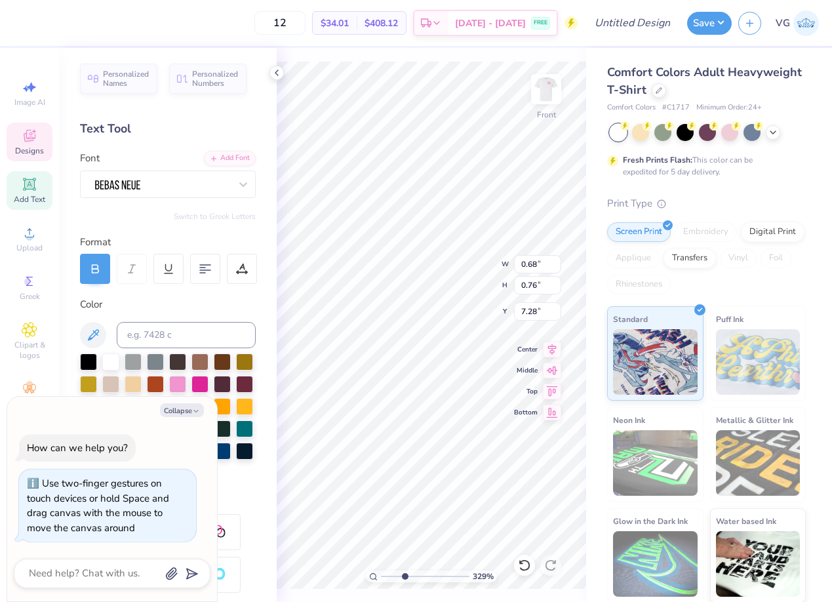
type textarea "x"
type textarea "PIKE"
type input "11.78"
type input "3.10"
type input "3.12"
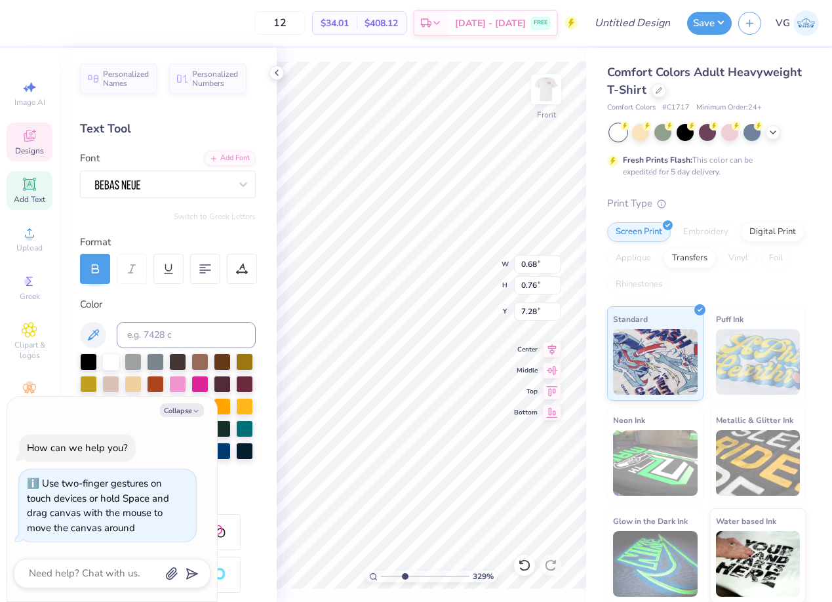
type textarea "x"
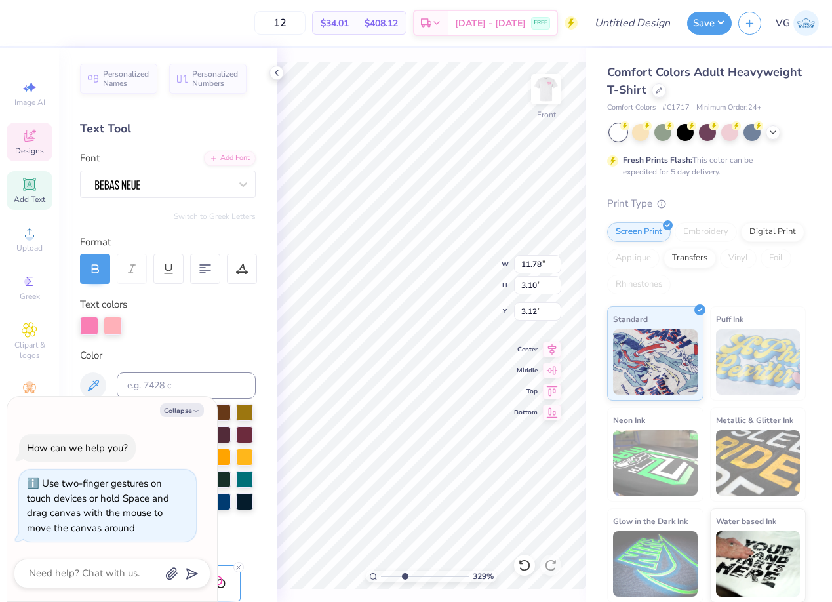
type input "0.63"
type input "0.98"
type input "5.30"
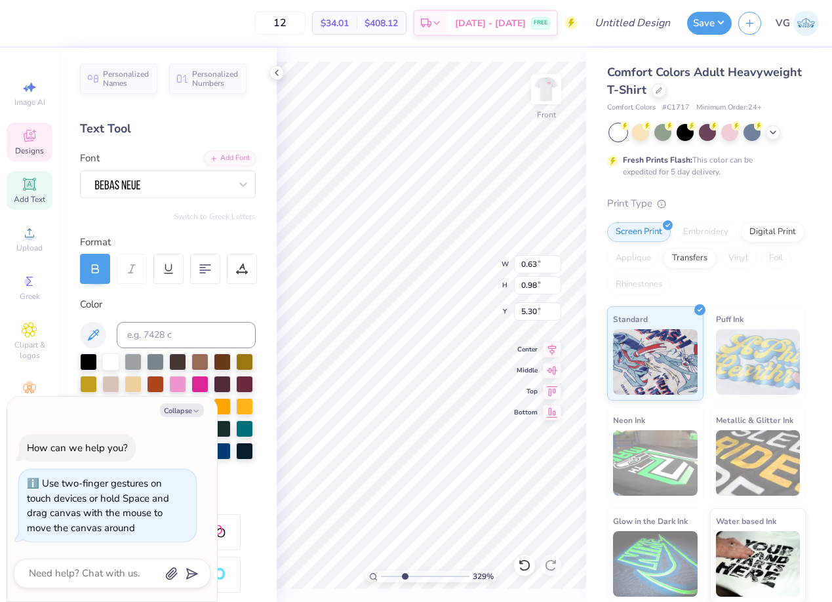
type textarea "x"
type textarea "P"
type textarea "x"
type textarea "PI"
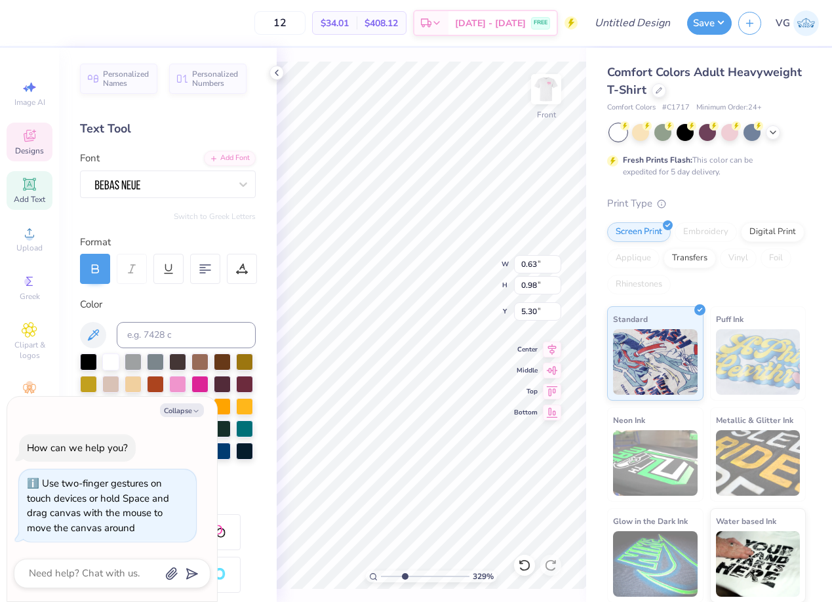
type textarea "x"
type textarea "PIK"
type textarea "x"
type textarea "PIKE"
type input "11.78"
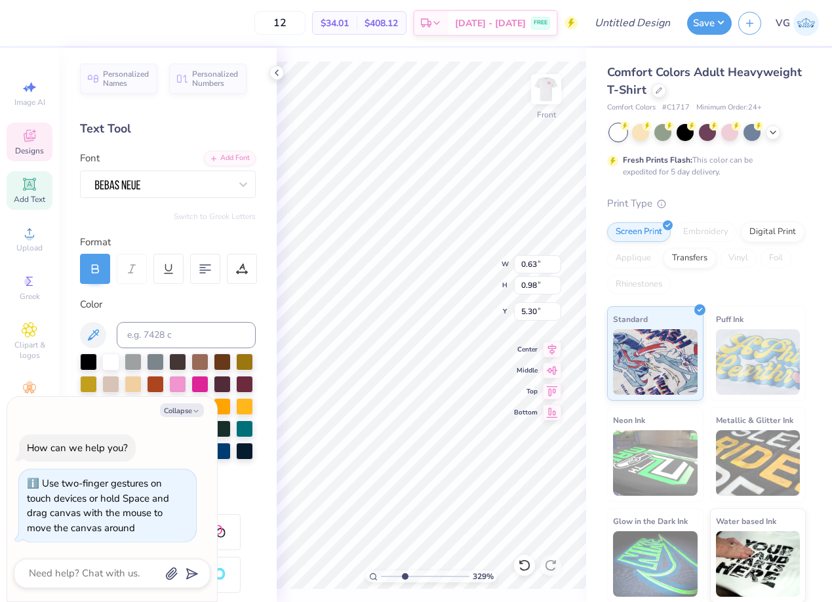
type input "3.10"
type input "3.12"
type textarea "x"
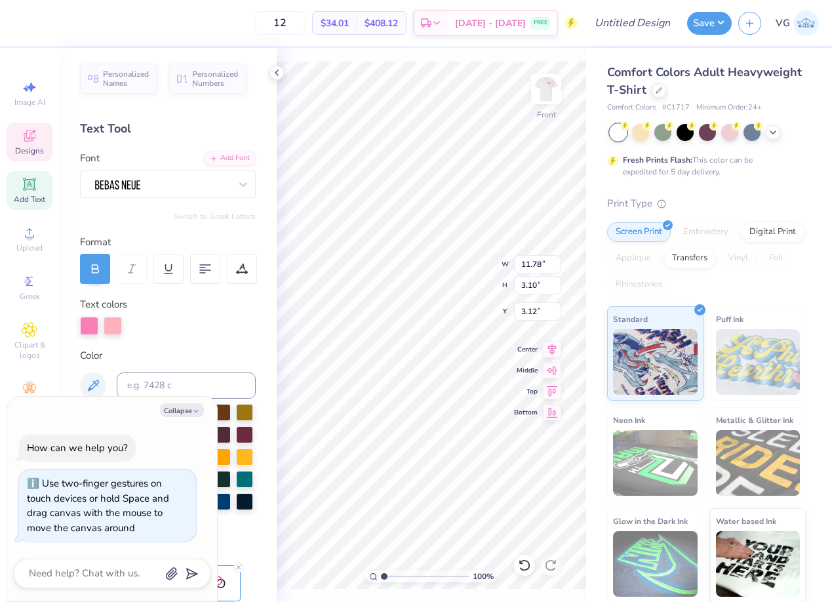
drag, startPoint x: 406, startPoint y: 576, endPoint x: 338, endPoint y: 569, distance: 68.6
type input "1"
click at [381, 571] on input "range" at bounding box center [425, 577] width 89 height 12
click at [188, 407] on button "Collapse" at bounding box center [182, 410] width 44 height 14
type textarea "x"
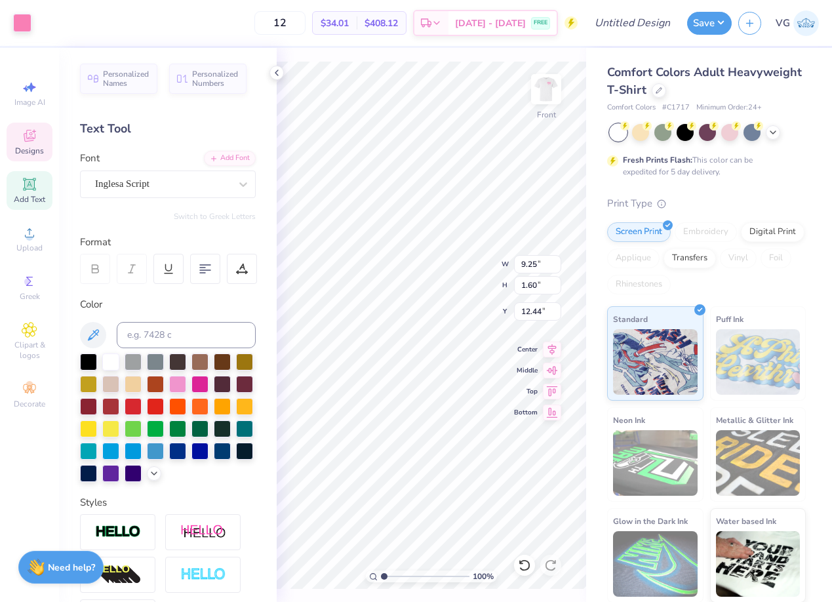
type input "12.15"
type textarea "Fight Against Breast Cancer"
type input "11.97"
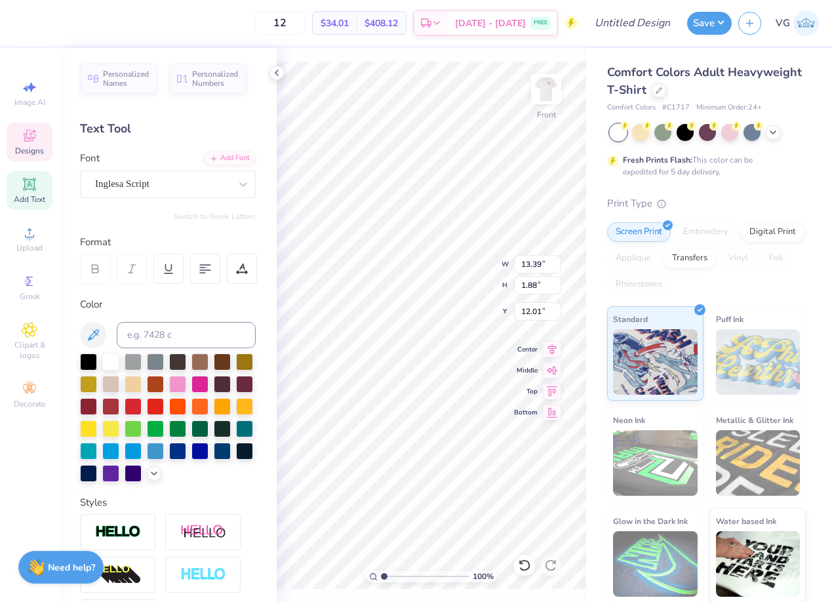
type input "1.68"
type input "12.21"
click at [550, 348] on icon at bounding box center [552, 348] width 18 height 16
click at [552, 91] on img at bounding box center [546, 89] width 52 height 52
type input "3.49"
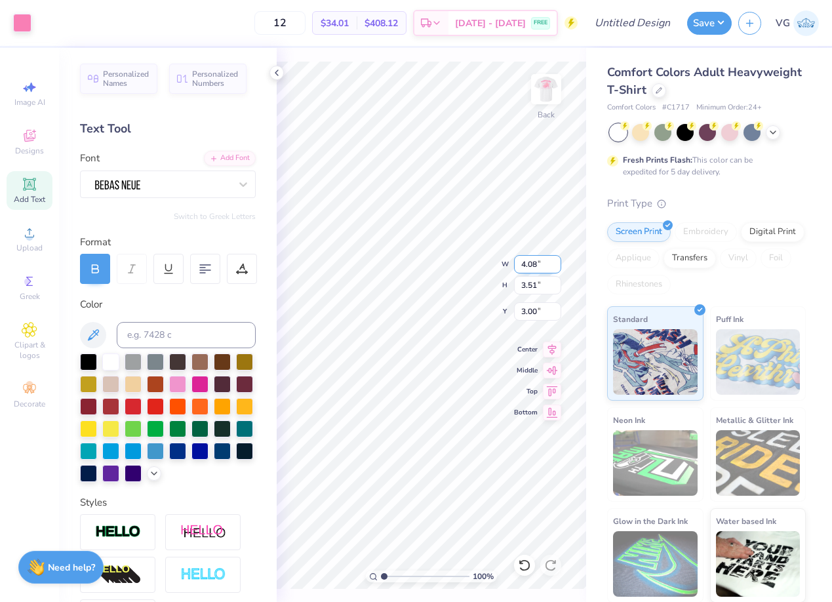
type input "3.00"
click at [700, 19] on button "Save" at bounding box center [709, 21] width 45 height 23
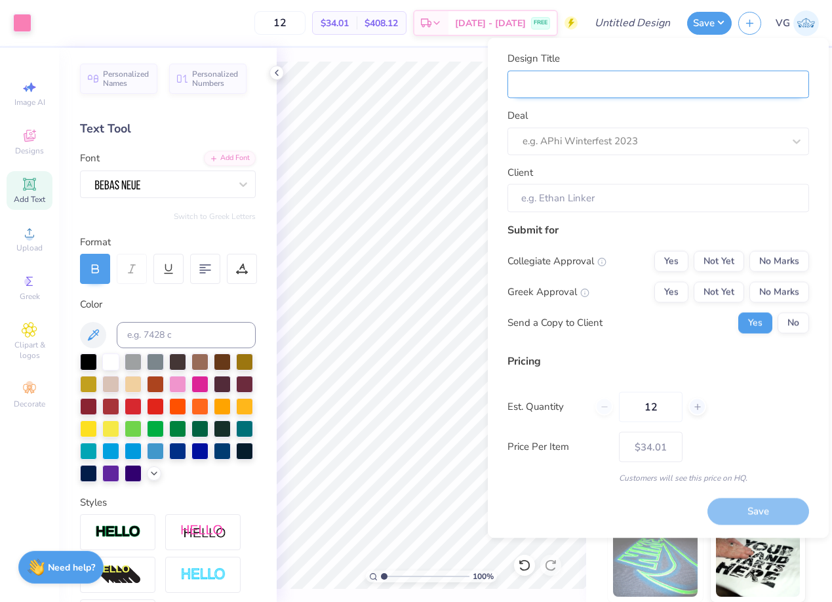
click at [581, 89] on input "Design Title" at bounding box center [659, 84] width 302 height 28
type input "P"
type input "Pi"
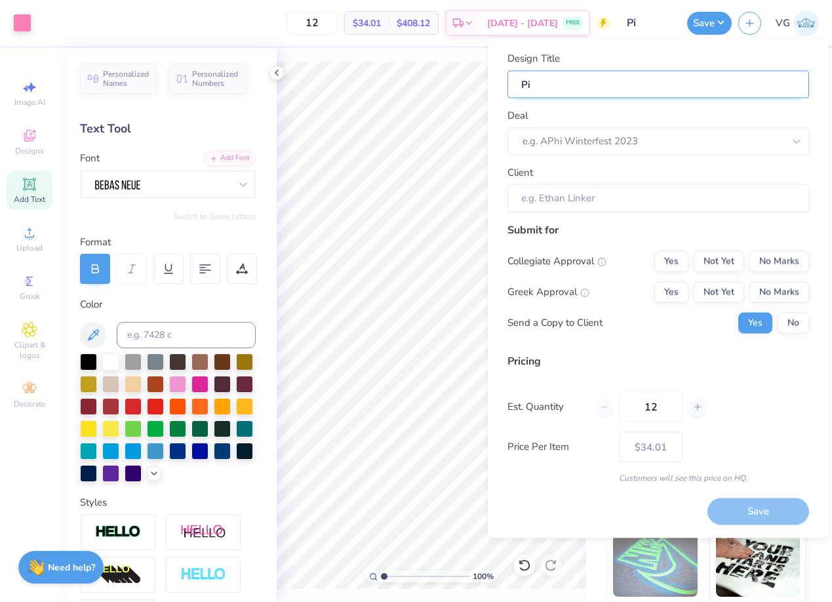
type input "Pik"
type input "Pike"
type input "Pik"
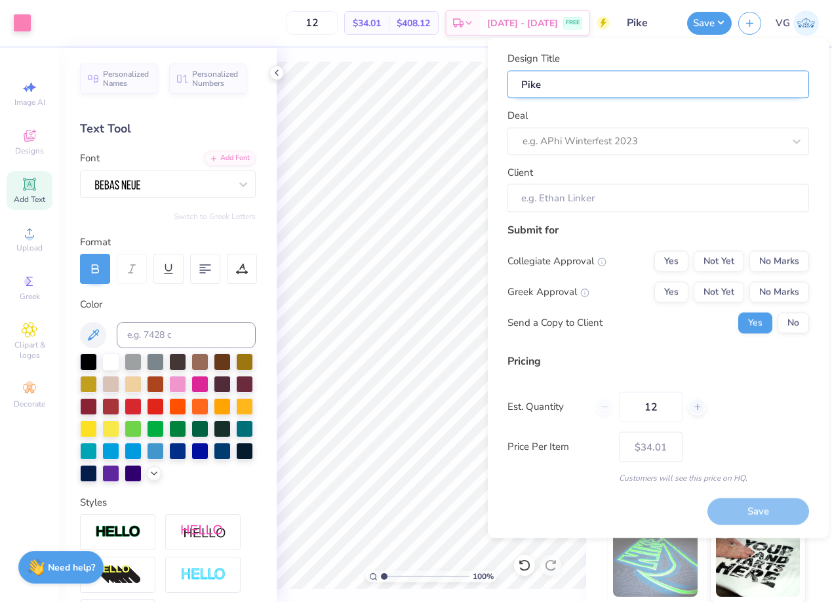
type input "Pik"
type input "Pi"
type input "P"
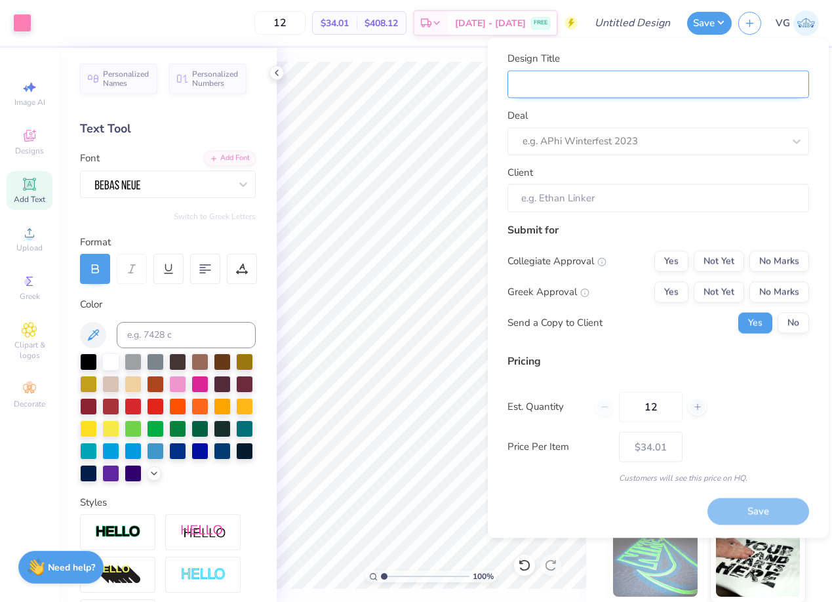
type input "("
type input "(J"
type input "(JM"
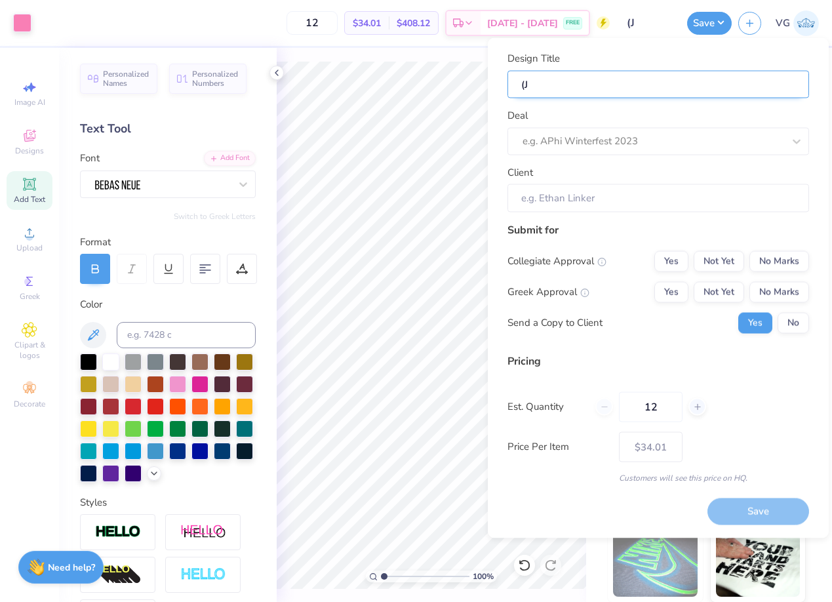
type input "(JM"
type input "(JMU"
type input "(JMU)"
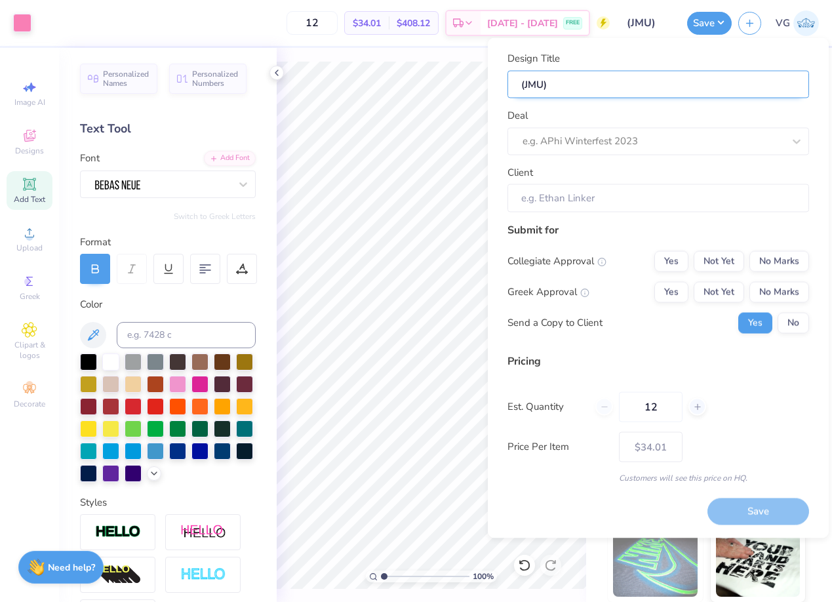
type input "(JMU)"
type input "(JMU) p"
type input "(JMU) pi"
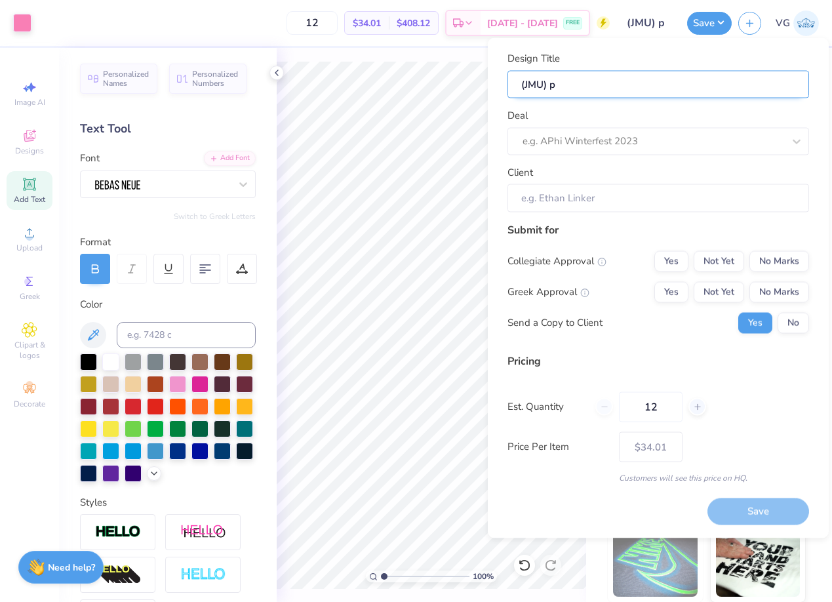
type input "(JMU) pi"
type input "(JMU) pik"
type input "(JMU) pike"
type input "(JMU) pik"
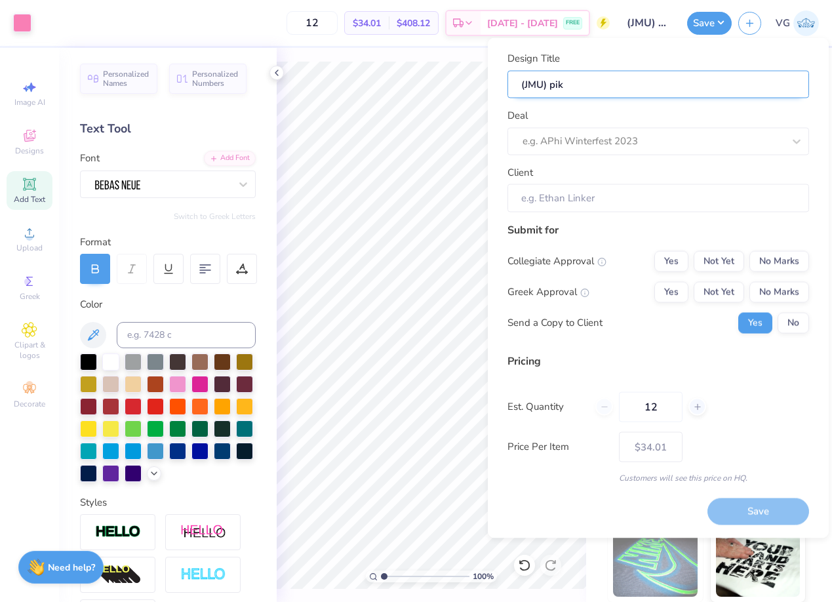
type input "(JMU) pi"
type input "(JMU) p"
type input "(JMU)"
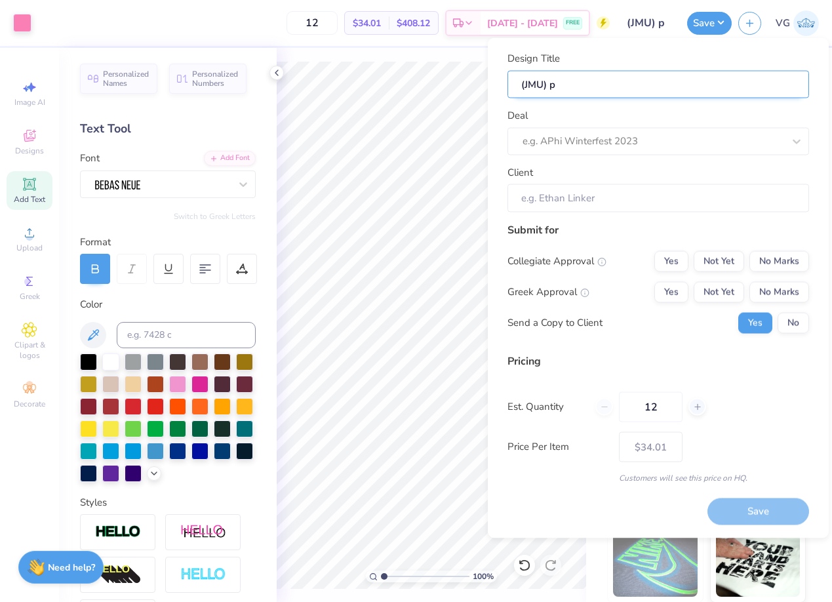
type input "(JMU)"
type input "(JMU) P"
type input "(JMU) PI"
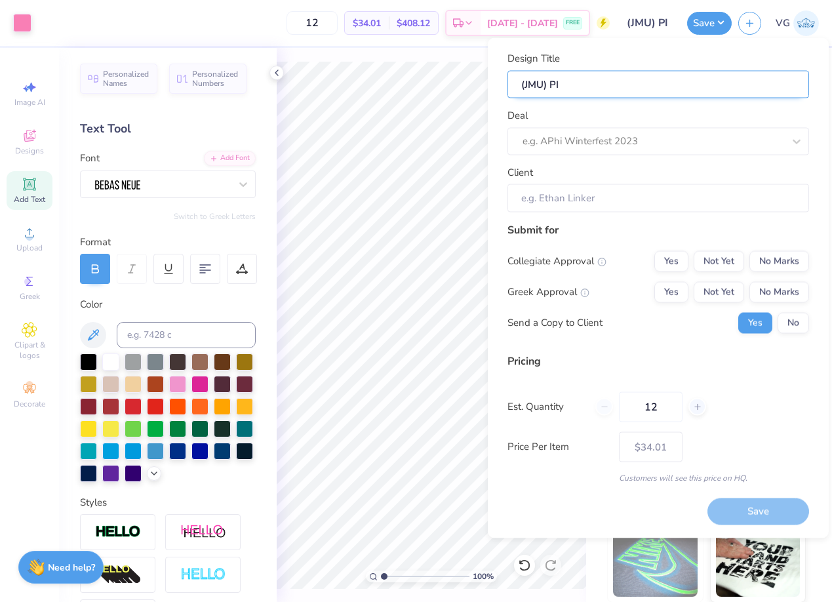
type input "(JMU) PIk"
type input "(JMU) PIke"
type input "(JMU) PIk"
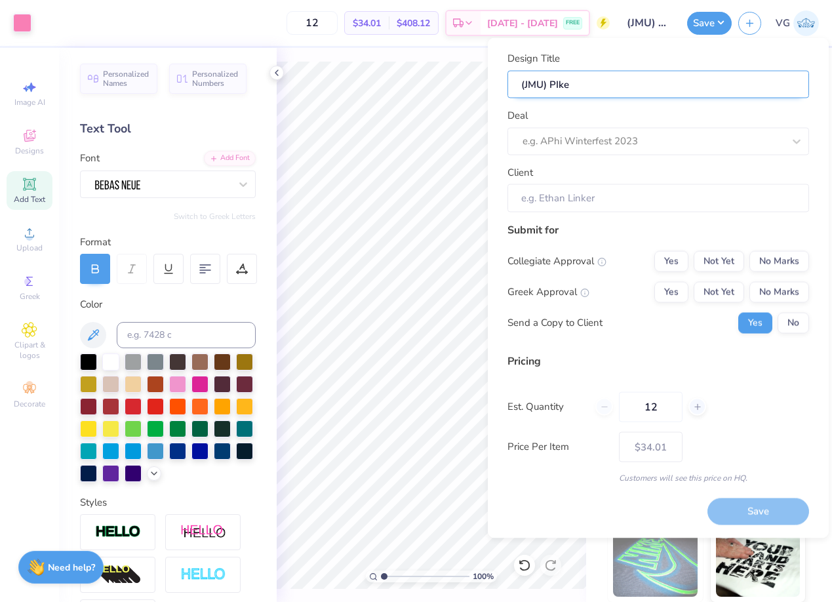
type input "(JMU) PIk"
type input "(JMU) PI"
type input "(JMU) P"
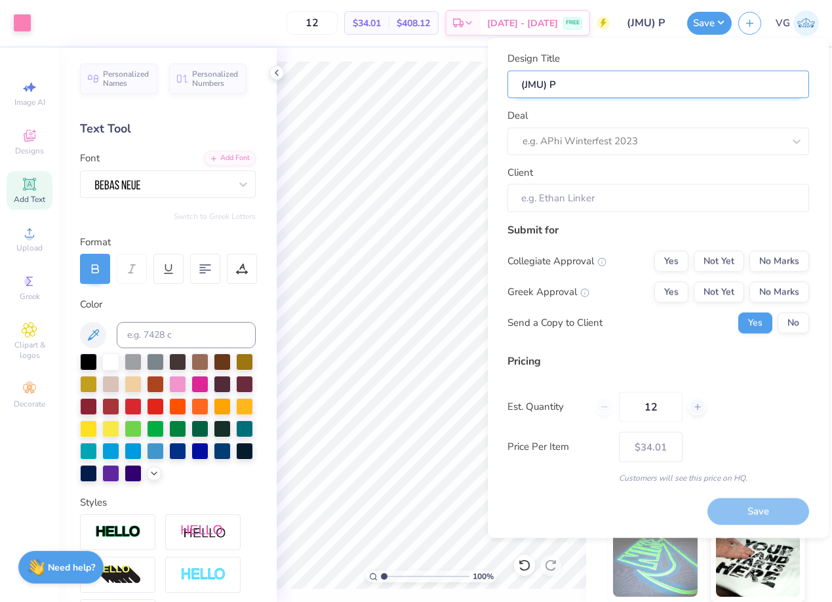
type input "(JMU) Pi"
type input "(JMU) Pik"
type input "(JMU) Pike"
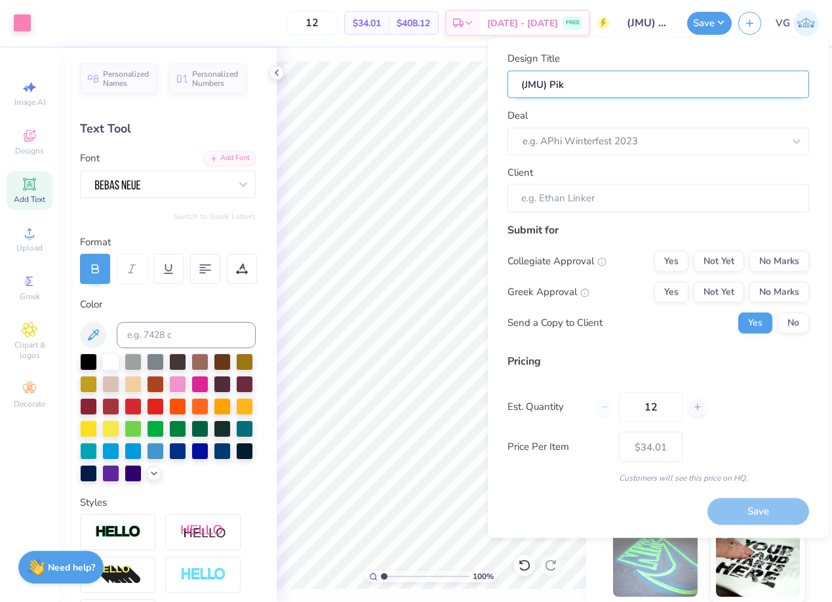
type input "(JMU) Pike"
type input "(JMU) Pike p"
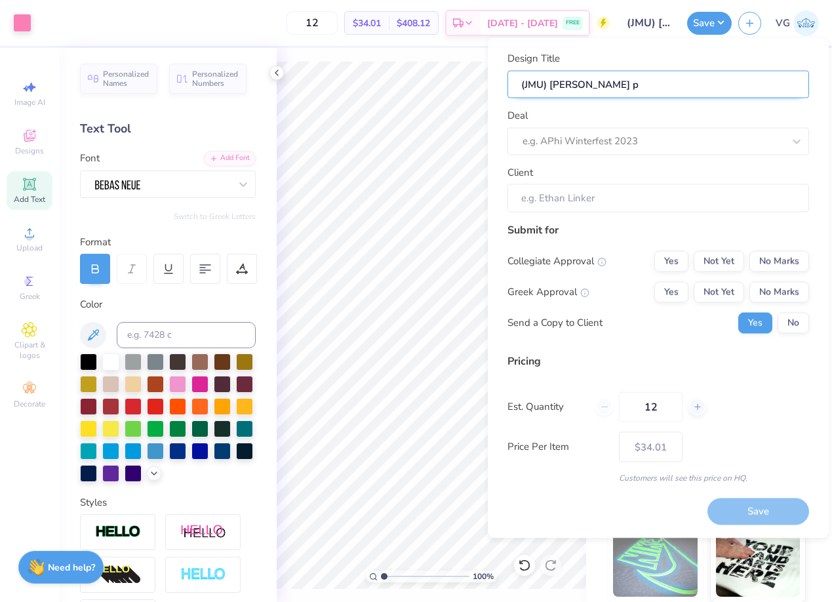
type input "(JMU) Pike pi"
type input "(JMU) Pike pik"
type input "(JMU) Pike pike"
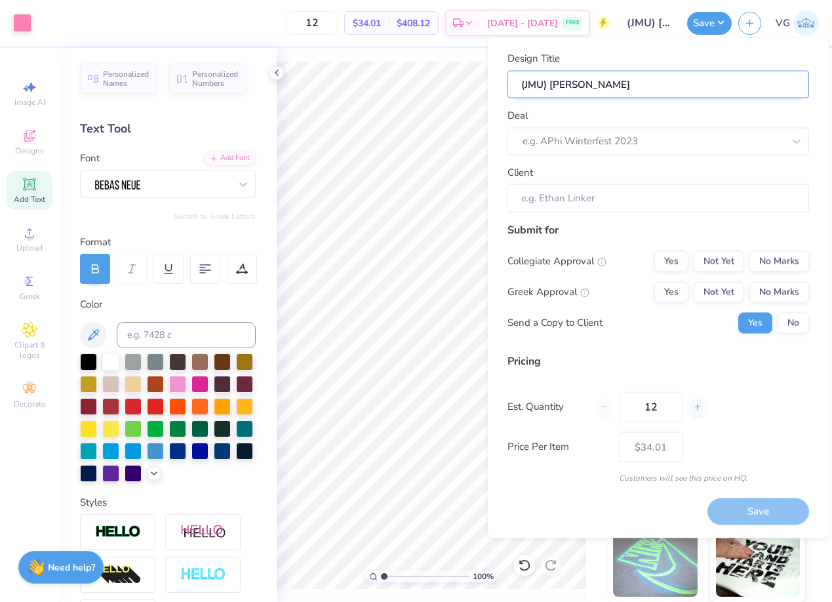
type input "(JMU) Pike pike"
type input "(JMU) Pike piket"
type input "(JMU) Pike piketo"
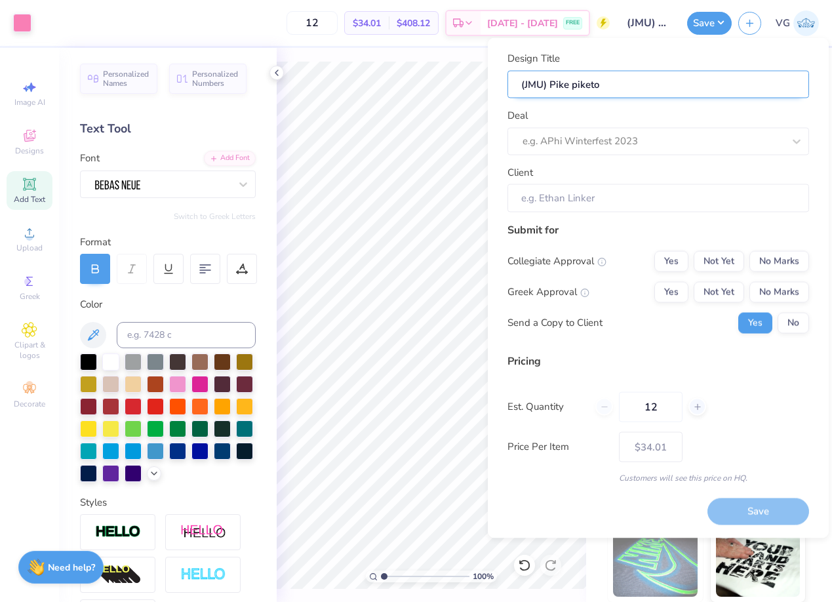
type input "(JMU) Pike piketob"
type input "(JMU) Pike piketobe"
type input "(JMU) Pike piketober"
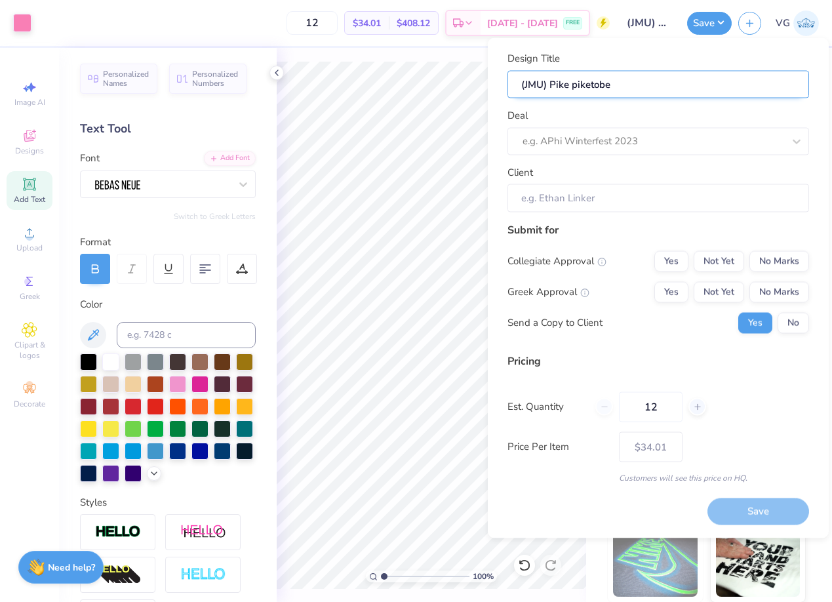
type input "(JMU) Pike piketober"
type input "(JMU) Pike piketoberf"
type input "(JMU) Pike piketoberfe"
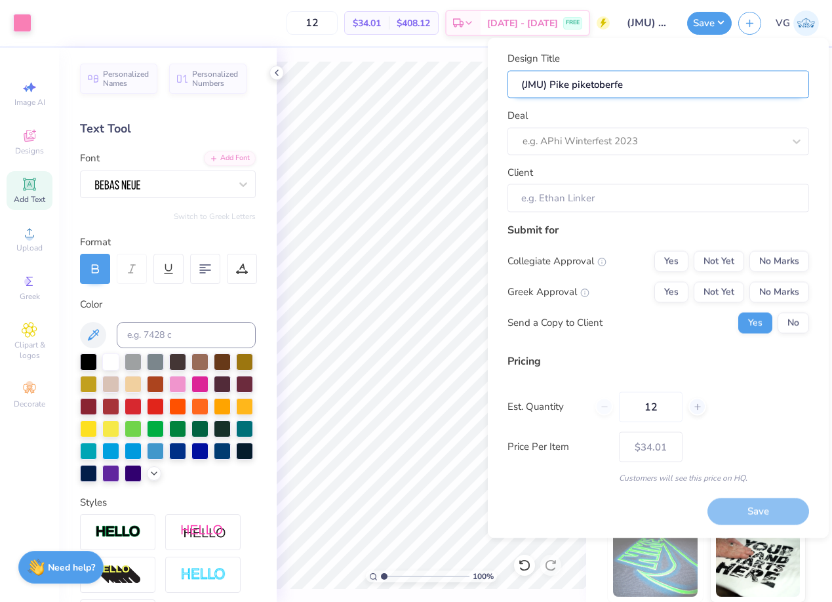
type input "(JMU) Pike piketoberfes"
type input "(JMU) Pike piketoberfest"
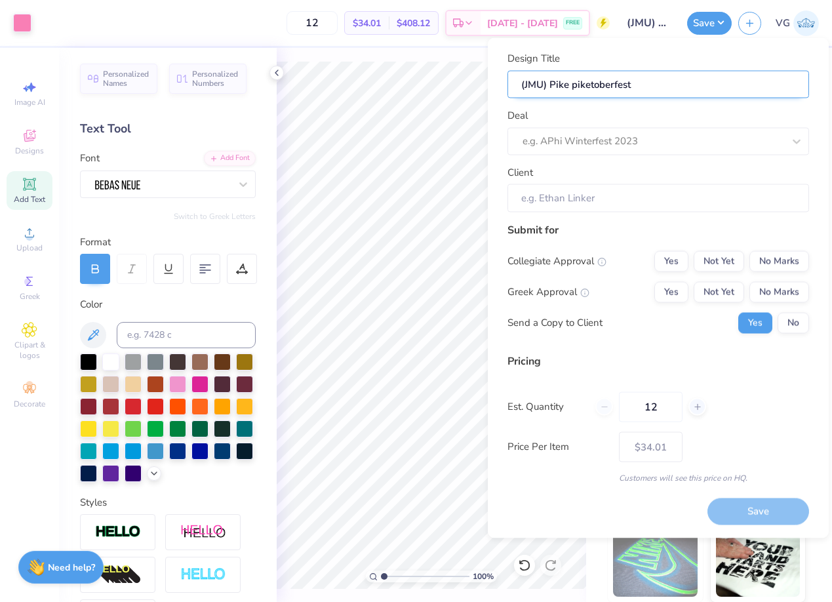
type input "(JMU) Pike piketoberfest"
type input "(JMU) Pike piketoberfest t"
type input "(JMU) Pike piketoberfest ts"
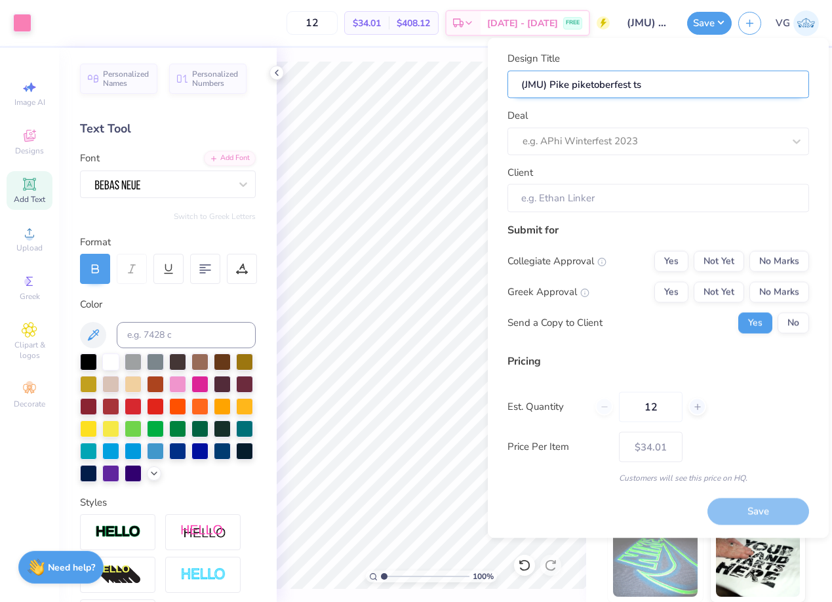
type input "(JMU) Pike piketoberfest tsh"
type input "(JMU) Pike piketoberfest tshi"
type input "(JMU) Pike piketoberfest tshir"
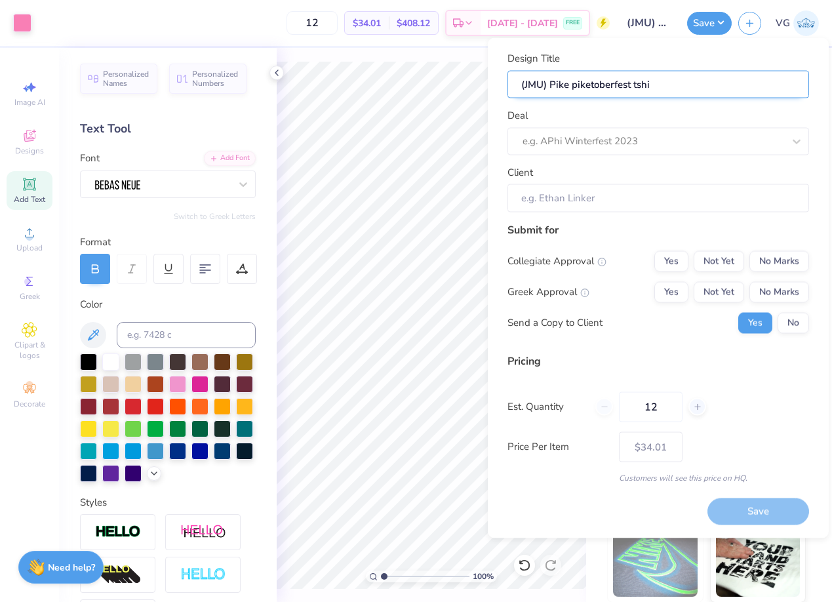
type input "(JMU) Pike piketoberfest tshir"
type input "(JMU) Pike piketoberfest tshirt"
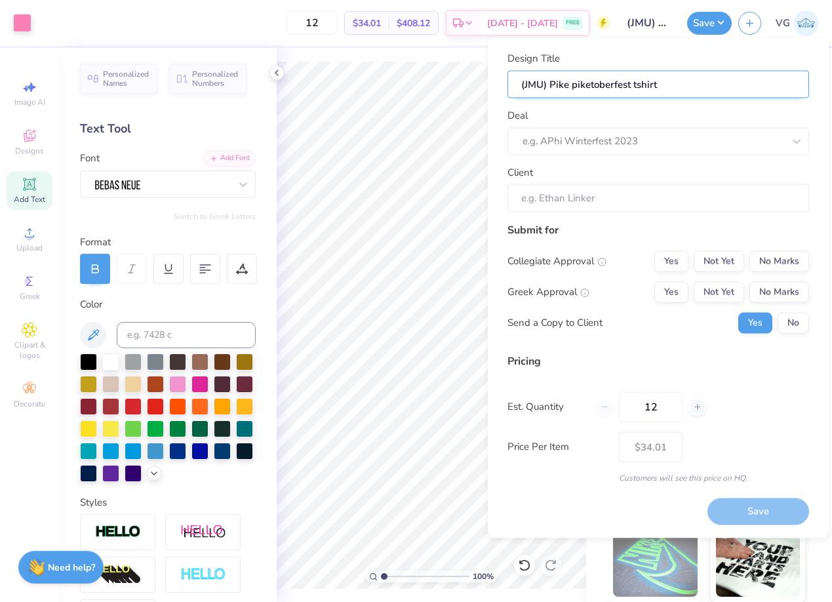
type input "(JMU) Pike piketoberfest tshirt 2"
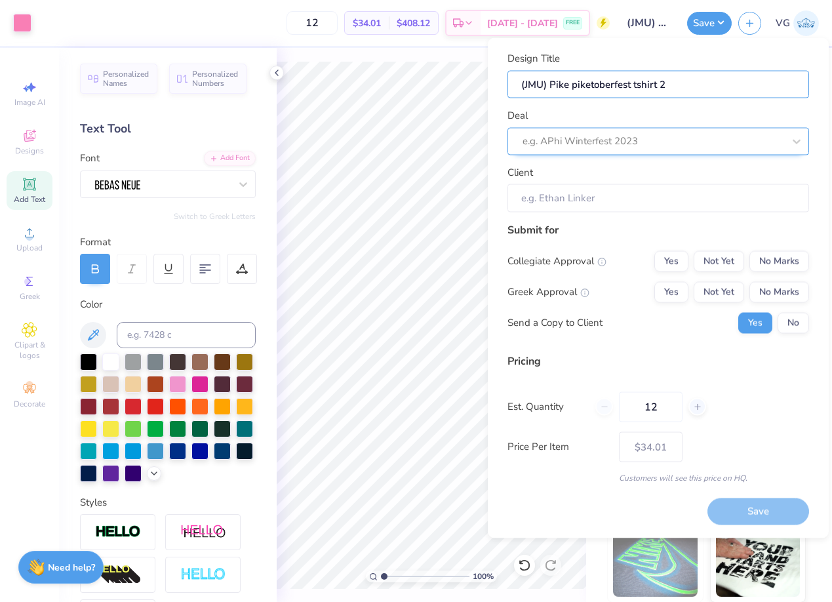
type input "(JMU) Pike piketoberfest tshirt 2"
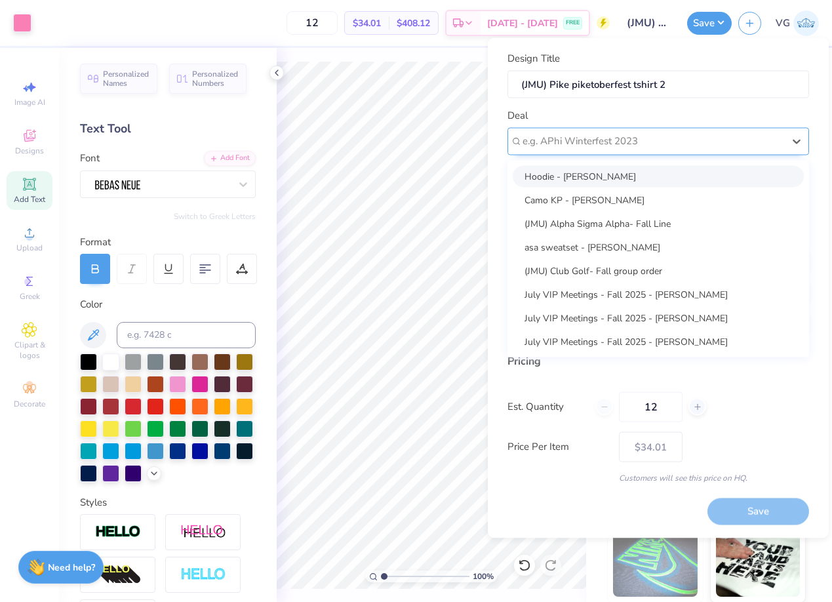
click at [580, 138] on div at bounding box center [653, 141] width 261 height 18
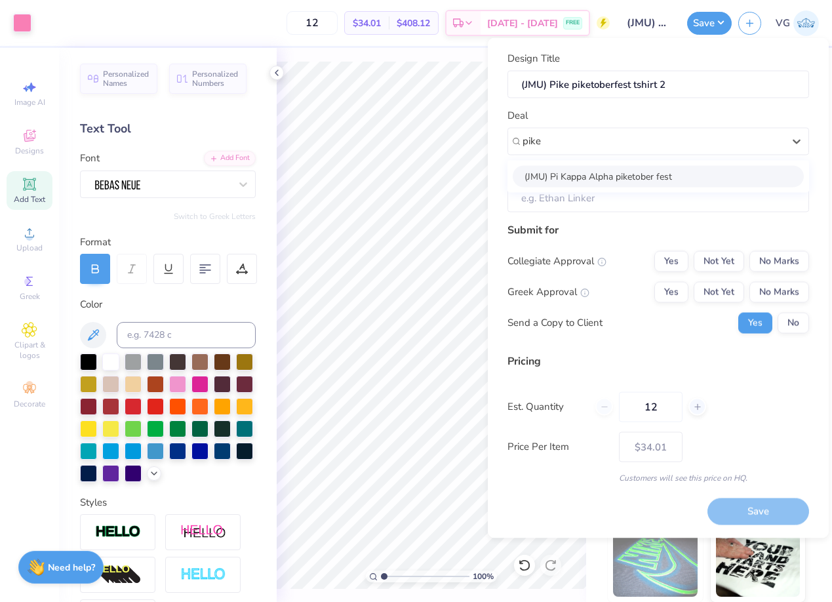
click at [597, 175] on div "(JMU) Pi Kappa Alpha piketober fest" at bounding box center [658, 176] width 291 height 22
type input "pike"
type input "Jack Gerardi"
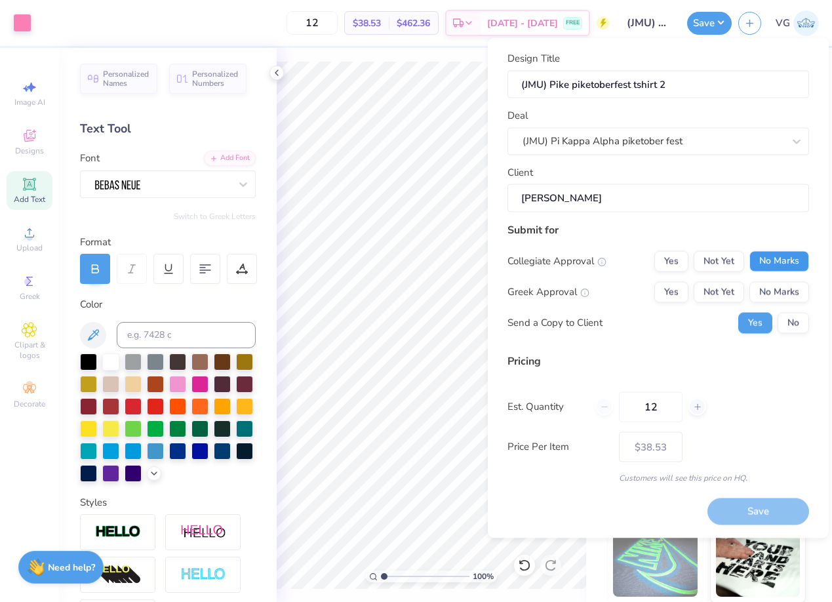
click at [771, 262] on button "No Marks" at bounding box center [780, 261] width 60 height 21
click at [675, 289] on button "Yes" at bounding box center [672, 291] width 34 height 21
type input "$34.01"
click at [798, 321] on button "No" at bounding box center [793, 322] width 31 height 21
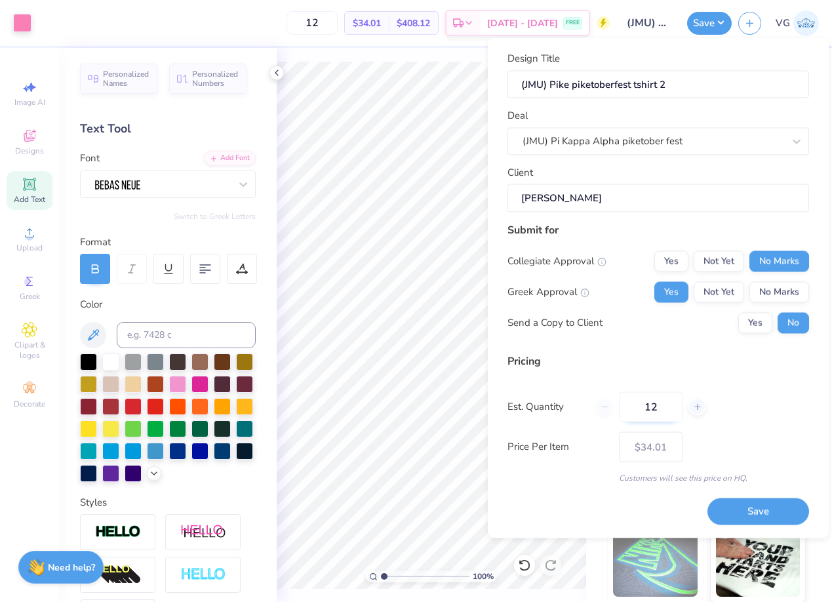
click at [651, 405] on input "12" at bounding box center [651, 407] width 64 height 30
type input "100"
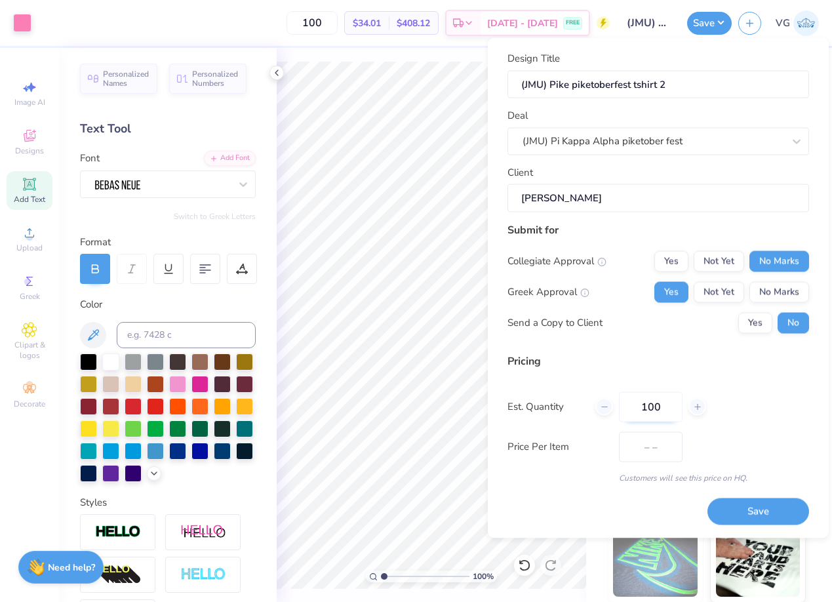
type input "$17.92"
type input "100"
click at [744, 506] on button "Save" at bounding box center [759, 511] width 102 height 27
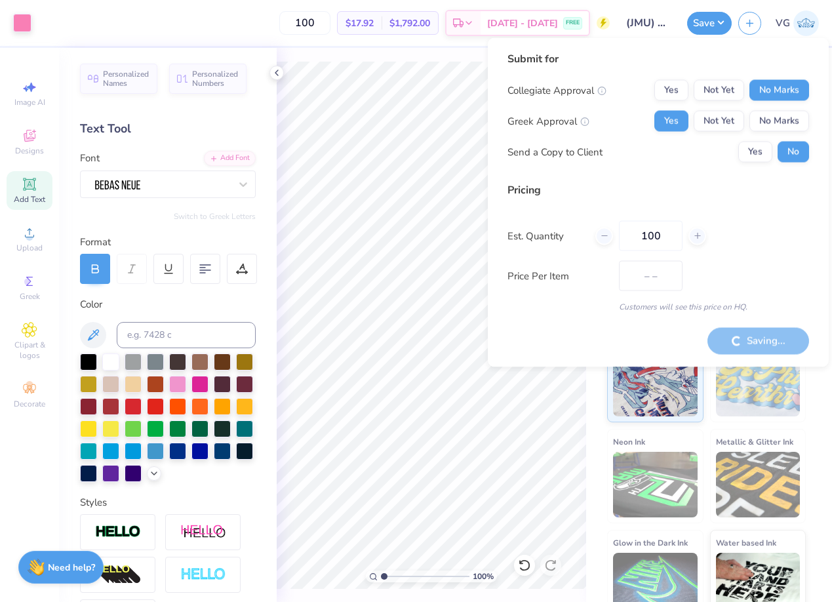
type input "$17.92"
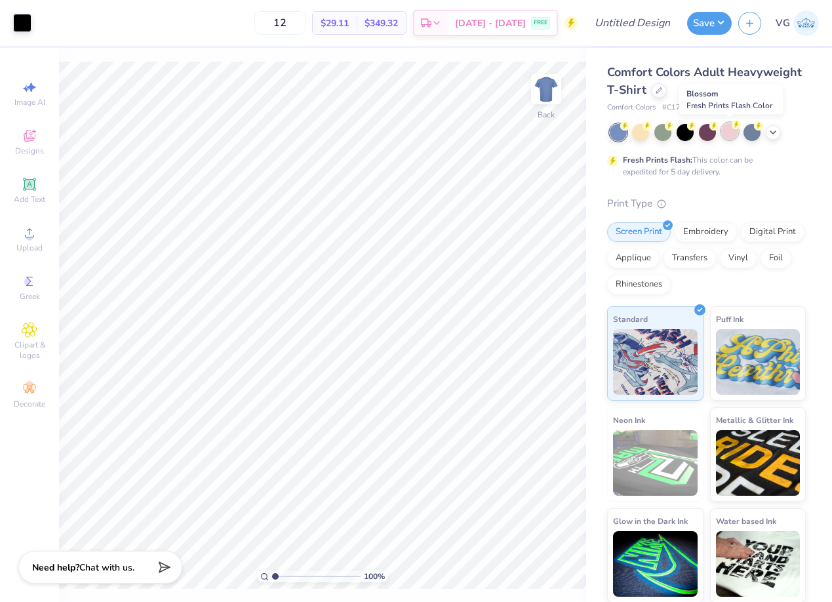
click at [735, 131] on div at bounding box center [729, 131] width 17 height 17
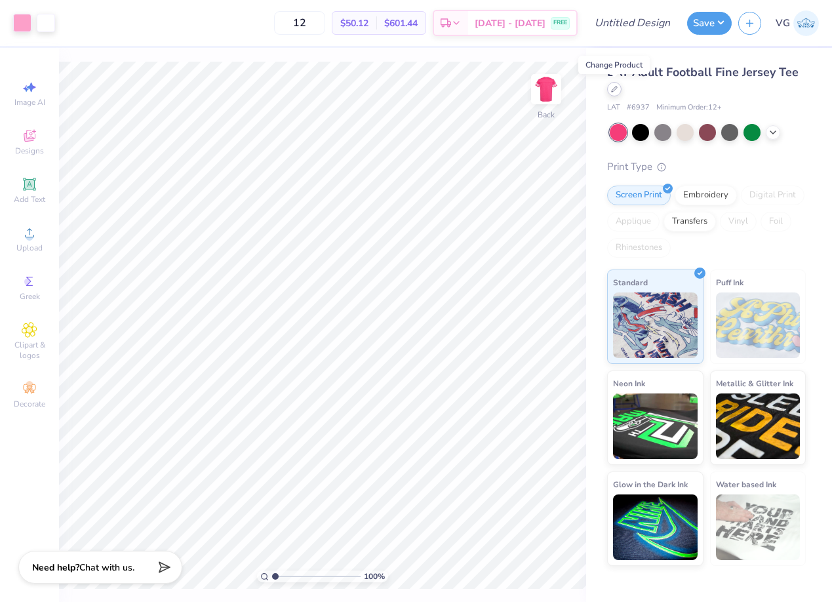
click at [617, 93] on div at bounding box center [614, 89] width 14 height 14
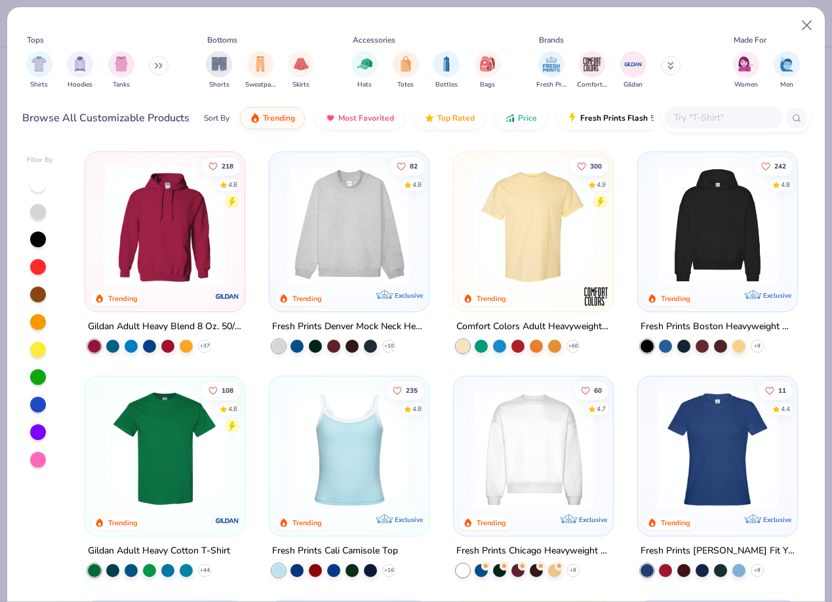
click at [163, 62] on button at bounding box center [159, 66] width 20 height 20
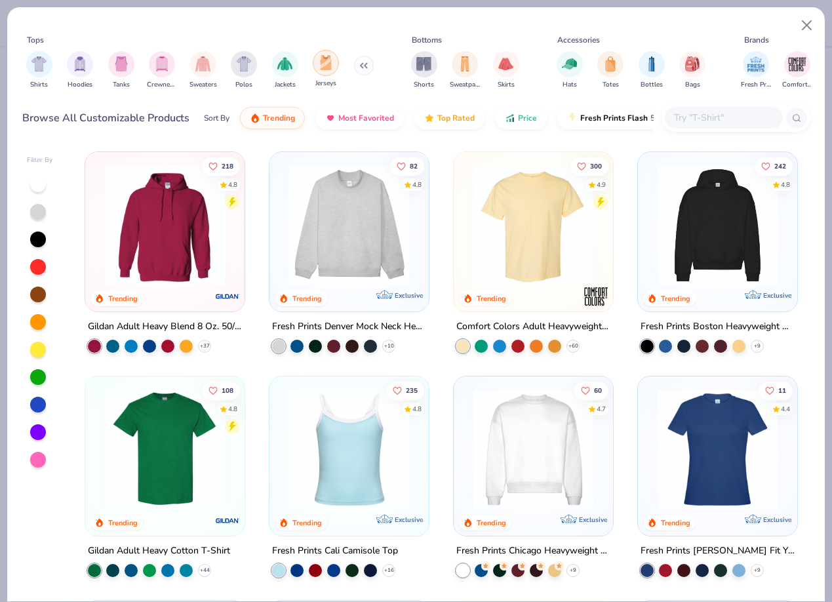
click at [329, 65] on img "filter for Jerseys" at bounding box center [326, 62] width 14 height 15
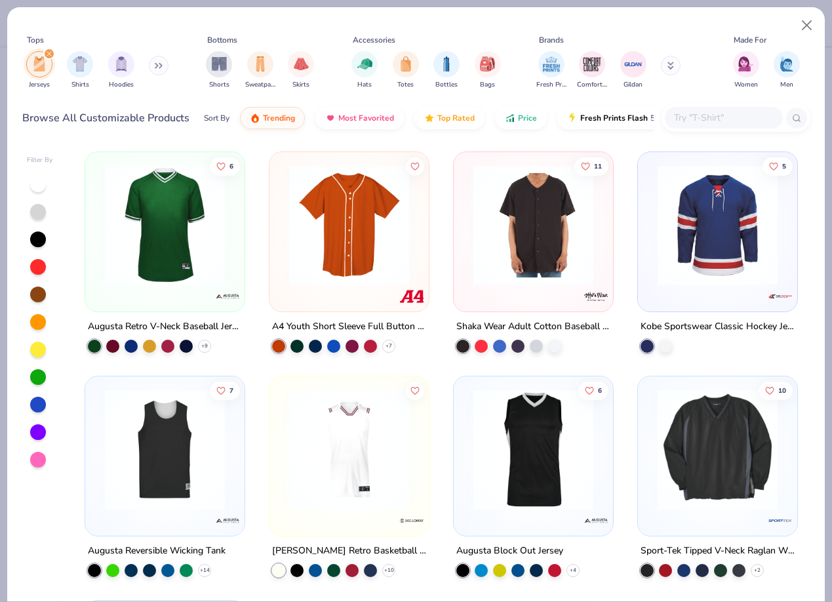
click at [725, 116] on input "text" at bounding box center [723, 117] width 101 height 15
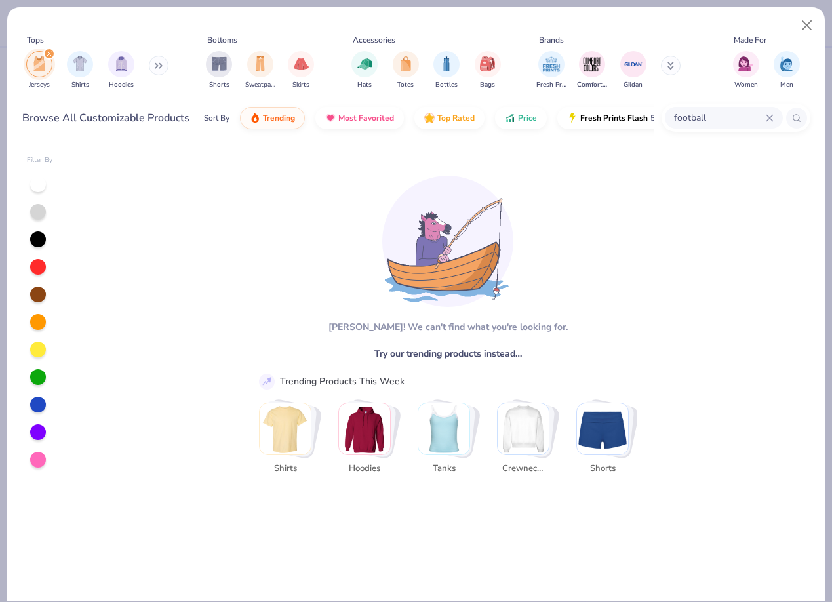
click at [708, 113] on input "football" at bounding box center [719, 117] width 93 height 15
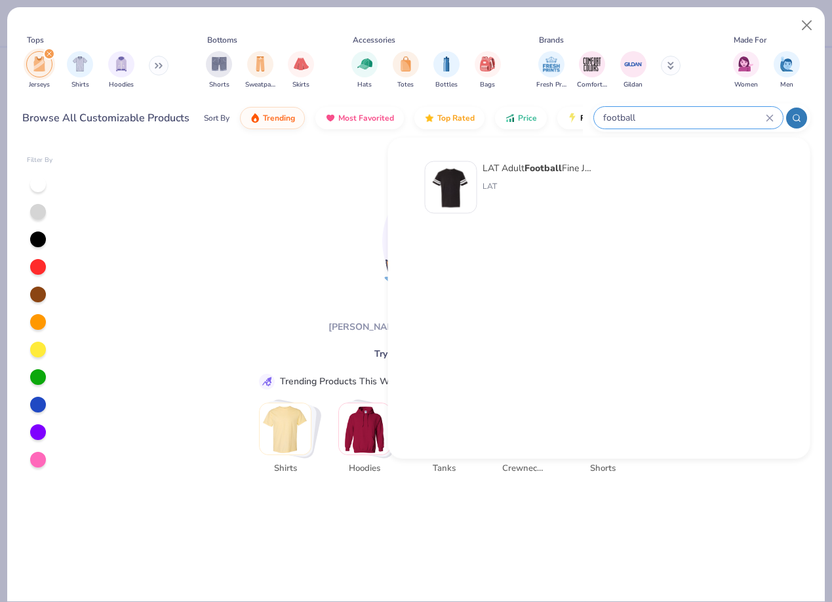
type input "football"
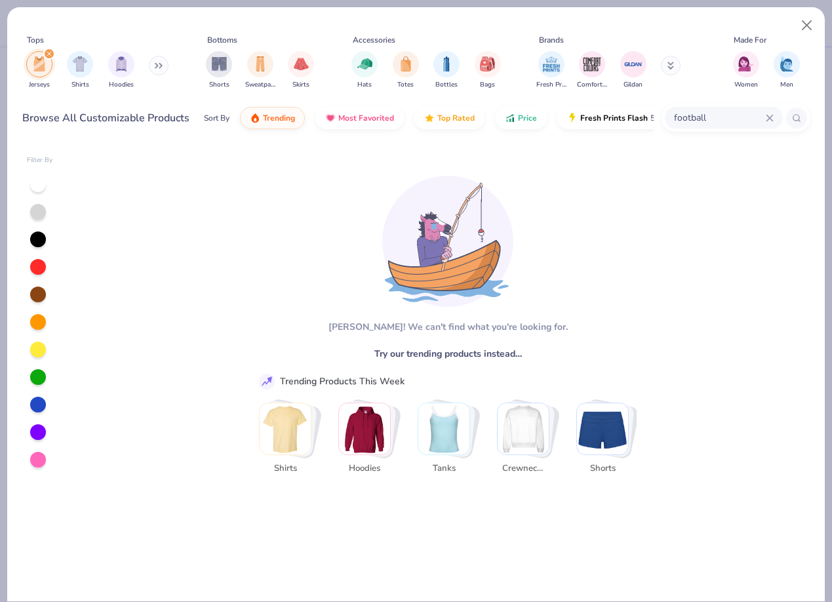
click at [49, 57] on div "filter for Jerseys" at bounding box center [49, 54] width 12 height 12
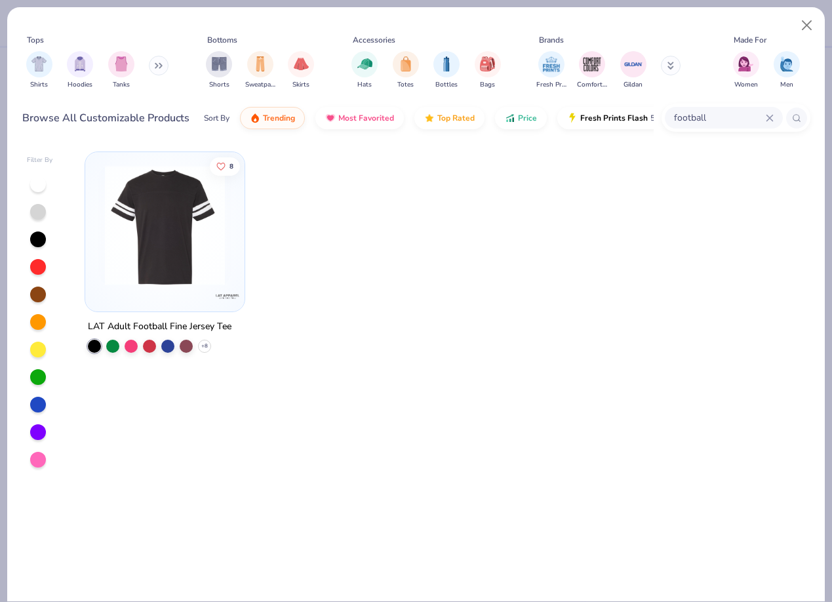
click at [124, 177] on img at bounding box center [164, 225] width 133 height 120
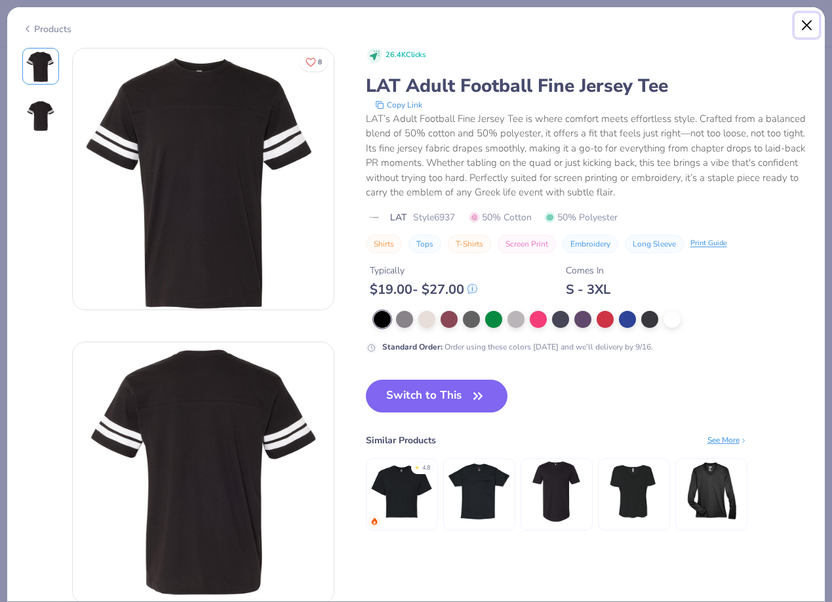
click at [814, 24] on button "Close" at bounding box center [807, 25] width 25 height 25
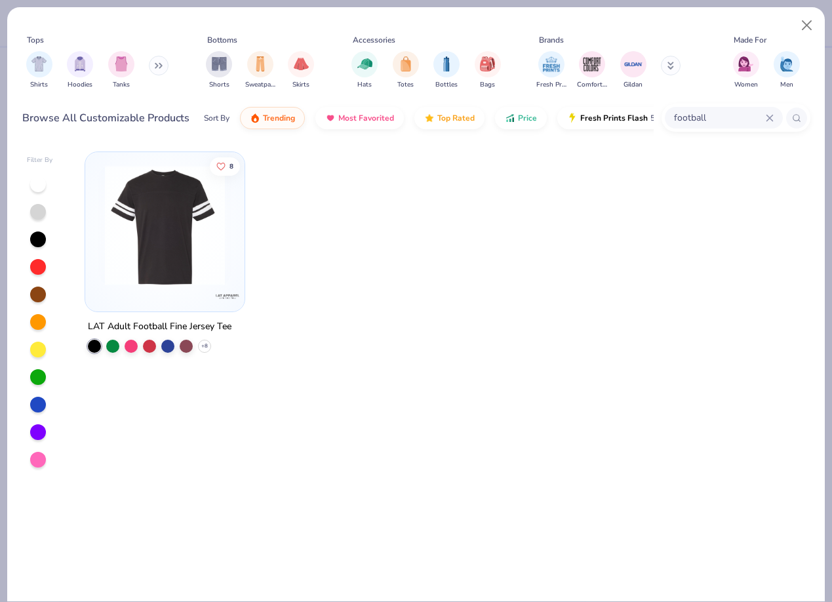
click at [773, 115] on icon at bounding box center [770, 118] width 6 height 6
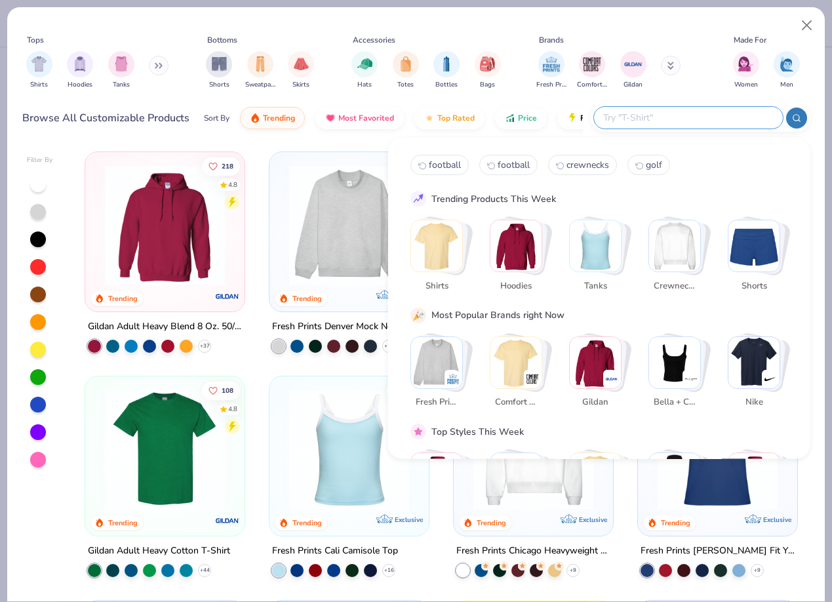
click at [150, 61] on div "Shirts Hoodies Tanks" at bounding box center [97, 70] width 151 height 49
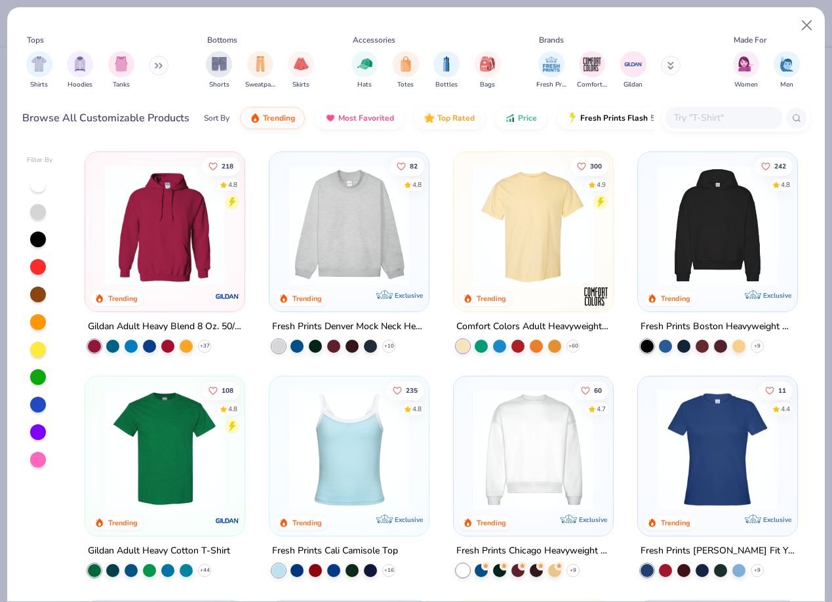
click at [157, 58] on button at bounding box center [159, 66] width 20 height 20
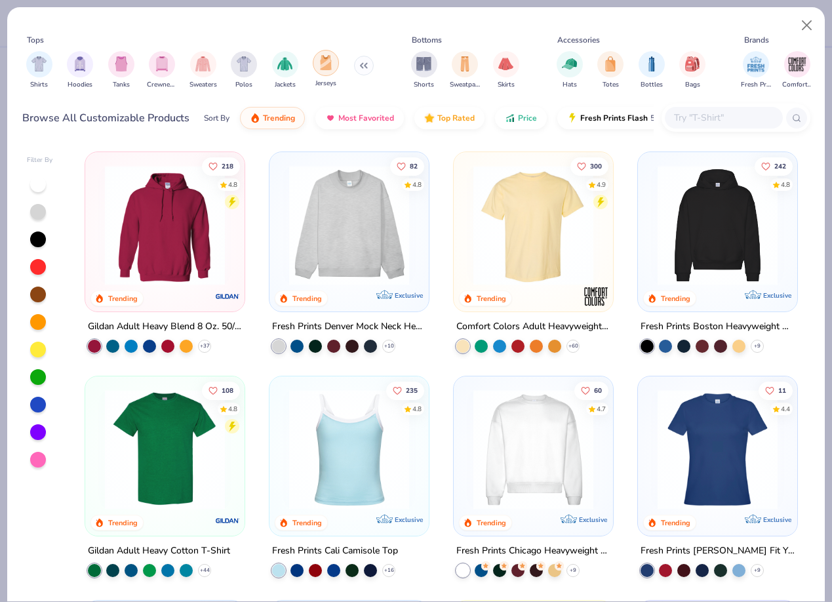
click at [329, 68] on img "filter for Jerseys" at bounding box center [326, 62] width 14 height 15
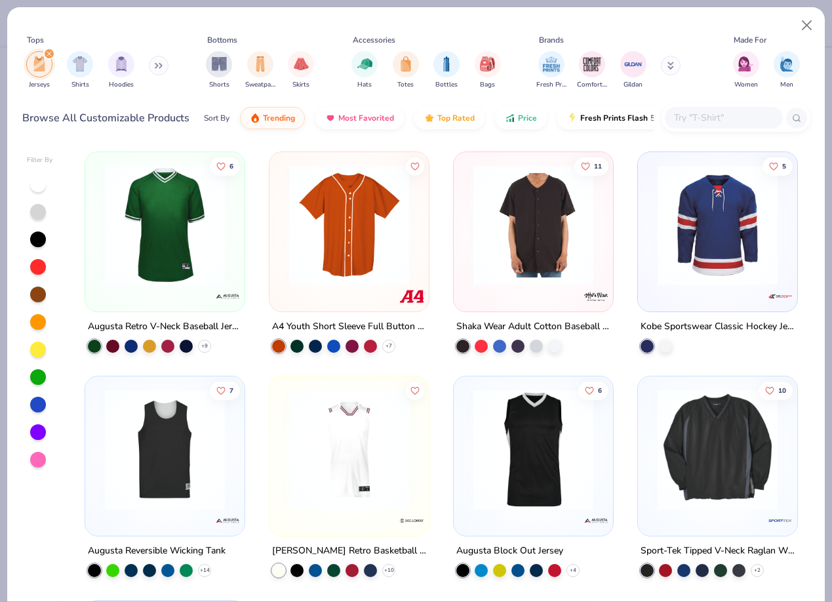
click at [346, 196] on img at bounding box center [349, 225] width 133 height 120
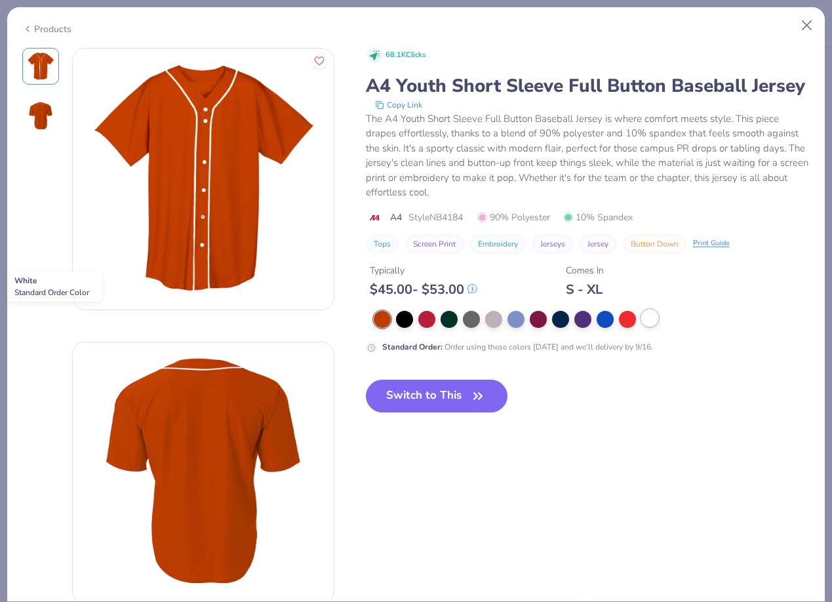
click at [651, 318] on div at bounding box center [649, 318] width 17 height 17
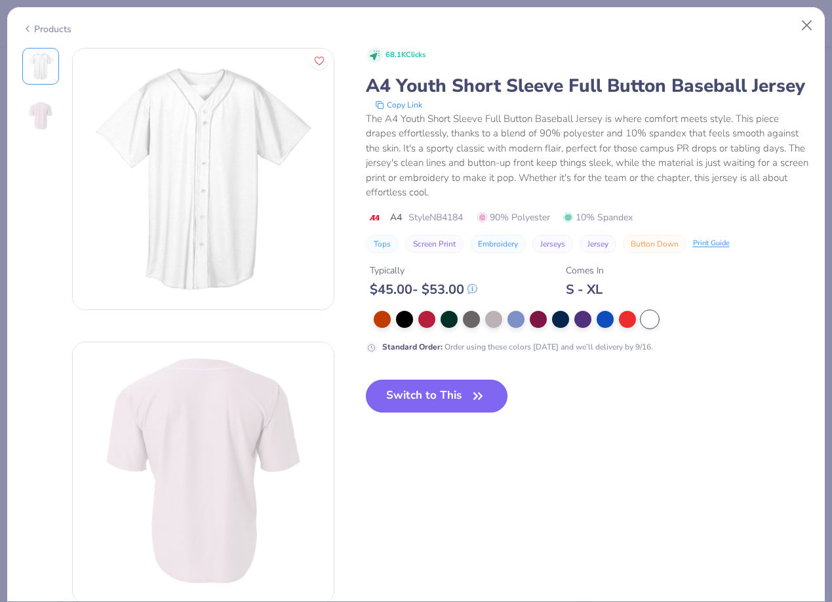
click at [480, 390] on icon "button" at bounding box center [478, 396] width 18 height 18
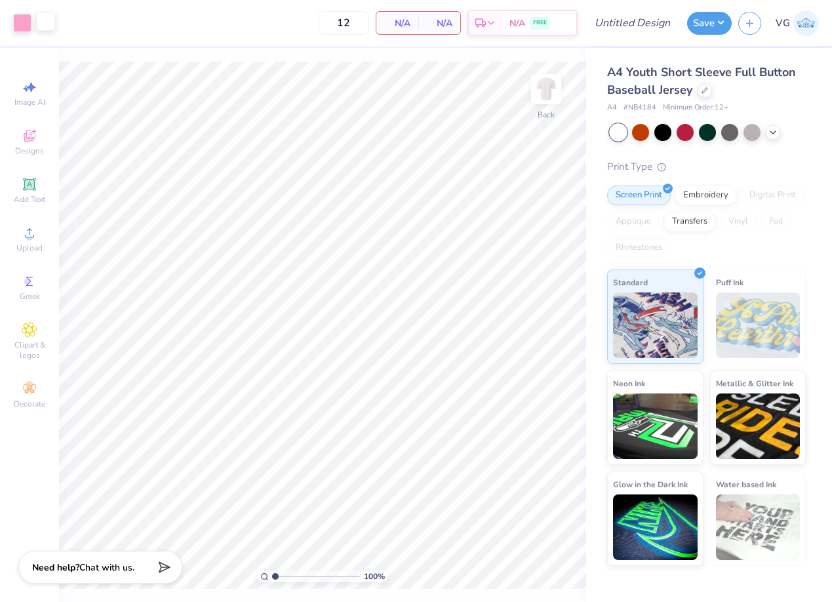
click at [47, 26] on div at bounding box center [46, 21] width 18 height 18
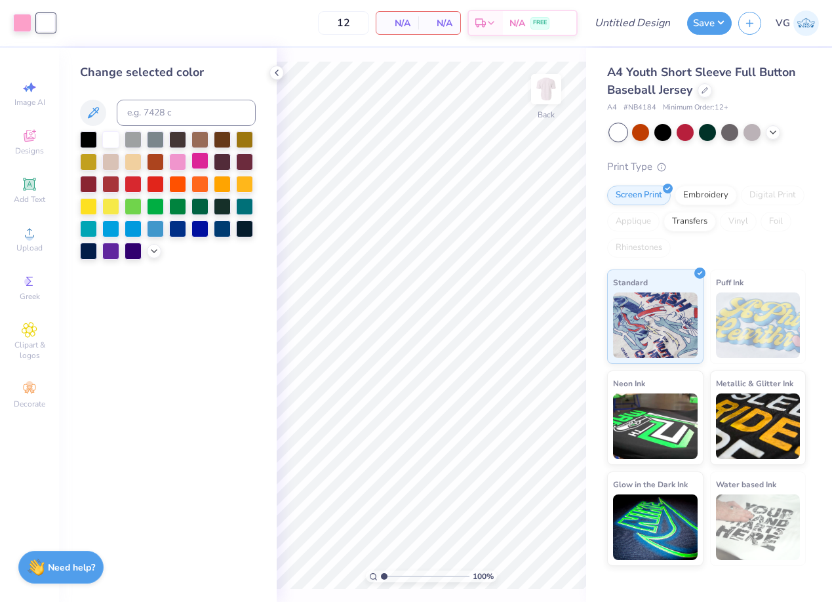
click at [203, 160] on div at bounding box center [200, 160] width 17 height 17
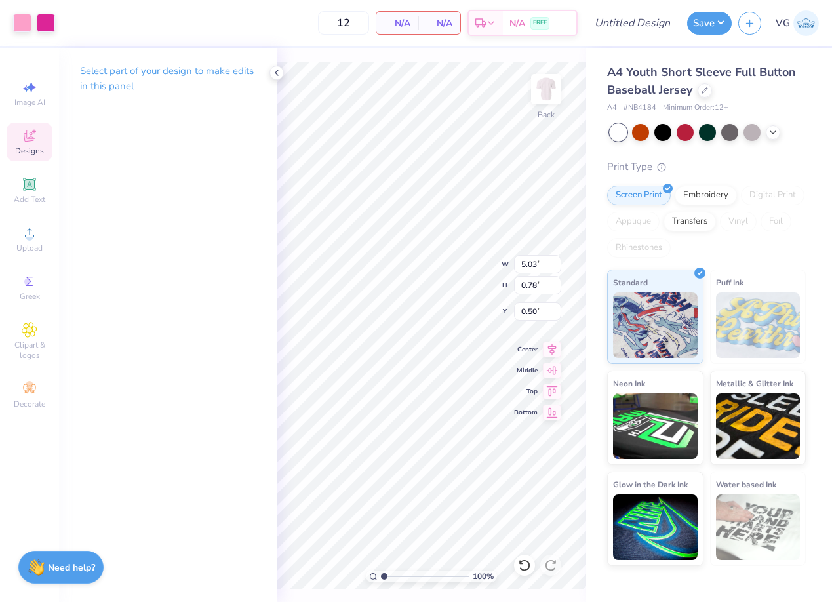
type input "1.17"
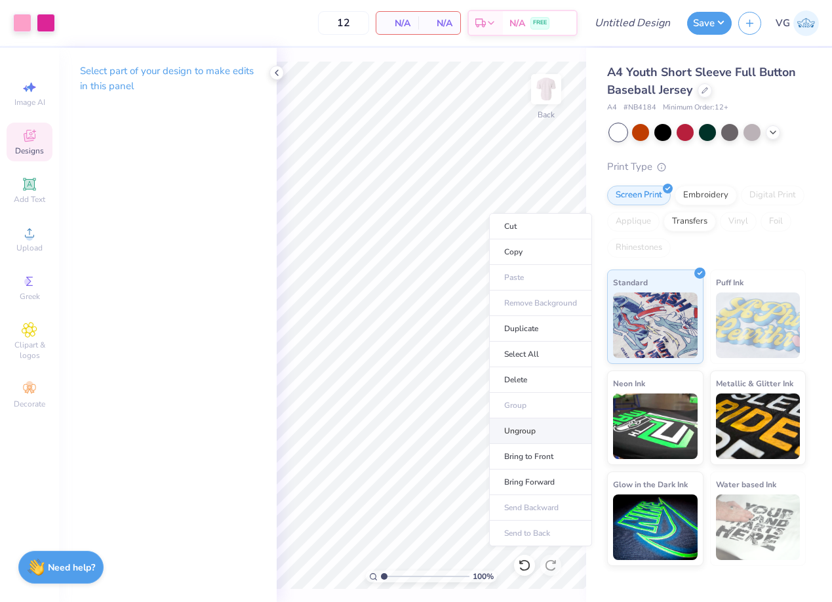
click at [527, 436] on li "Ungroup" at bounding box center [540, 431] width 103 height 26
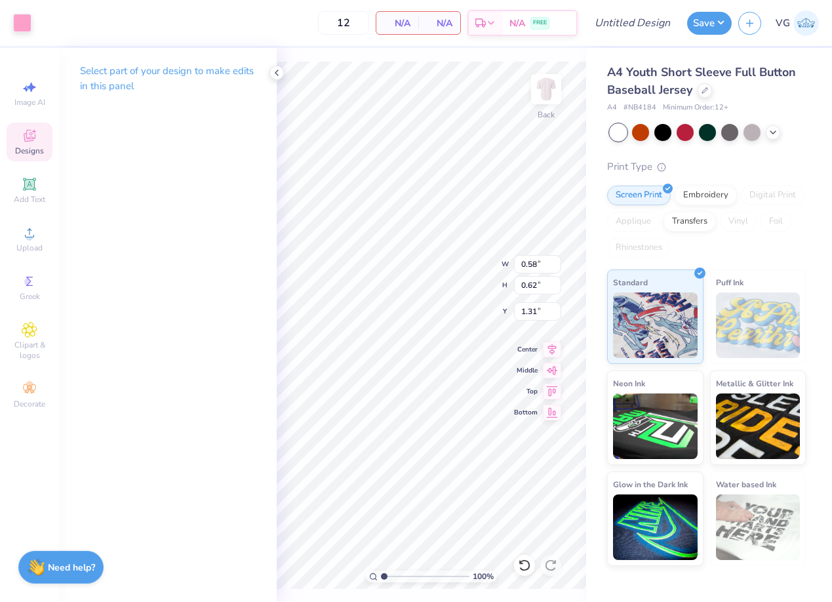
type input "2.07"
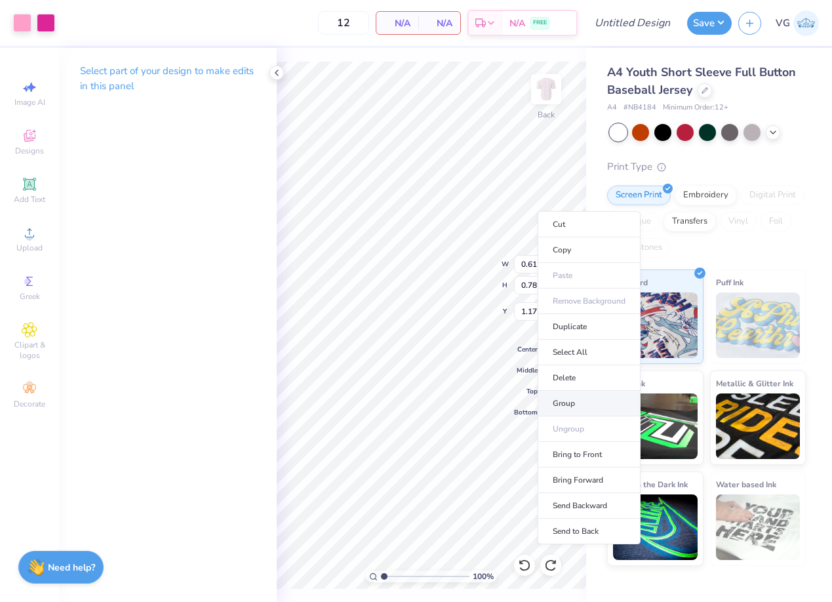
click at [577, 409] on li "Group" at bounding box center [589, 404] width 103 height 26
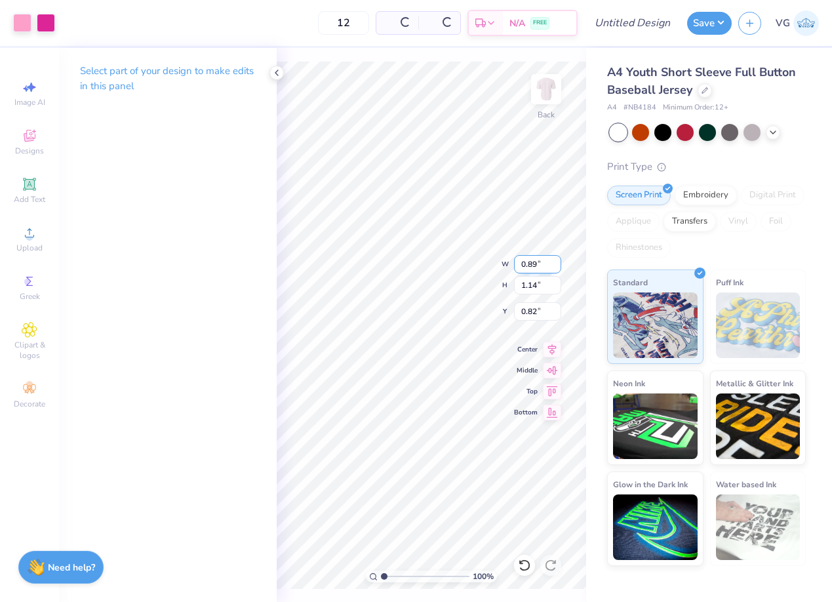
type input "0.89"
type input "1.14"
type input "3.50"
type input "2.37"
type input "3.02"
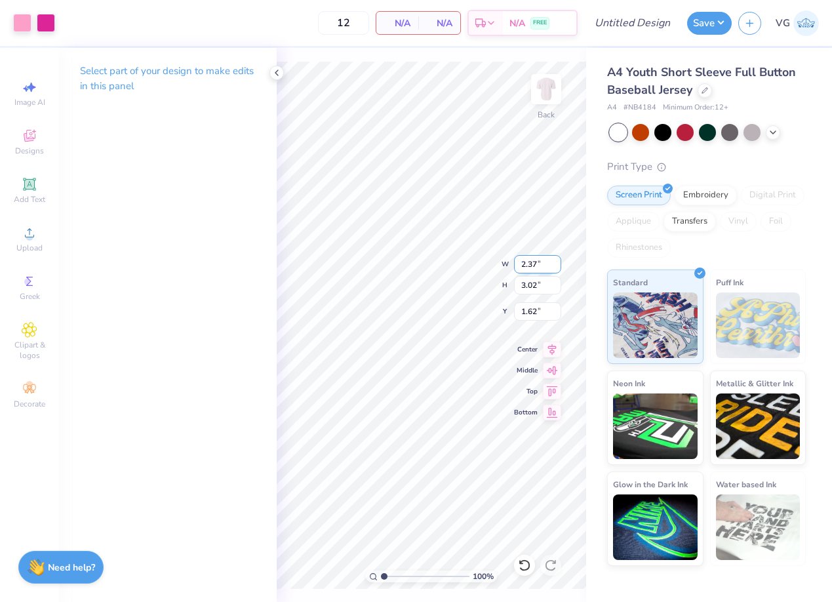
click at [525, 256] on div "100 % Back W 2.37 2.37 " H 3.02 3.02 " Y 1.62 1.62 " Center Middle Top Bottom" at bounding box center [432, 325] width 310 height 554
type input "3.00"
type input "0.41"
type input "0.46"
type input "1.30"
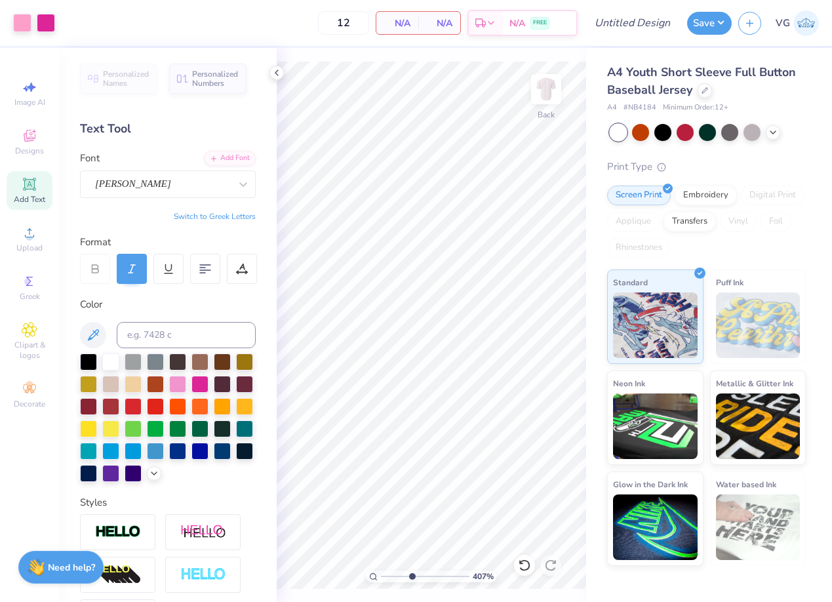
drag, startPoint x: 381, startPoint y: 576, endPoint x: 411, endPoint y: 574, distance: 30.3
type input "4.08"
click at [411, 574] on input "range" at bounding box center [425, 577] width 89 height 12
type input "0.46"
type input "0.62"
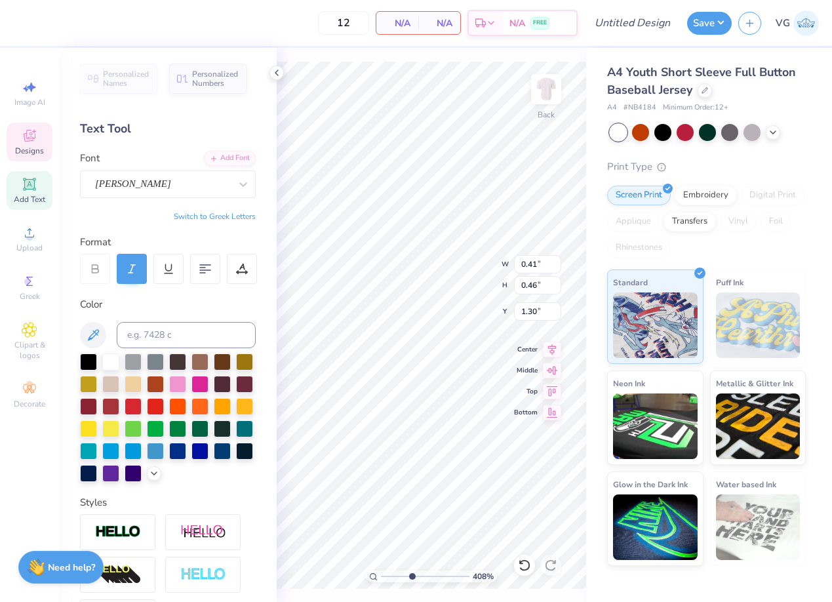
type input "1.23"
type input "0.48"
type input "0.47"
type input "1.45"
type input "0.46"
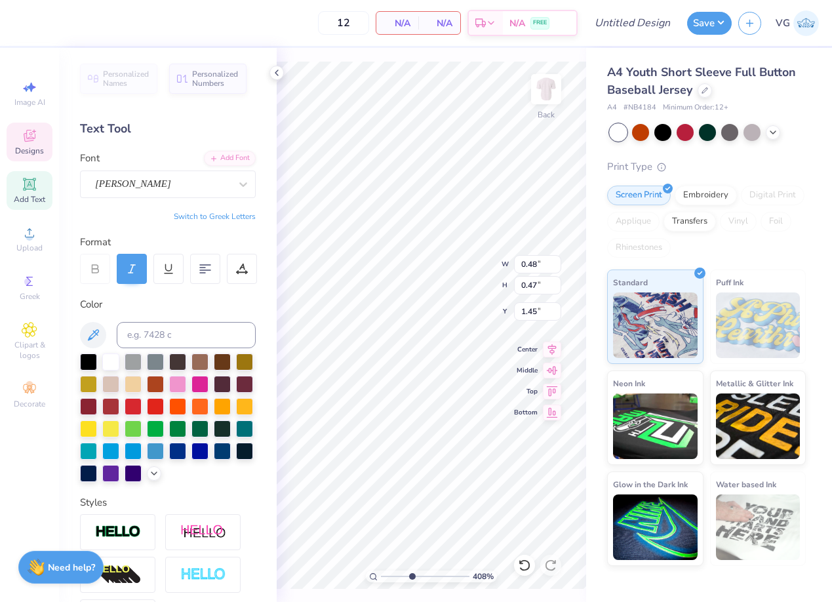
type input "0.62"
type input "1.23"
type textarea "P"
type input "0.48"
type input "0.47"
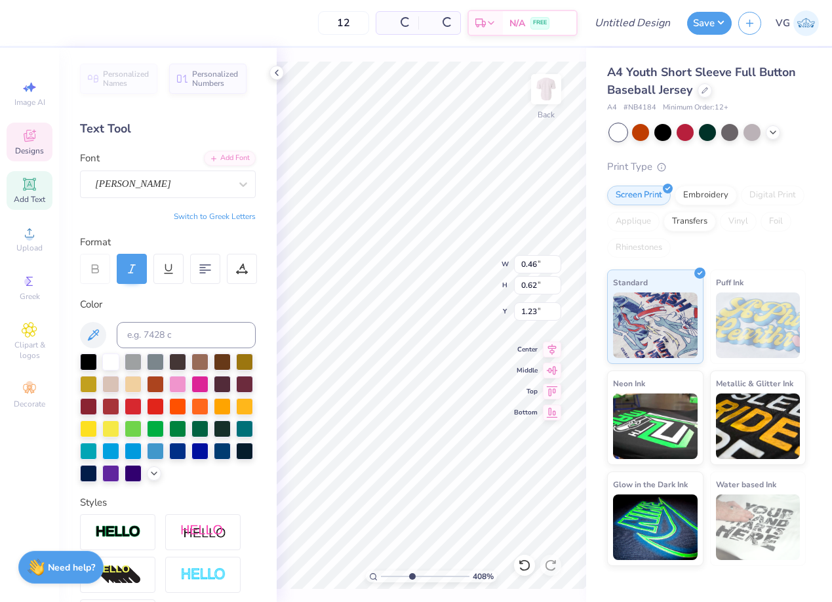
type input "1.45"
type input "0.41"
type input "0.46"
type input "1.30"
type input "0.48"
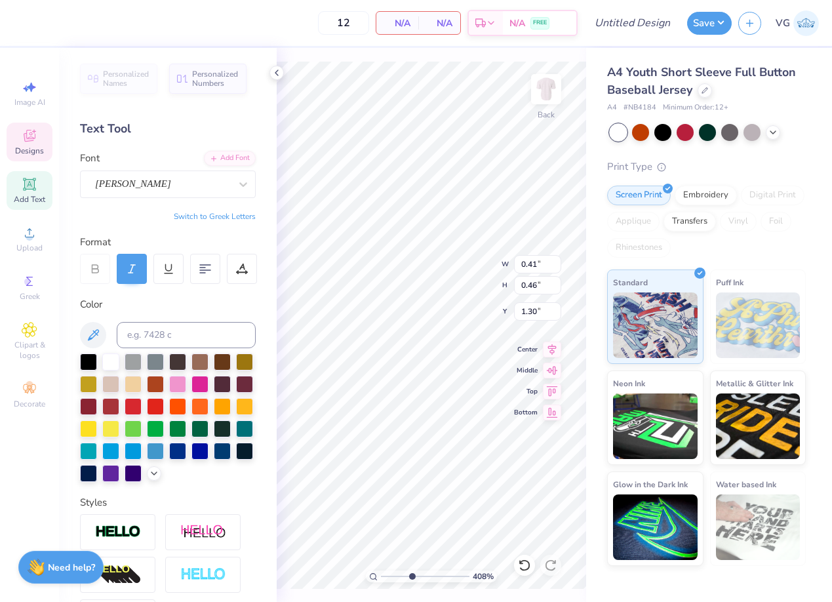
type input "0.47"
type input "1.45"
type textarea "I"
type input "0.41"
type input "0.46"
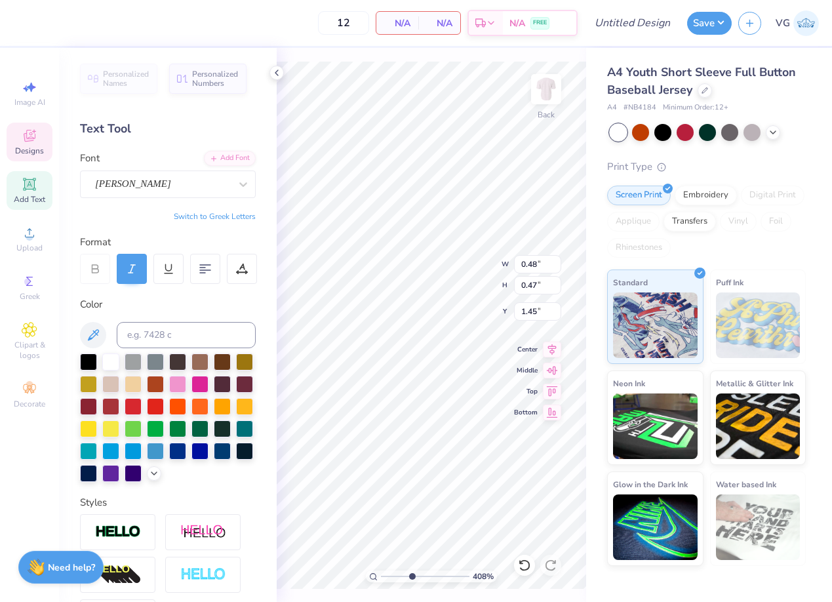
type input "1.30"
type textarea "K"
type input "0.48"
type input "0.47"
type input "1.45"
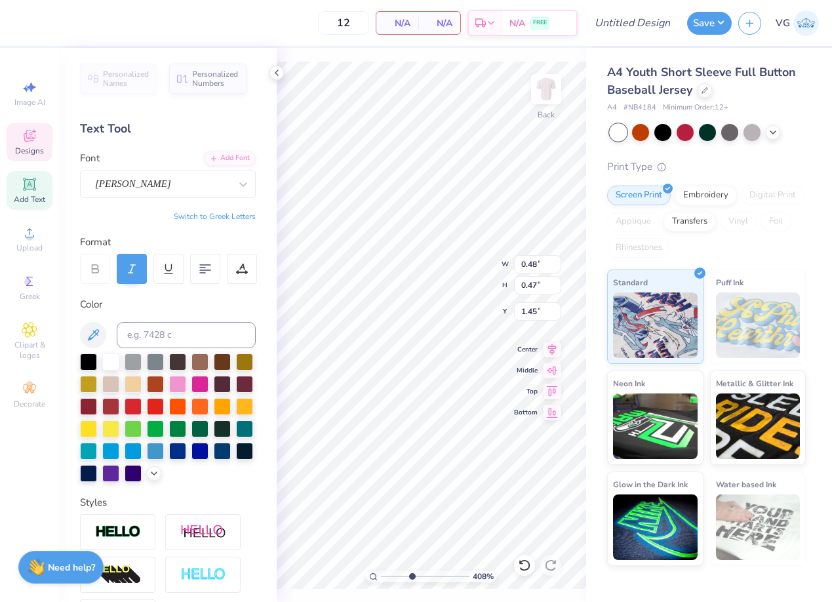
type textarea "E"
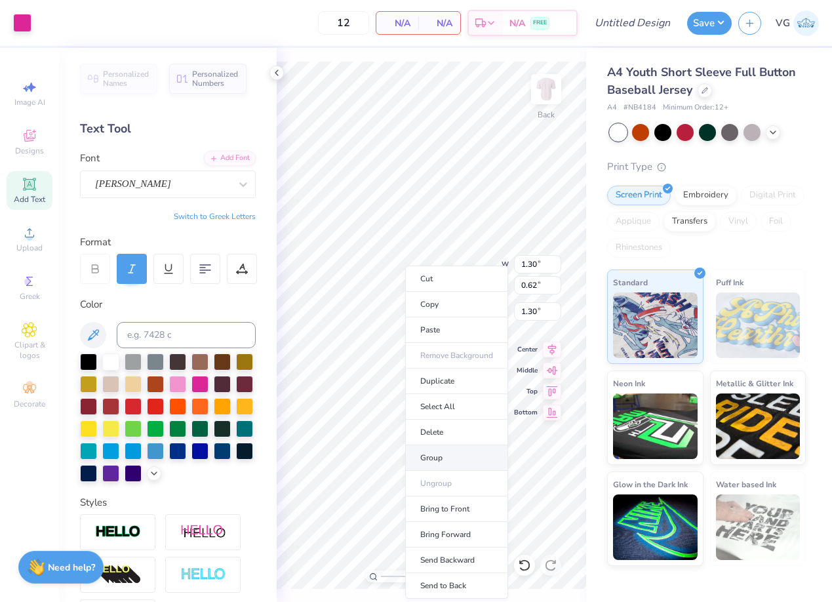
click at [461, 461] on li "Group" at bounding box center [456, 458] width 103 height 26
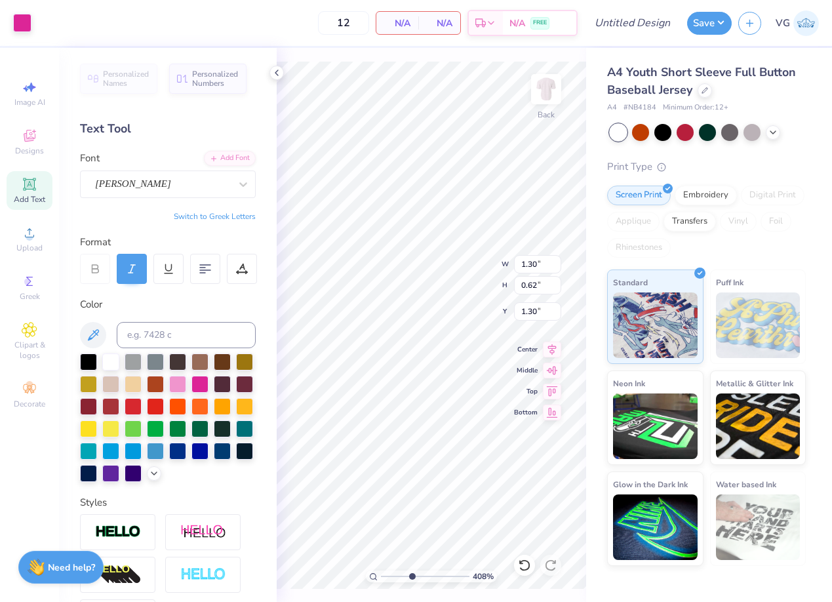
type input "5.03"
type input "4.52"
type input "2.38"
type textarea "Think Pink.® Think PIKE."
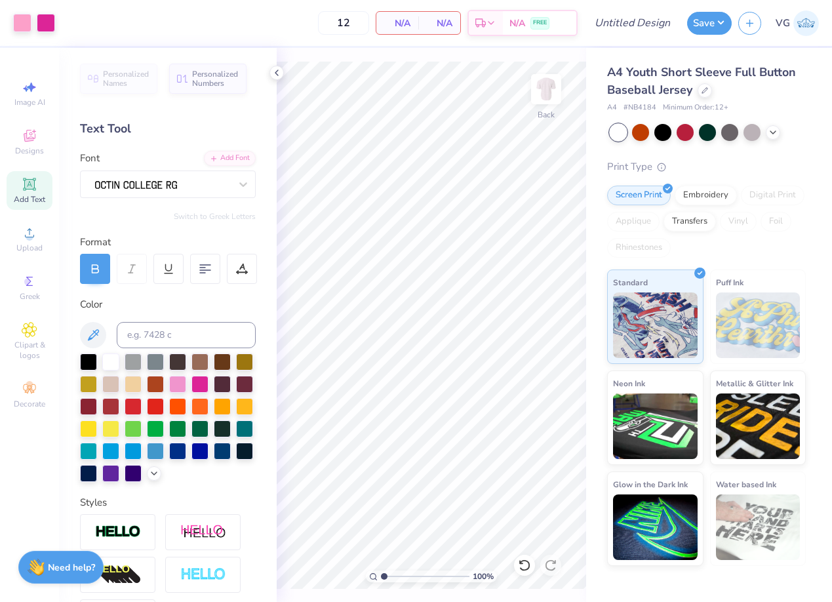
drag, startPoint x: 411, startPoint y: 578, endPoint x: 331, endPoint y: 578, distance: 79.4
type input "1"
click at [381, 578] on input "range" at bounding box center [425, 577] width 89 height 12
type input "6.61"
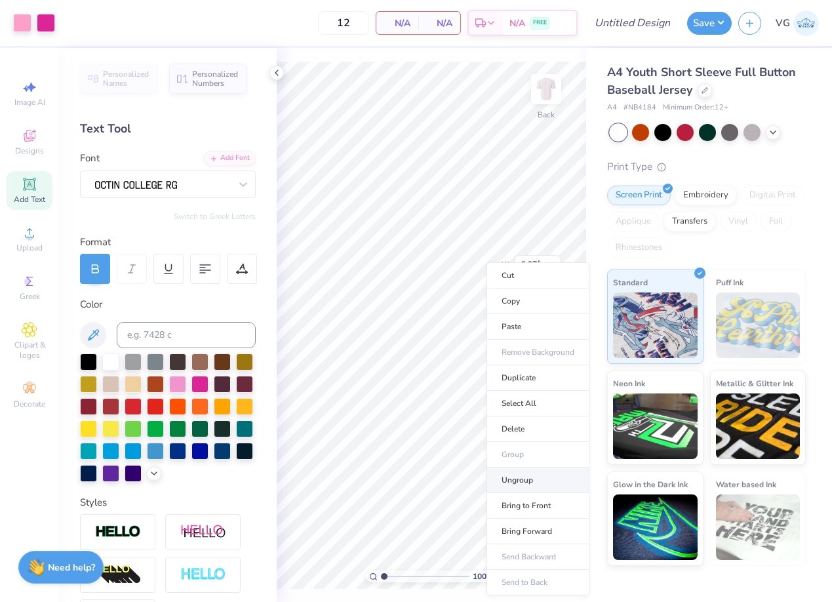
click at [536, 475] on li "Ungroup" at bounding box center [538, 481] width 103 height 26
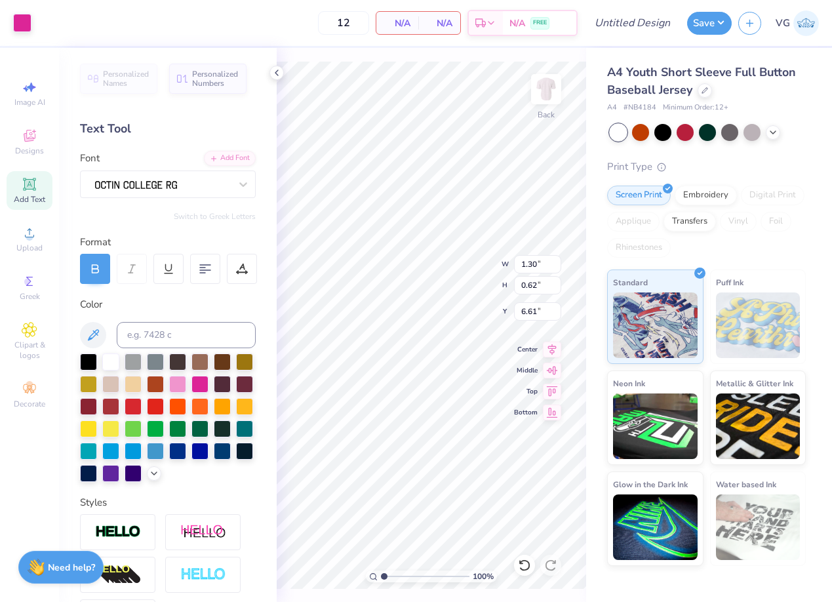
type input "2.69"
drag, startPoint x: 385, startPoint y: 572, endPoint x: 411, endPoint y: 572, distance: 26.2
type input "4.07"
click at [411, 572] on input "range" at bounding box center [425, 577] width 89 height 12
type input "1.64"
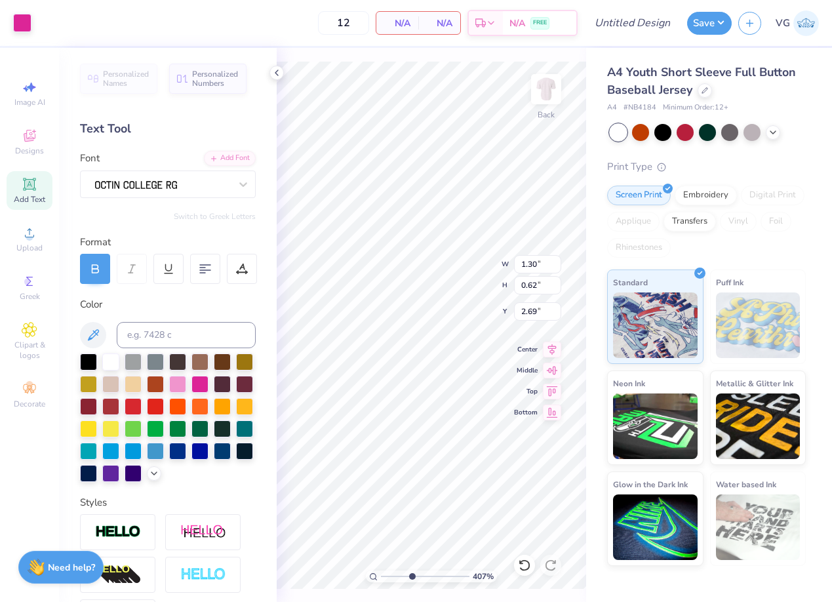
type input "0.78"
type input "2.53"
drag, startPoint x: 411, startPoint y: 575, endPoint x: 346, endPoint y: 575, distance: 64.9
type input "1"
click at [381, 575] on input "range" at bounding box center [425, 577] width 89 height 12
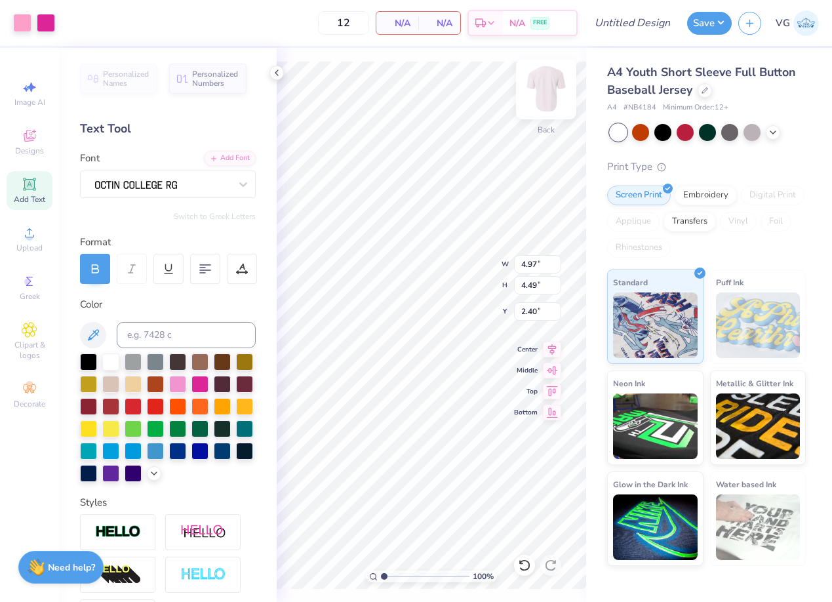
click at [547, 96] on img at bounding box center [546, 89] width 52 height 52
type input "8.55"
type input "7.73"
type input "3.00"
click at [554, 94] on img at bounding box center [546, 89] width 52 height 52
